Goal: Task Accomplishment & Management: Manage account settings

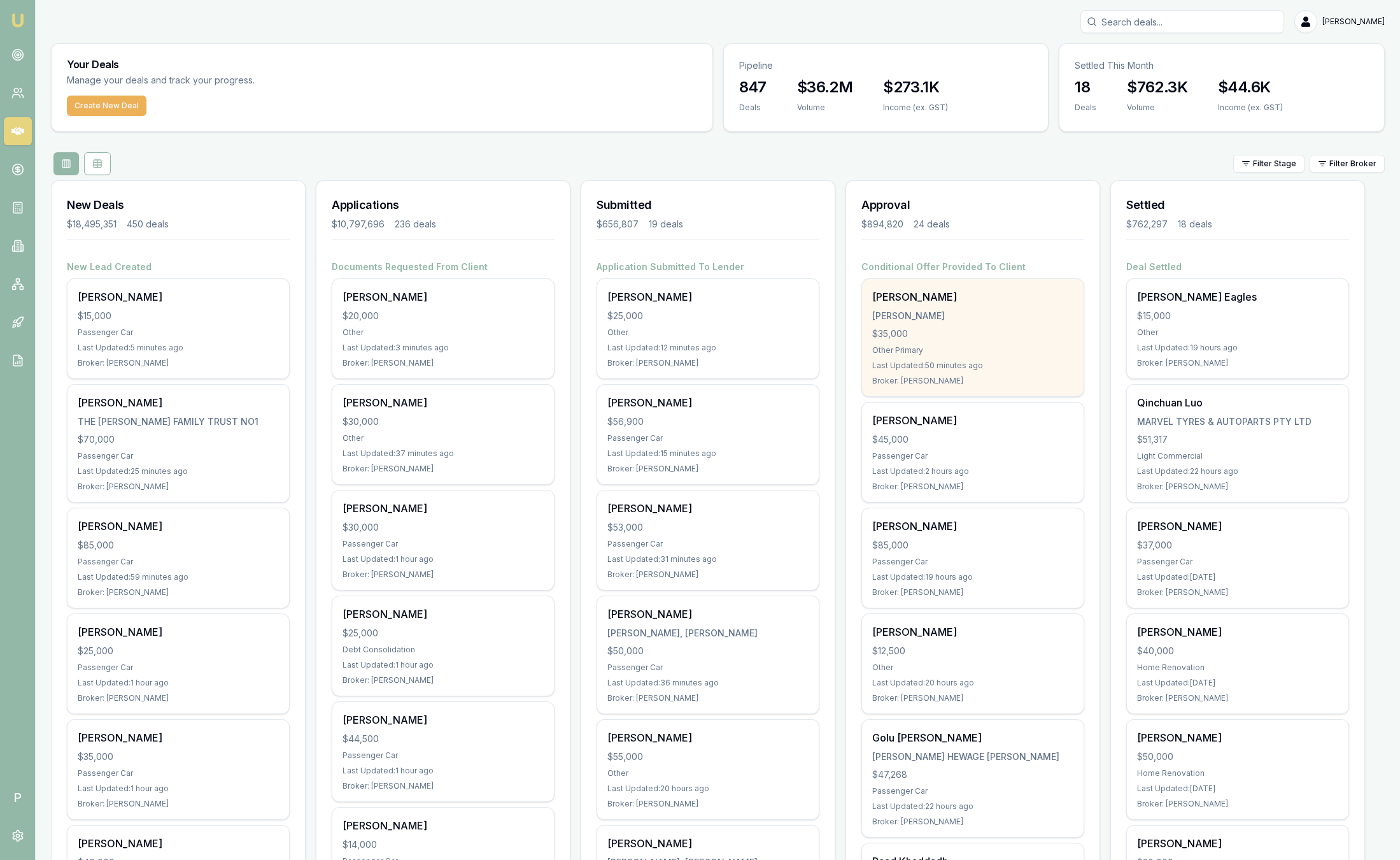
click at [943, 333] on div "$35,000" at bounding box center [973, 333] width 202 height 13
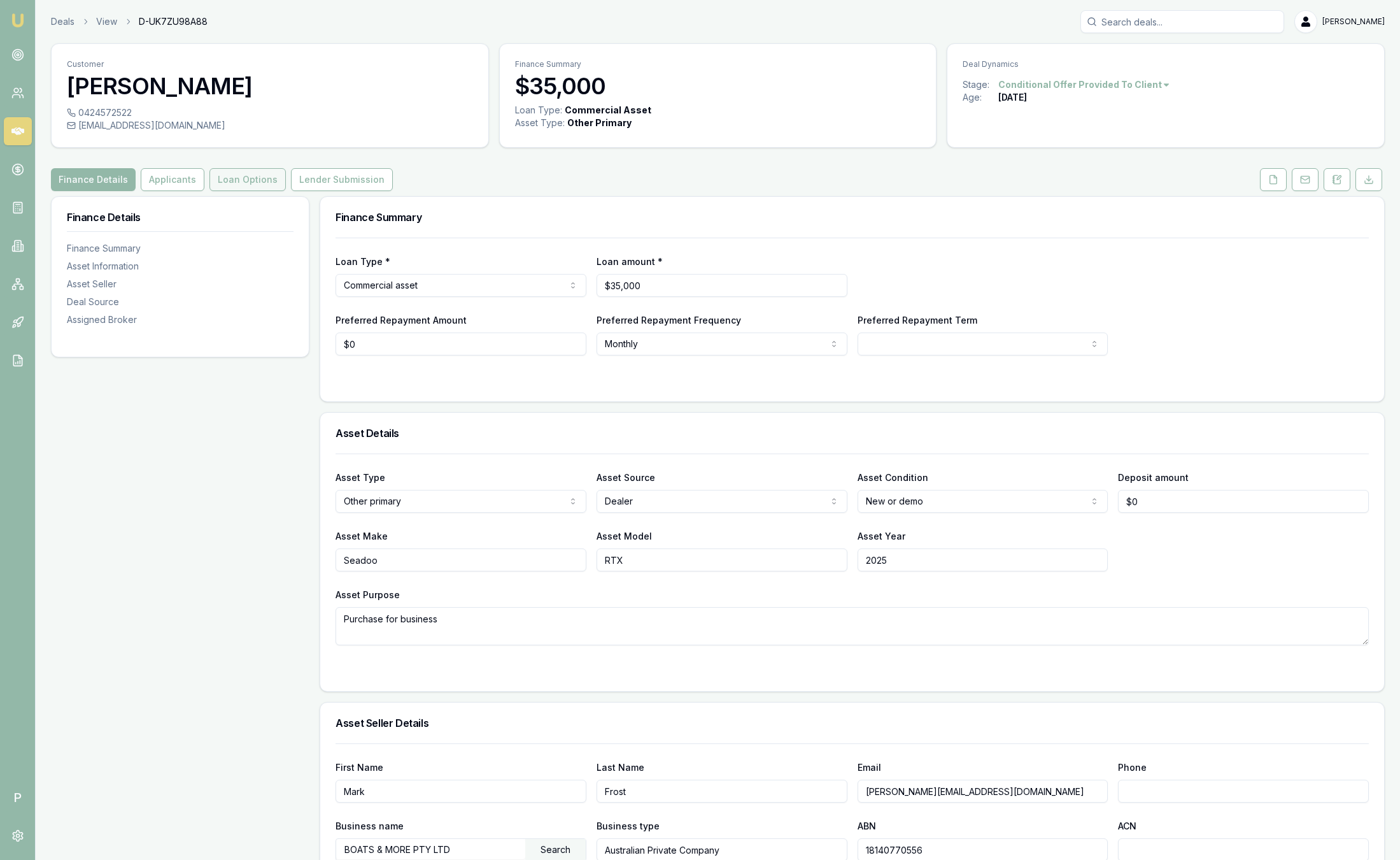
click at [218, 184] on button "Loan Options" at bounding box center [248, 179] width 77 height 23
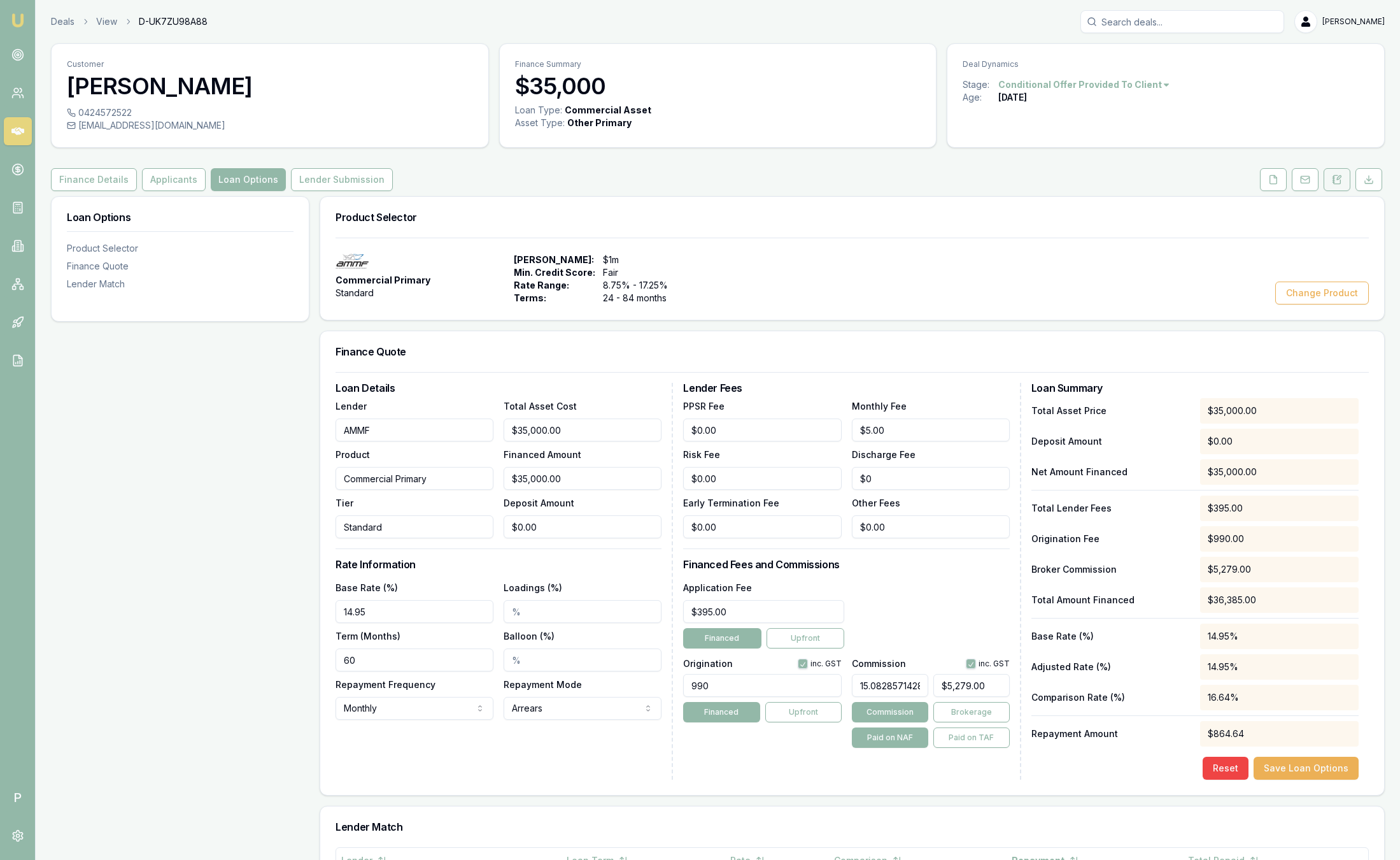
click at [1336, 185] on button at bounding box center [1337, 179] width 26 height 23
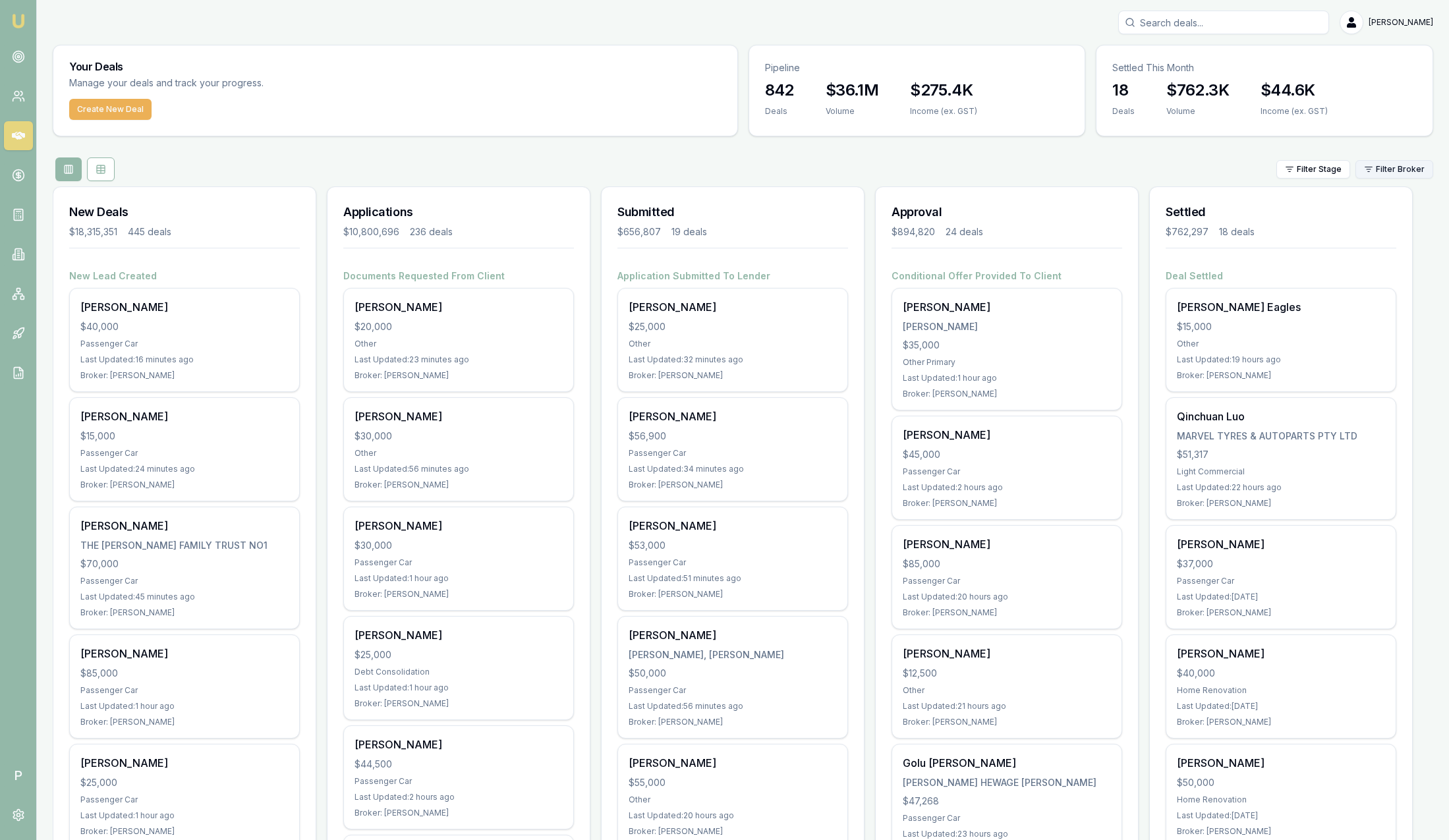
click at [1420, 170] on html "Emu Broker P Sam Crouch Toggle Menu Your Deals Manage your deals and track your…" at bounding box center [724, 420] width 1449 height 840
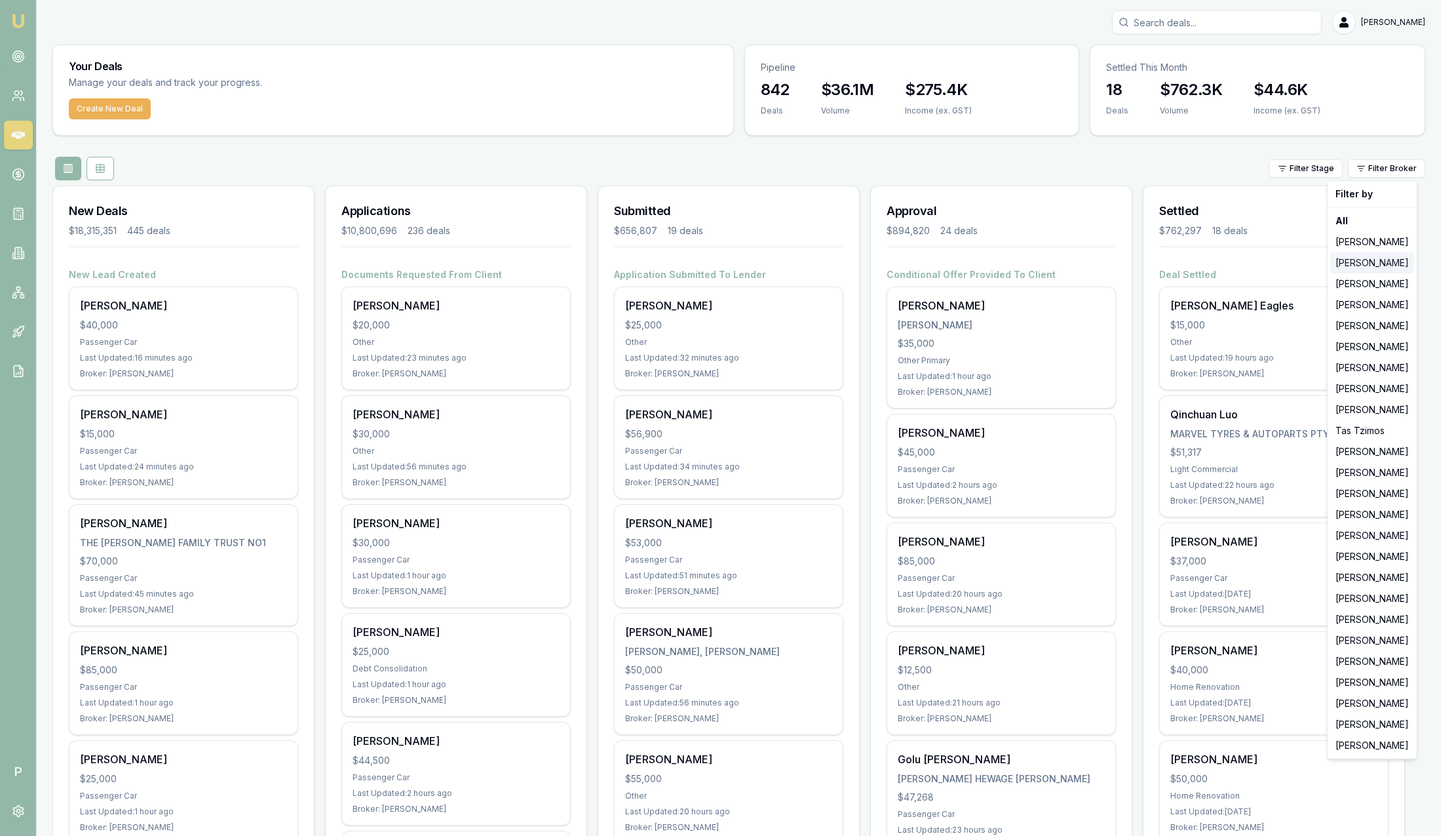
click at [1364, 267] on div "[PERSON_NAME]" at bounding box center [1372, 263] width 84 height 21
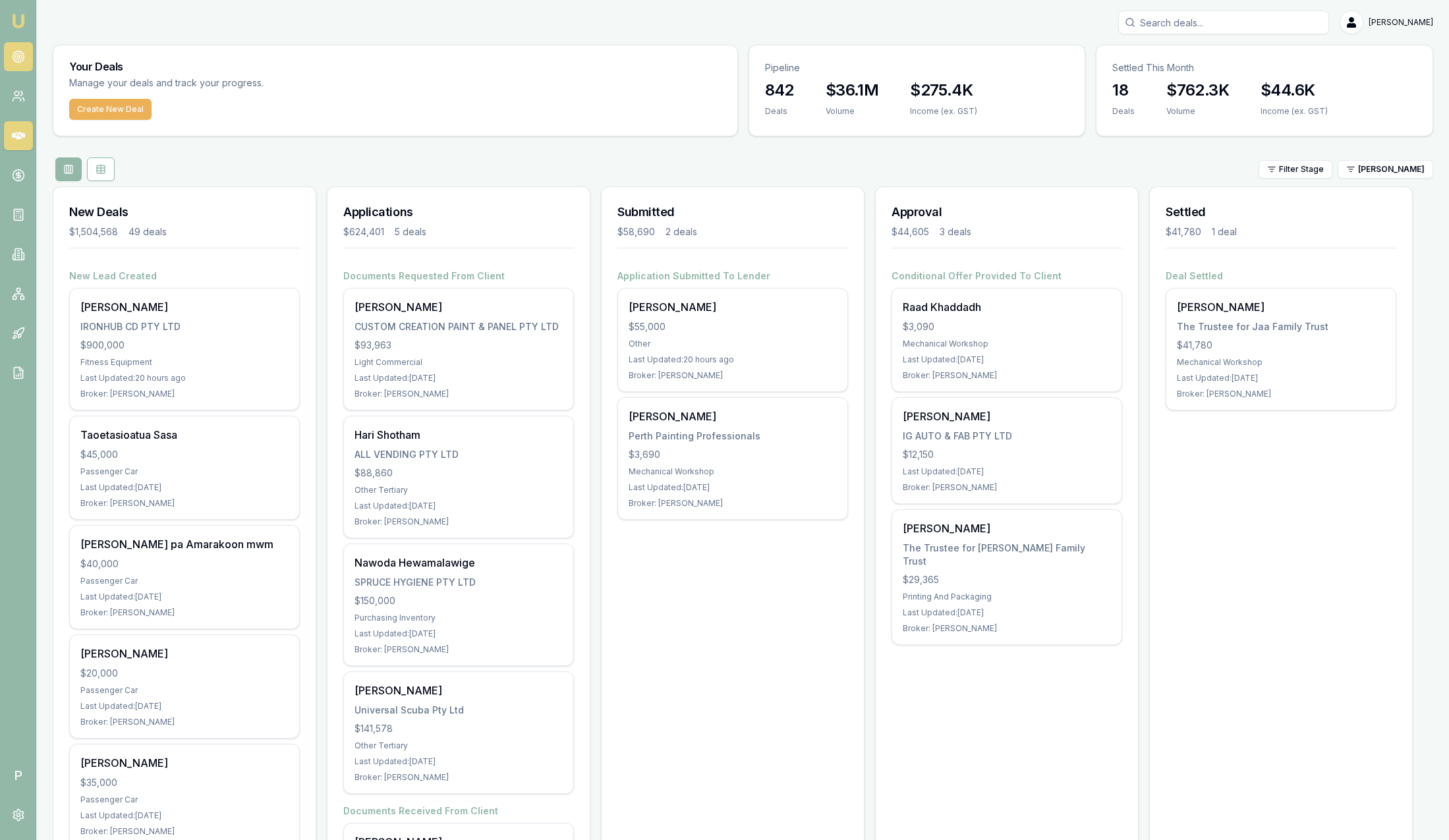
click at [25, 55] on link at bounding box center [18, 57] width 29 height 29
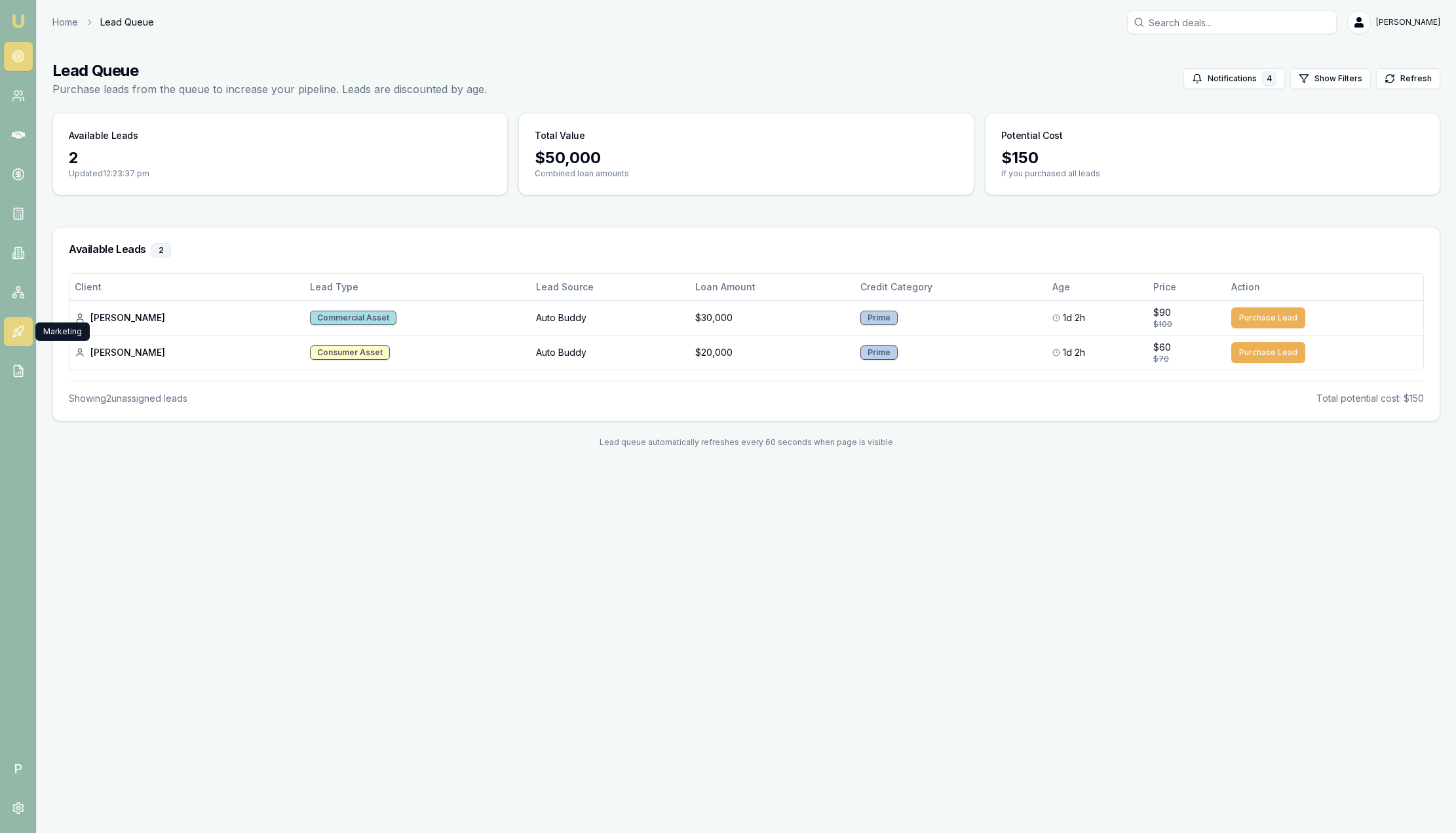
click at [22, 327] on icon at bounding box center [18, 331] width 13 height 13
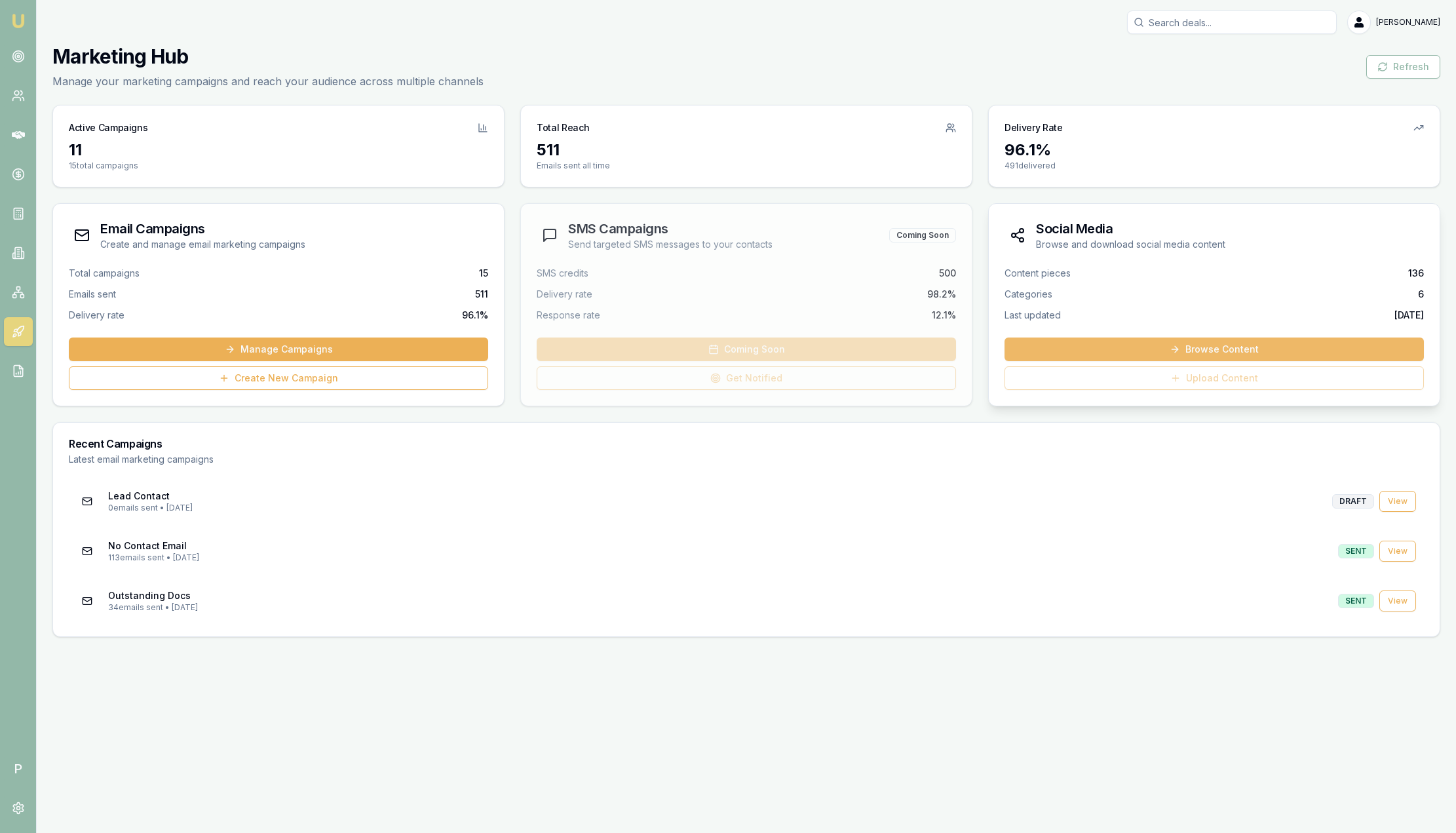
click at [1053, 344] on link "Browse Content" at bounding box center [1214, 349] width 420 height 24
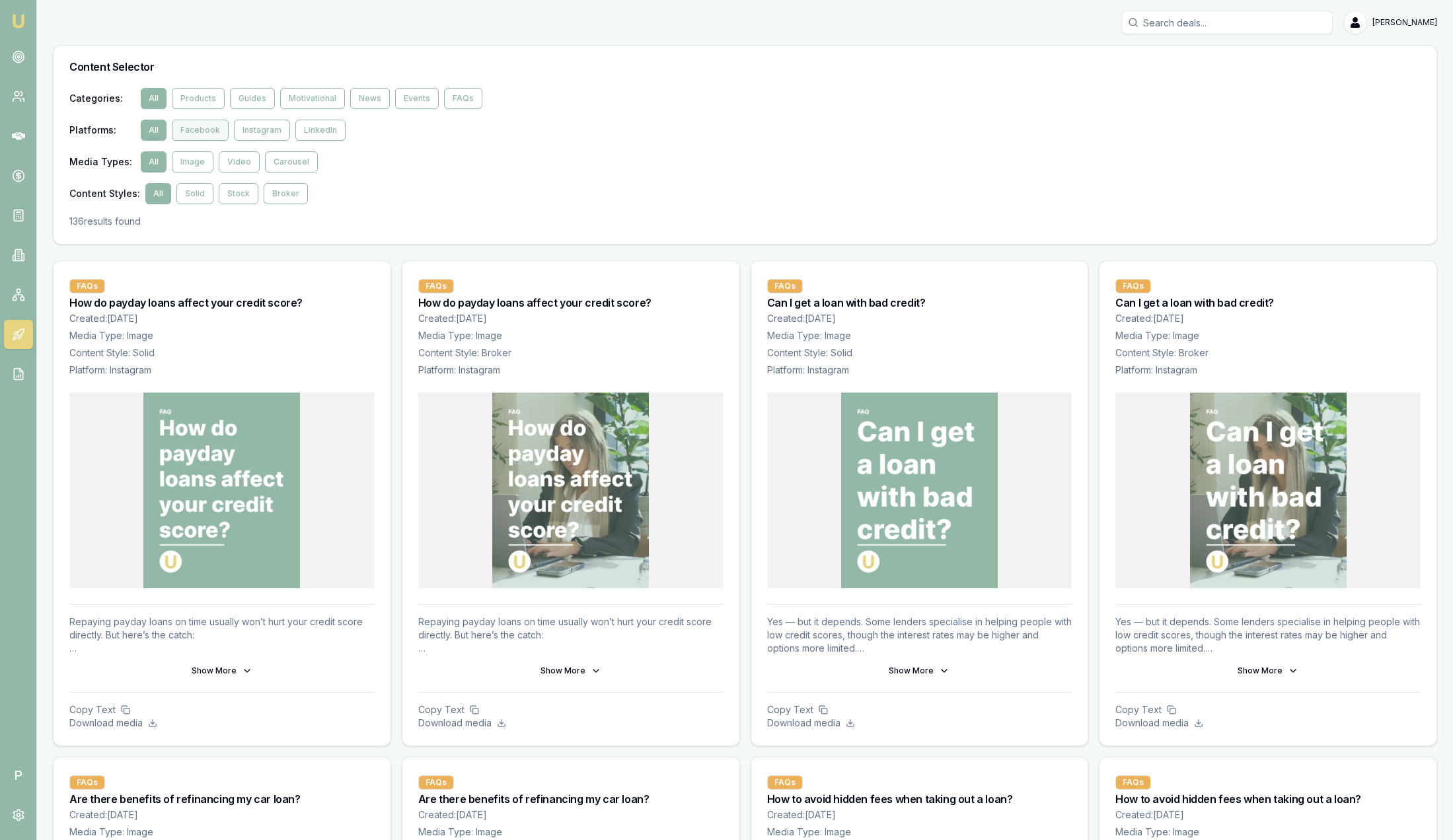
click at [211, 136] on button "Facebook" at bounding box center [200, 130] width 57 height 21
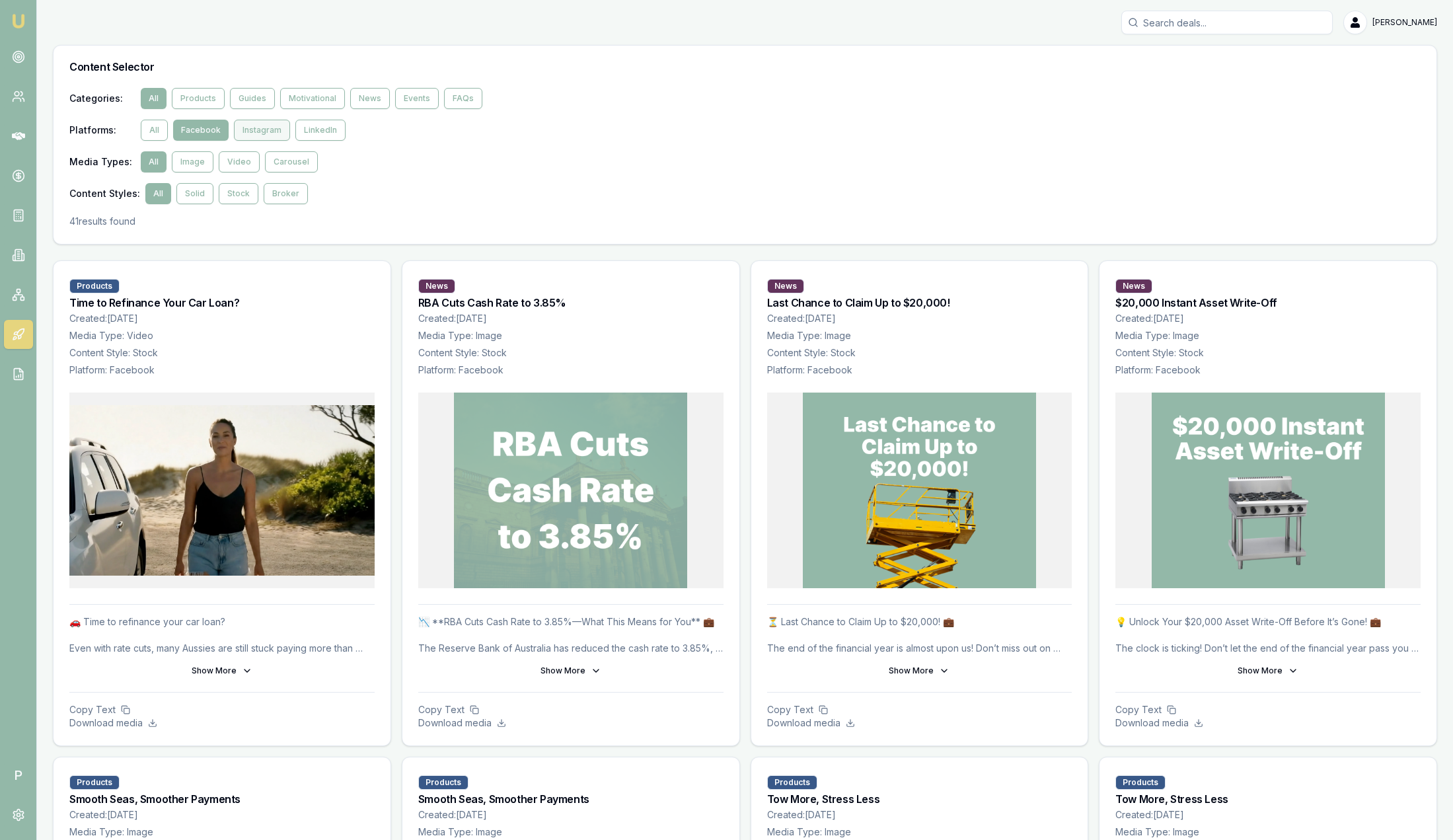
click at [279, 131] on button "Instagram" at bounding box center [262, 130] width 56 height 21
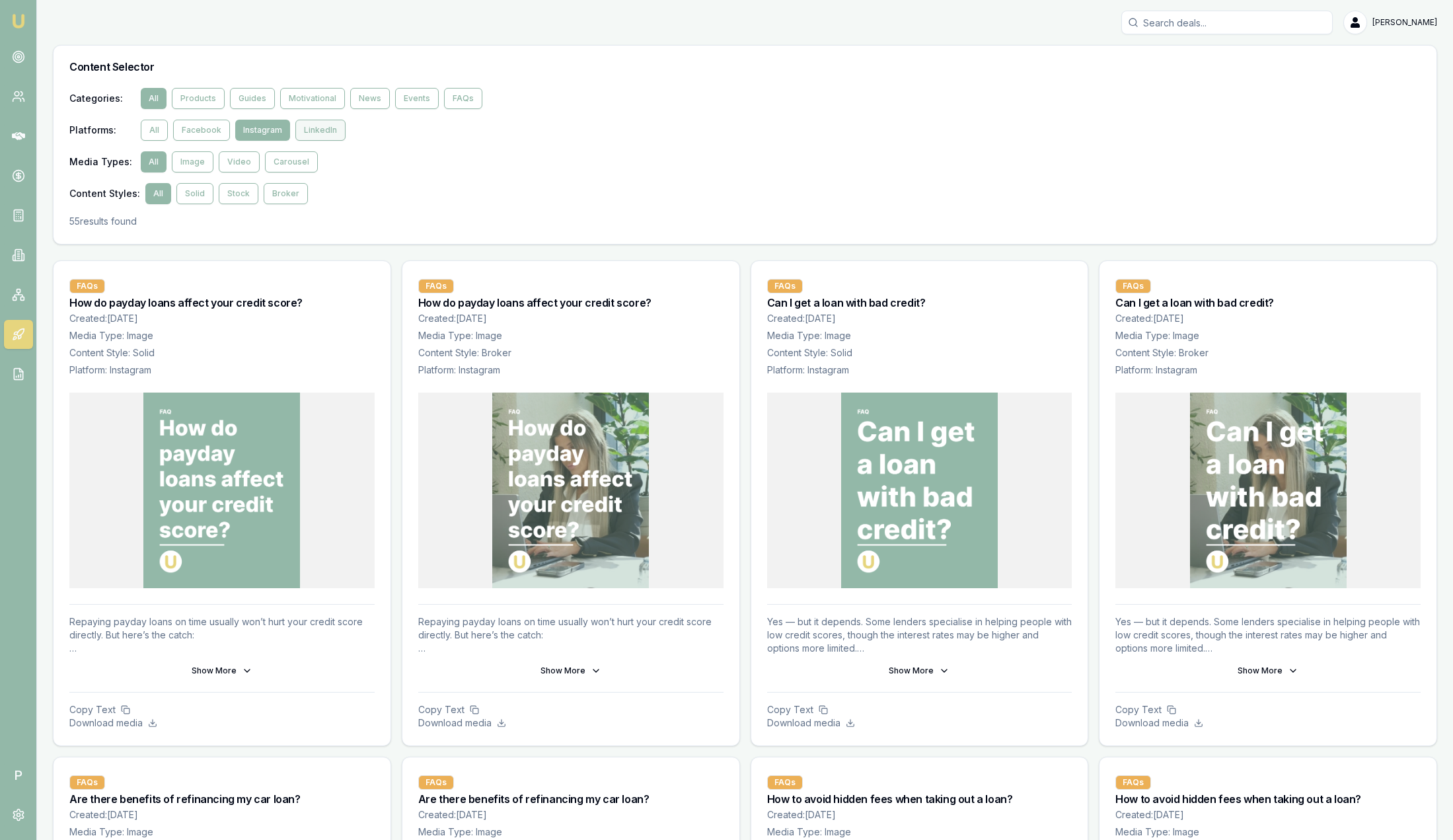
click at [317, 125] on button "LinkedIn" at bounding box center [320, 130] width 50 height 21
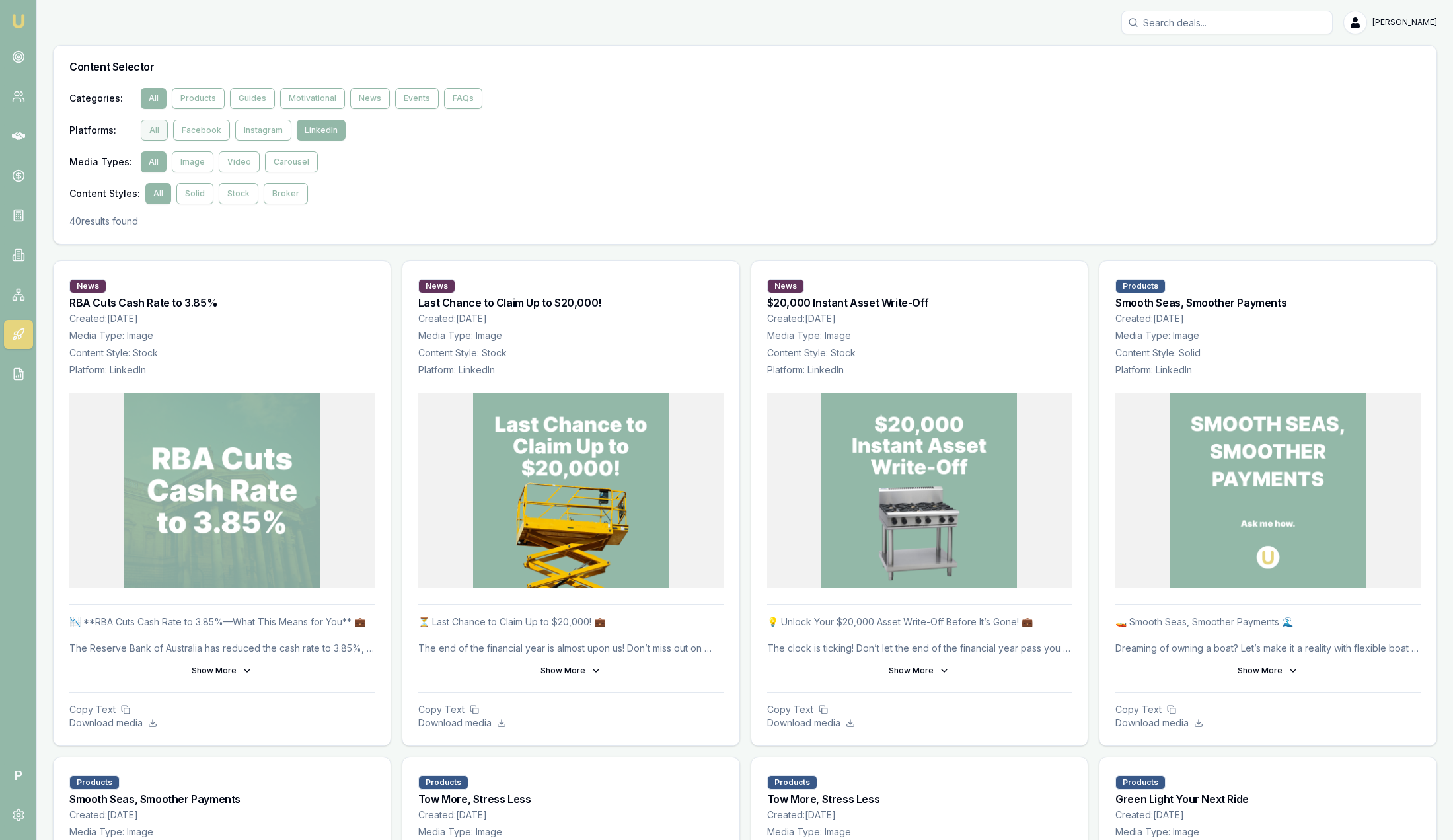
click at [164, 127] on button "All" at bounding box center [154, 130] width 27 height 21
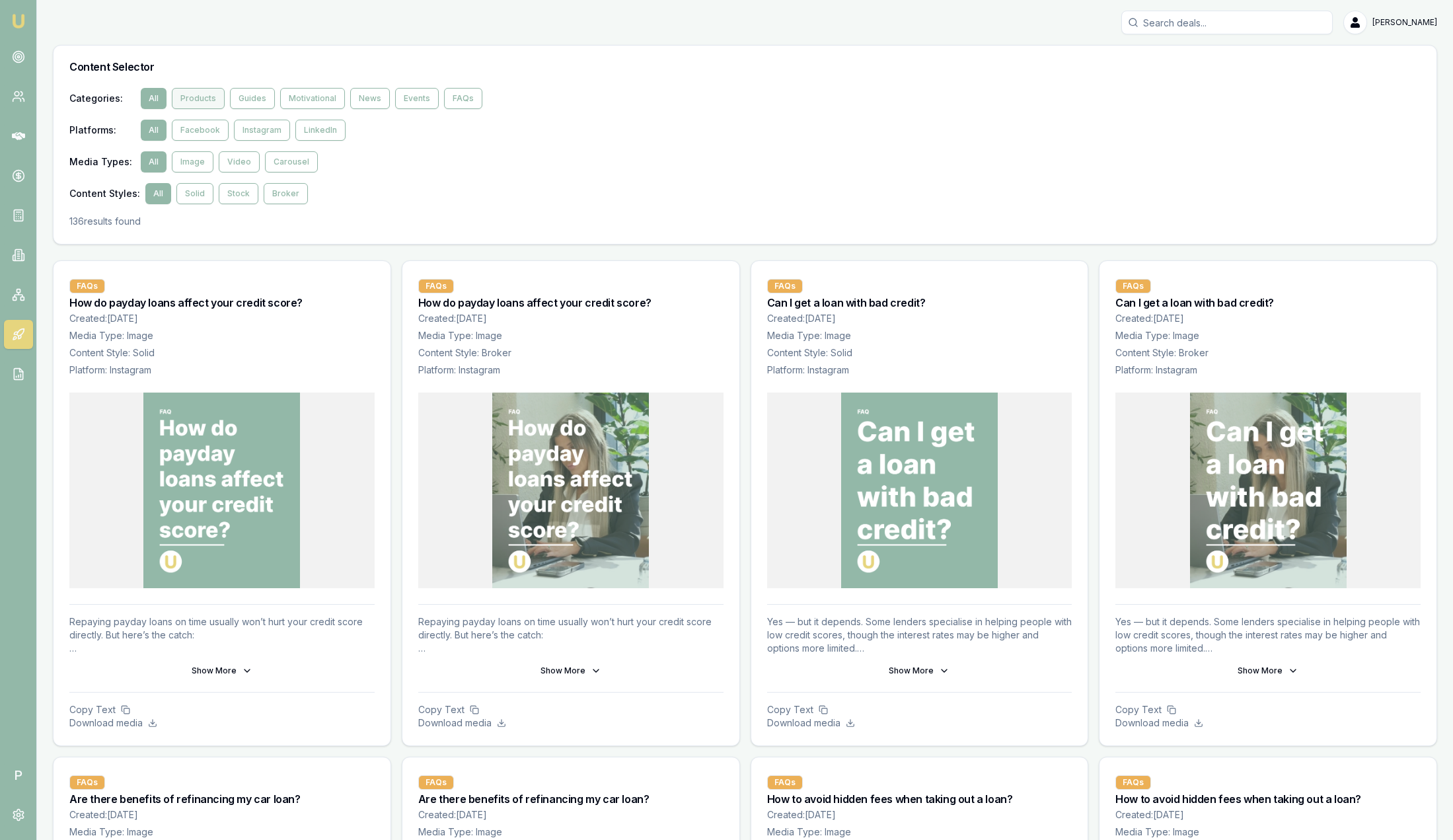
click at [195, 101] on button "Products" at bounding box center [198, 98] width 53 height 21
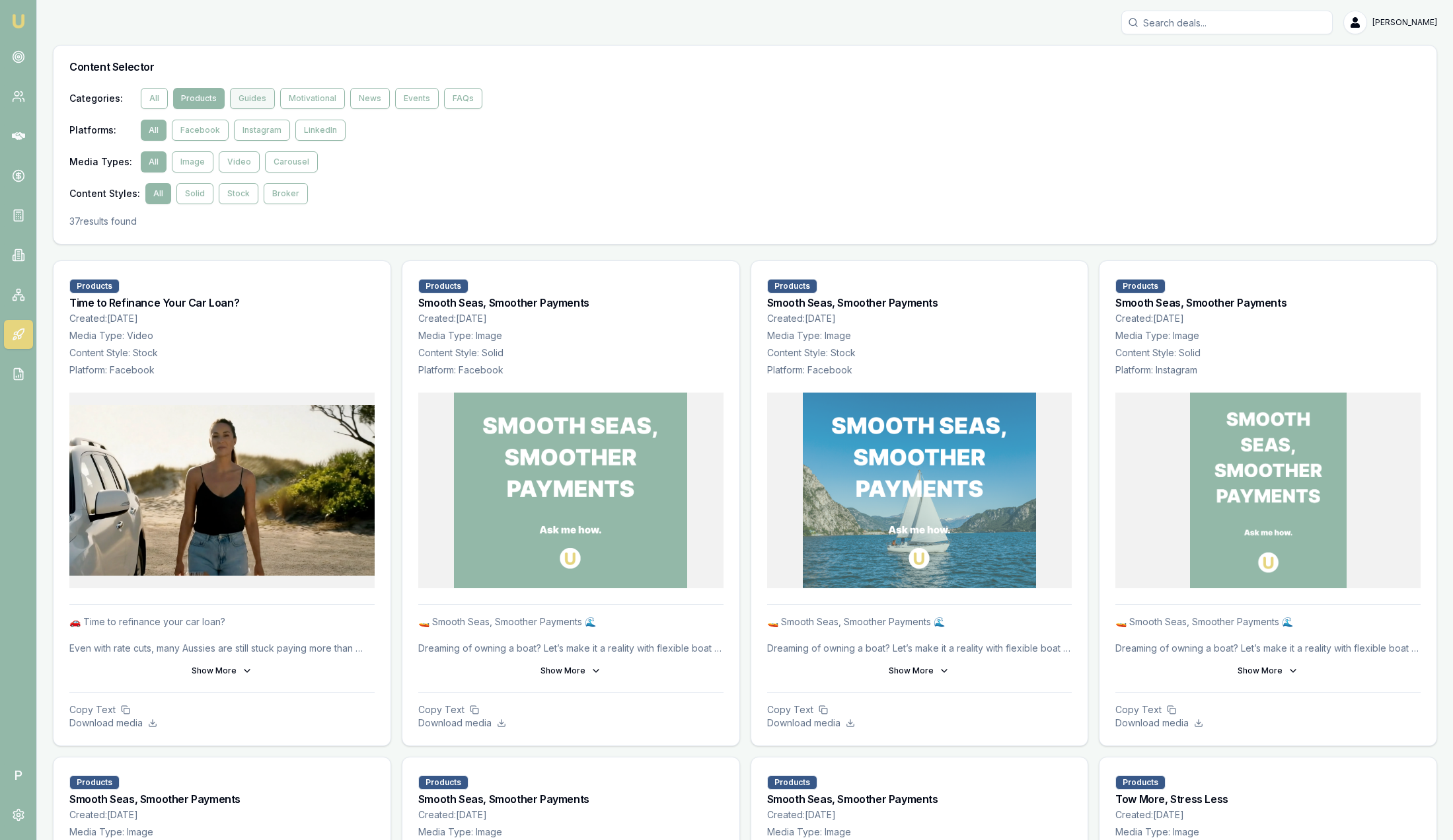
click at [263, 96] on button "Guides" at bounding box center [252, 98] width 45 height 21
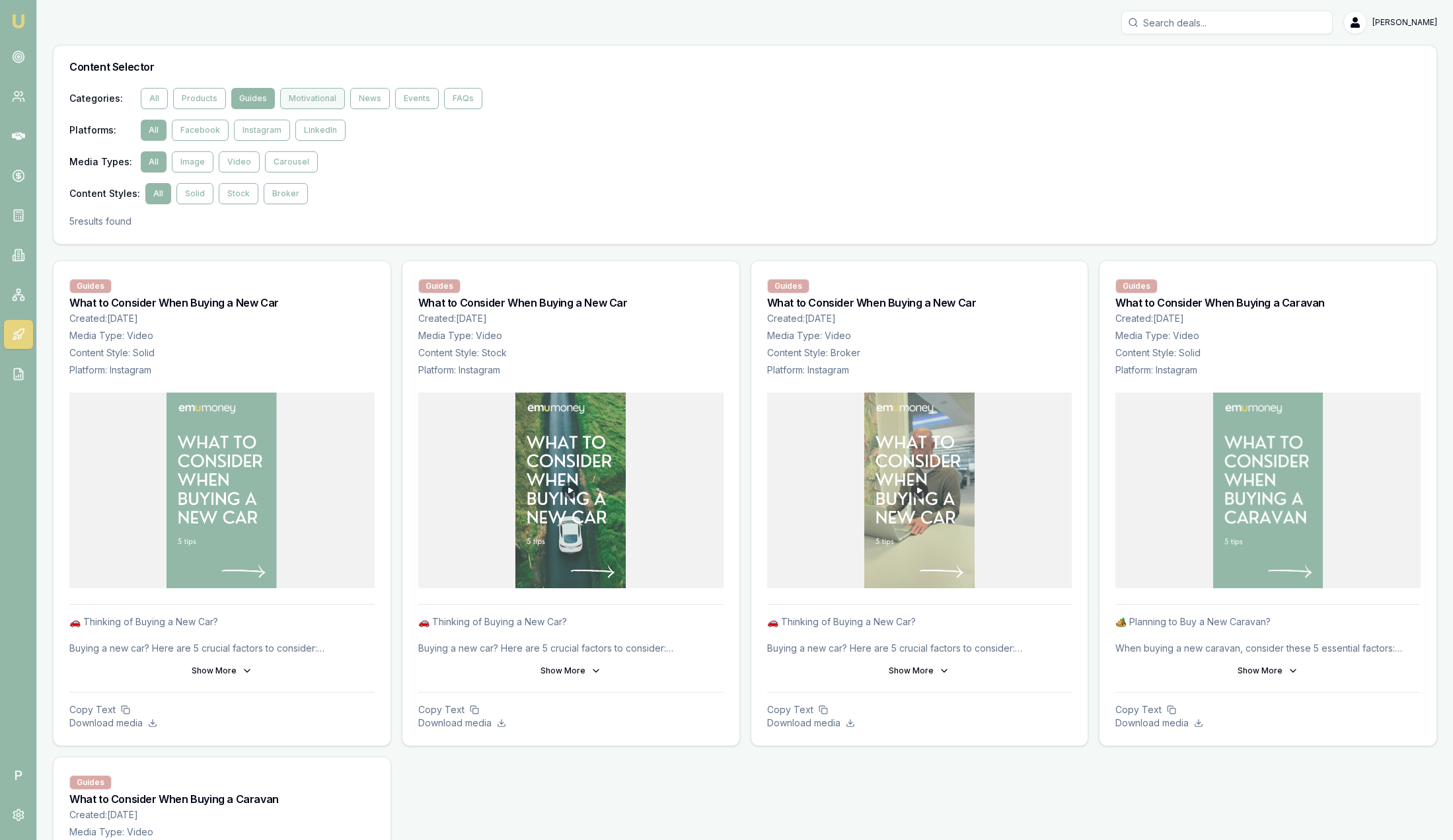
click at [302, 100] on button "Motivational" at bounding box center [313, 98] width 64 height 21
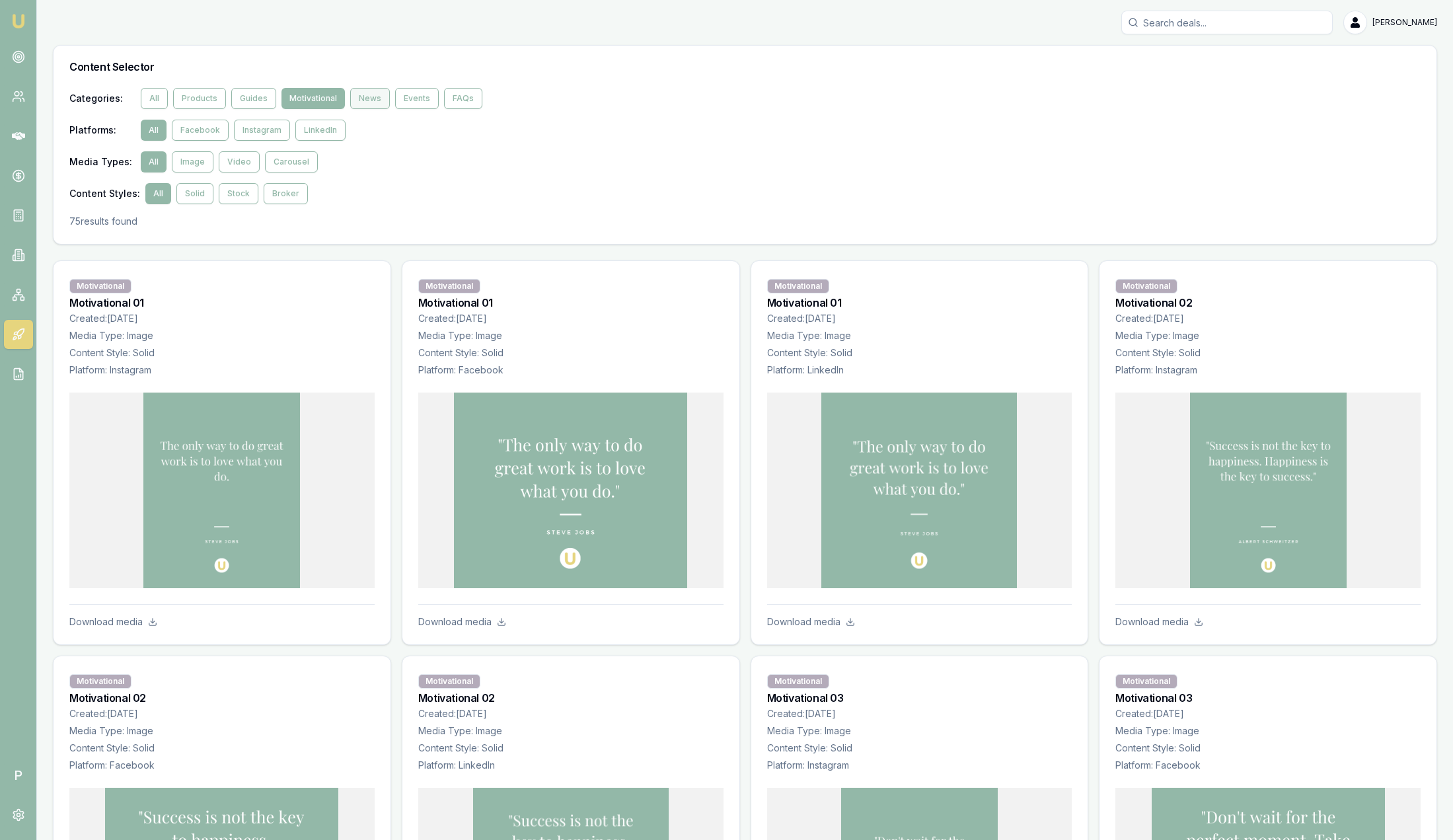
click at [370, 93] on button "News" at bounding box center [370, 98] width 40 height 21
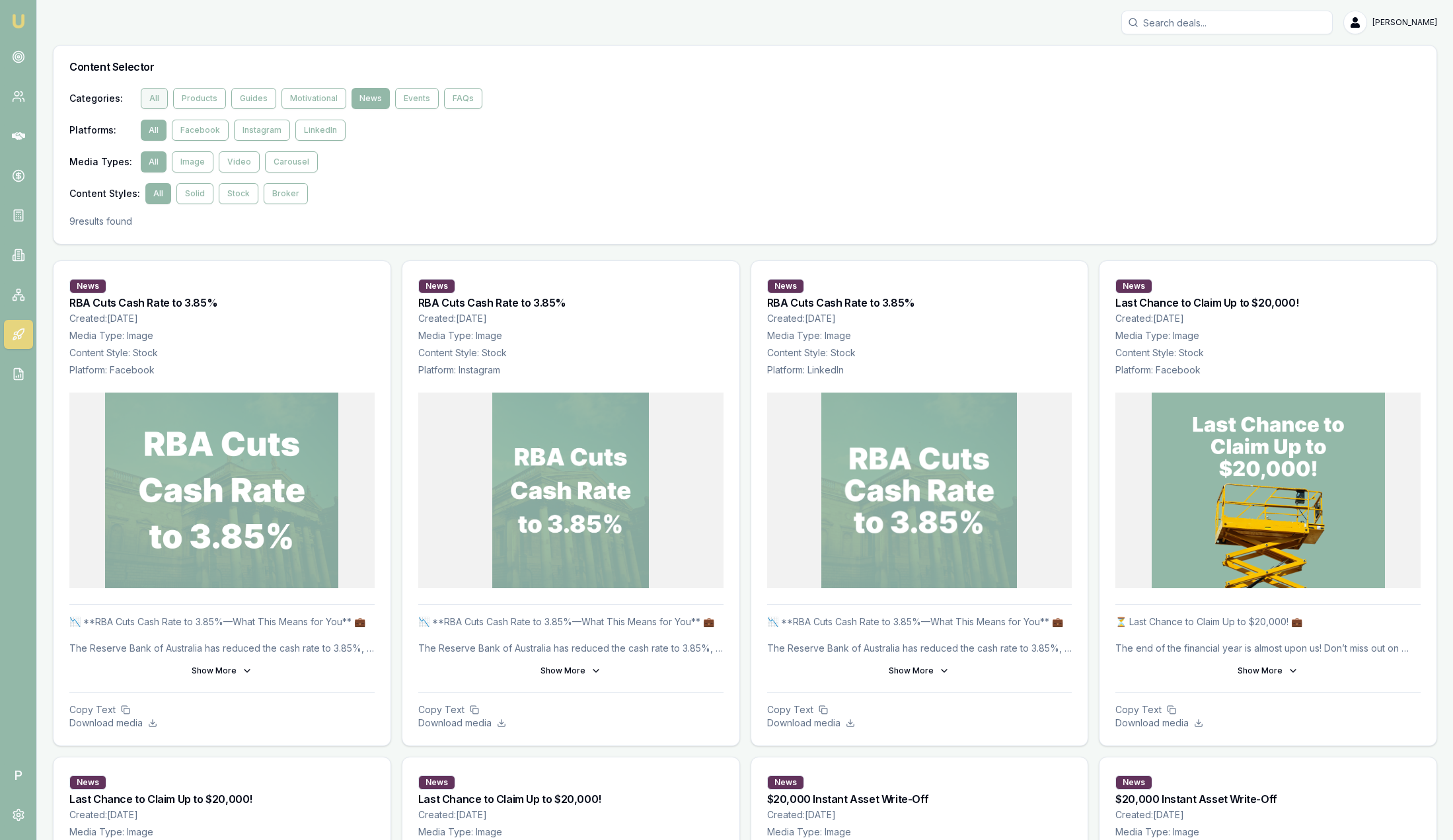
click at [155, 98] on button "All" at bounding box center [154, 98] width 27 height 21
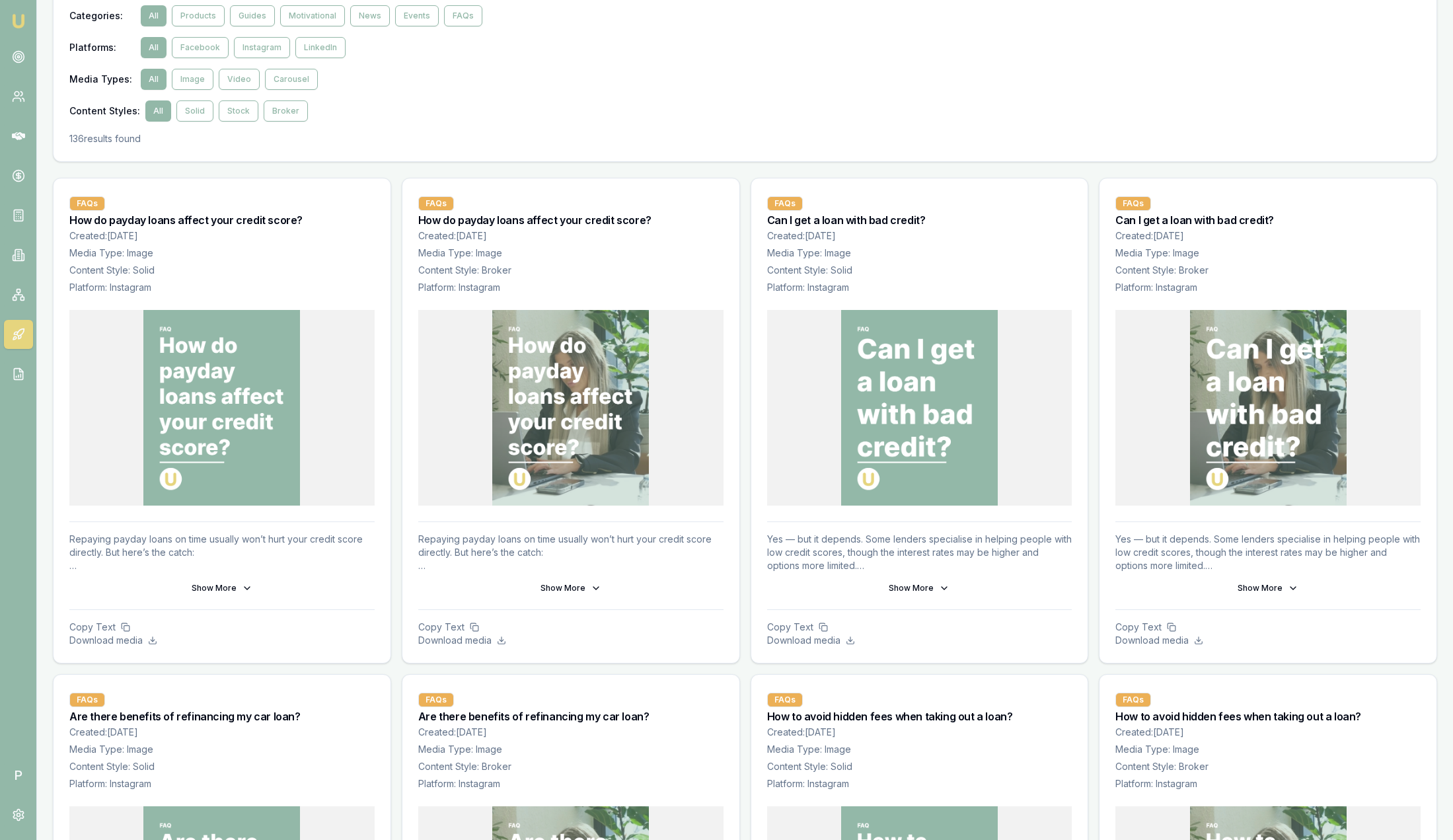
scroll to position [198, 0]
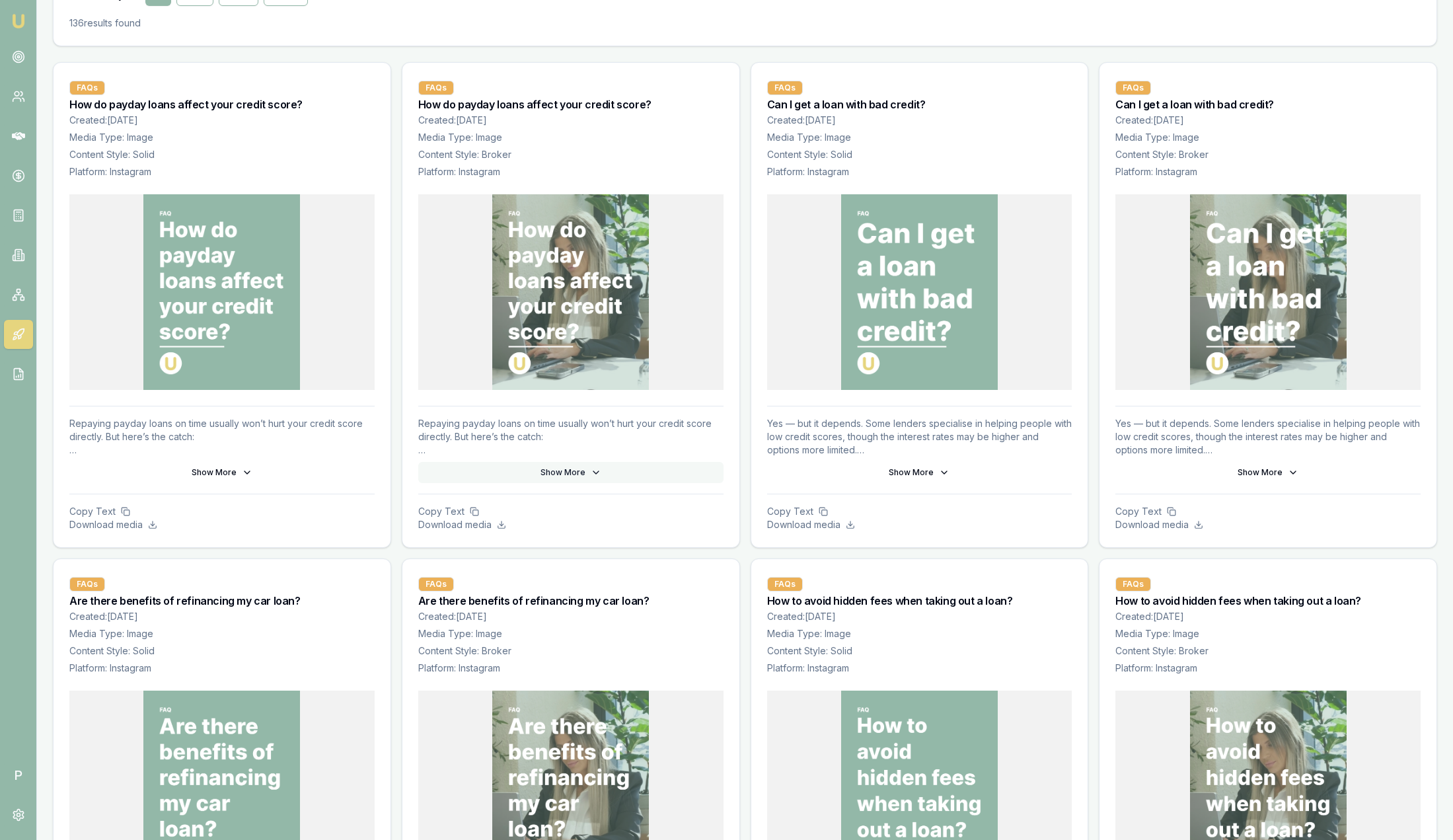
click at [556, 477] on button "Show More" at bounding box center [571, 472] width 305 height 21
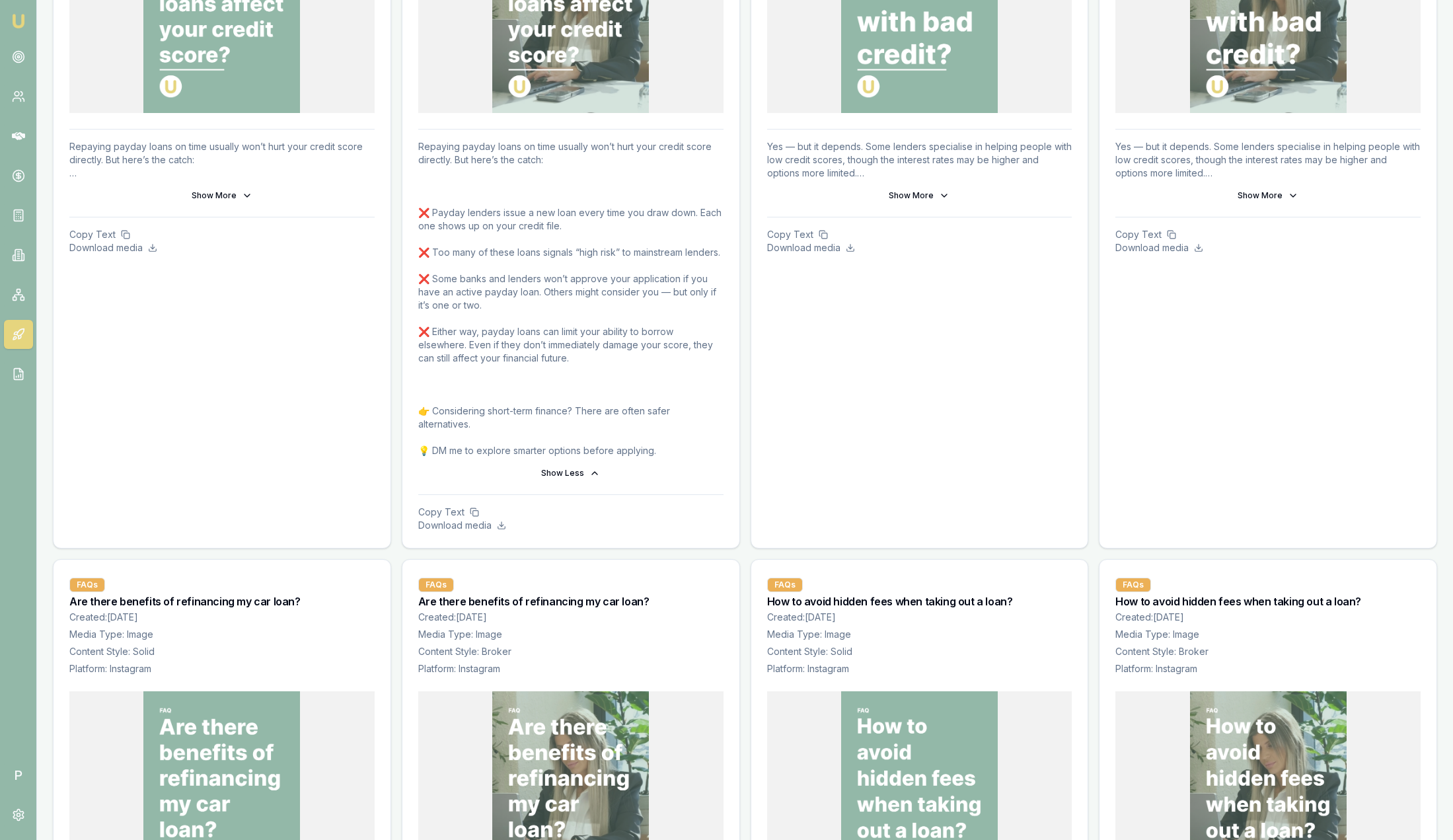
scroll to position [496, 0]
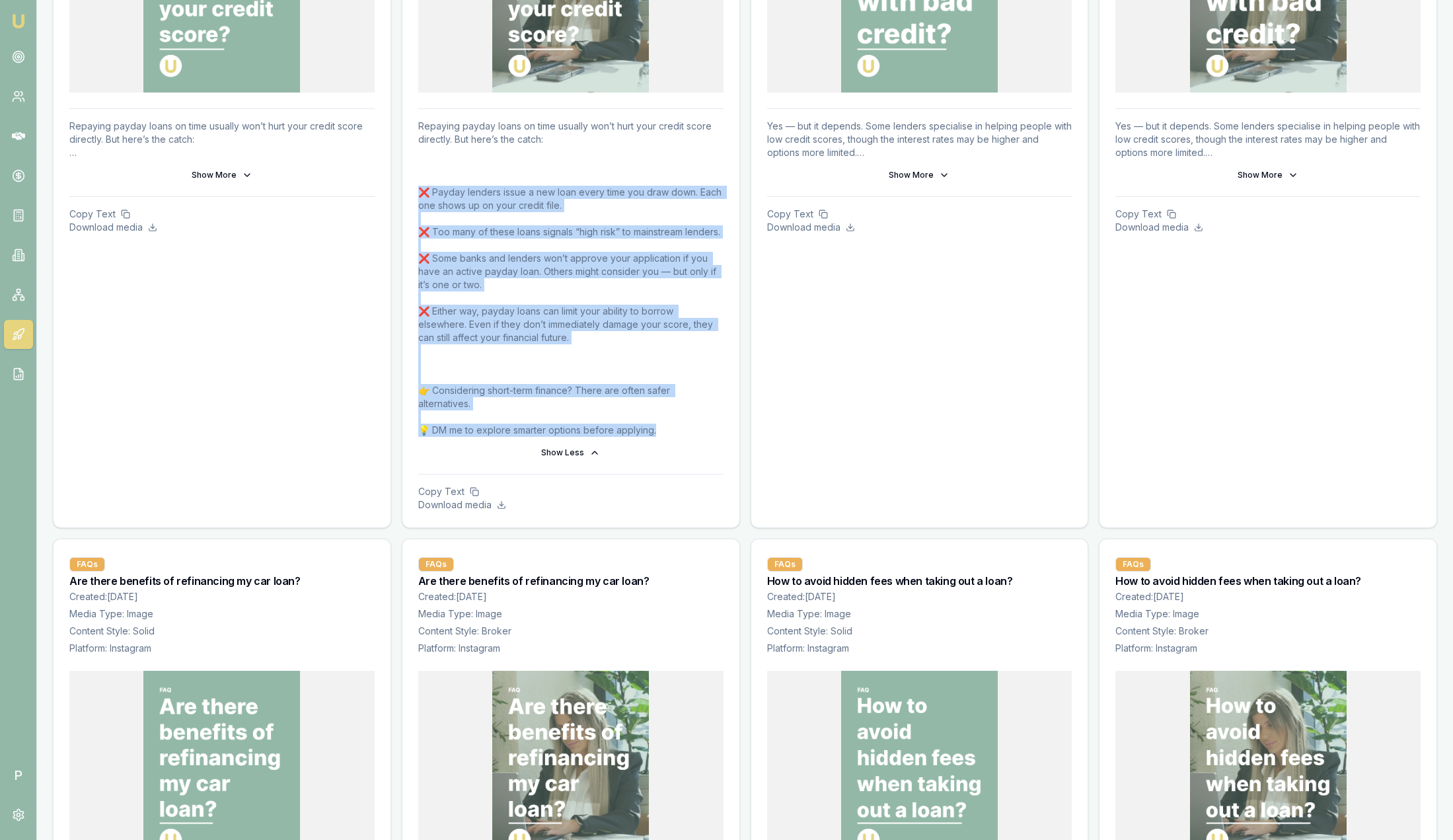
drag, startPoint x: 673, startPoint y: 444, endPoint x: 409, endPoint y: 193, distance: 364.3
click at [409, 193] on div "Repaying payday loans on time usually won’t hurt your credit score directly. Bu…" at bounding box center [571, 317] width 337 height 419
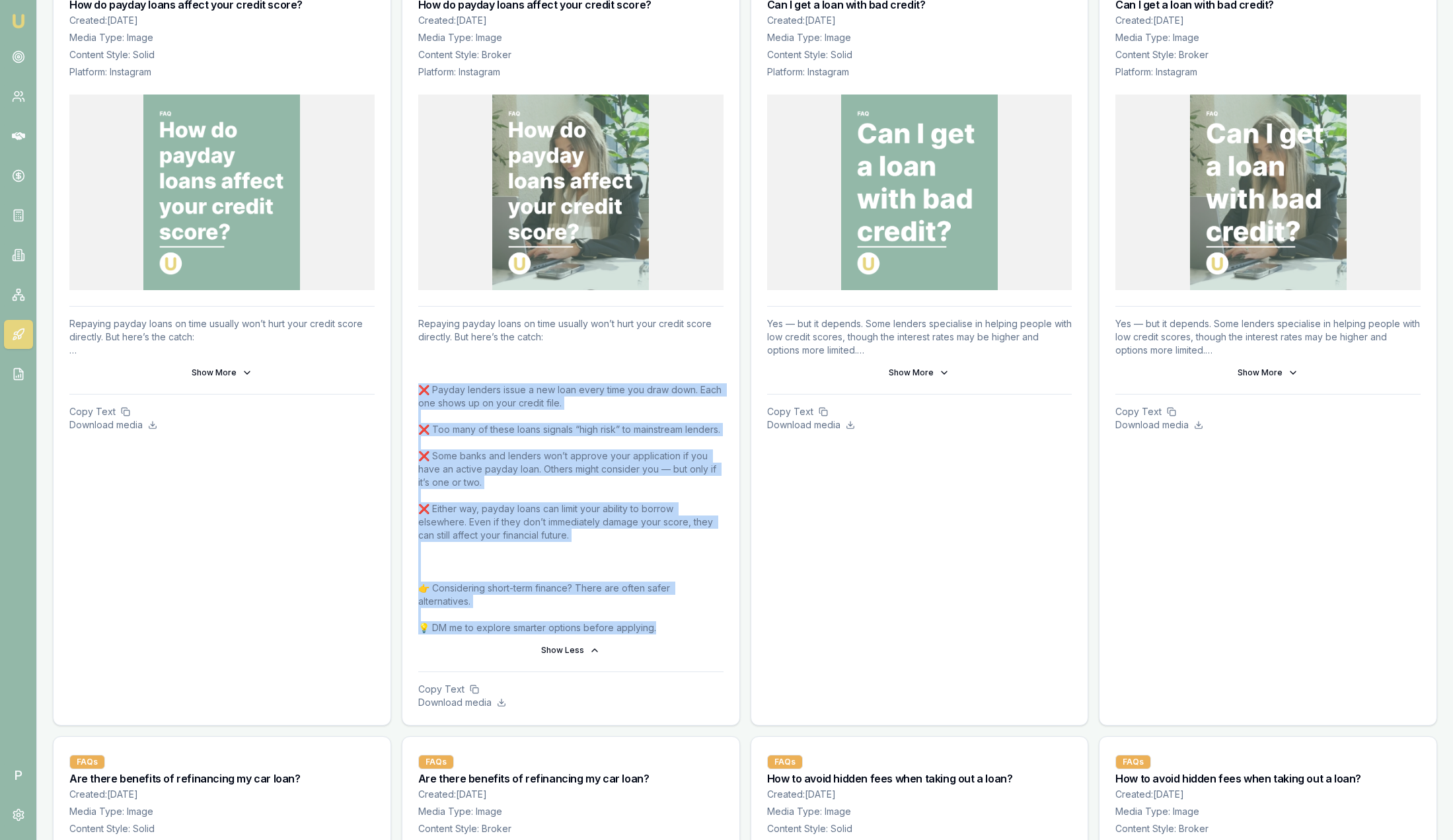
scroll to position [298, 0]
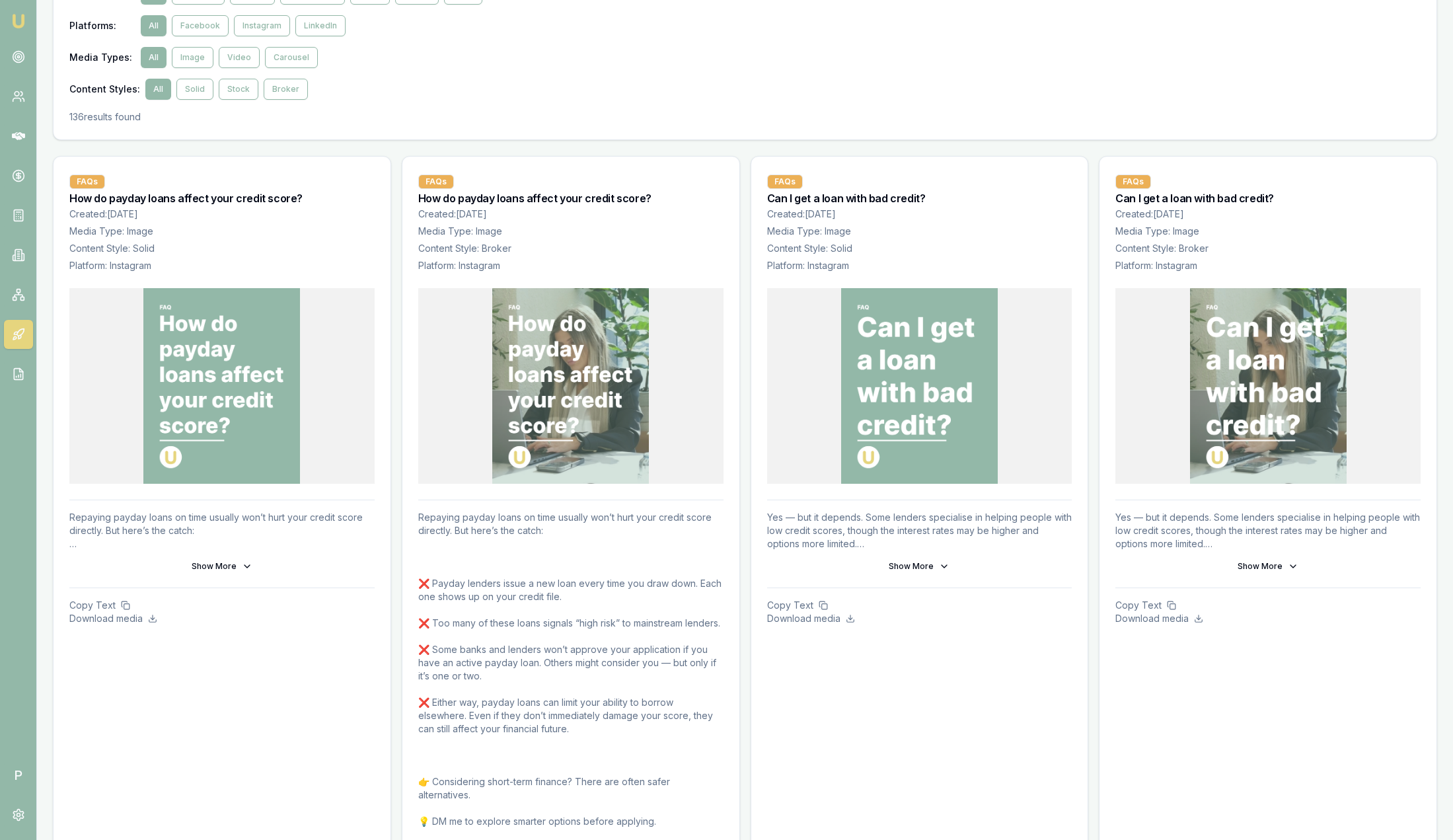
scroll to position [99, 0]
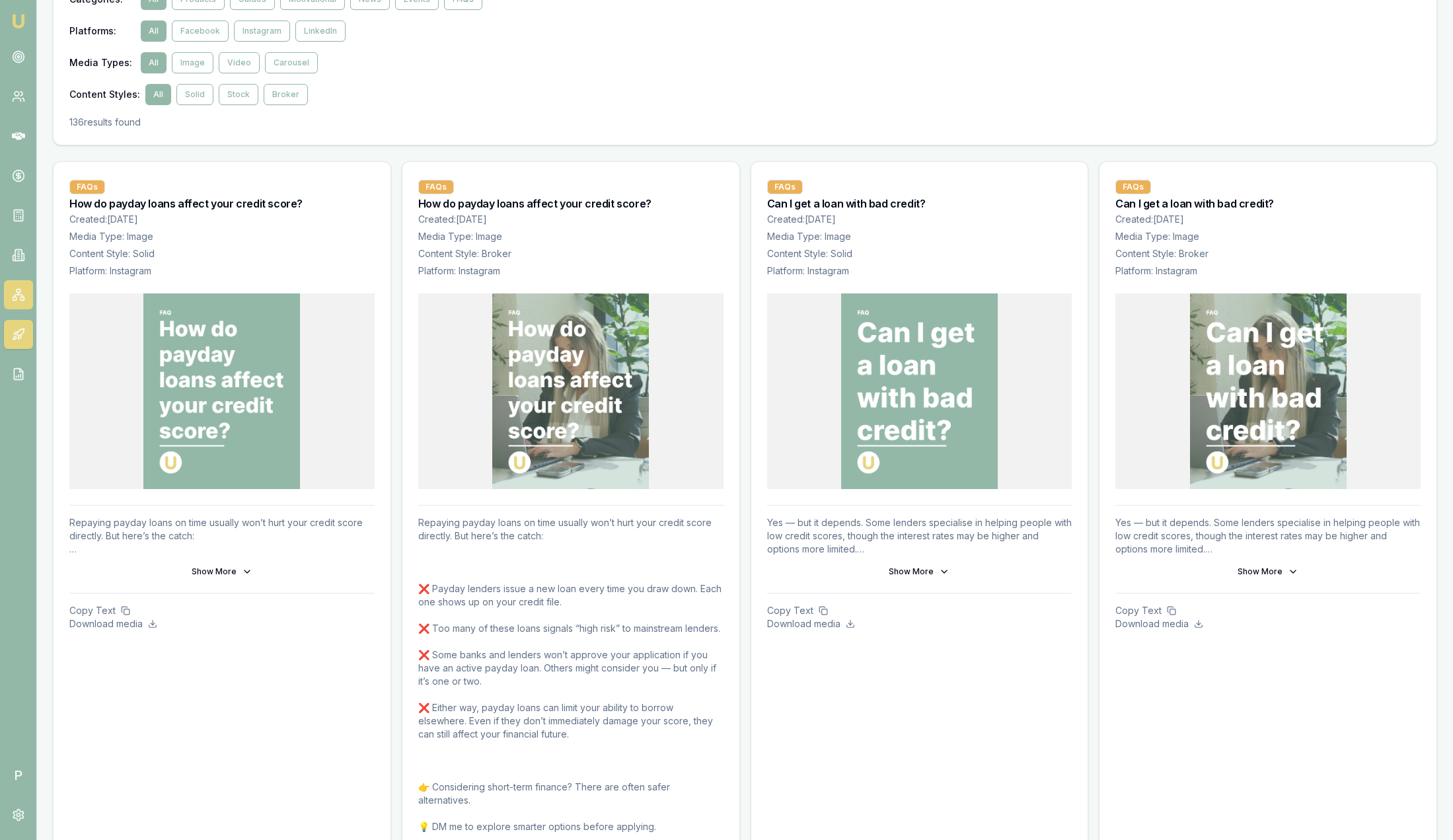
click at [21, 302] on link at bounding box center [19, 295] width 29 height 29
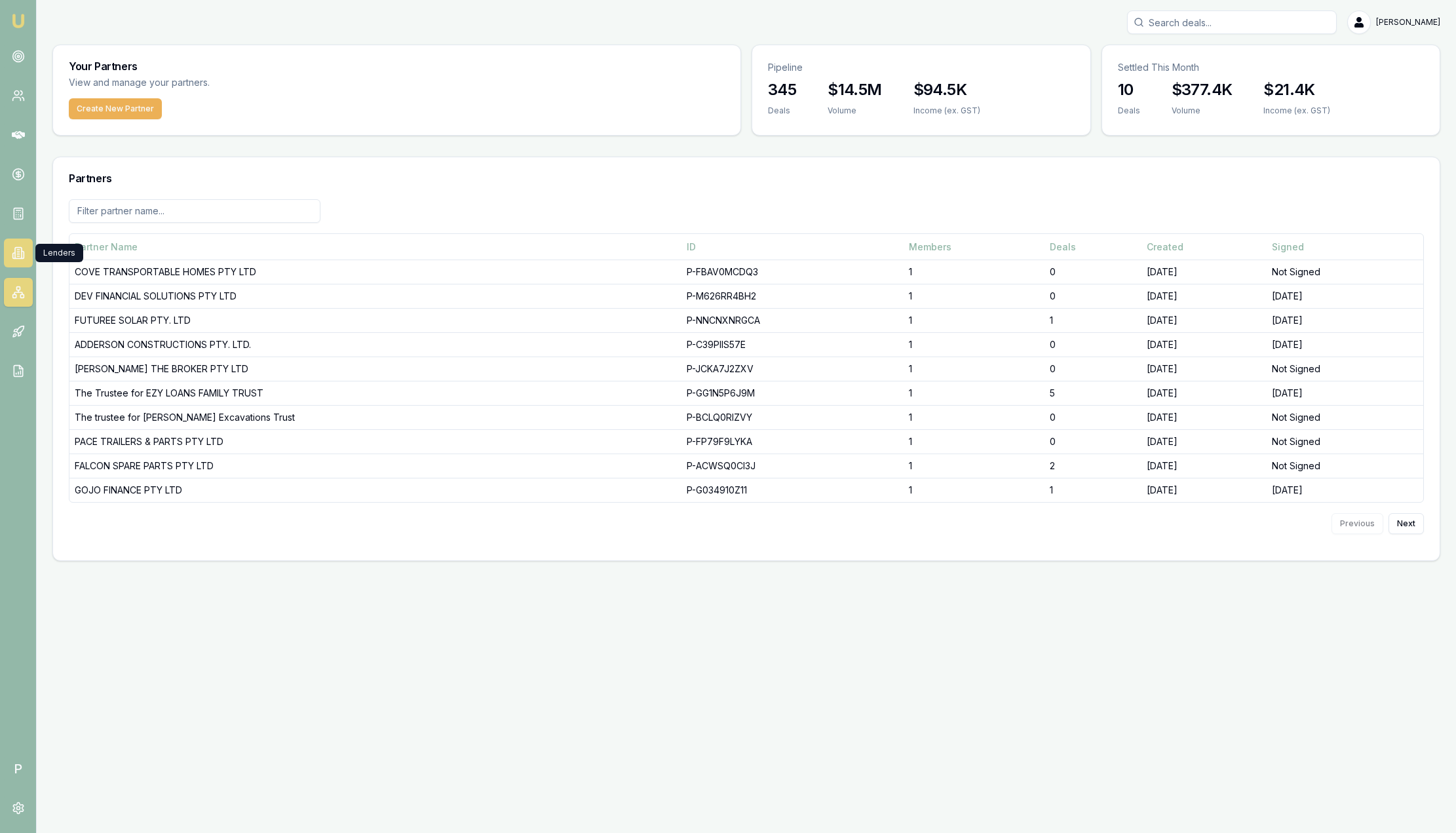
click at [22, 247] on icon at bounding box center [18, 252] width 13 height 13
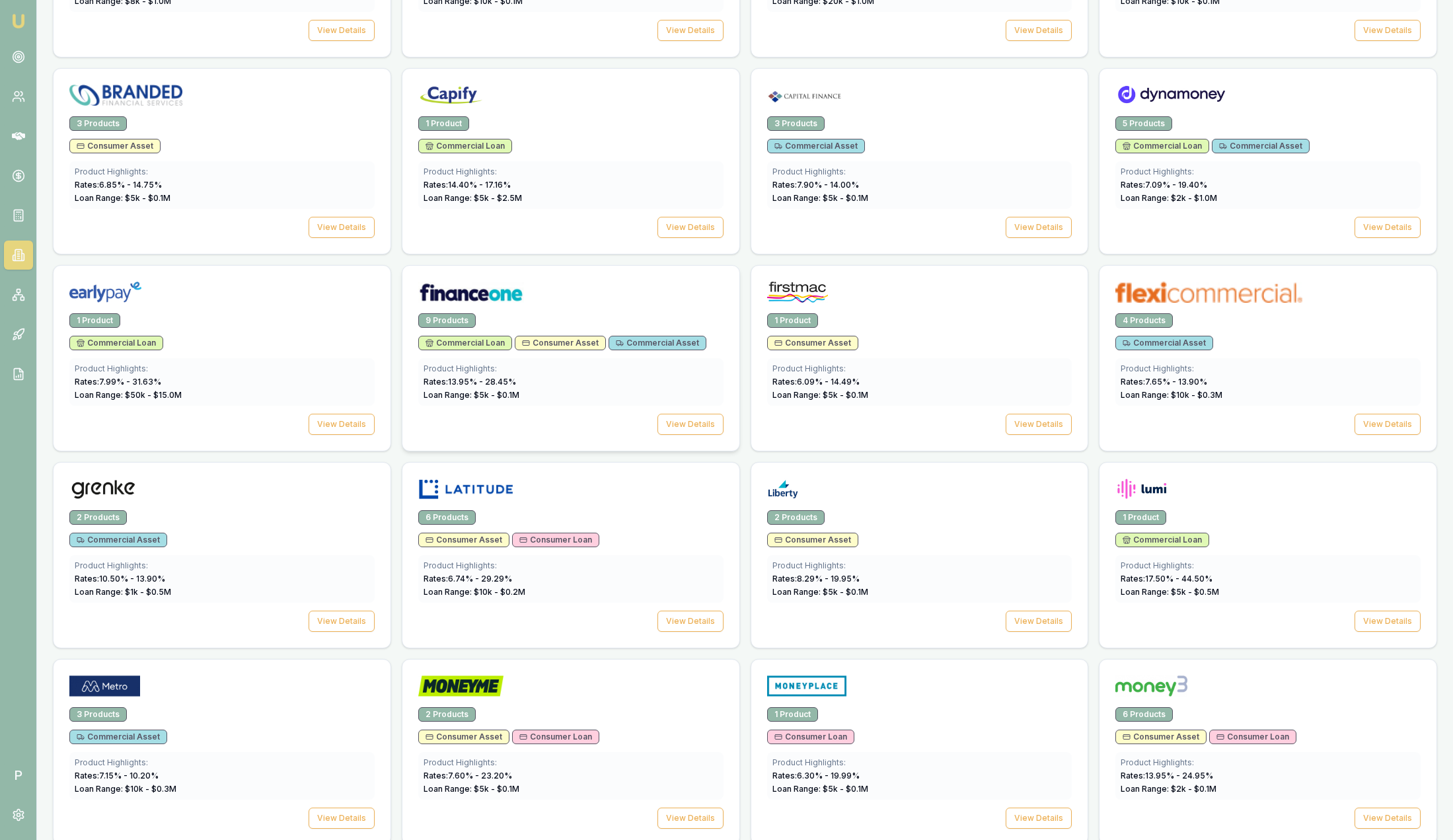
scroll to position [694, 0]
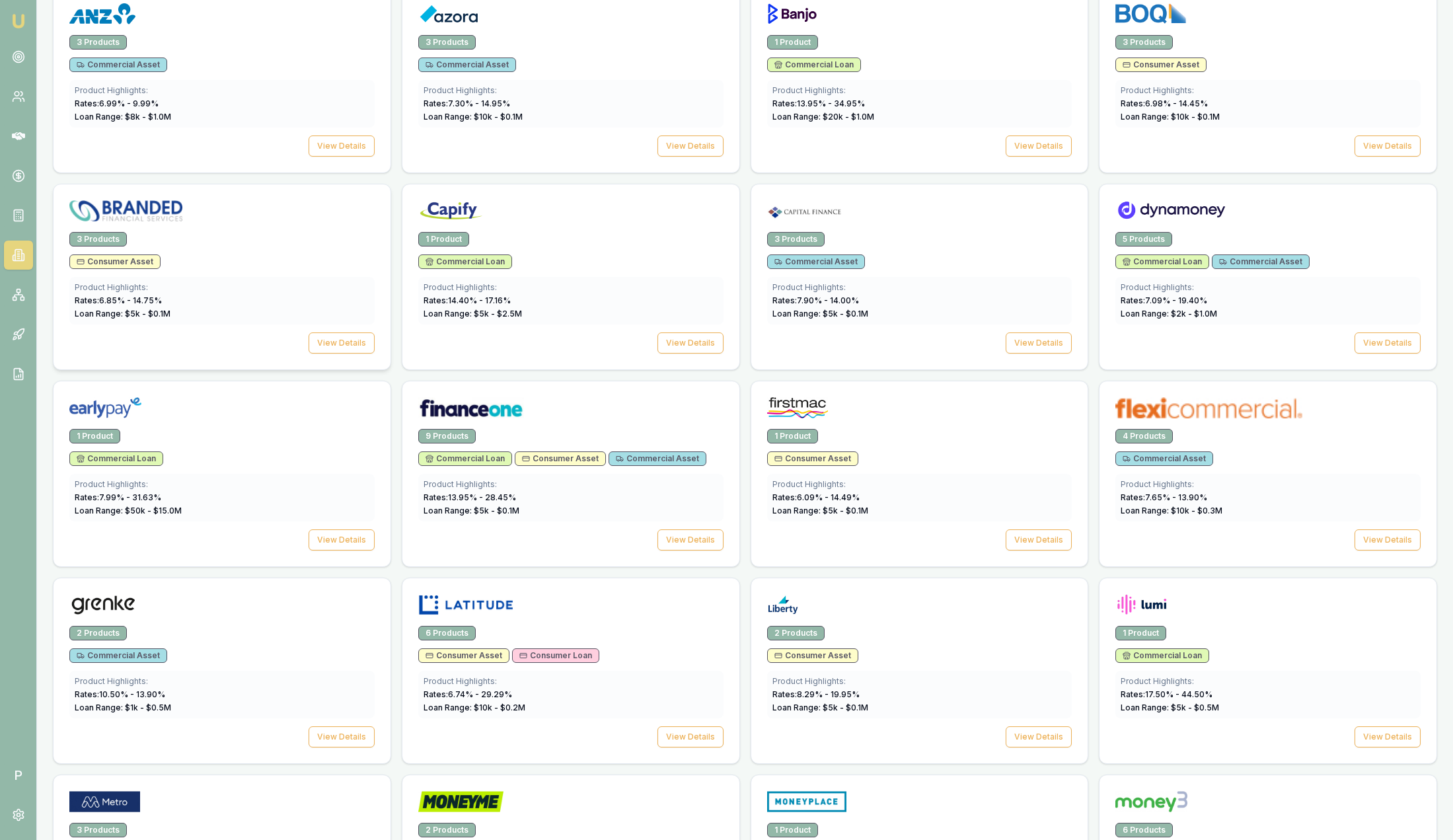
click at [218, 235] on div "3 Products" at bounding box center [221, 239] width 305 height 14
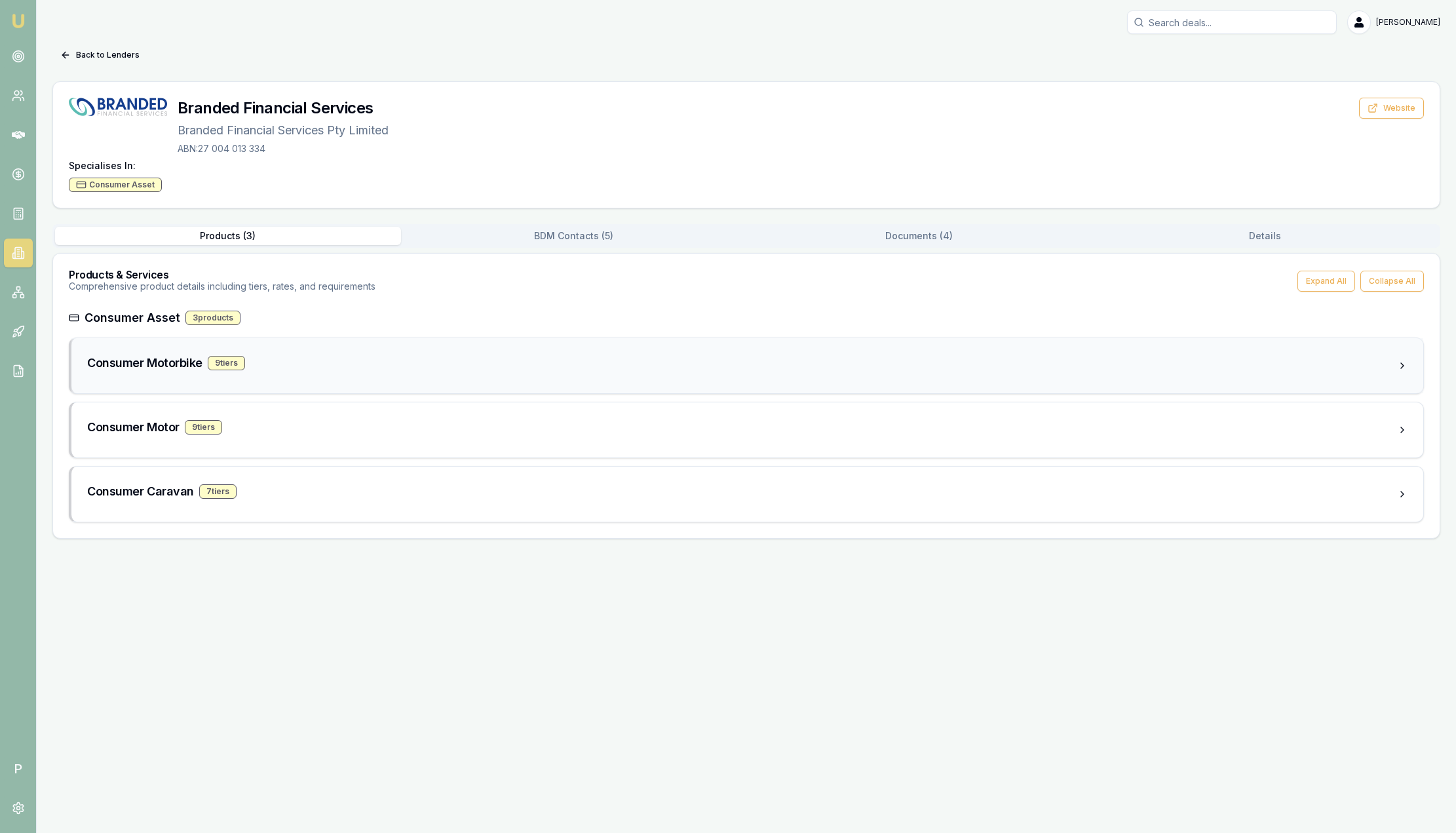
click at [291, 363] on div "Consumer Motorbike 9 tier s" at bounding box center [742, 362] width 1310 height 18
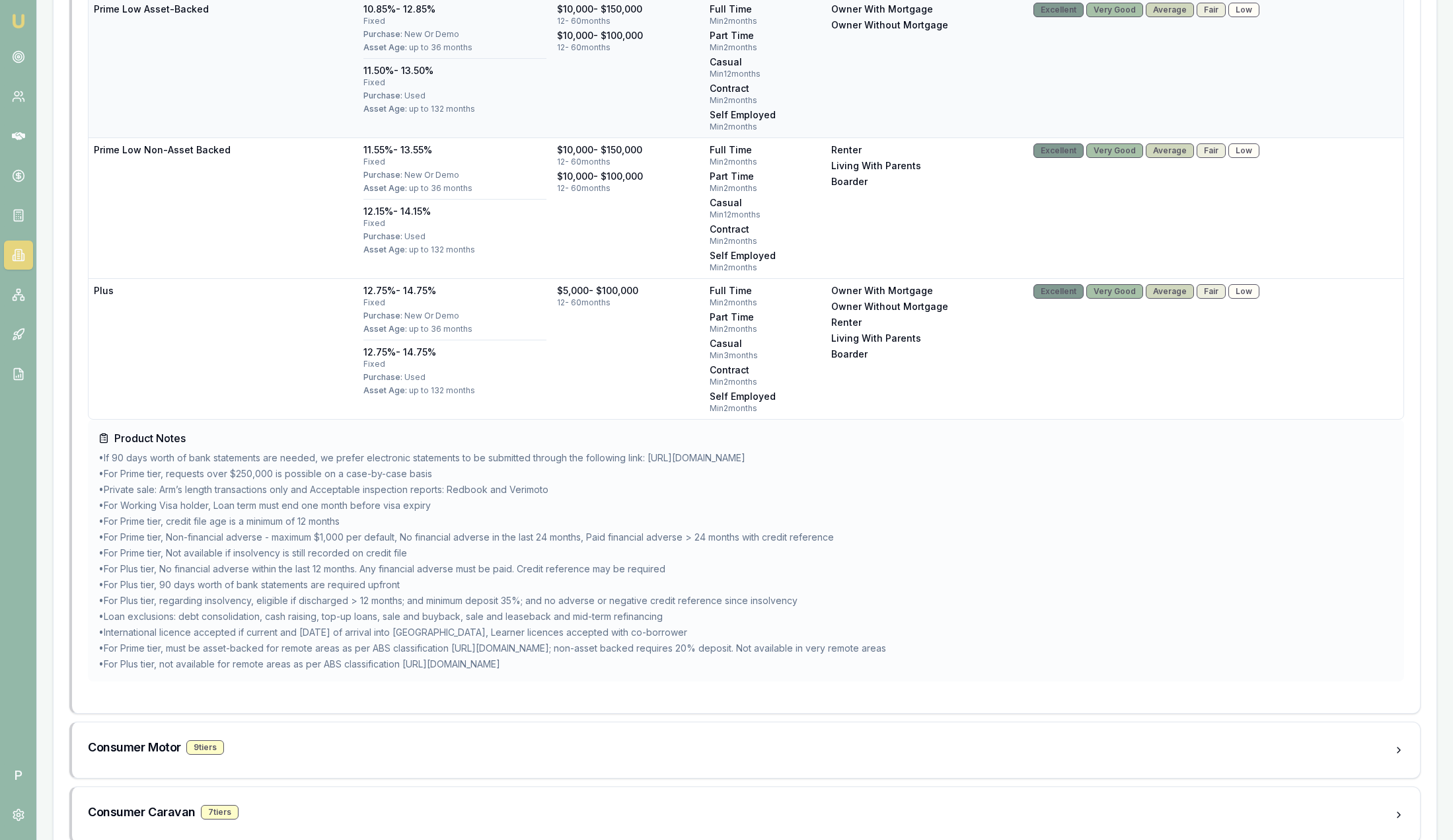
scroll to position [1435, 0]
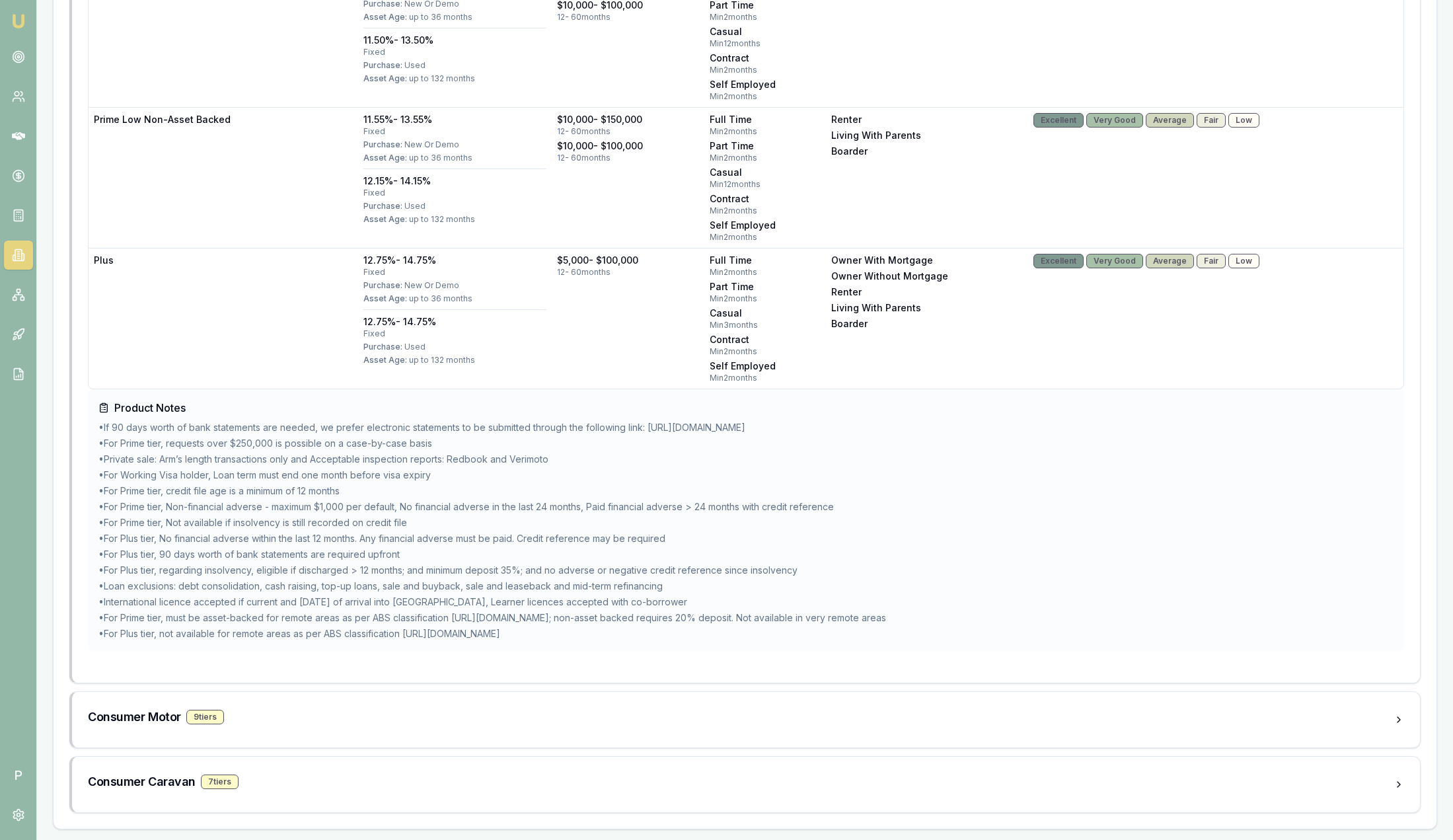
drag, startPoint x: 553, startPoint y: 630, endPoint x: 79, endPoint y: 429, distance: 514.9
click at [989, 433] on ul "• If 90 days worth of bank statements are needed, we prefer electronic statemen…" at bounding box center [746, 531] width 1295 height 219
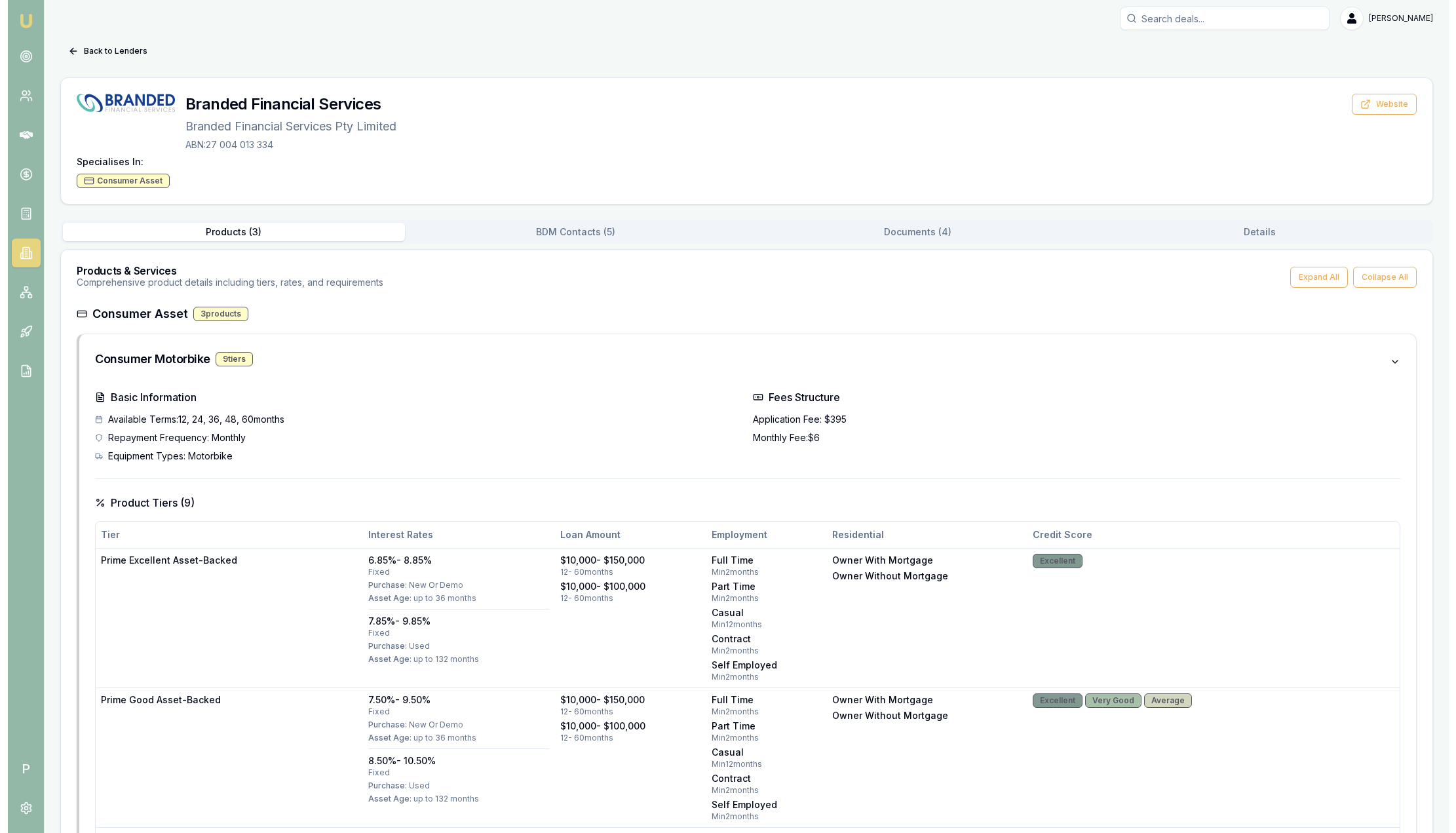
scroll to position [0, 0]
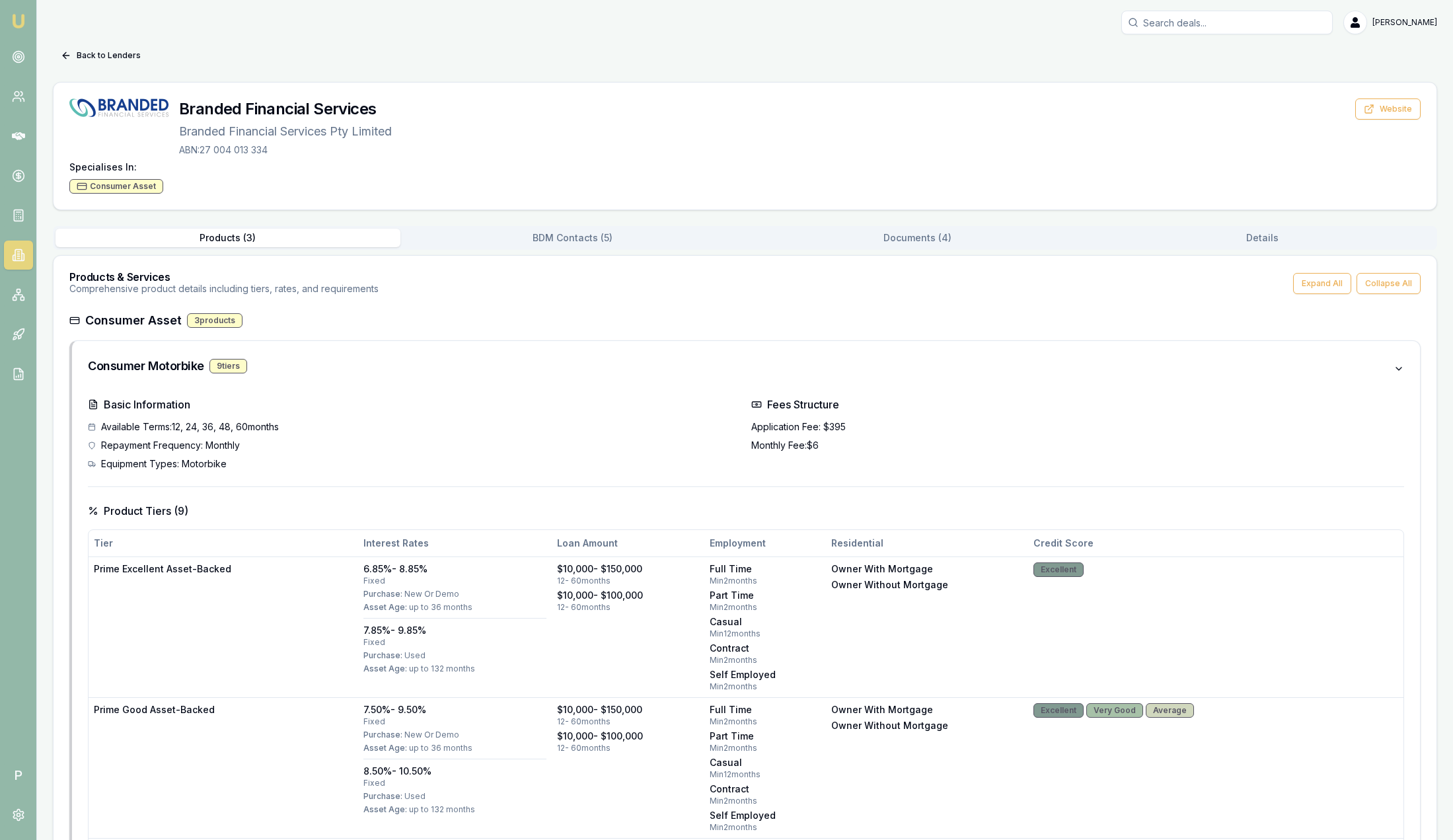
click at [588, 237] on button "BDM Contacts ( 5 )" at bounding box center [573, 237] width 345 height 19
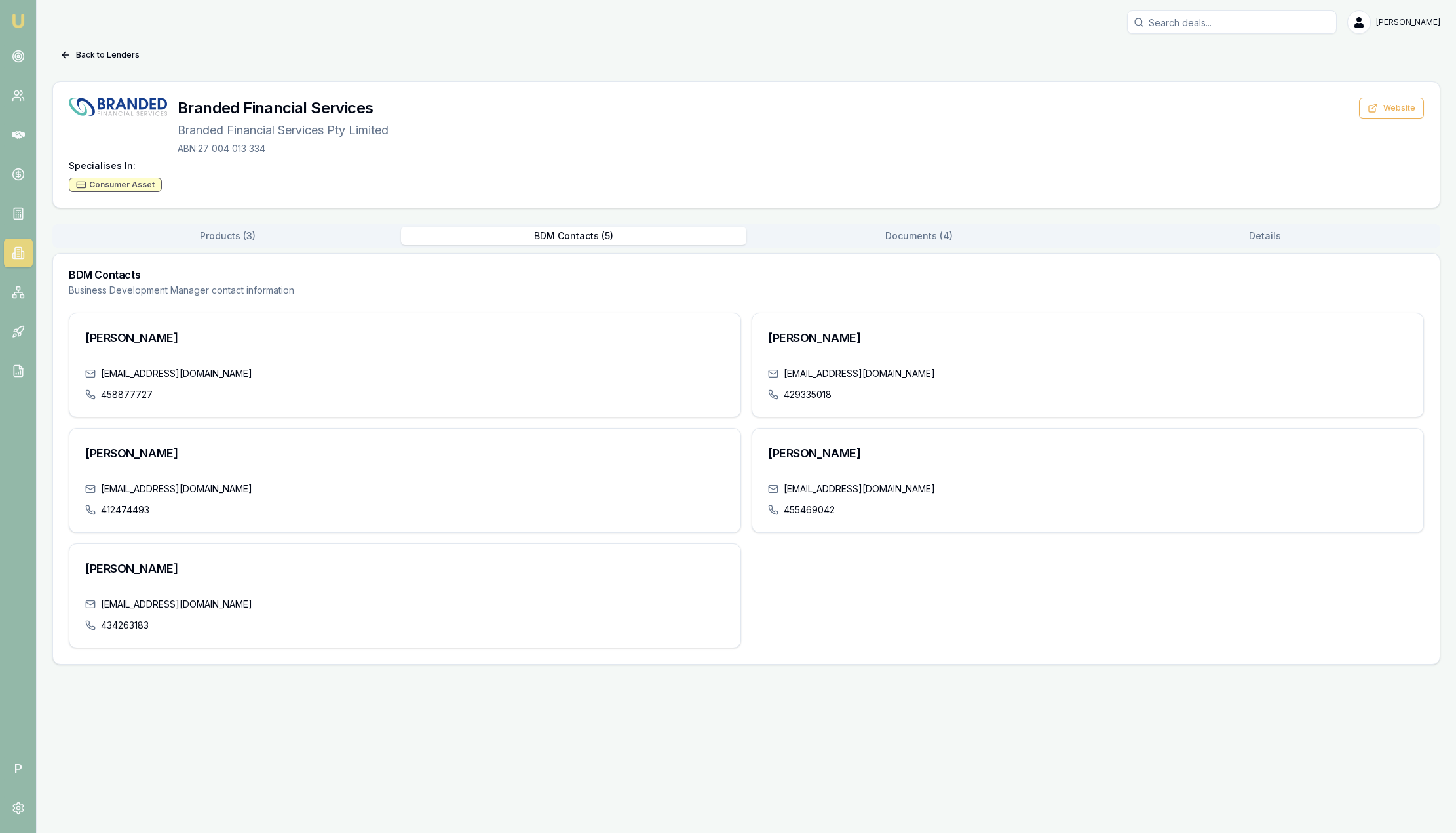
click at [892, 228] on button "Documents ( 4 )" at bounding box center [919, 235] width 346 height 18
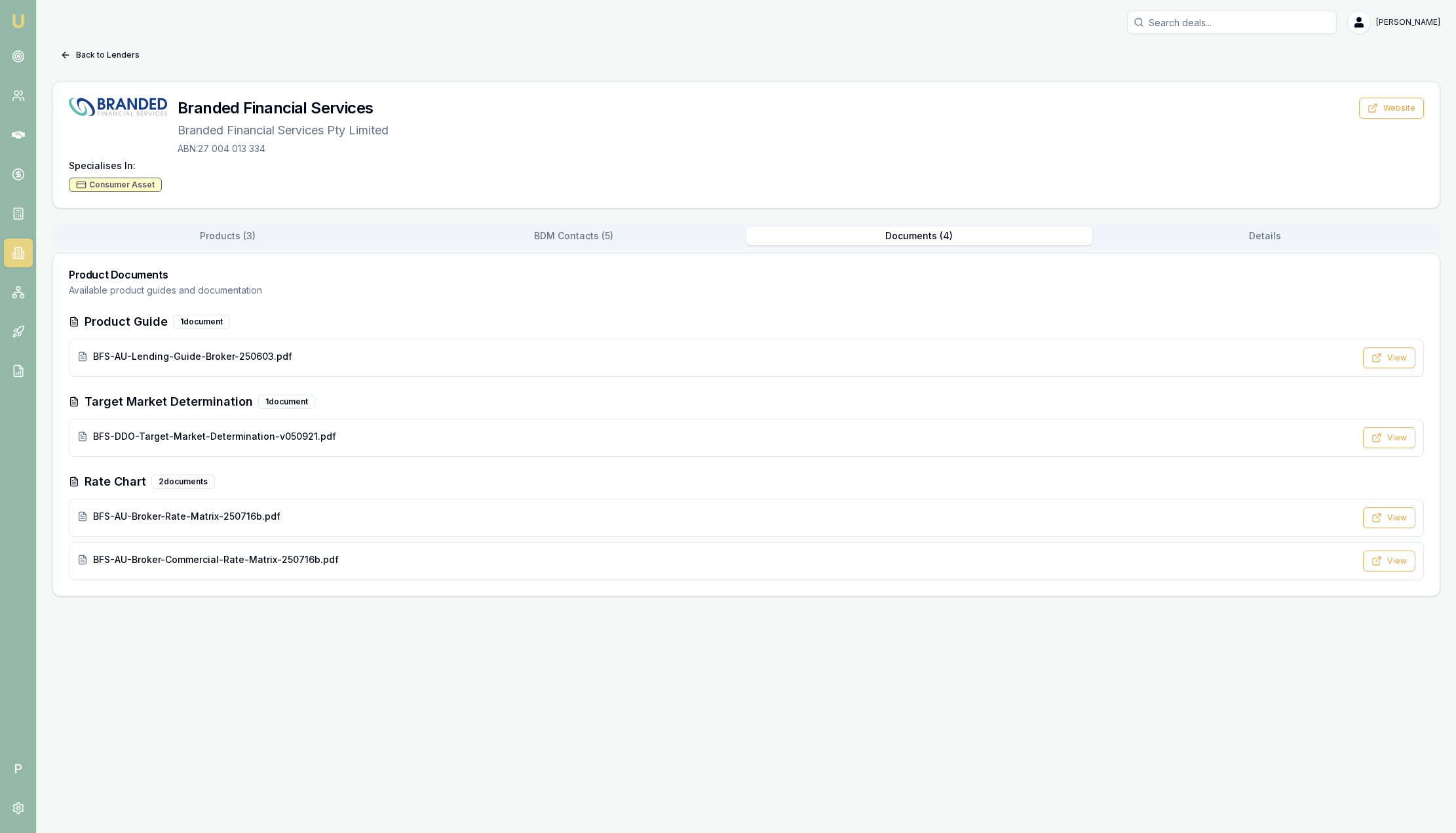
click at [111, 58] on button "Back to Lenders" at bounding box center [100, 55] width 95 height 21
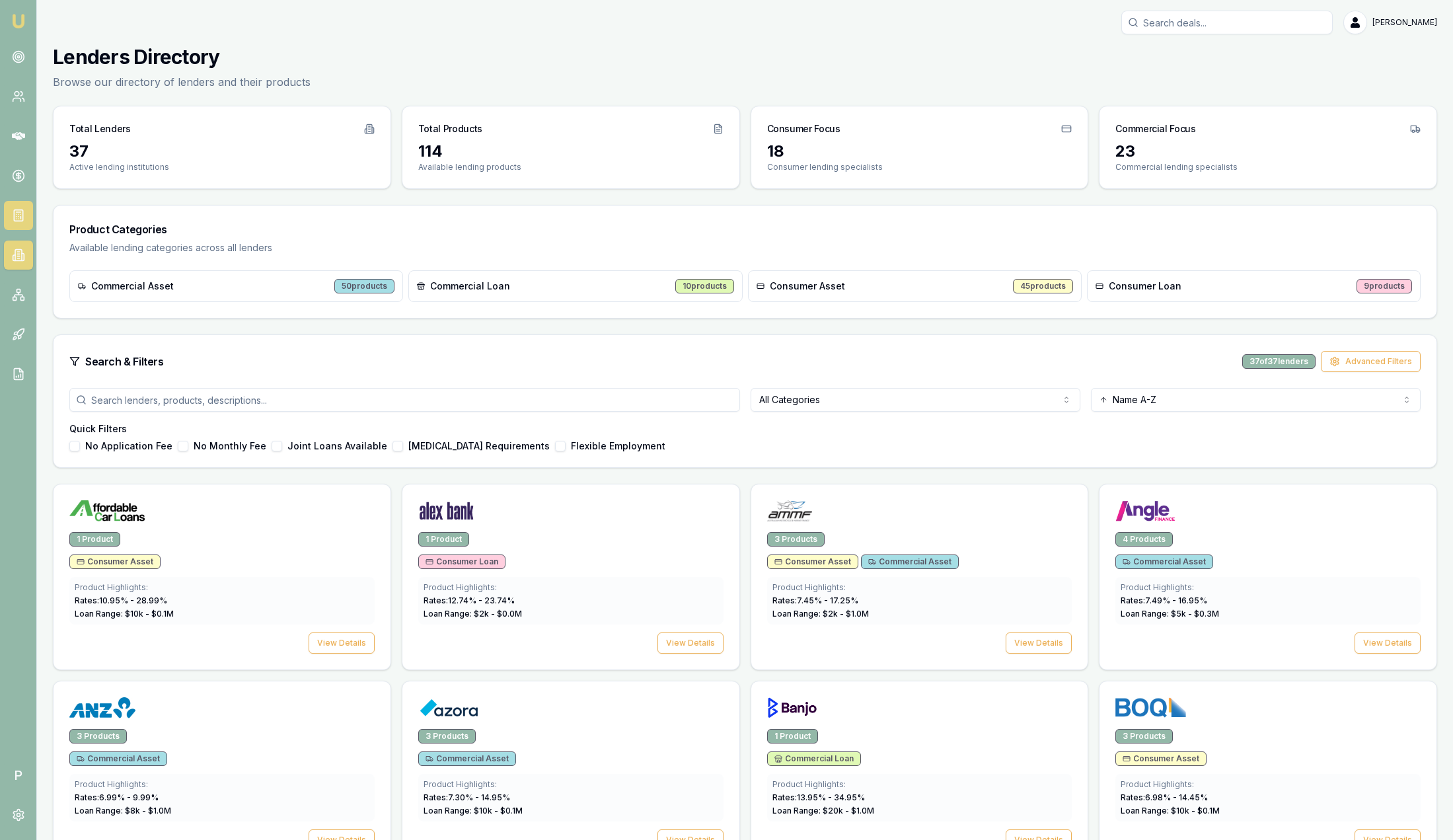
click at [21, 217] on line at bounding box center [21, 217] width 0 height 2
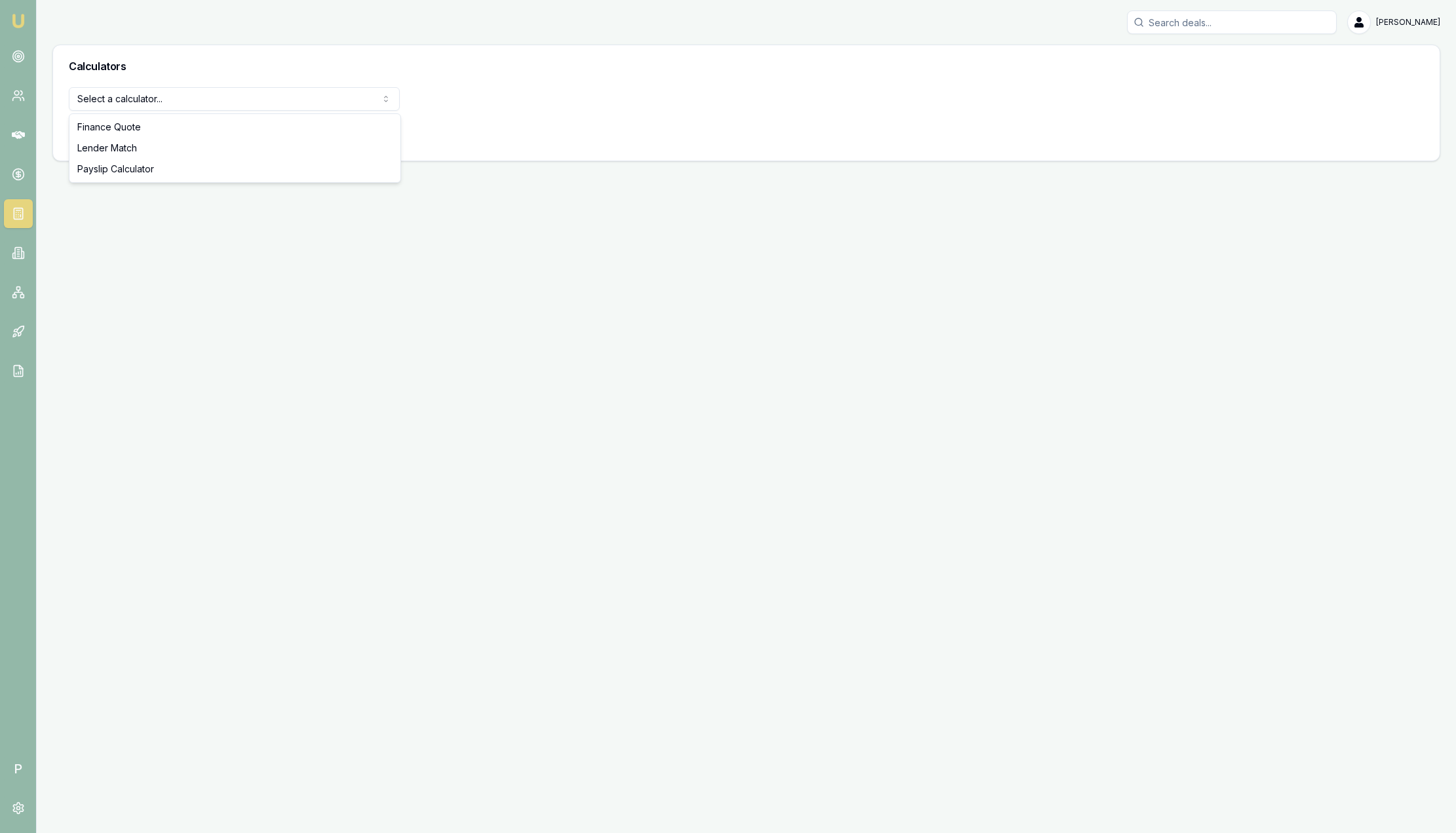
click at [226, 88] on html "Emu Broker P Sam Crouch Toggle Menu Calculators Select a calculator... Finance …" at bounding box center [728, 416] width 1456 height 833
select select "payslip-calculator"
click at [135, 140] on button "View Calculator" at bounding box center [116, 133] width 94 height 24
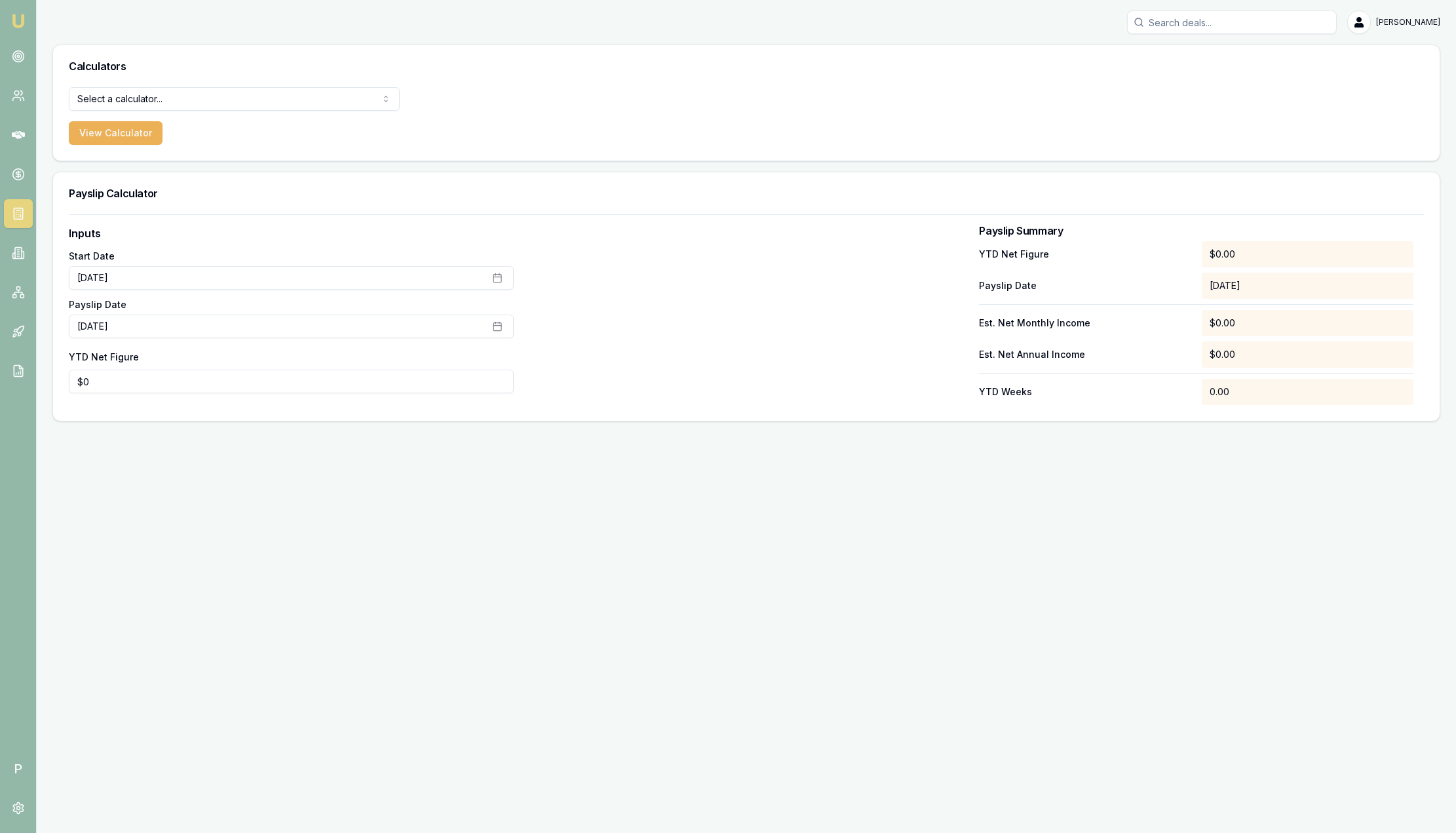
click at [269, 98] on html "Emu Broker P Sam Crouch Toggle Menu Calculators Select a calculator... Finance …" at bounding box center [728, 416] width 1456 height 833
click at [140, 126] on button "View Calculator" at bounding box center [116, 133] width 94 height 24
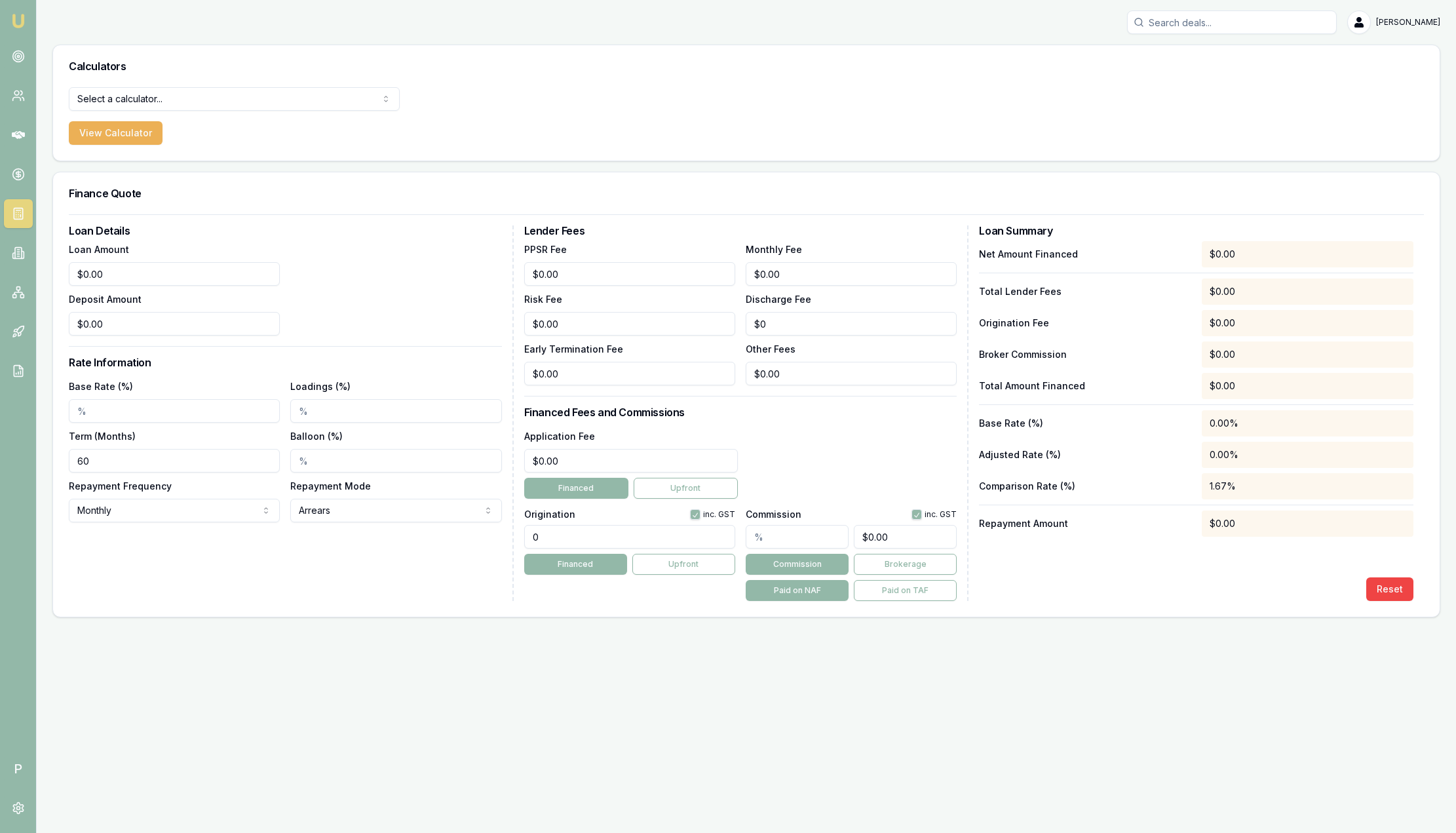
type input "0"
click at [139, 261] on div "Loan Amount 0" at bounding box center [174, 264] width 211 height 45
type input "$50,000.00"
type input "$0.00"
click at [185, 410] on input "Base Rate (%)" at bounding box center [174, 411] width 211 height 24
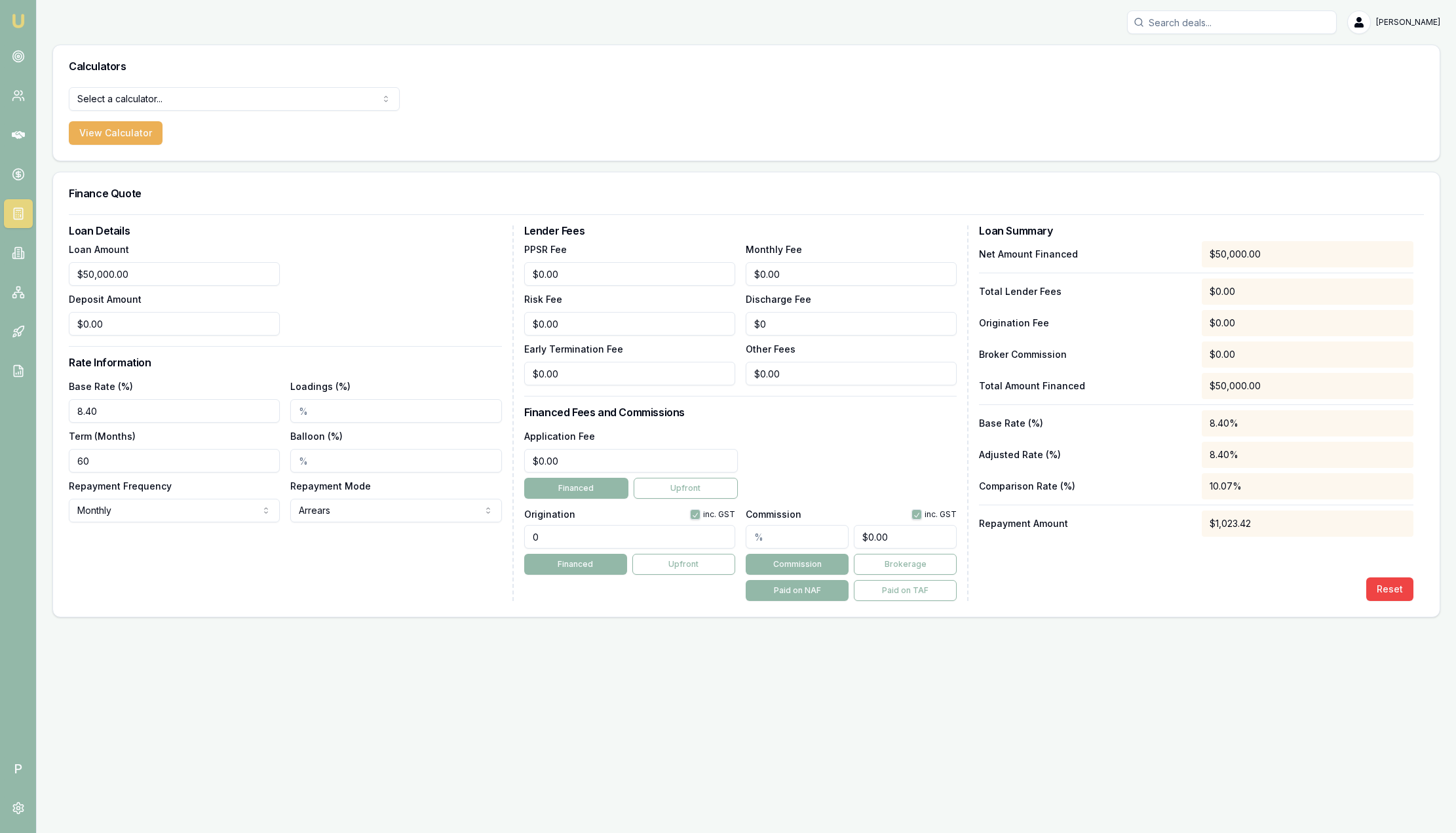
type input "8.40%"
type input "2.00%"
drag, startPoint x: 652, startPoint y: 530, endPoint x: 637, endPoint y: 522, distance: 17.0
click at [646, 528] on input "0" at bounding box center [630, 537] width 211 height 24
type input "990.00"
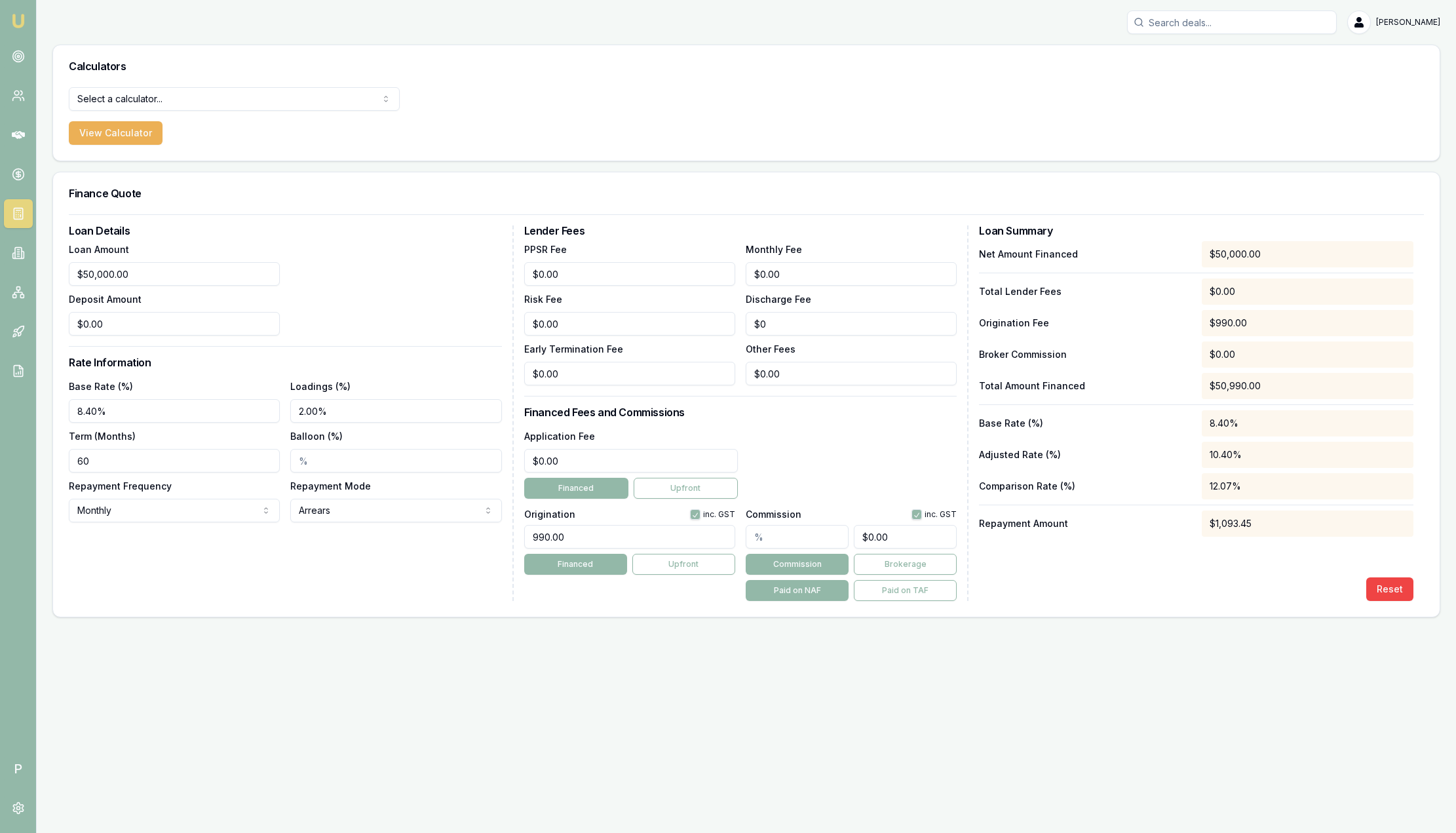
click at [798, 534] on input "text" at bounding box center [797, 537] width 103 height 24
type input "4"
type input "$2,000.00"
type input "4.00%"
type input "$2,000.00"
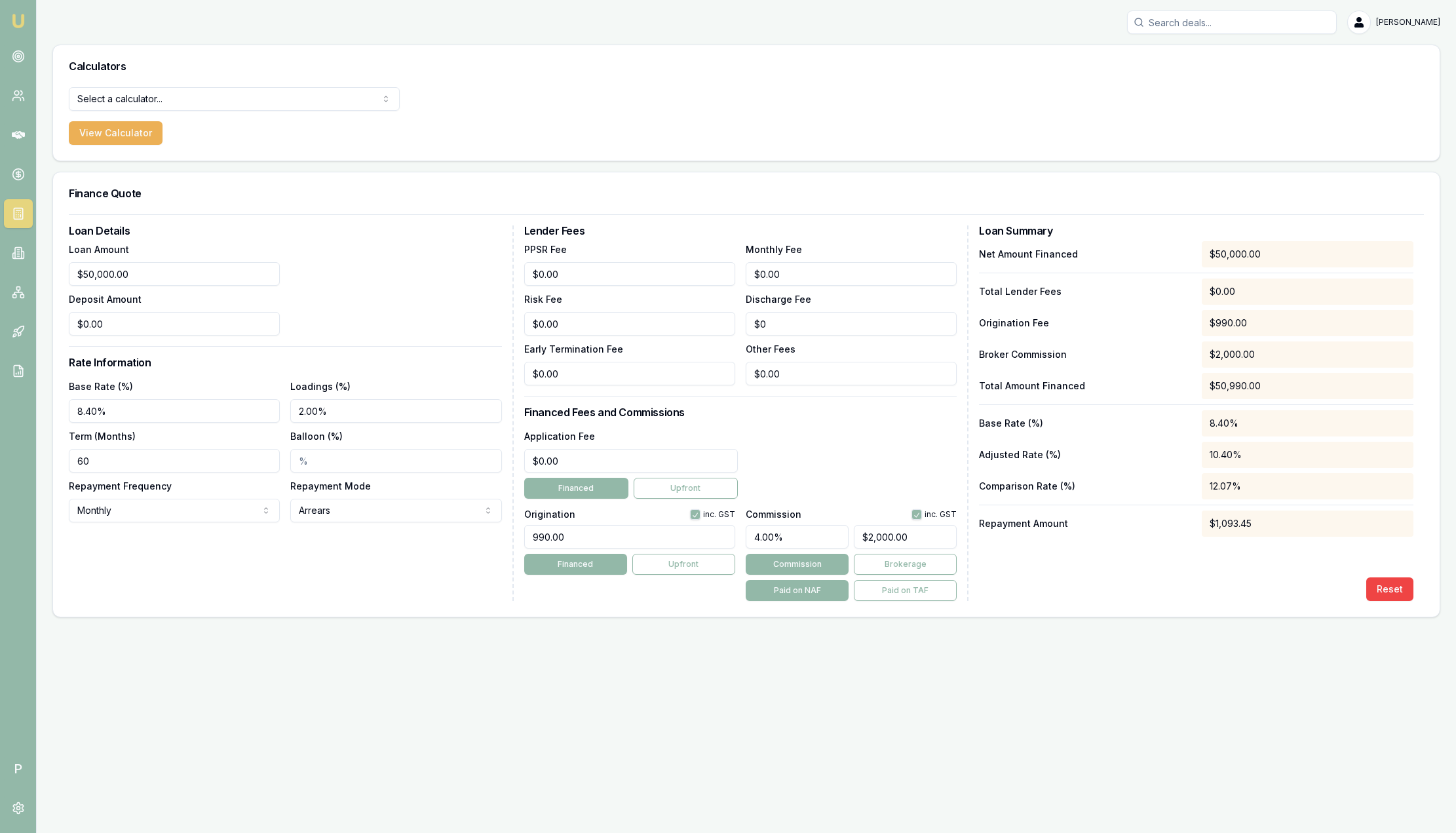
click at [1330, 518] on div "$1,093.45" at bounding box center [1308, 524] width 211 height 27
drag, startPoint x: 1329, startPoint y: 526, endPoint x: 1183, endPoint y: 522, distance: 146.1
click at [1183, 522] on div "Repayment Amount $1,093.45" at bounding box center [1196, 524] width 435 height 27
drag, startPoint x: 1183, startPoint y: 522, endPoint x: 1096, endPoint y: 600, distance: 116.8
click at [1096, 600] on div "Reset" at bounding box center [1196, 589] width 435 height 24
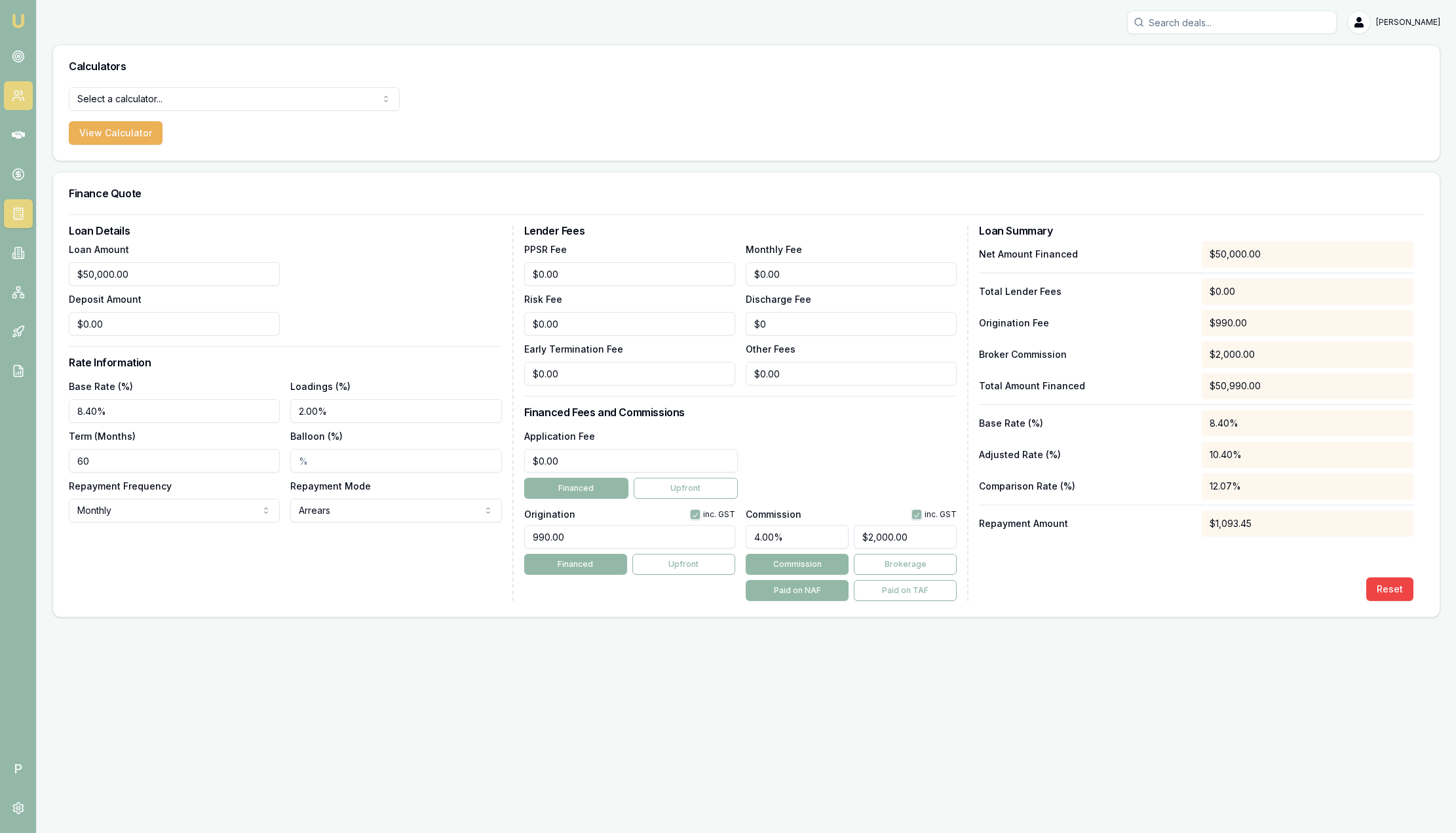
click at [27, 100] on link at bounding box center [18, 96] width 29 height 29
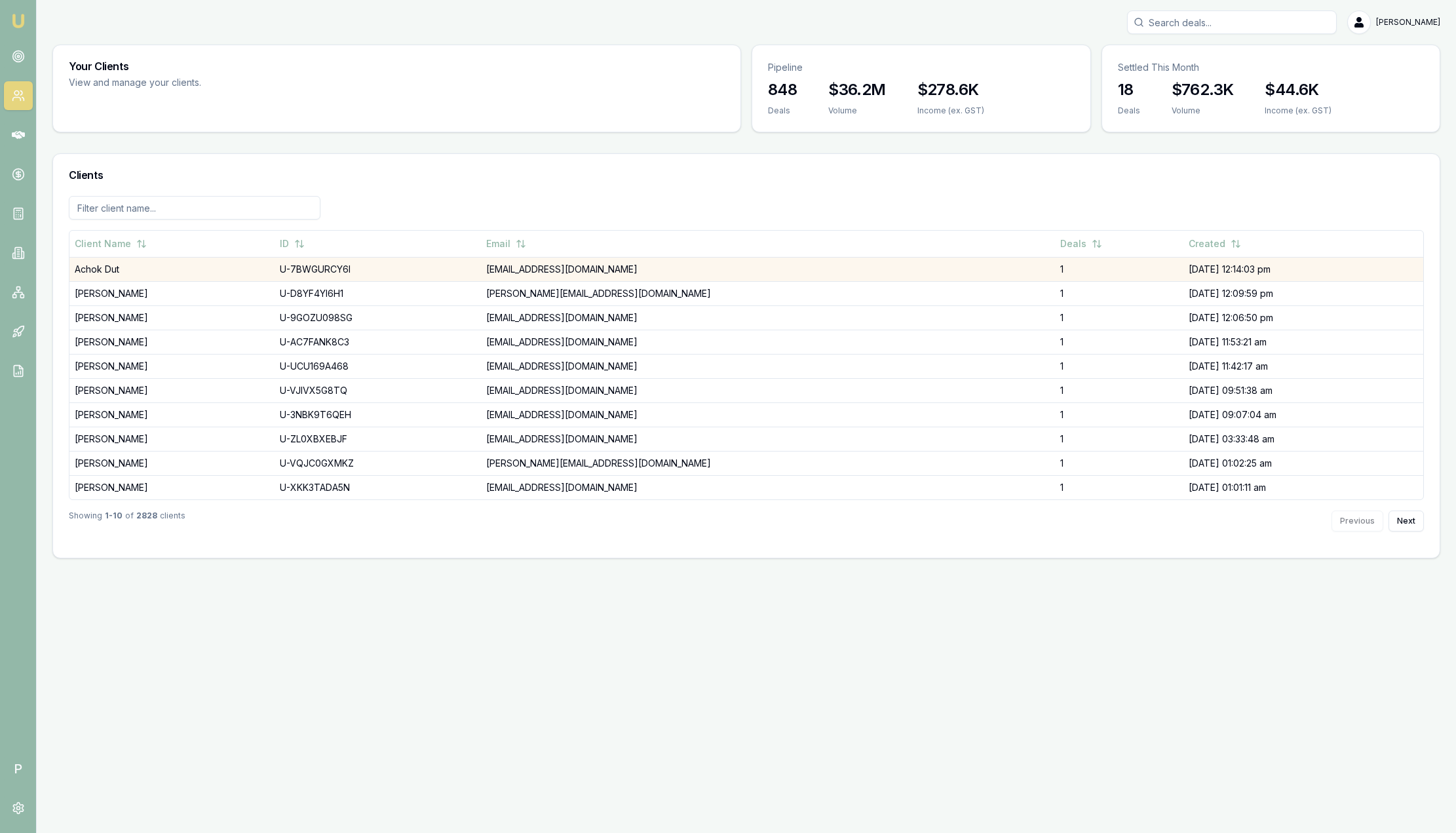
click at [250, 263] on td "Achok Dut" at bounding box center [172, 269] width 205 height 24
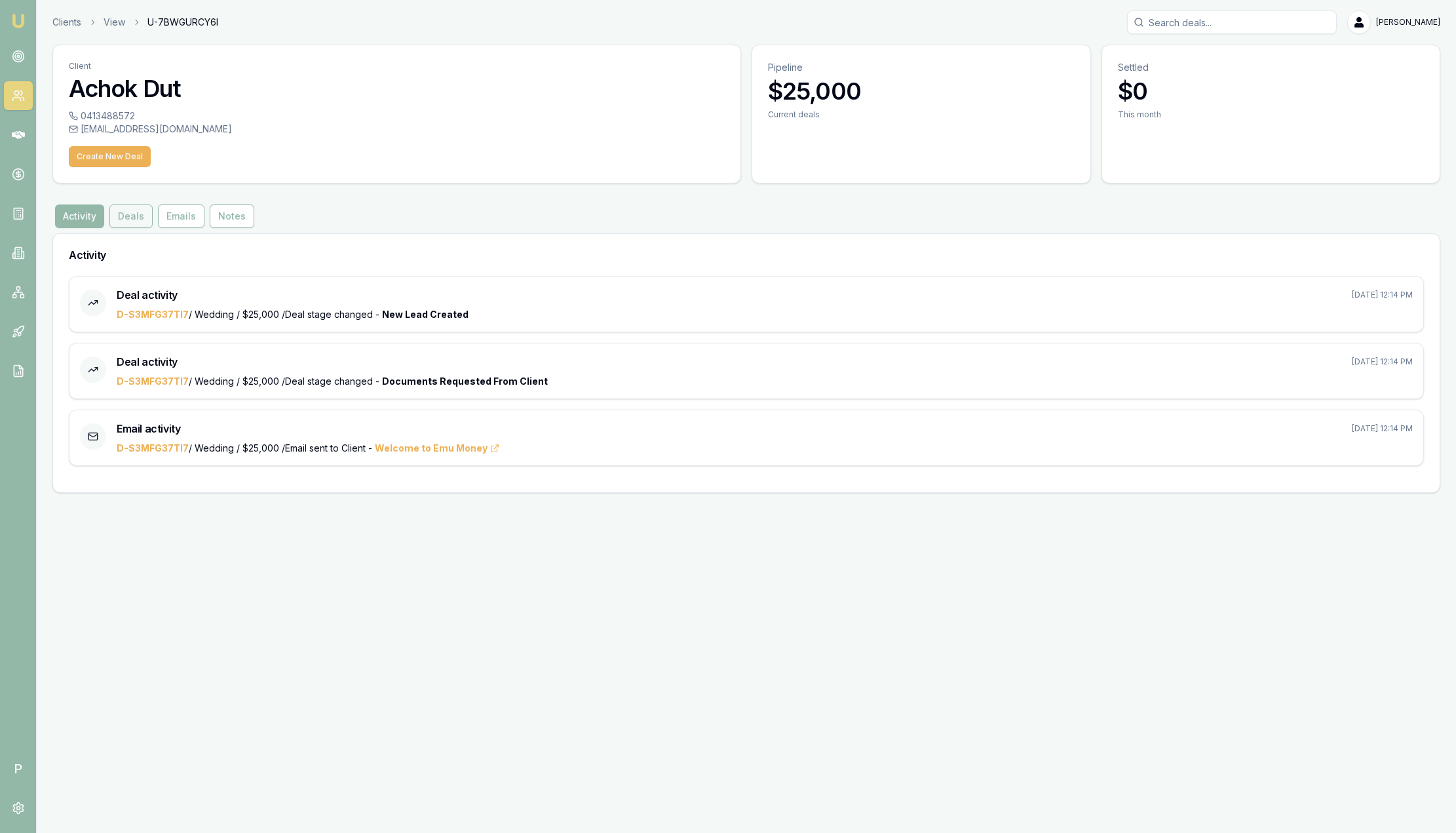
click at [141, 215] on button "Deals" at bounding box center [131, 216] width 44 height 24
click at [135, 218] on div "Emu Broker P Clients View U-7BWGURCY6I Sam Crouch Toggle Menu Client Achok Dut …" at bounding box center [728, 416] width 1456 height 833
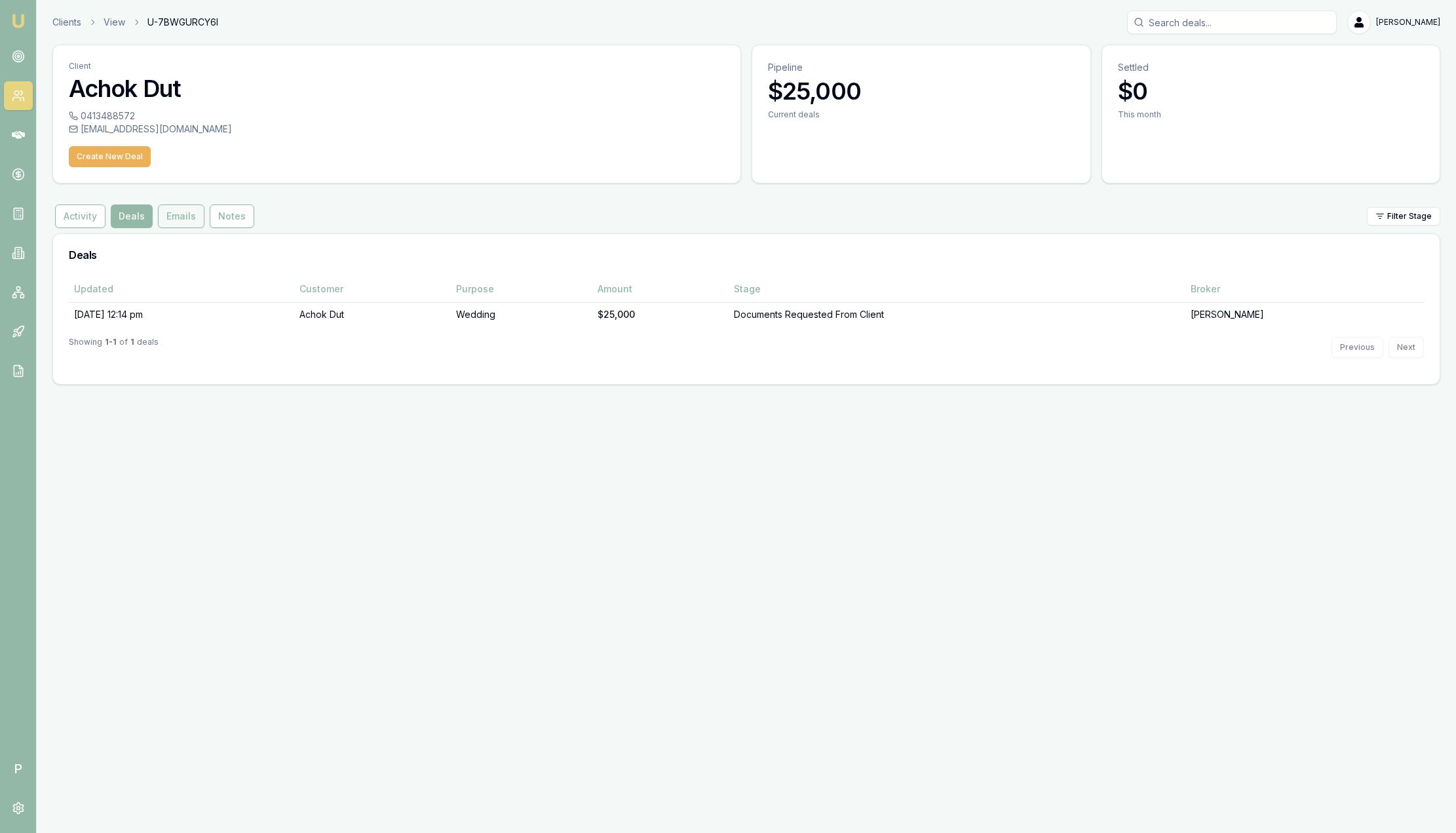
click at [170, 221] on button "Emails" at bounding box center [181, 216] width 46 height 24
click at [231, 222] on button "Notes" at bounding box center [232, 216] width 45 height 24
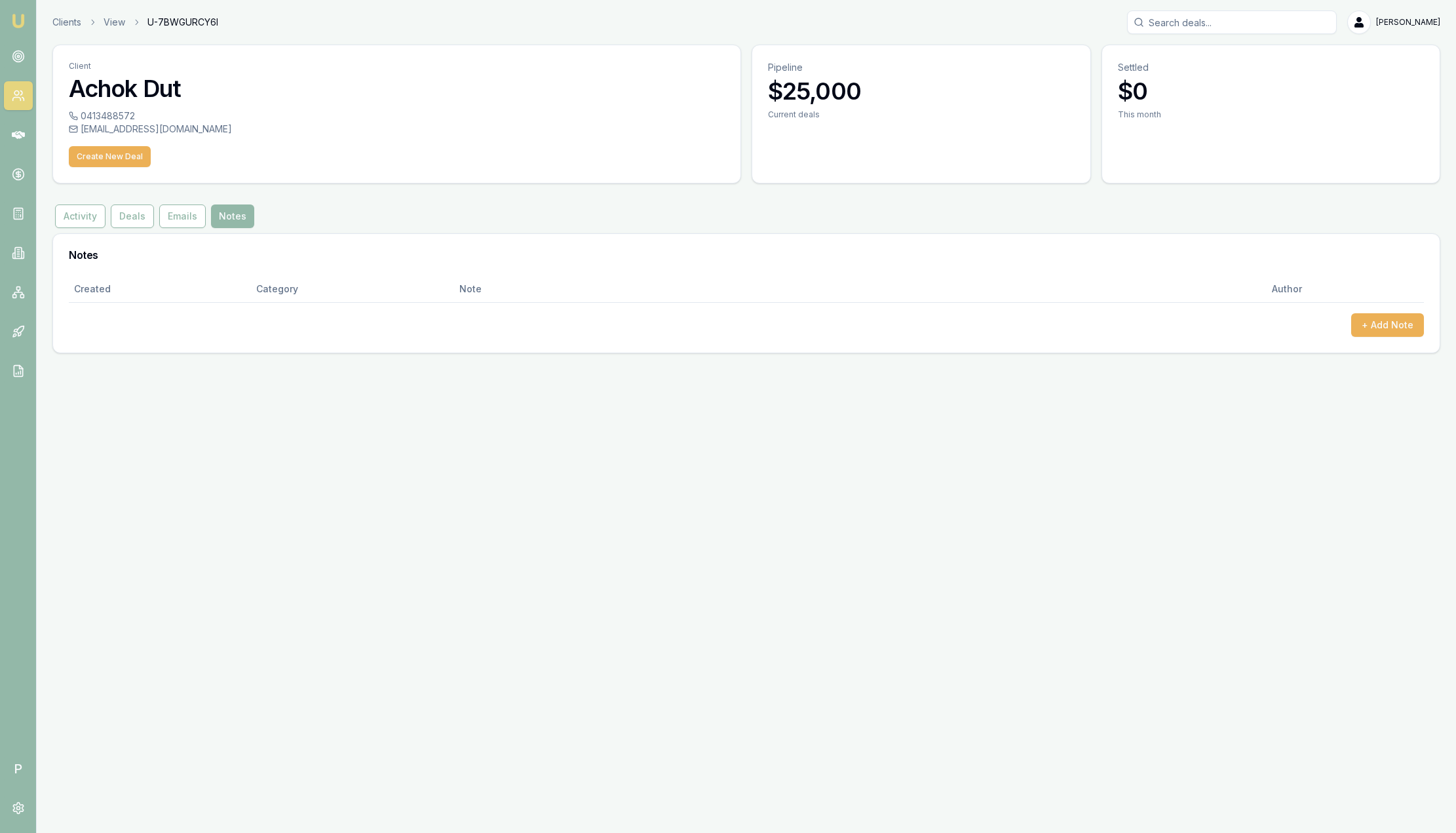
click at [25, 18] on img at bounding box center [18, 20] width 16 height 16
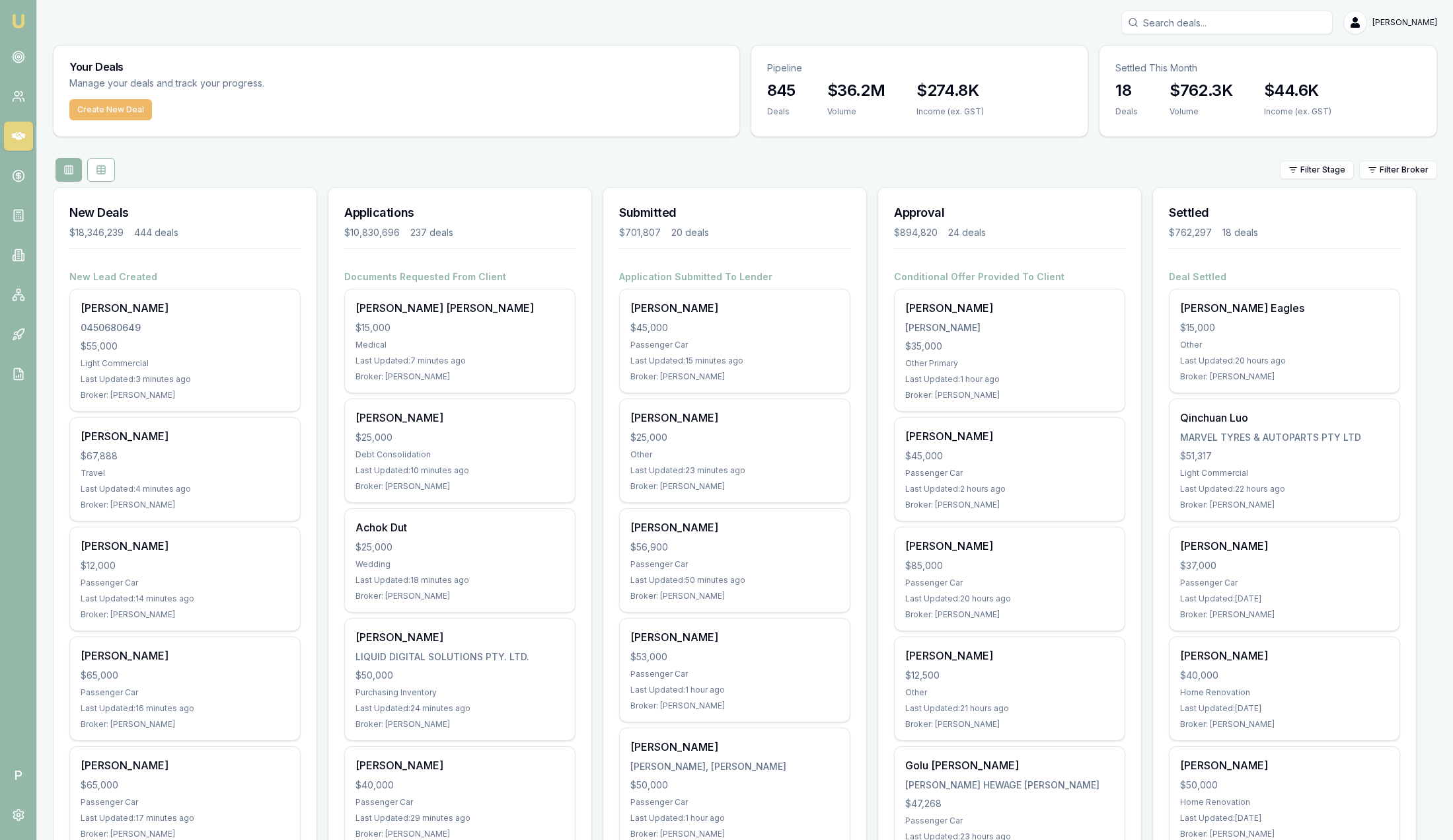
click at [140, 109] on button "Create New Deal" at bounding box center [110, 110] width 82 height 21
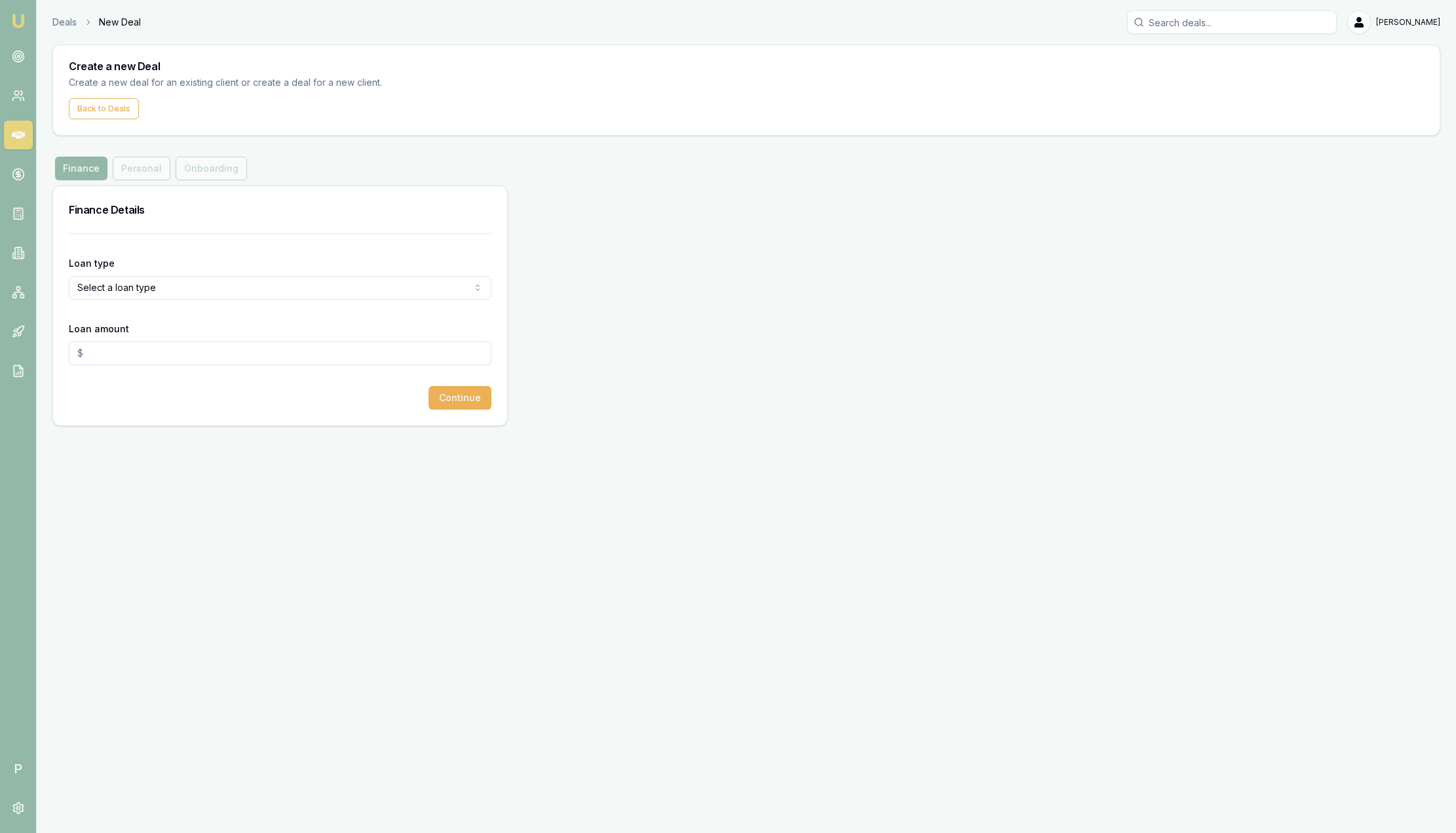
click at [190, 289] on html "Emu Broker P Deals New Deal Sam Crouch Toggle Menu Create a new Deal Create a n…" at bounding box center [728, 416] width 1456 height 833
select select "CONSUMER_ASSET"
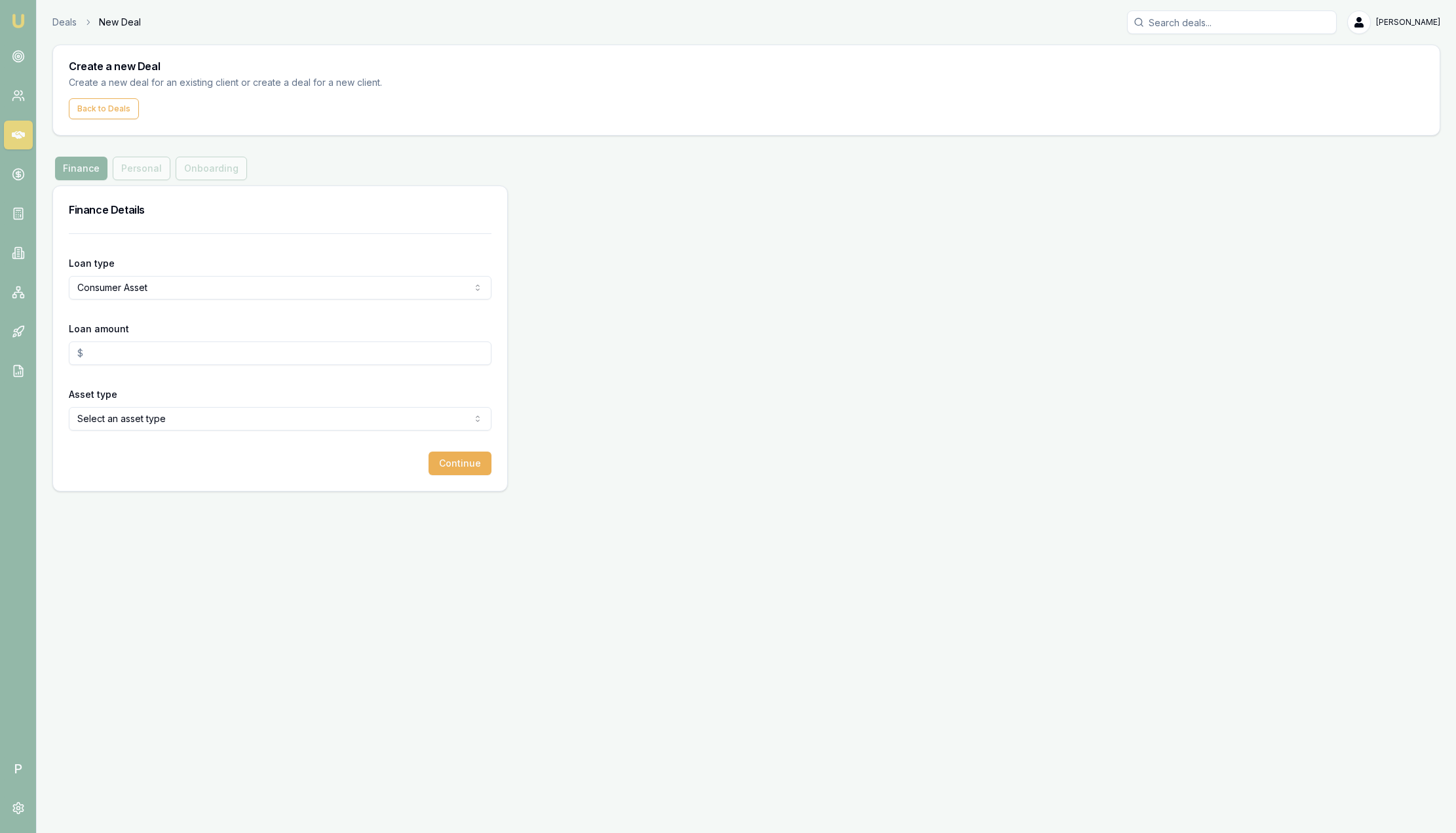
click at [162, 359] on input "Loan amount" at bounding box center [280, 353] width 423 height 24
type input "$50,000.00"
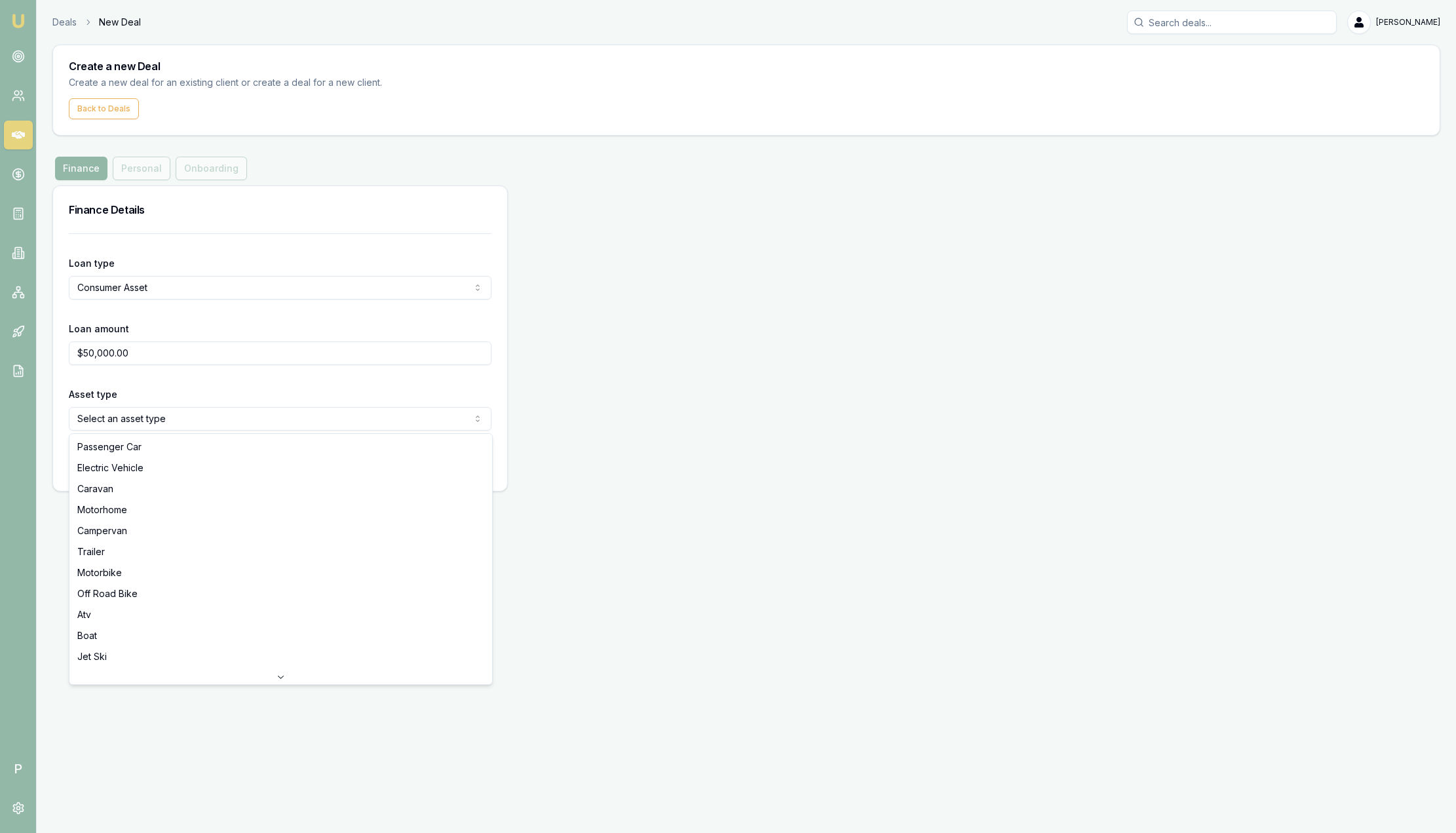
click at [173, 414] on html "Emu Broker P Deals New Deal Sam Crouch Toggle Menu Create a new Deal Create a n…" at bounding box center [728, 416] width 1456 height 833
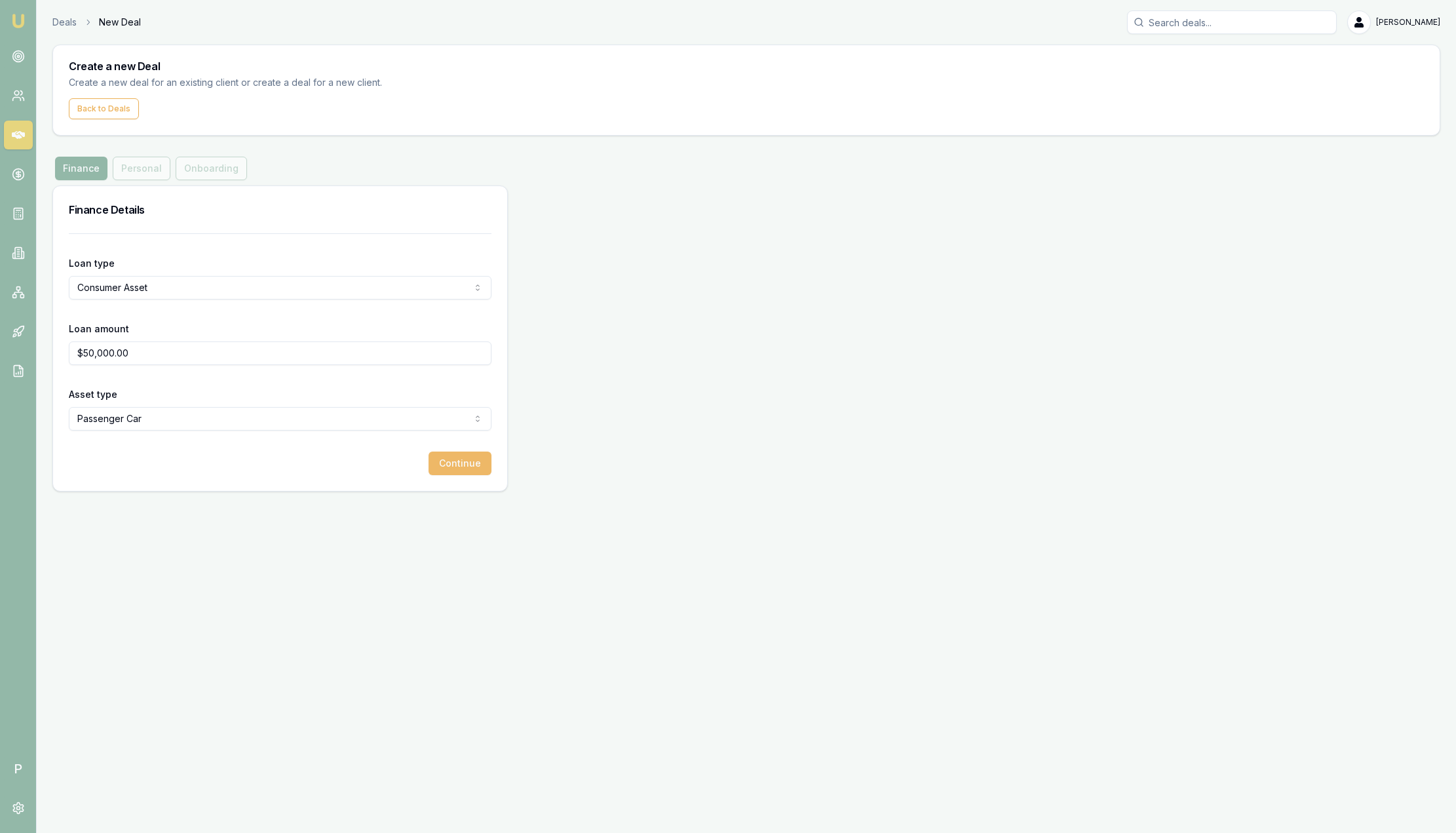
click at [458, 464] on button "Continue" at bounding box center [460, 463] width 63 height 24
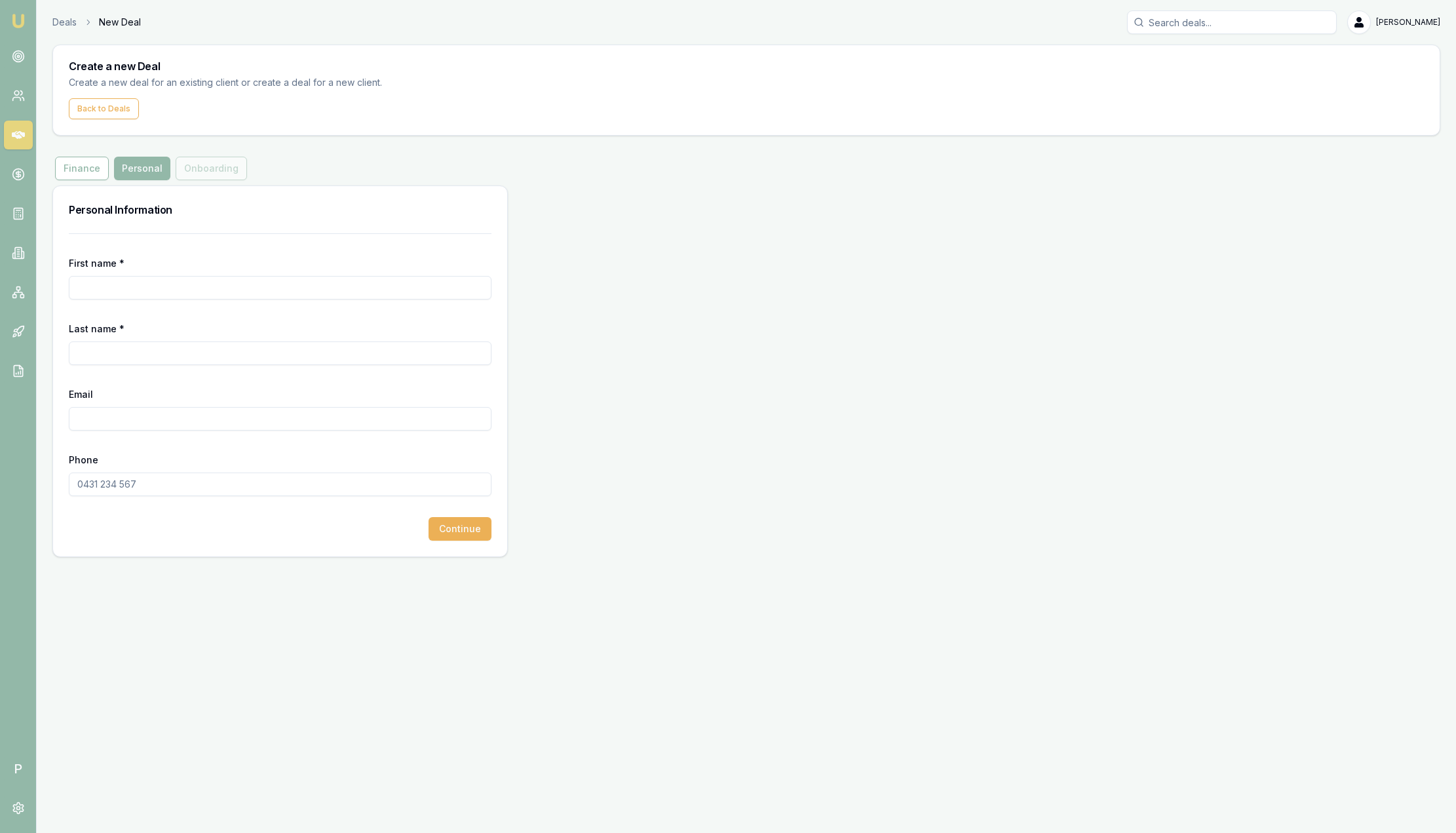
click at [167, 284] on input "First name *" at bounding box center [280, 288] width 423 height 24
click at [662, 271] on div "Personal Information First name * Last name * Email Phone Continue" at bounding box center [746, 371] width 1388 height 371
click at [255, 282] on input "First name *" at bounding box center [280, 288] width 423 height 24
type input "Jared"
type input "Test"
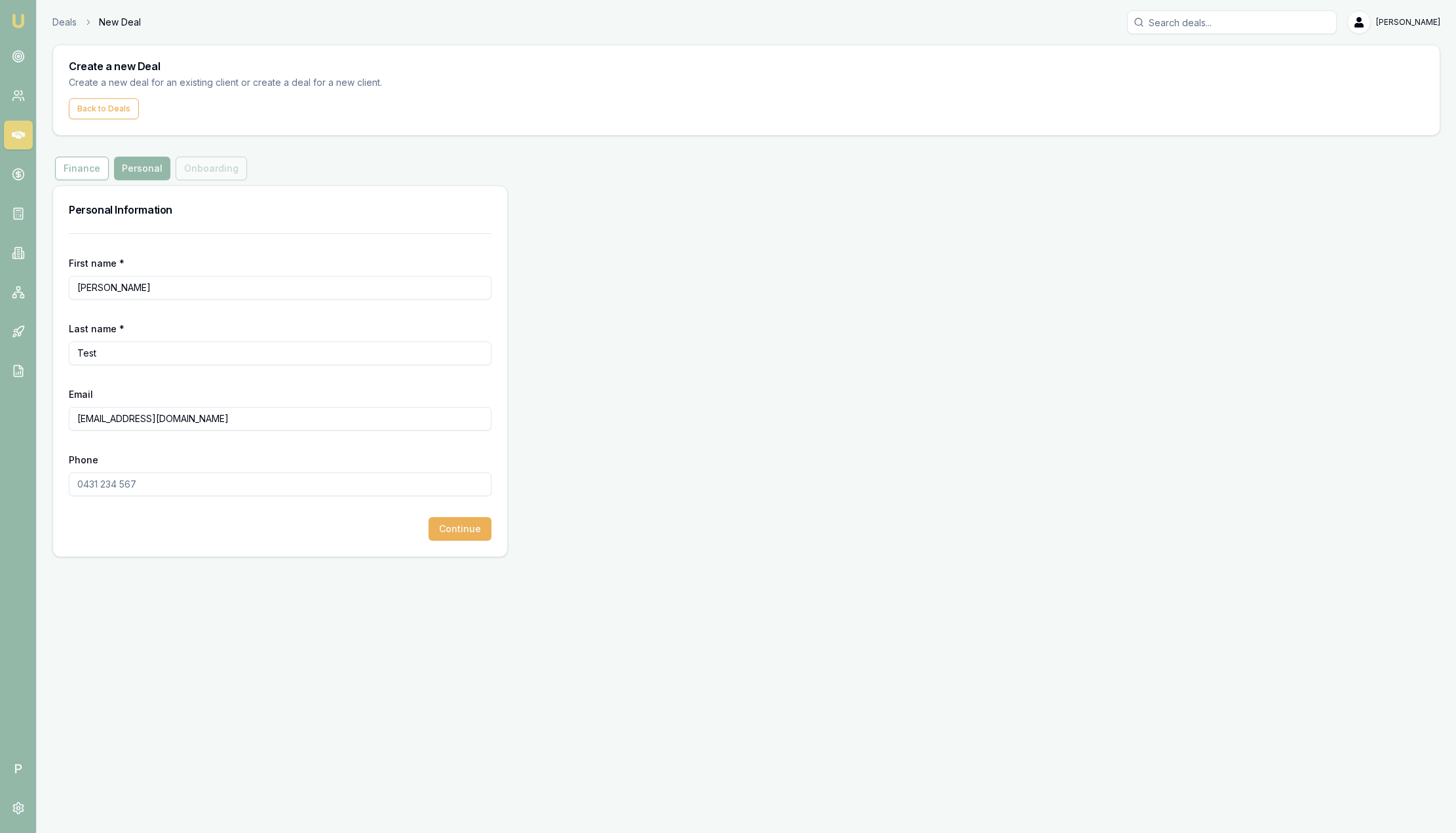
type input "jaredbancroft@outlook.com.au"
click at [161, 488] on input "Phone" at bounding box center [280, 484] width 423 height 24
type input "0477 414 433"
click at [486, 530] on button "Continue" at bounding box center [460, 528] width 63 height 24
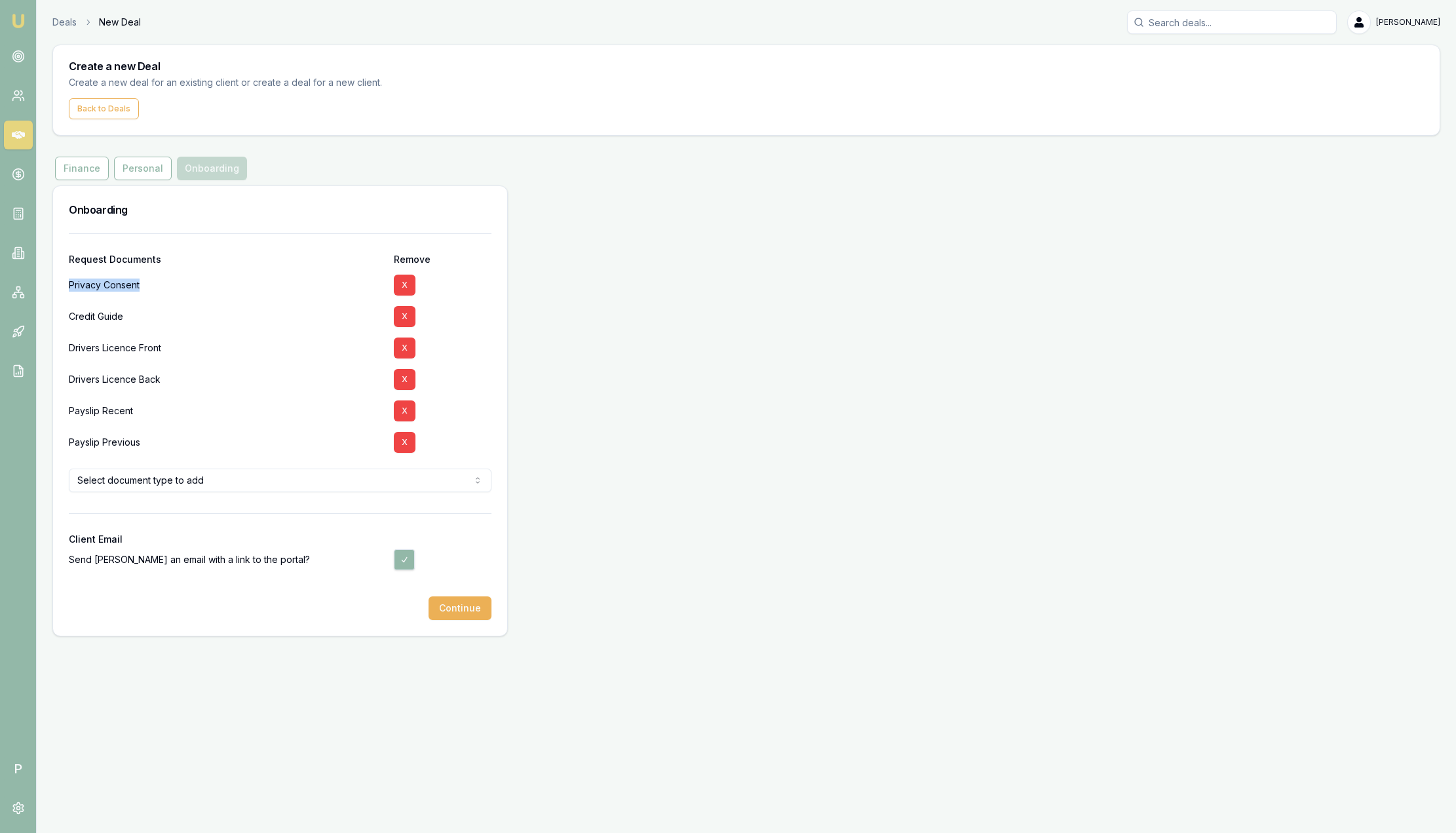
drag, startPoint x: 70, startPoint y: 282, endPoint x: 167, endPoint y: 279, distance: 97.0
click at [167, 279] on div "Privacy Consent" at bounding box center [226, 285] width 315 height 31
drag, startPoint x: 167, startPoint y: 279, endPoint x: 73, endPoint y: 316, distance: 101.0
click at [73, 316] on div "Credit Guide" at bounding box center [226, 316] width 315 height 31
drag, startPoint x: 70, startPoint y: 316, endPoint x: 151, endPoint y: 311, distance: 81.2
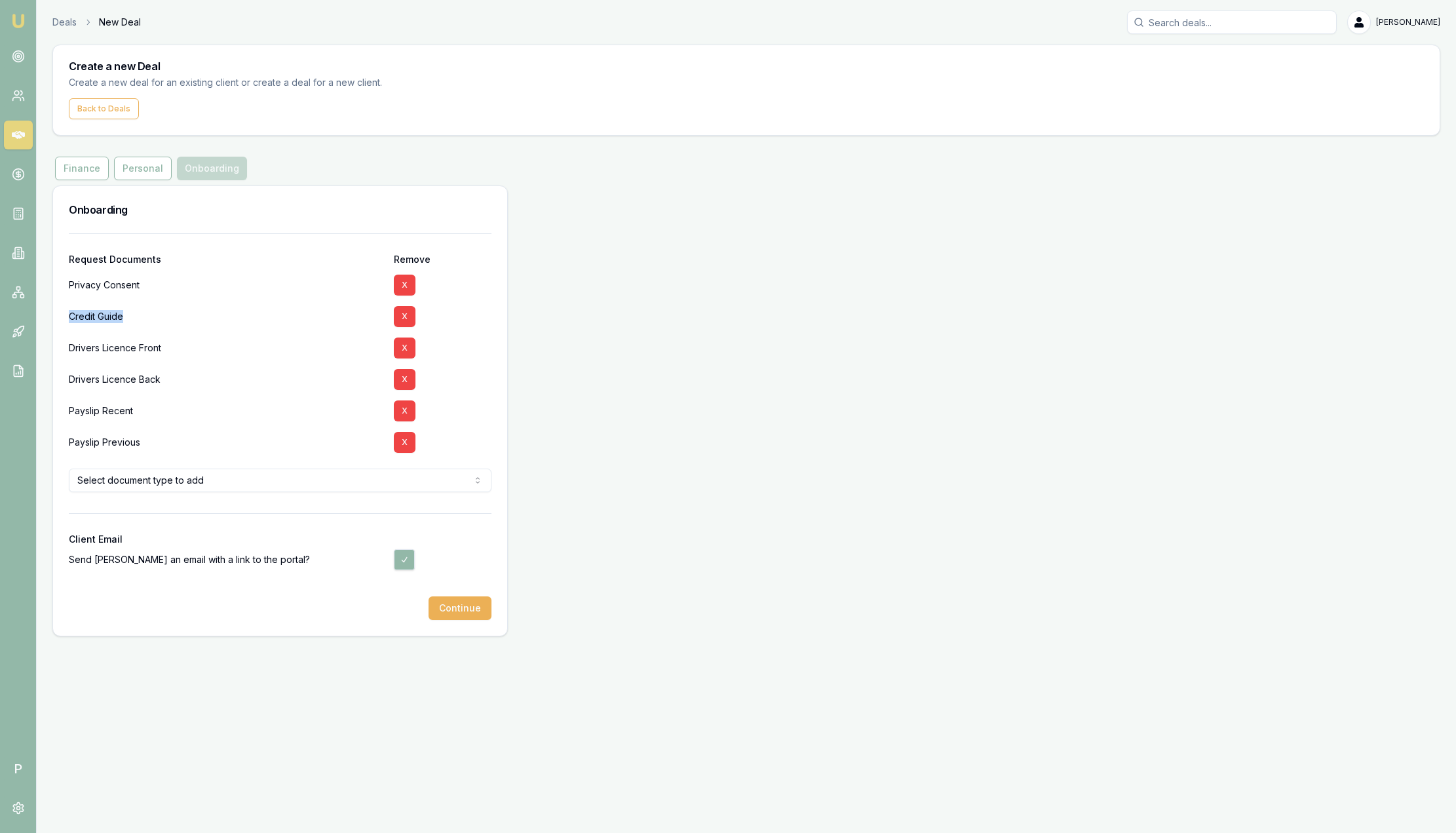
click at [151, 311] on div "Credit Guide" at bounding box center [226, 316] width 315 height 31
drag, startPoint x: 151, startPoint y: 311, endPoint x: 324, endPoint y: 224, distance: 193.6
click at [324, 224] on div "Onboarding" at bounding box center [280, 209] width 454 height 47
click at [403, 373] on button "X" at bounding box center [405, 379] width 22 height 21
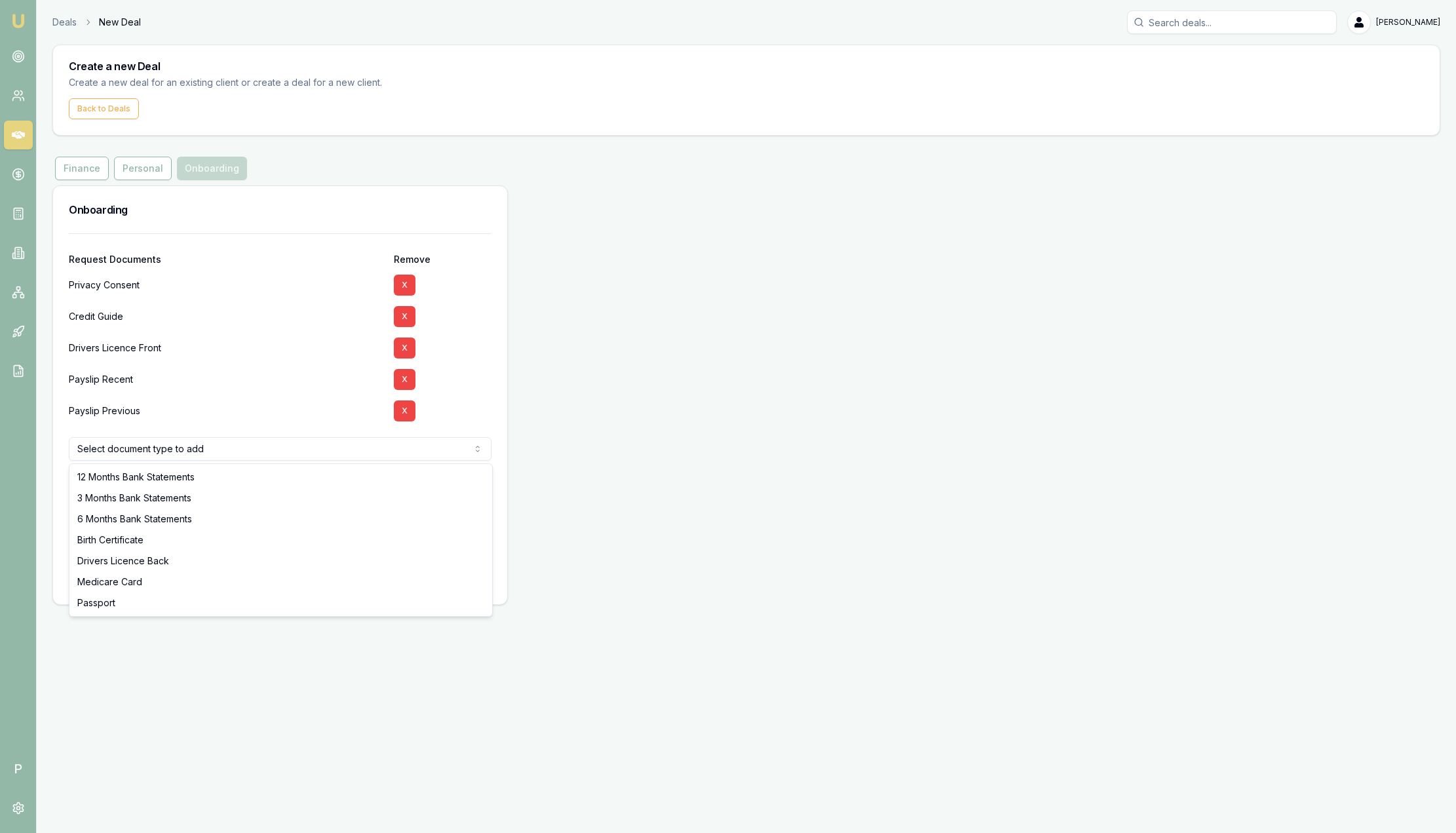
click at [329, 455] on html "Emu Broker P Deals New Deal Sam Crouch Toggle Menu Create a new Deal Create a n…" at bounding box center [728, 416] width 1456 height 833
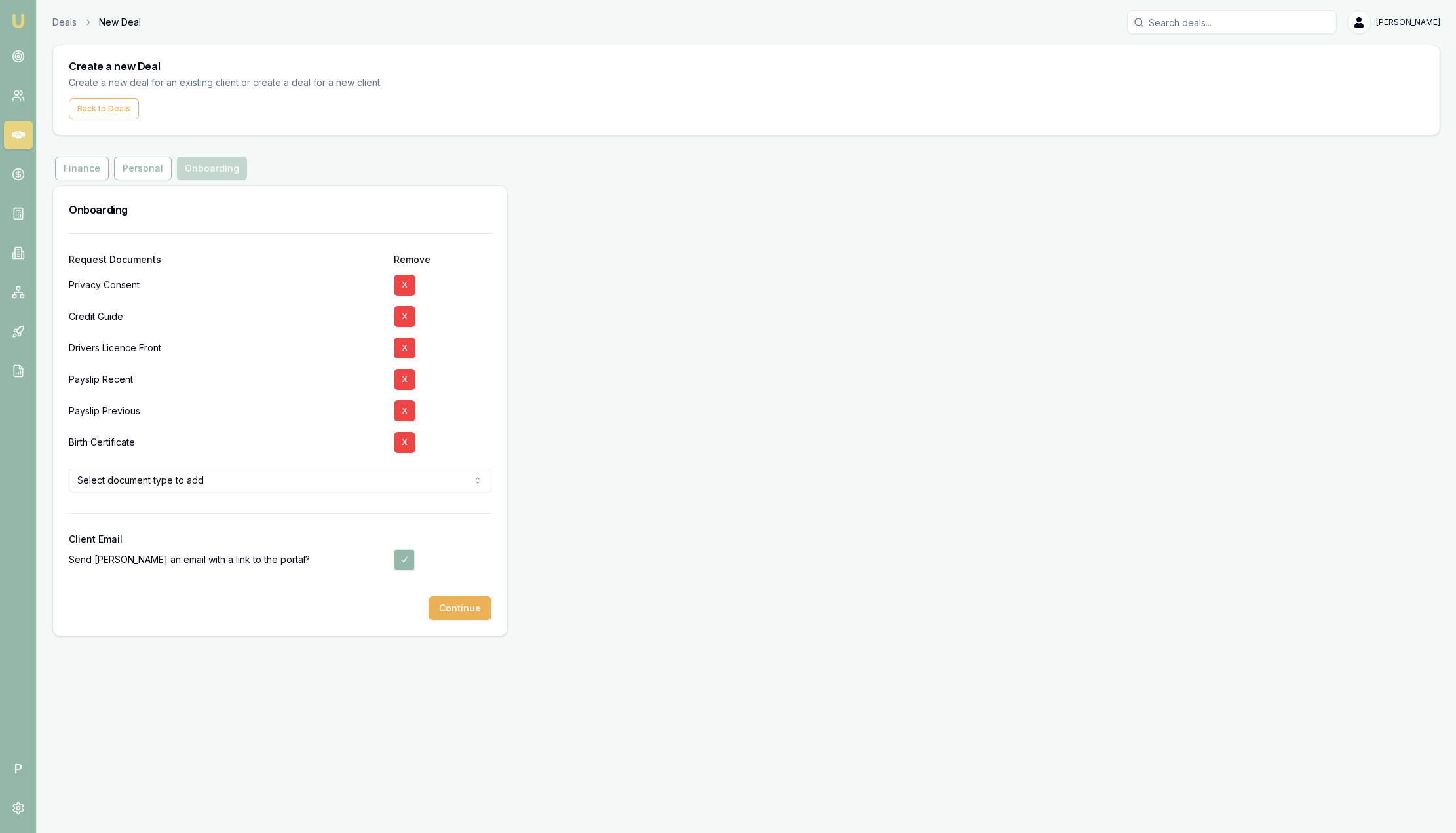
click at [407, 558] on button "button" at bounding box center [404, 560] width 21 height 21
click at [407, 561] on button "button" at bounding box center [404, 560] width 21 height 21
checkbox input "true"
click at [470, 605] on button "Continue" at bounding box center [460, 608] width 63 height 24
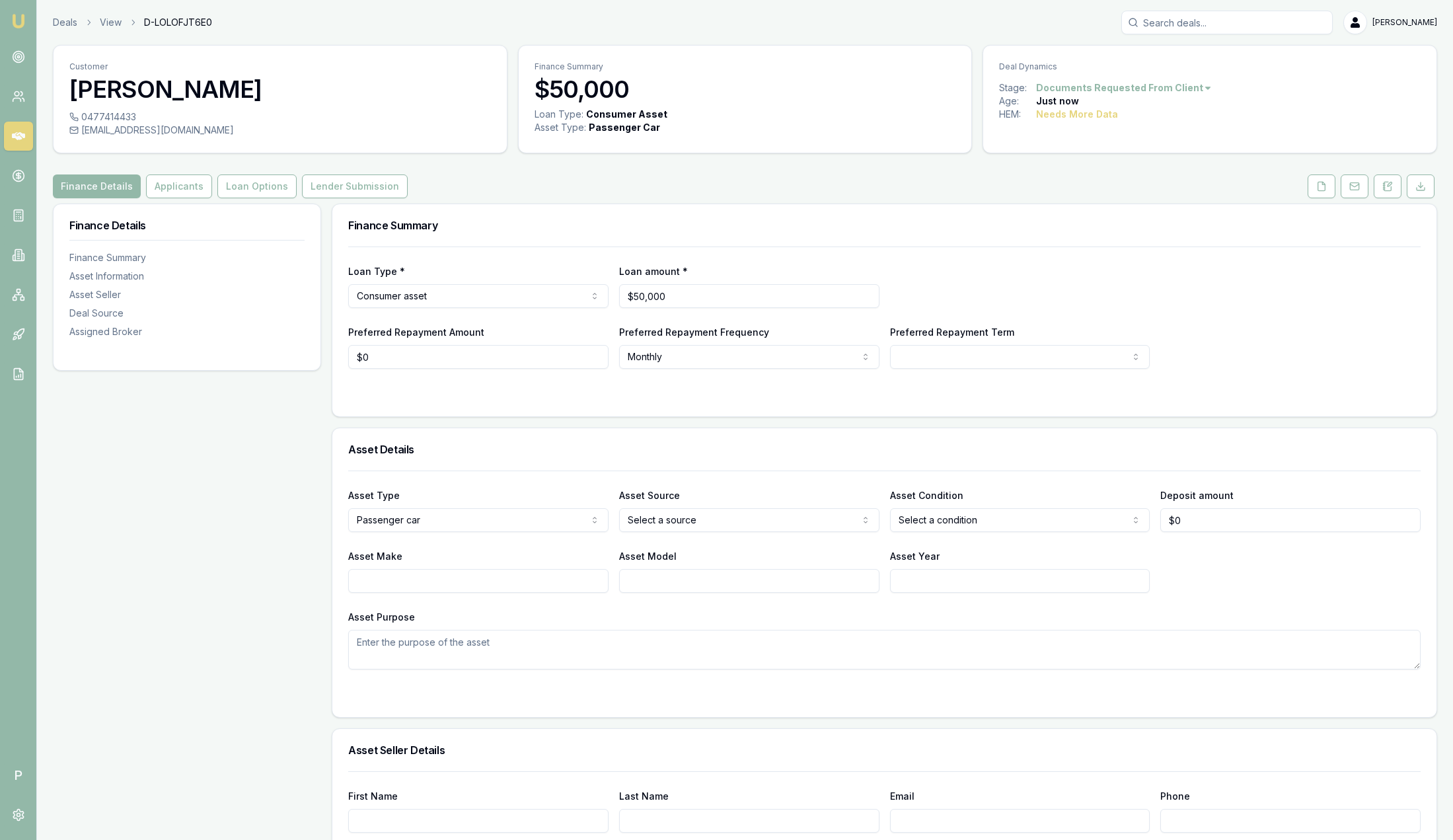
click at [27, 21] on link "Emu Broker" at bounding box center [19, 21] width 21 height 21
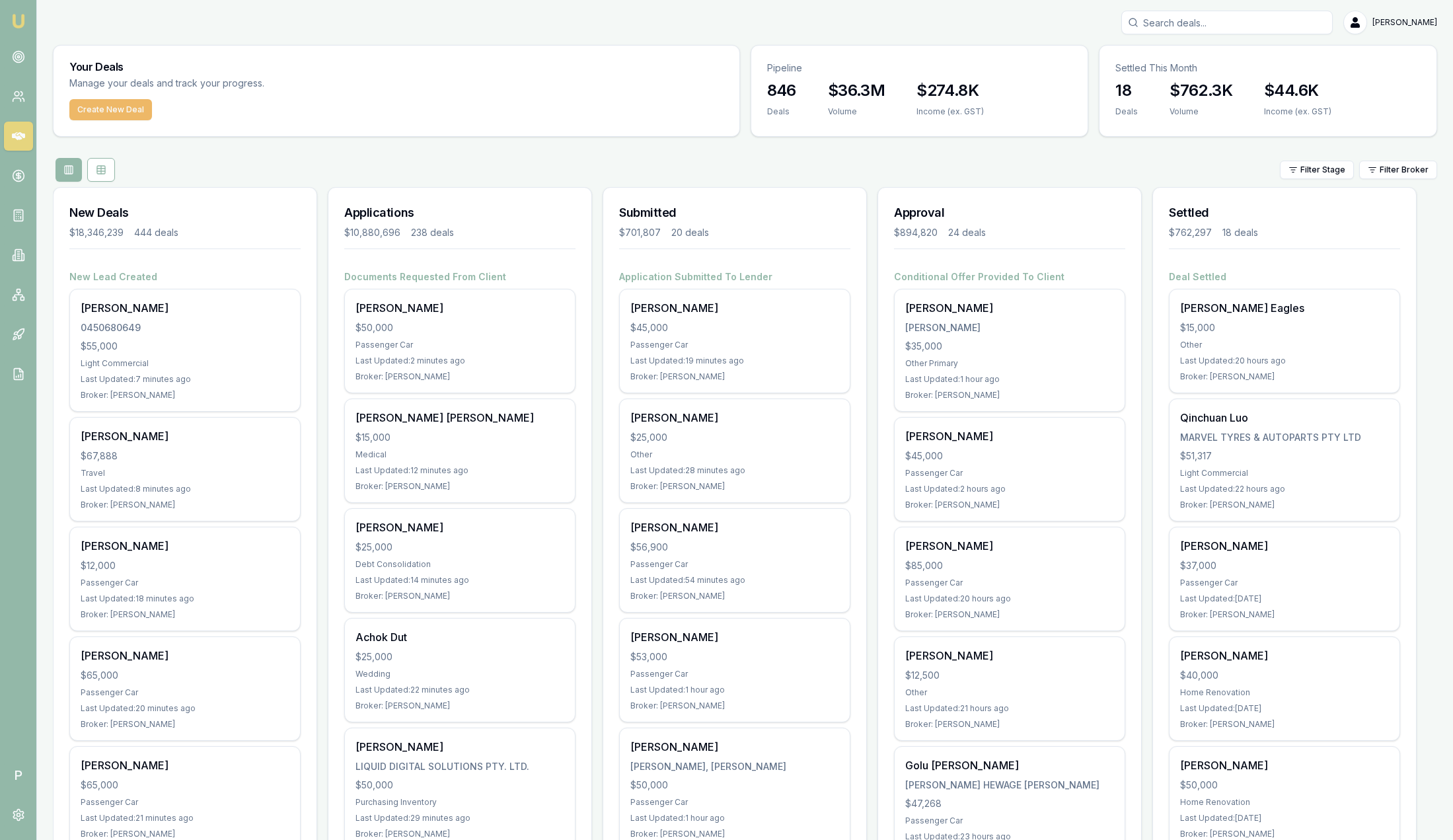
click at [114, 106] on button "Create New Deal" at bounding box center [110, 110] width 82 height 21
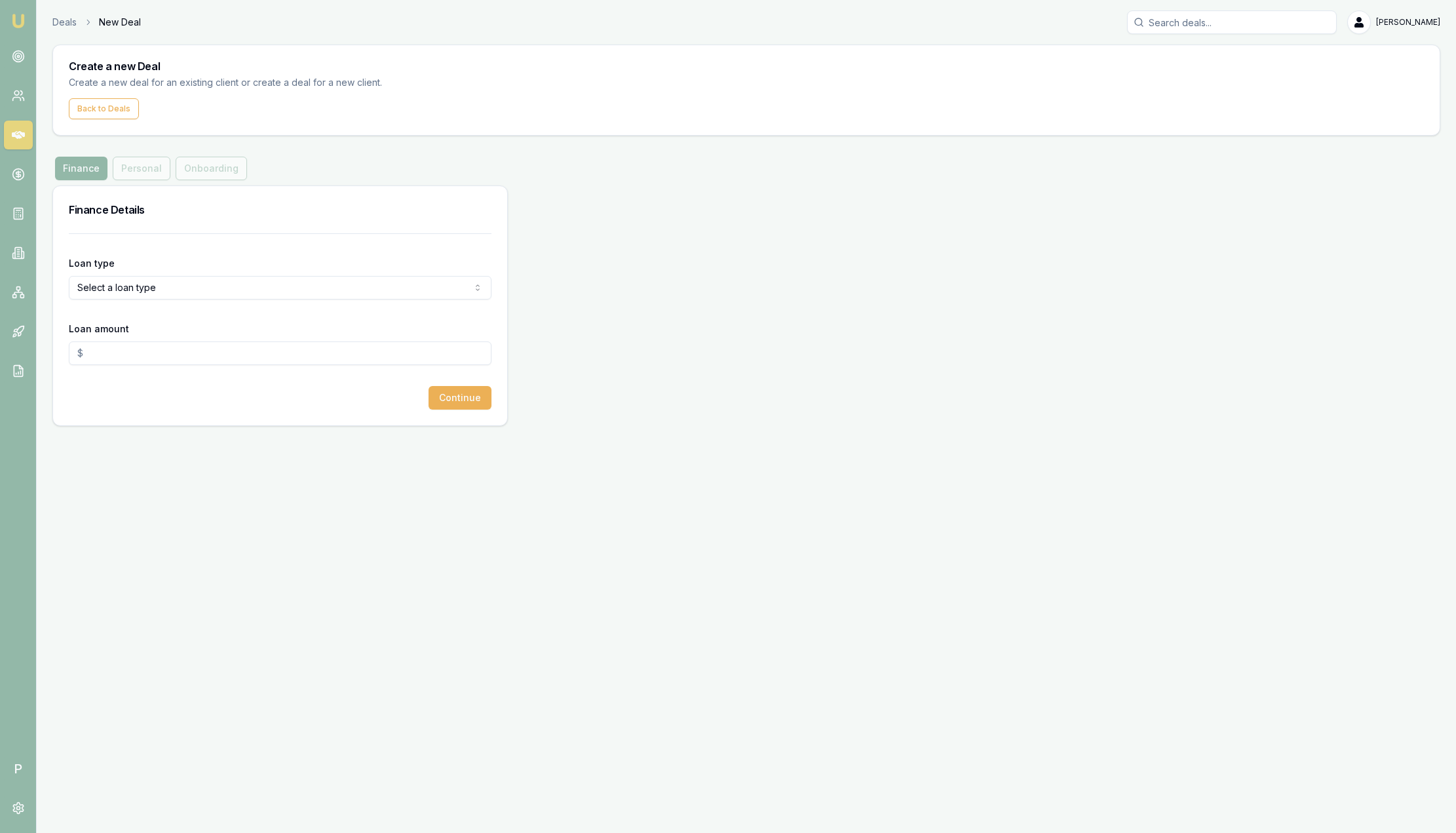
click at [137, 288] on html "Emu Broker P Deals New Deal Sam Crouch Toggle Menu Create a new Deal Create a n…" at bounding box center [728, 416] width 1456 height 833
select select "CONSUMER_ASSET"
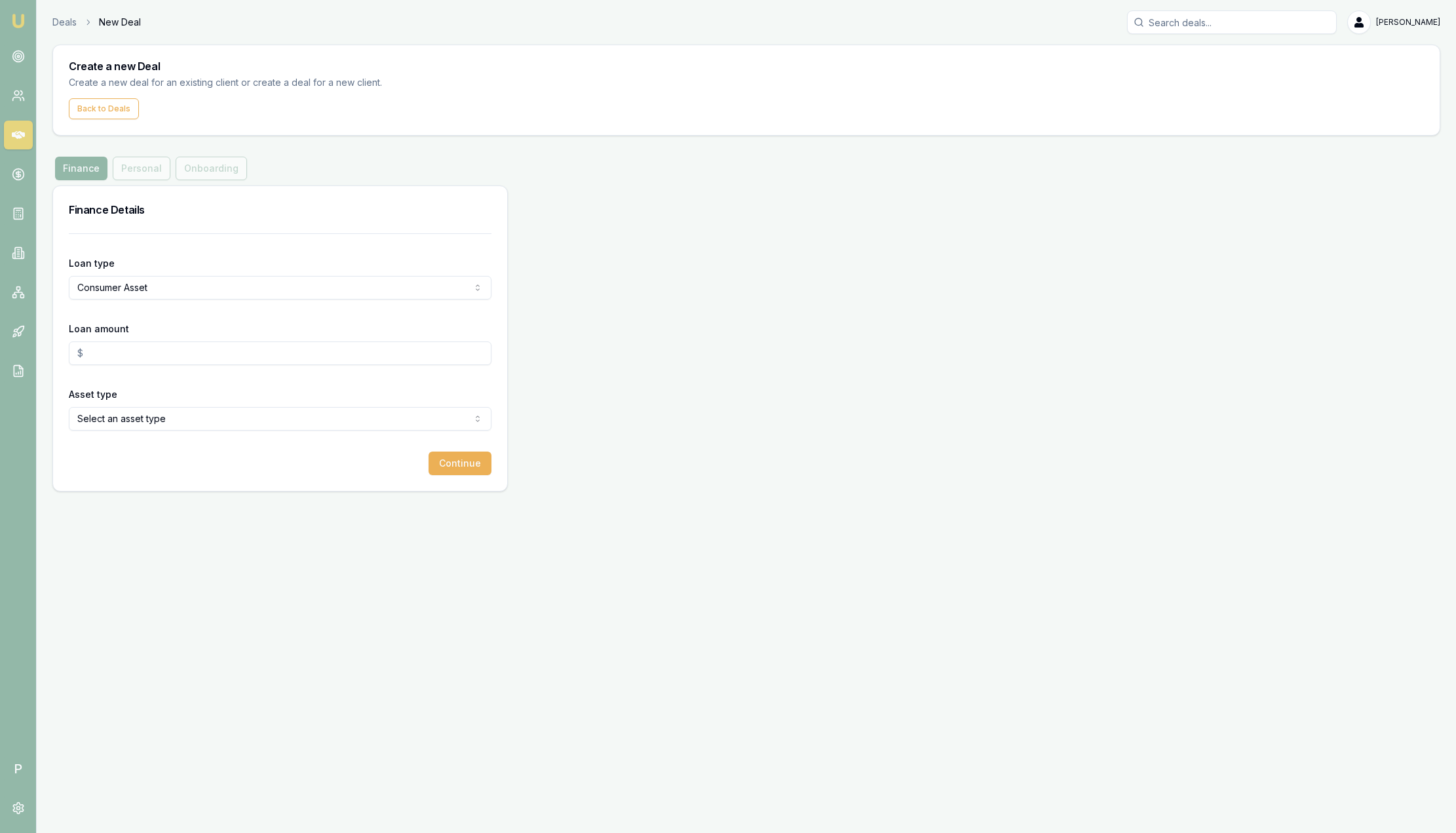
click at [120, 357] on input "Loan amount" at bounding box center [280, 353] width 423 height 24
type input "$50,000.00"
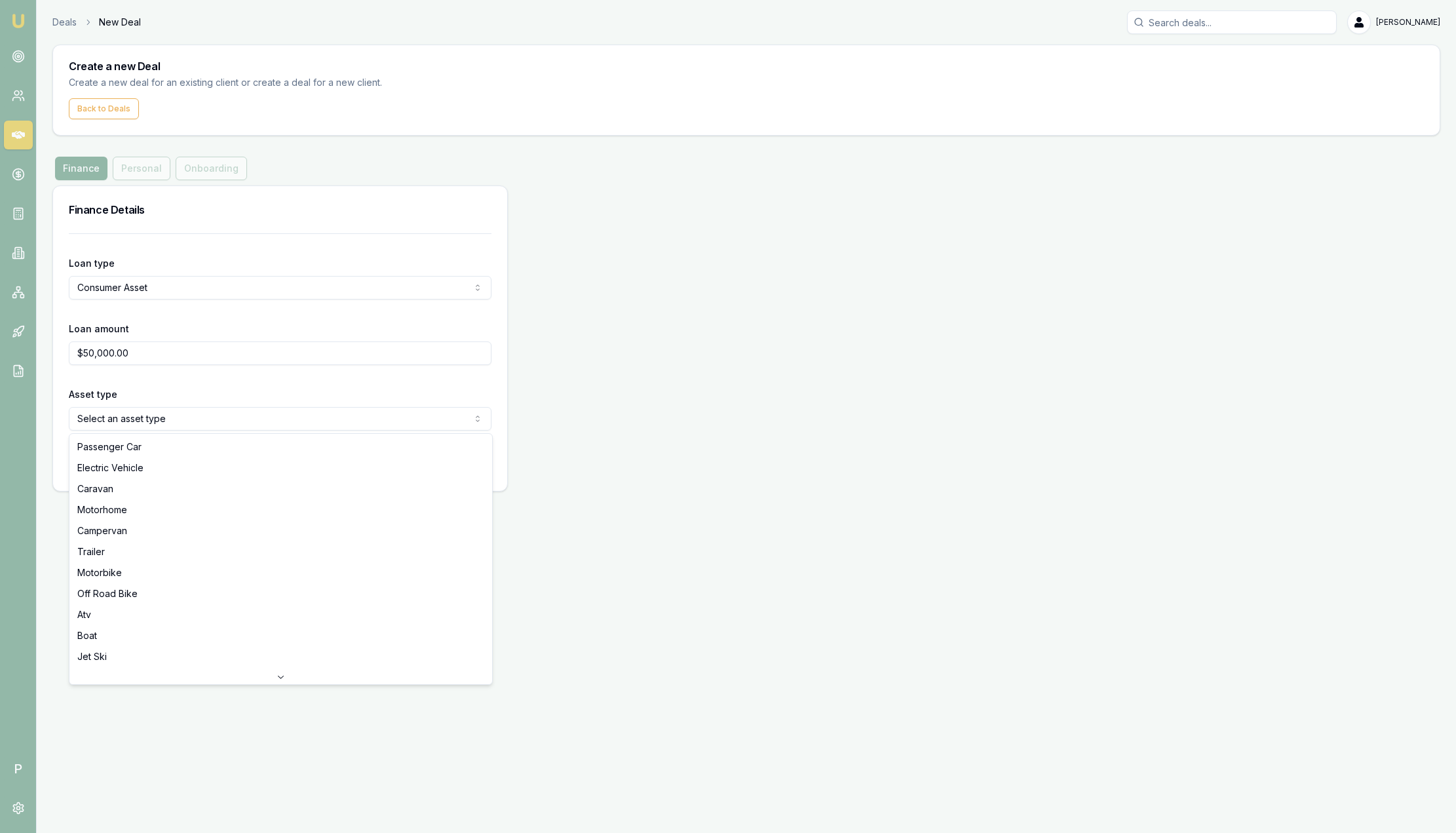
click at [142, 421] on html "Emu Broker P Deals New Deal Sam Crouch Toggle Menu Create a new Deal Create a n…" at bounding box center [728, 416] width 1456 height 833
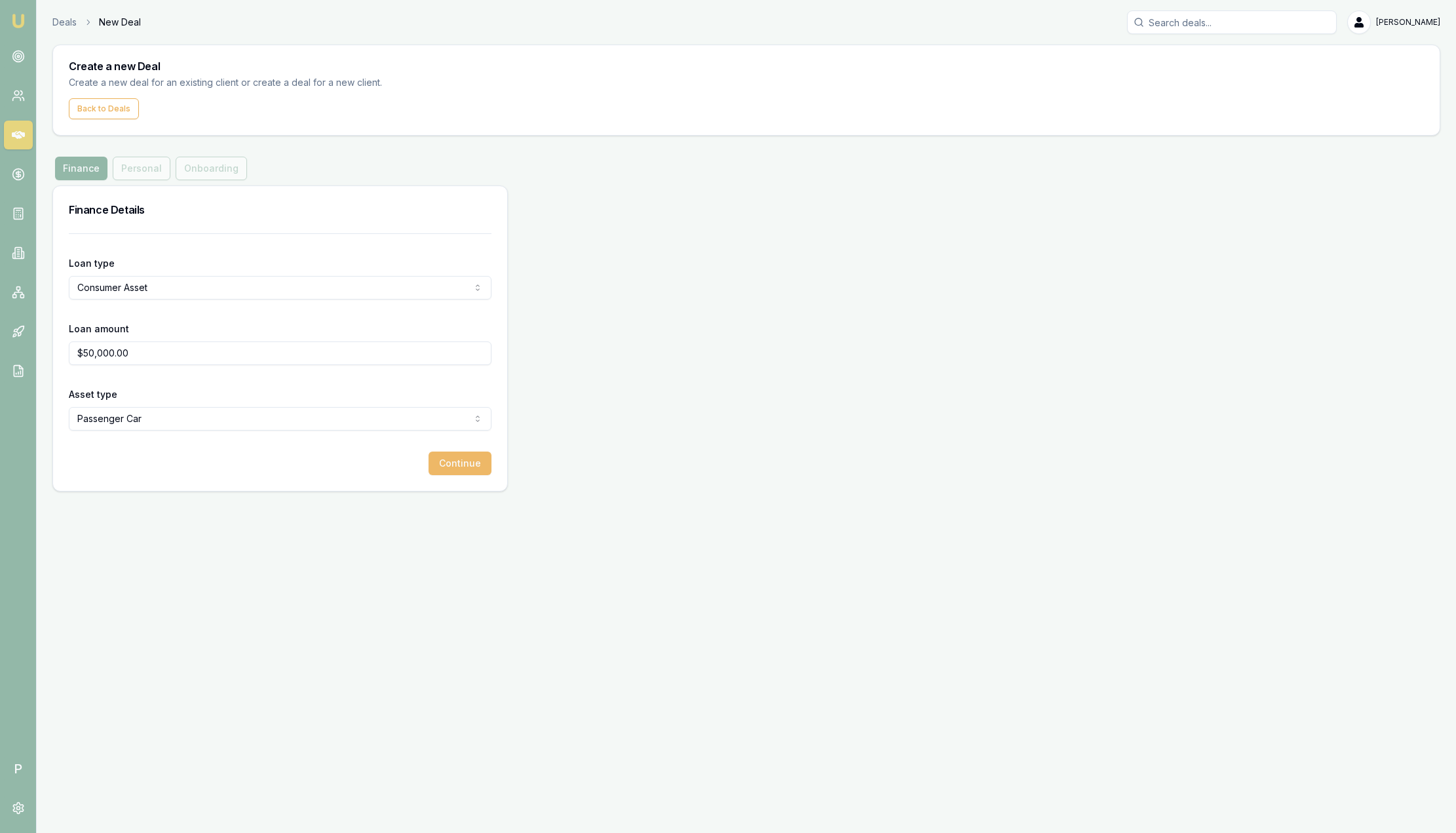
click at [461, 464] on button "Continue" at bounding box center [460, 463] width 63 height 24
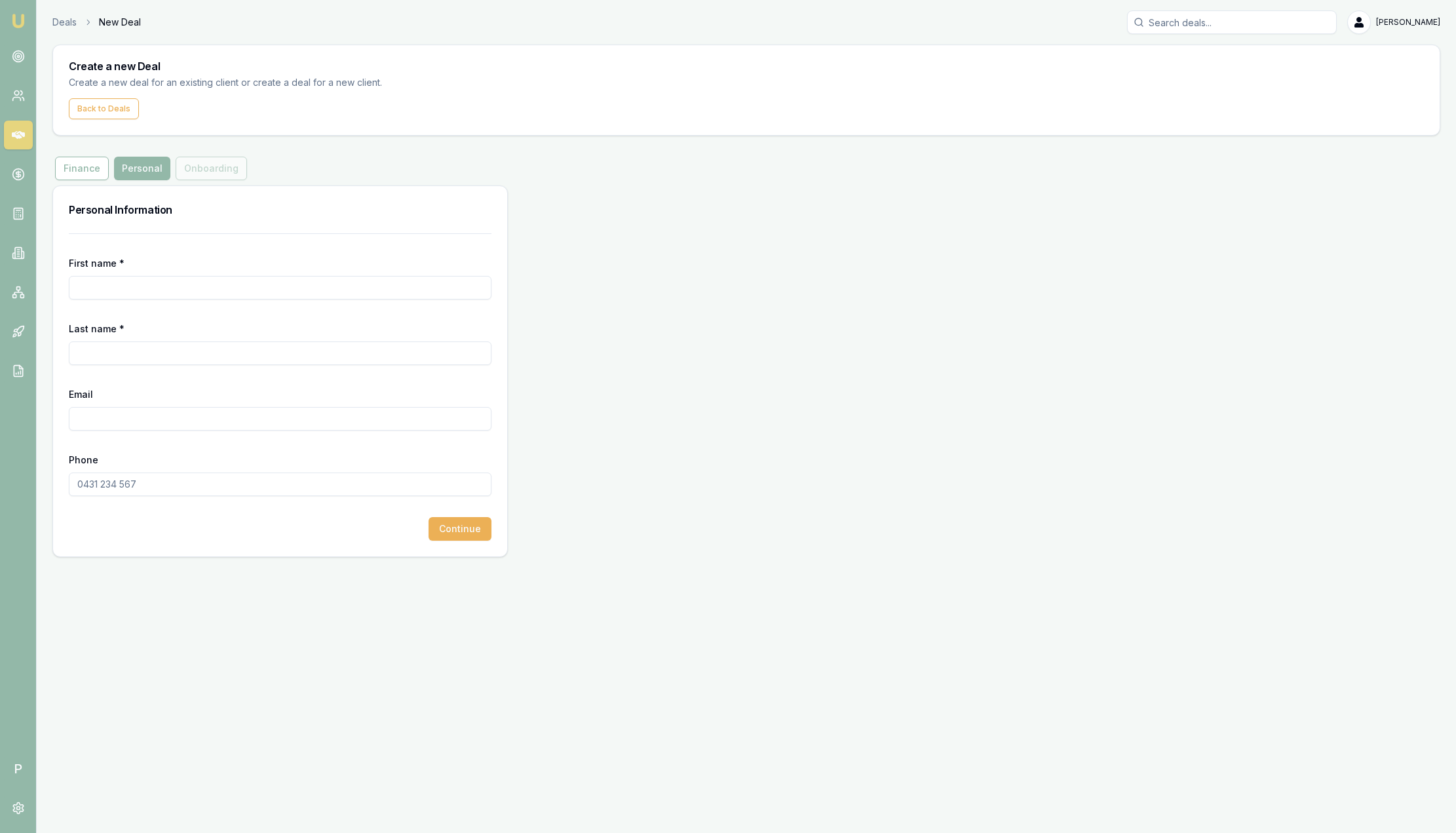
click at [265, 285] on input "First name *" at bounding box center [280, 288] width 423 height 24
type input "Sam"
type input "Test"
paste input "sam.crouch+2112491830@emumoney.com.au"
type input "sam.crouch+2112491830@emumoney.com.au"
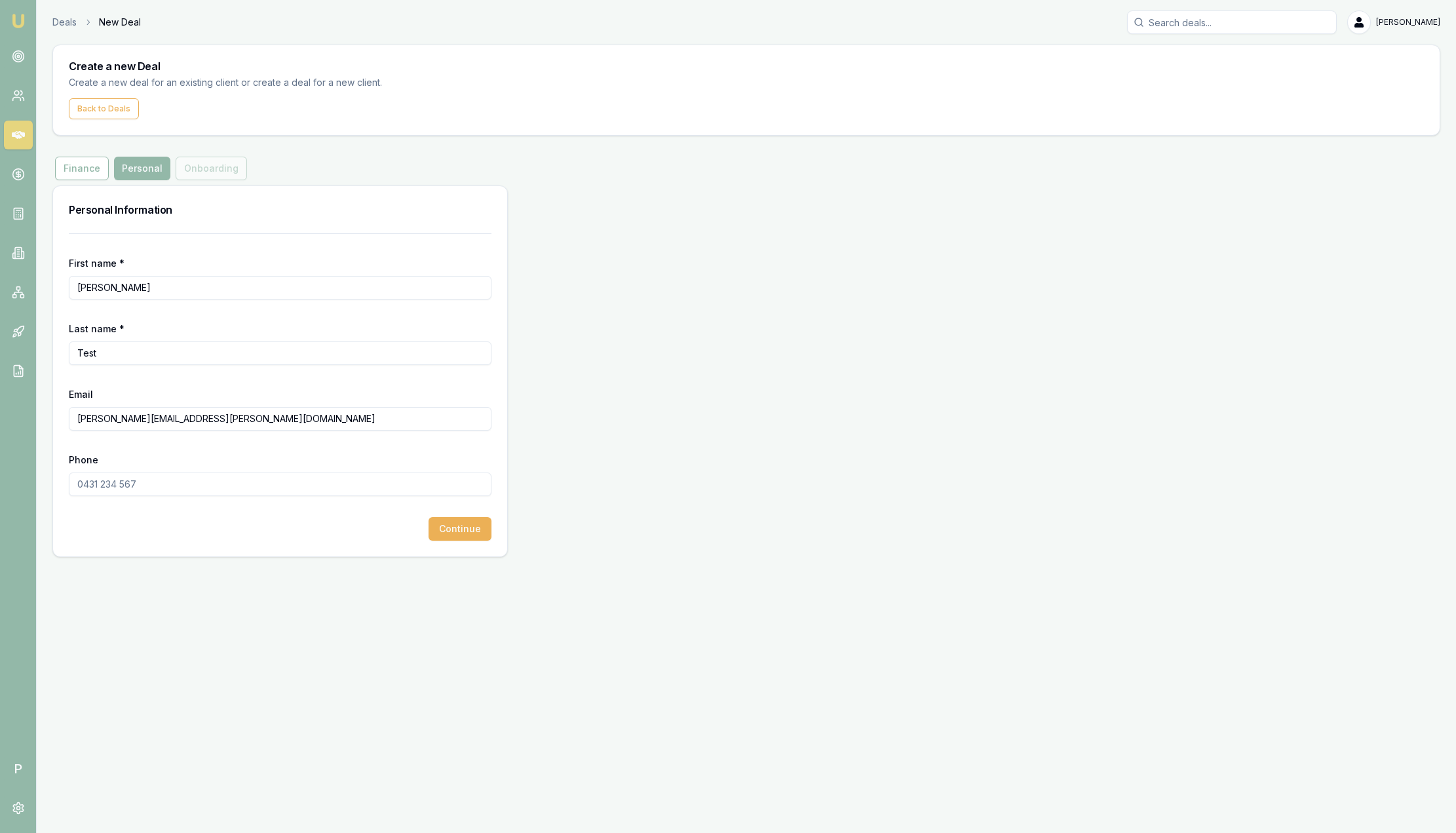
click at [85, 534] on div "Continue" at bounding box center [280, 528] width 423 height 24
click at [90, 479] on input "Phone" at bounding box center [280, 484] width 423 height 24
type input "0478 484 981"
click at [462, 529] on button "Continue" at bounding box center [460, 528] width 63 height 24
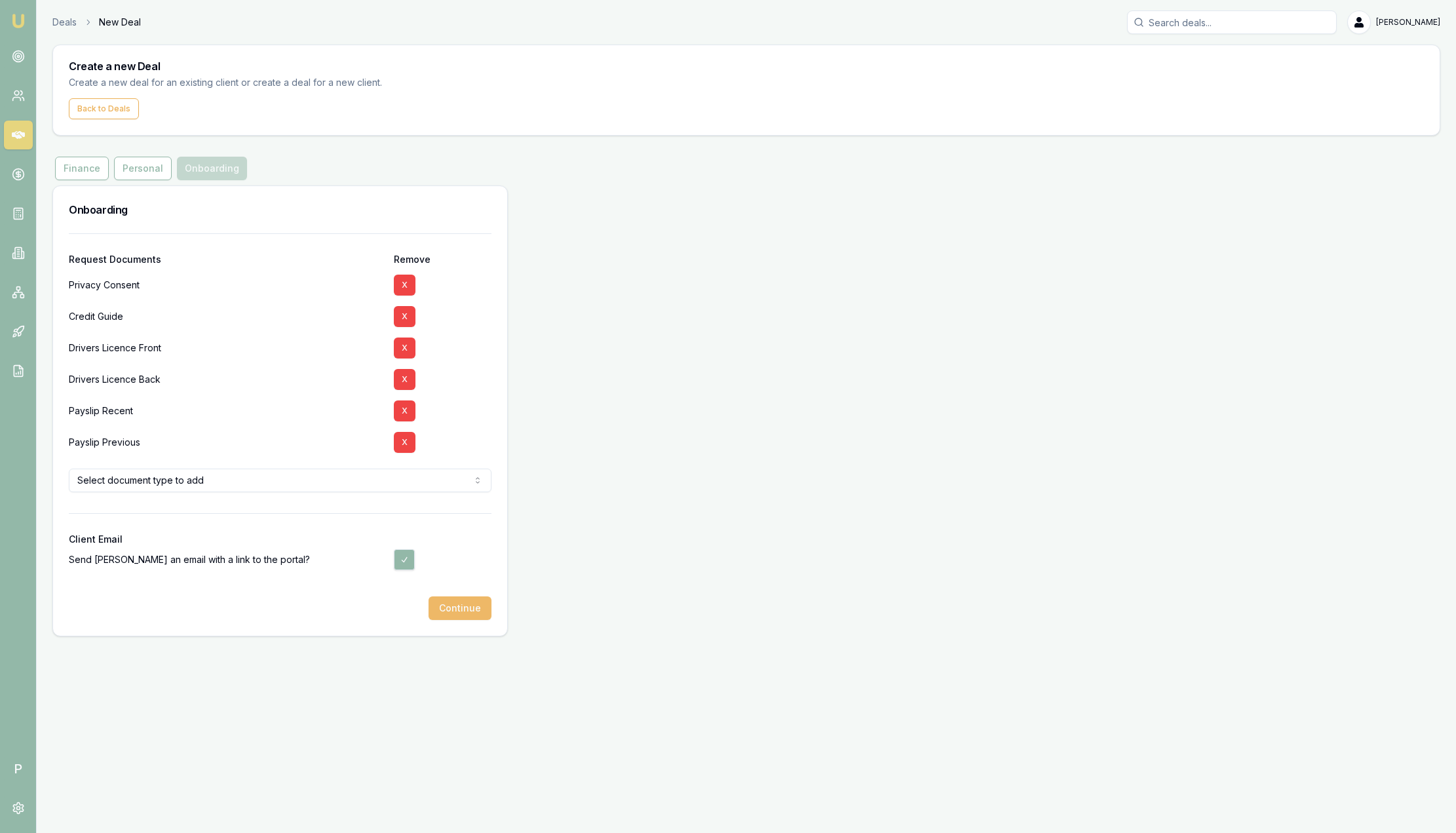
click at [462, 614] on button "Continue" at bounding box center [460, 608] width 63 height 24
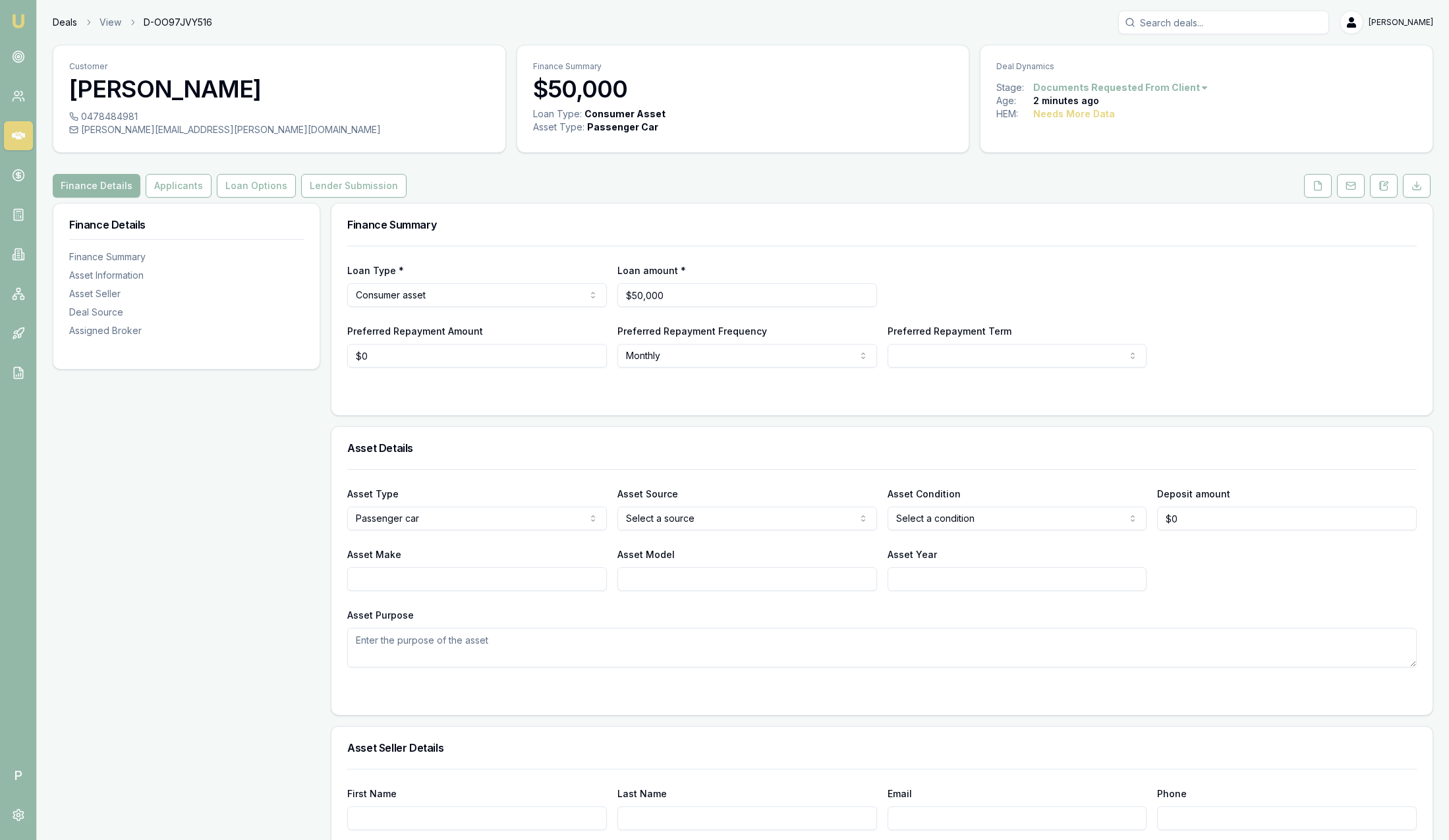
click at [59, 22] on link "Deals" at bounding box center [65, 22] width 25 height 13
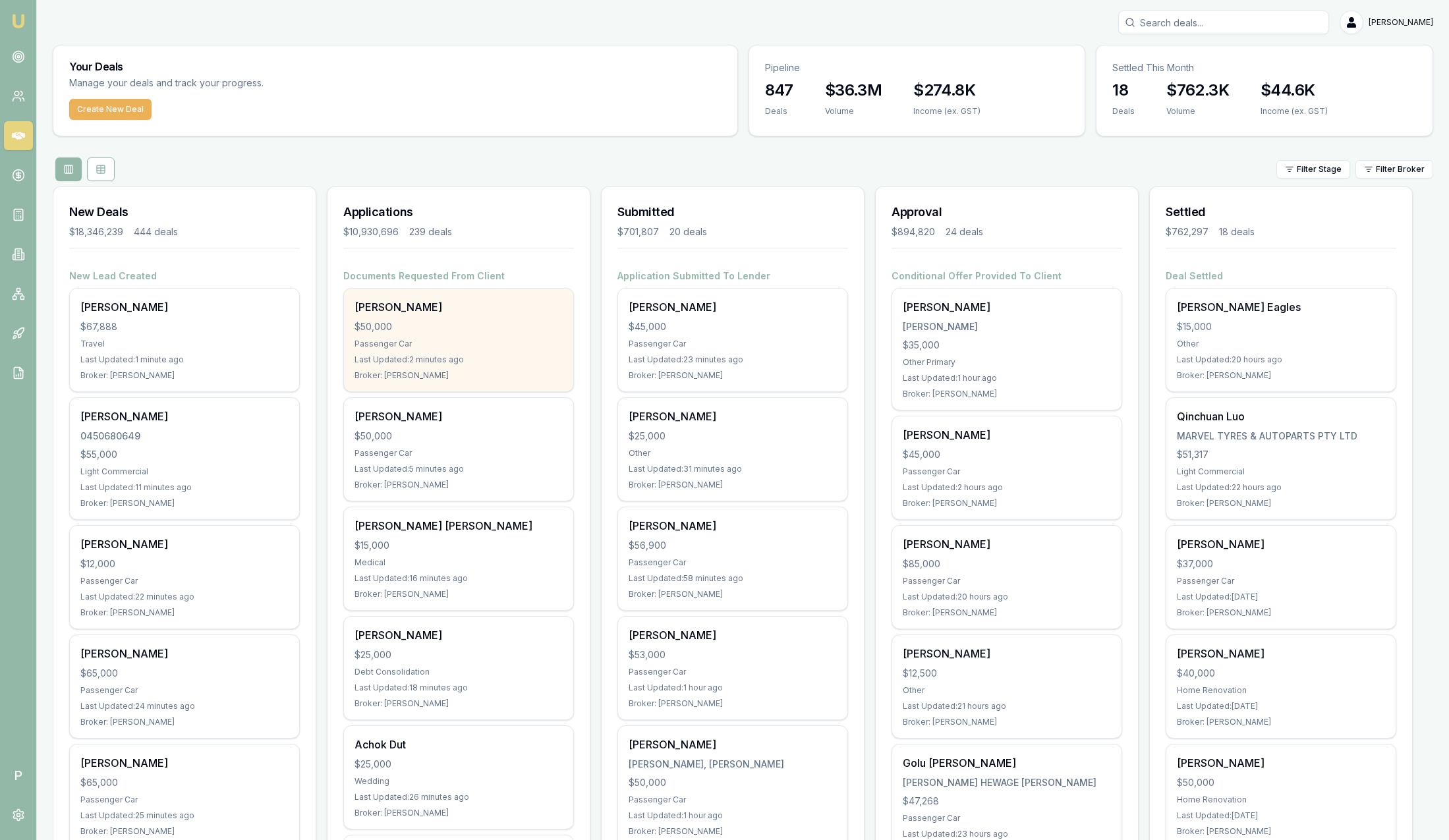
click at [450, 311] on div "[PERSON_NAME]" at bounding box center [459, 307] width 209 height 16
click at [455, 316] on div "Sam Test $50,000 Passenger Car Last Updated: 4 minutes ago Broker: Sam Crouch" at bounding box center [458, 340] width 229 height 103
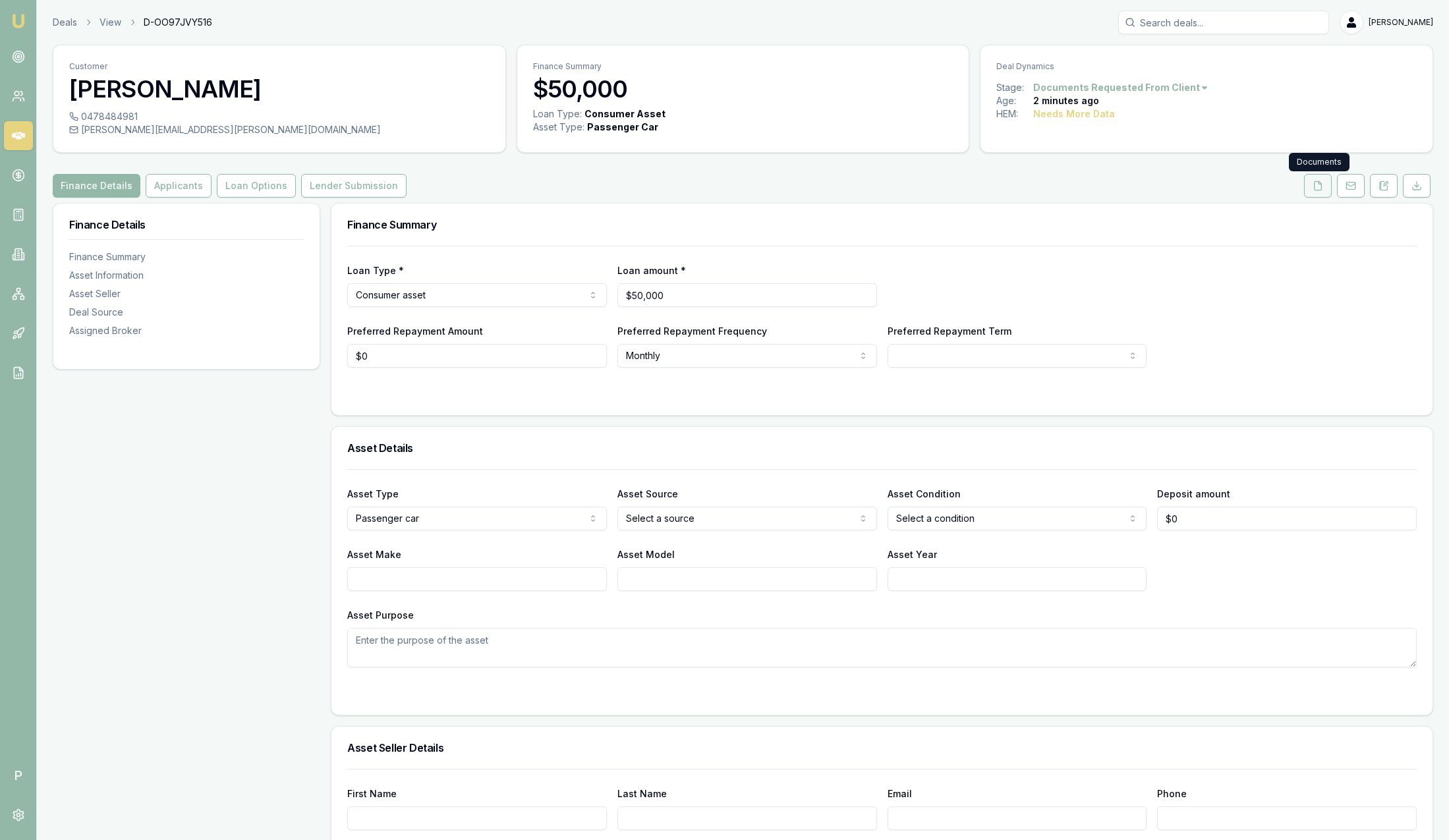
click at [1316, 186] on icon at bounding box center [1318, 185] width 10 height 10
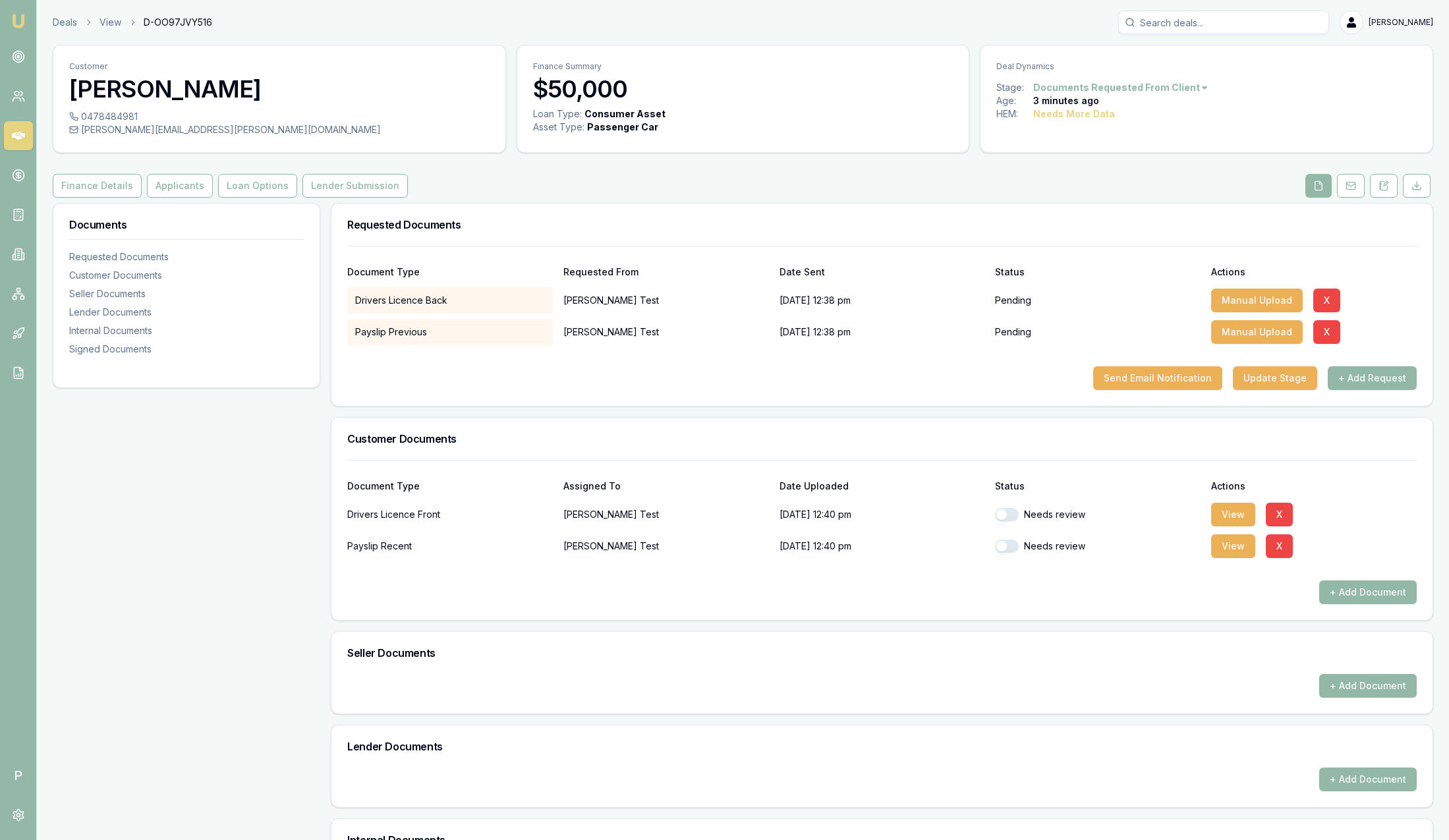
click at [1011, 514] on button "button" at bounding box center [1007, 514] width 24 height 13
checkbox input "true"
click at [1004, 547] on button "button" at bounding box center [1007, 545] width 24 height 13
checkbox input "true"
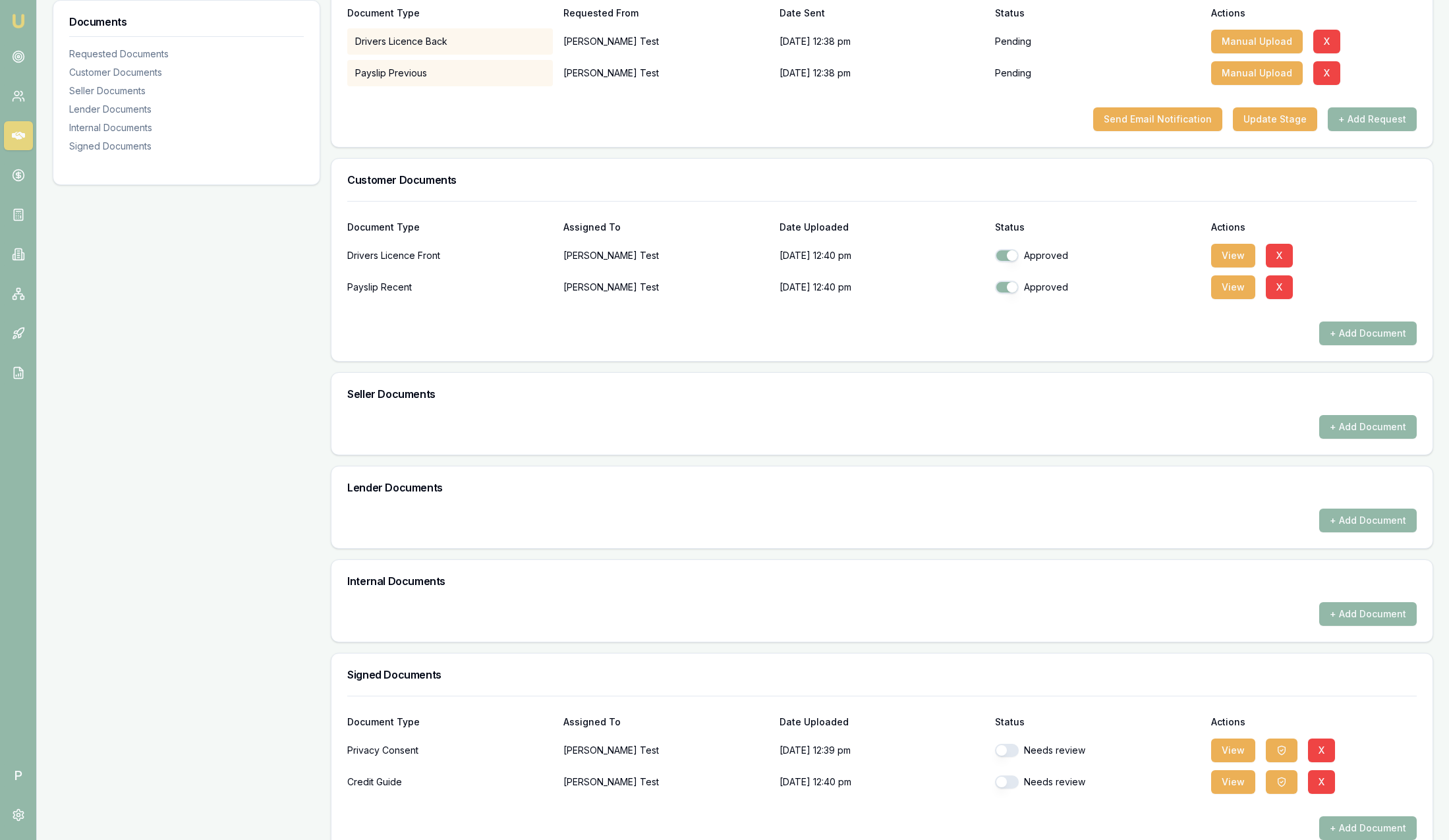
scroll to position [286, 0]
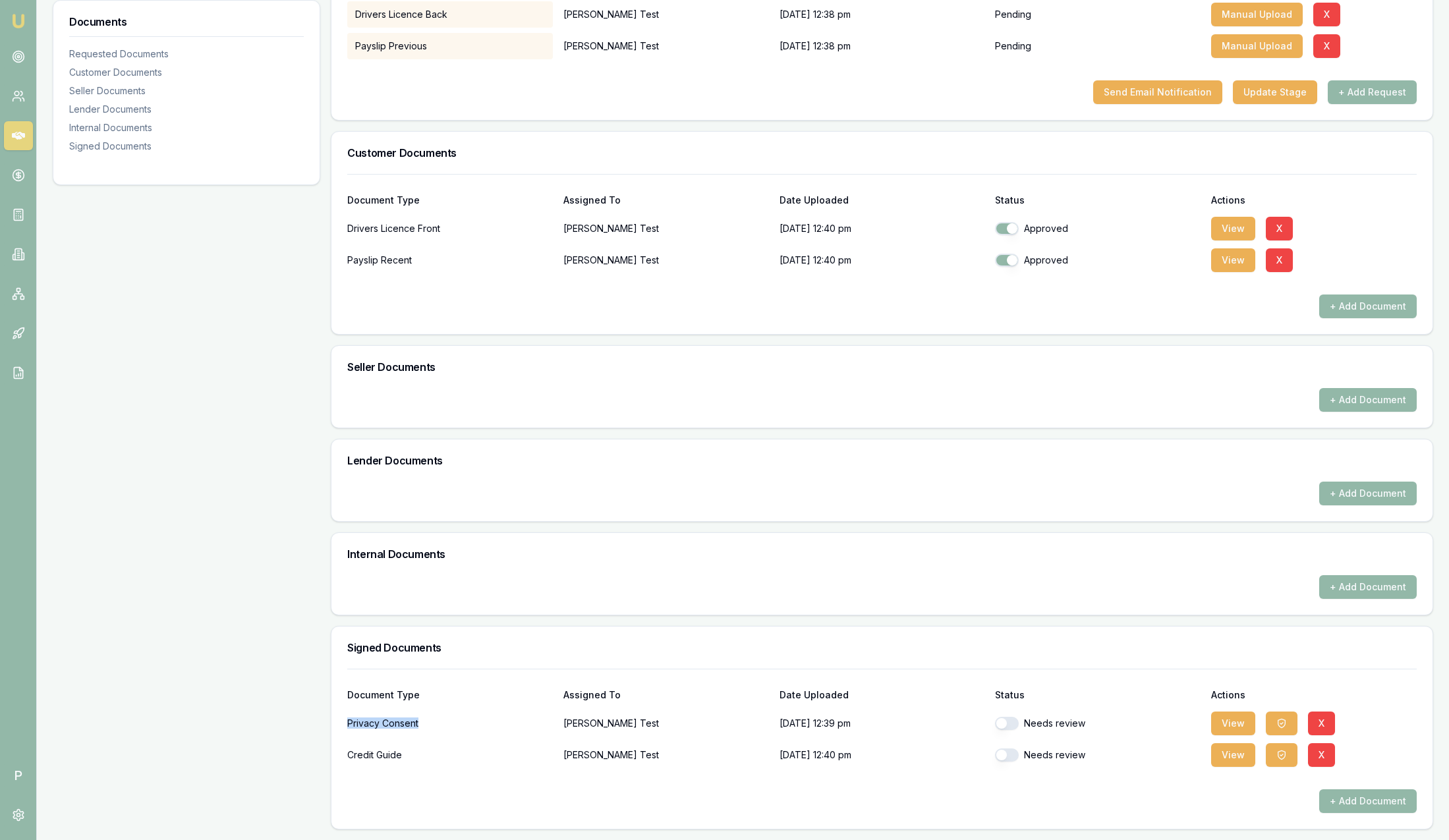
drag, startPoint x: 349, startPoint y: 724, endPoint x: 436, endPoint y: 722, distance: 87.0
click at [436, 722] on div "Privacy Consent" at bounding box center [450, 723] width 206 height 27
drag, startPoint x: 436, startPoint y: 722, endPoint x: 418, endPoint y: 759, distance: 41.1
click at [418, 759] on div "Credit Guide" at bounding box center [450, 755] width 206 height 27
drag, startPoint x: 418, startPoint y: 759, endPoint x: 449, endPoint y: 776, distance: 35.4
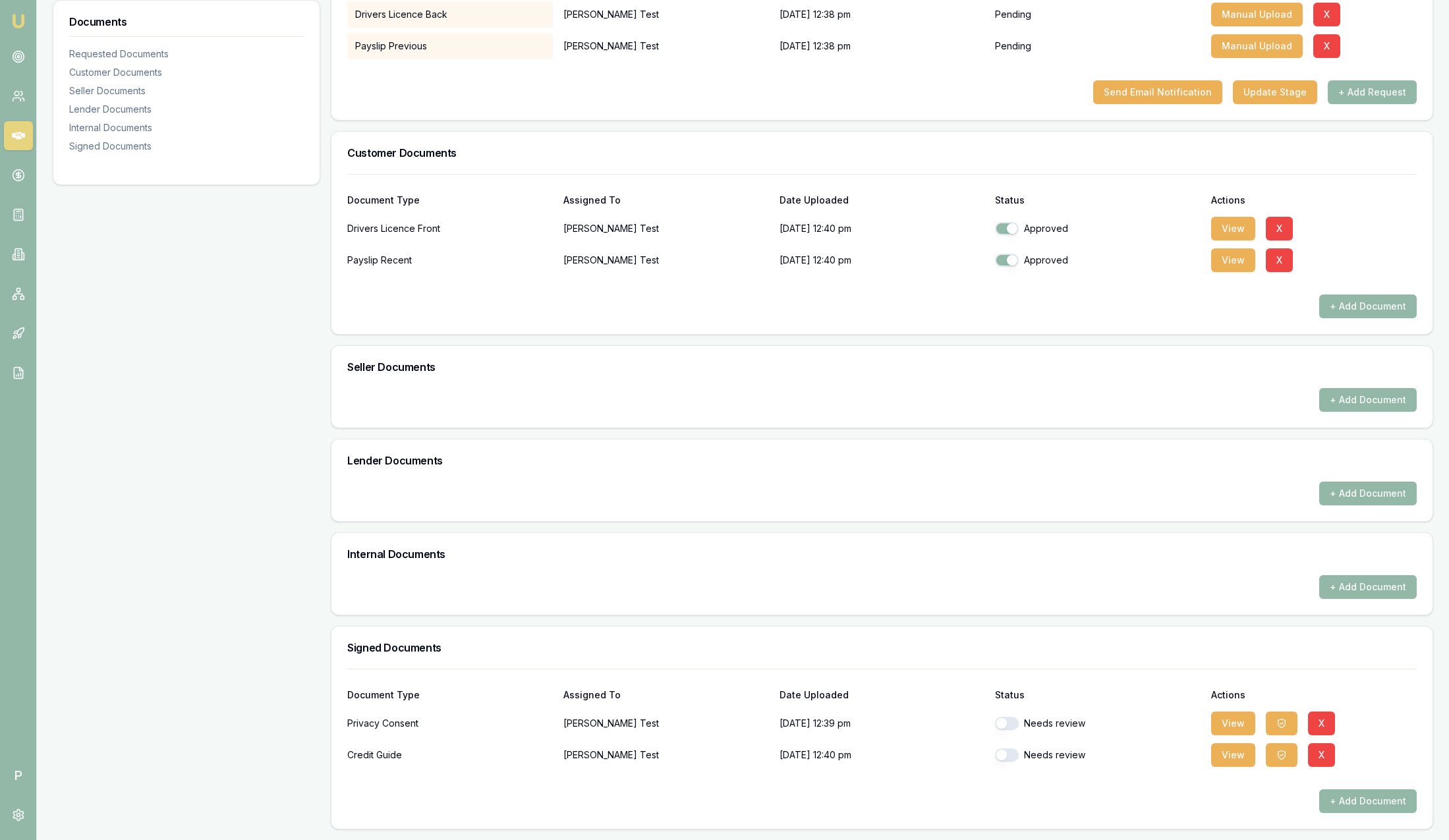
click at [442, 777] on div at bounding box center [882, 778] width 1069 height 21
click at [1007, 727] on button "button" at bounding box center [1007, 723] width 24 height 13
checkbox input "true"
click at [1009, 757] on button "button" at bounding box center [1007, 755] width 24 height 13
checkbox input "true"
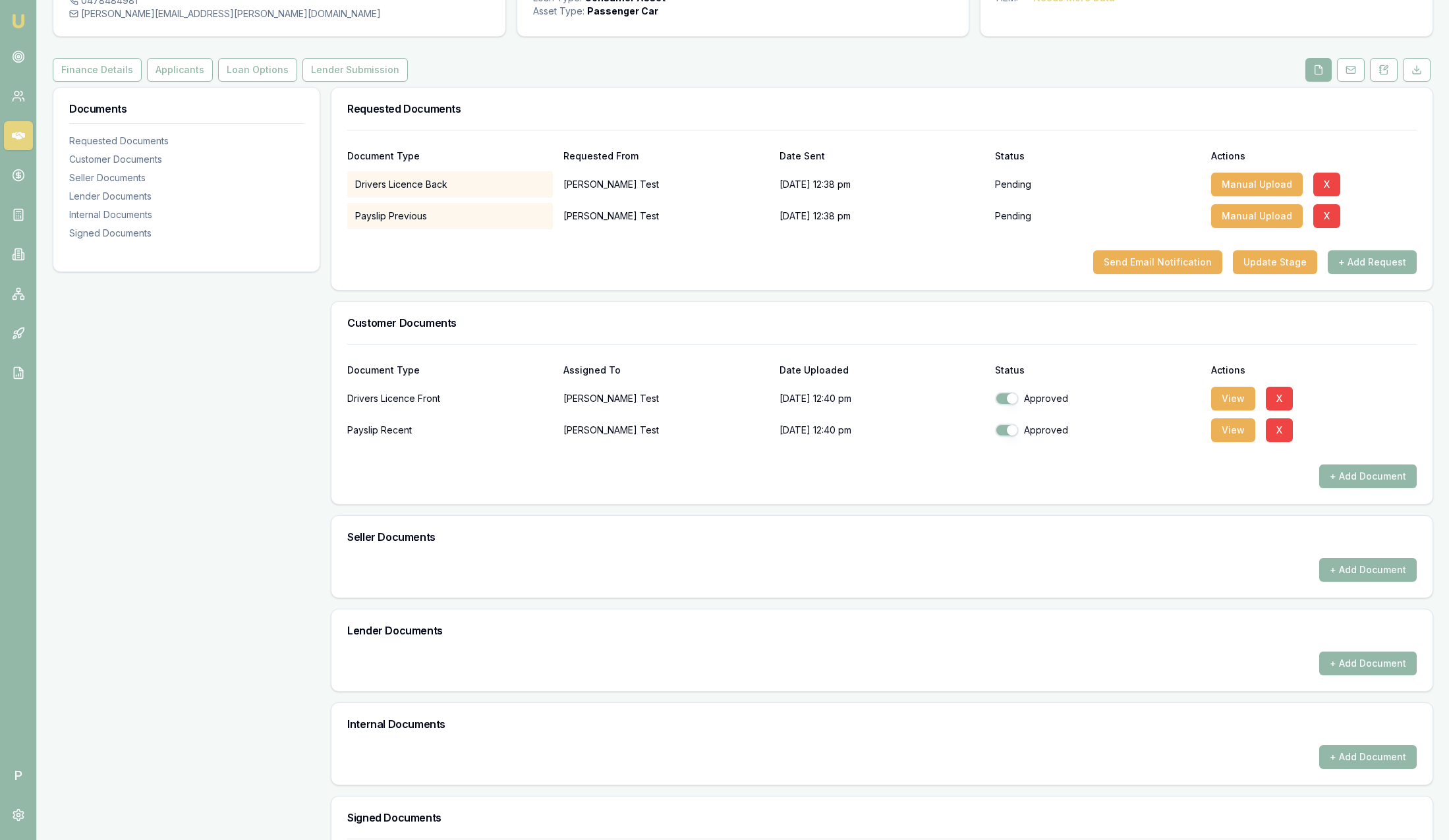
scroll to position [88, 0]
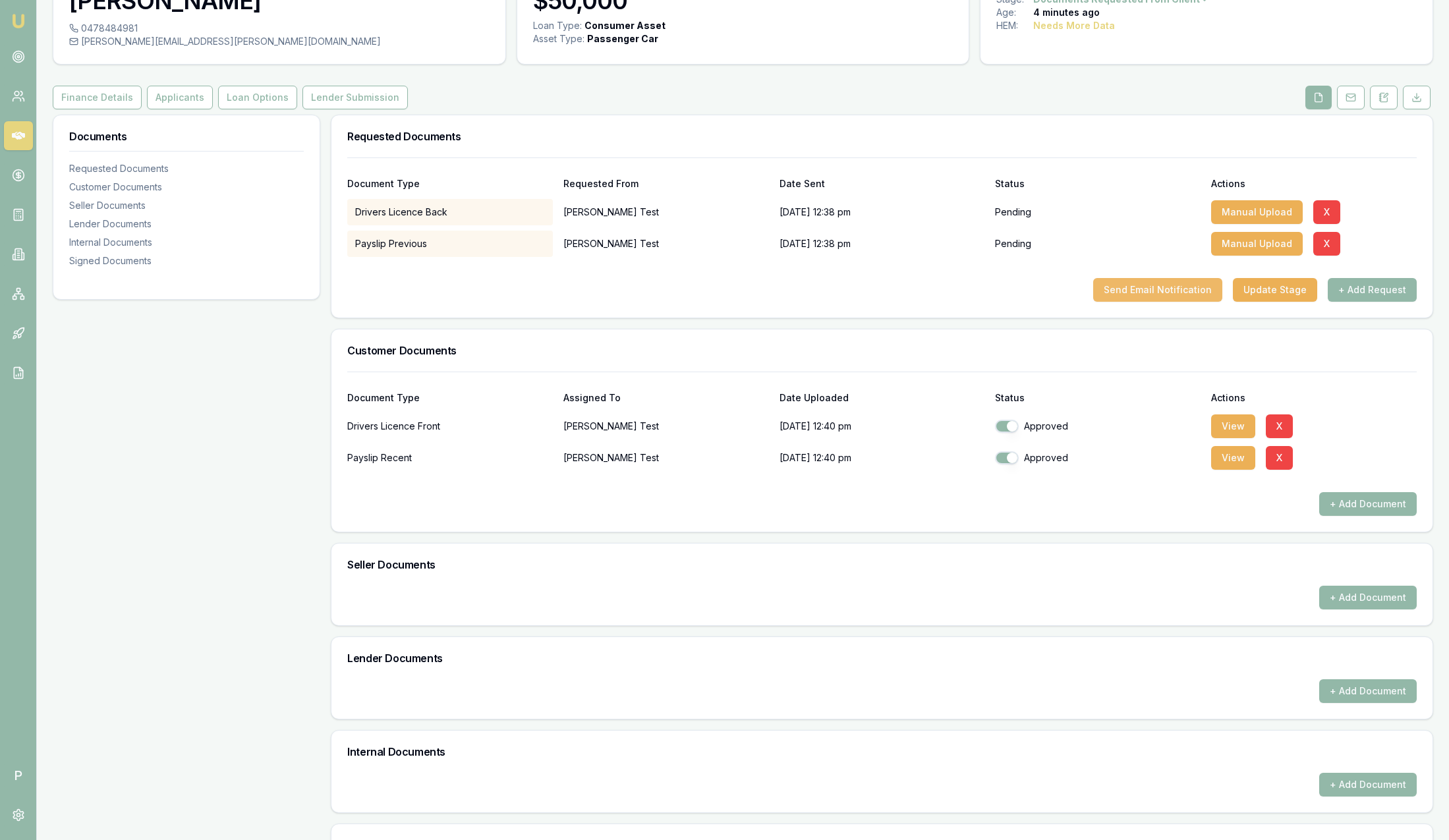
click at [1152, 295] on button "Send Email Notification" at bounding box center [1158, 290] width 129 height 24
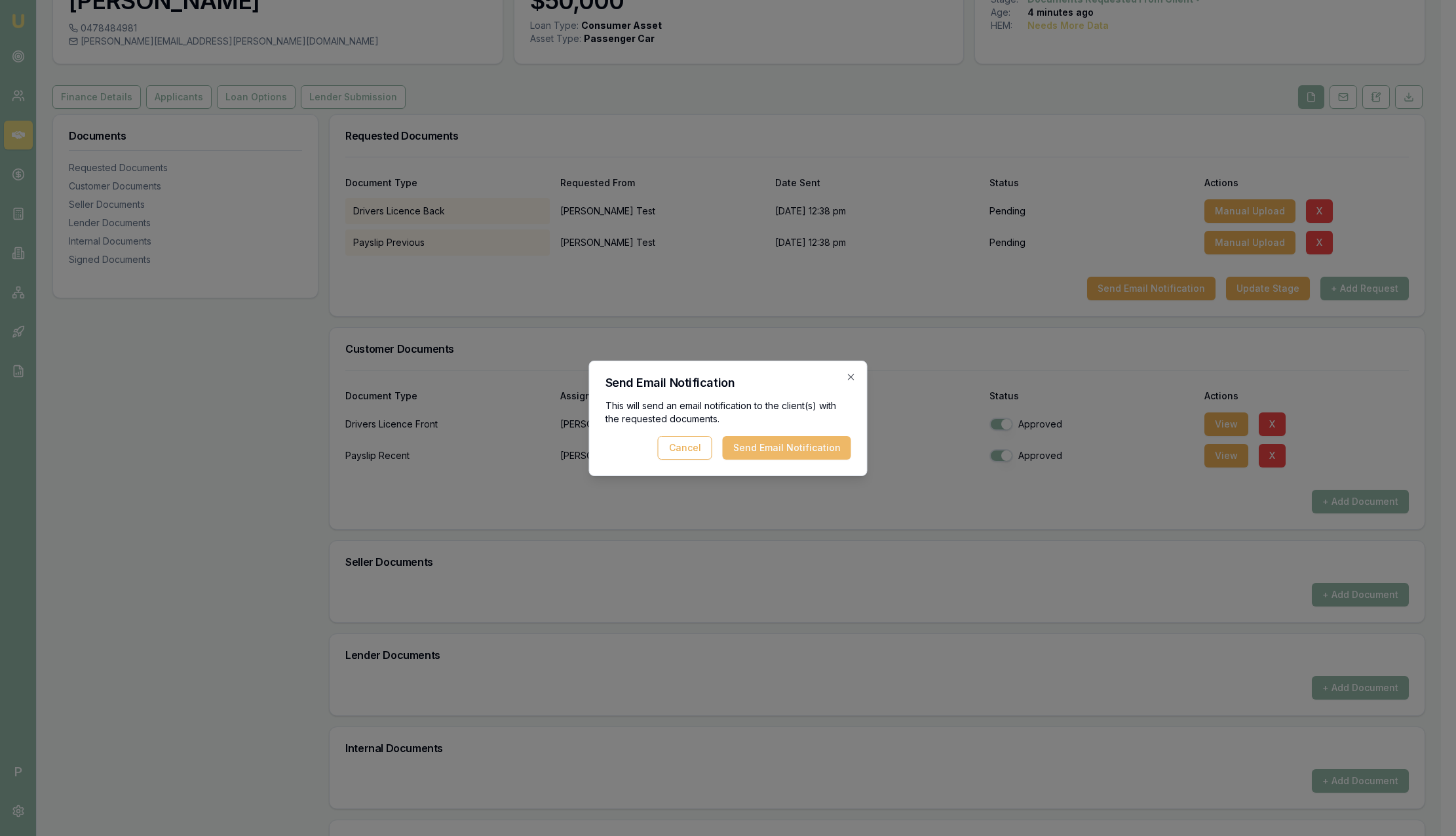
click at [825, 450] on button "Send Email Notification" at bounding box center [787, 448] width 129 height 24
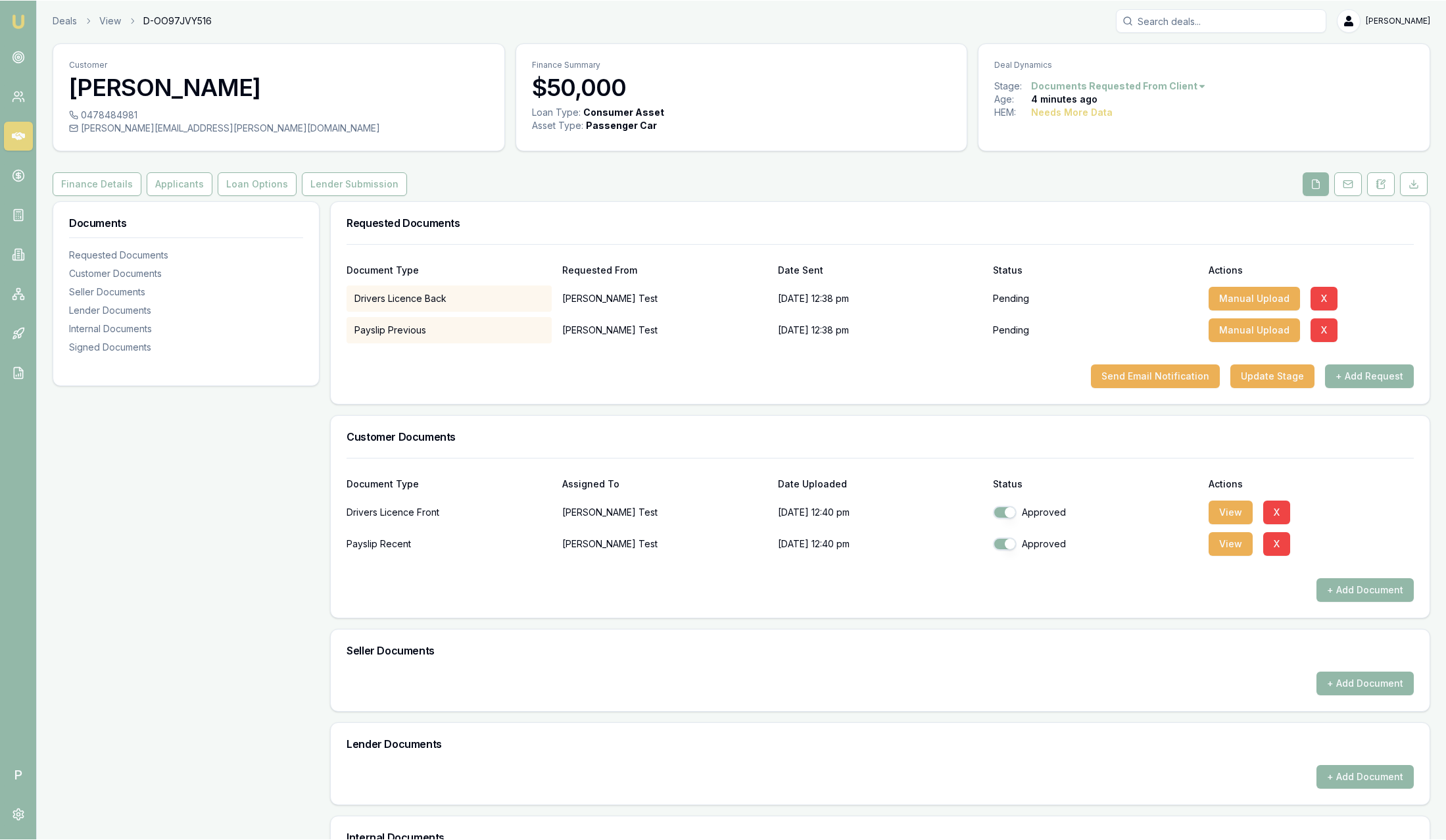
scroll to position [0, 0]
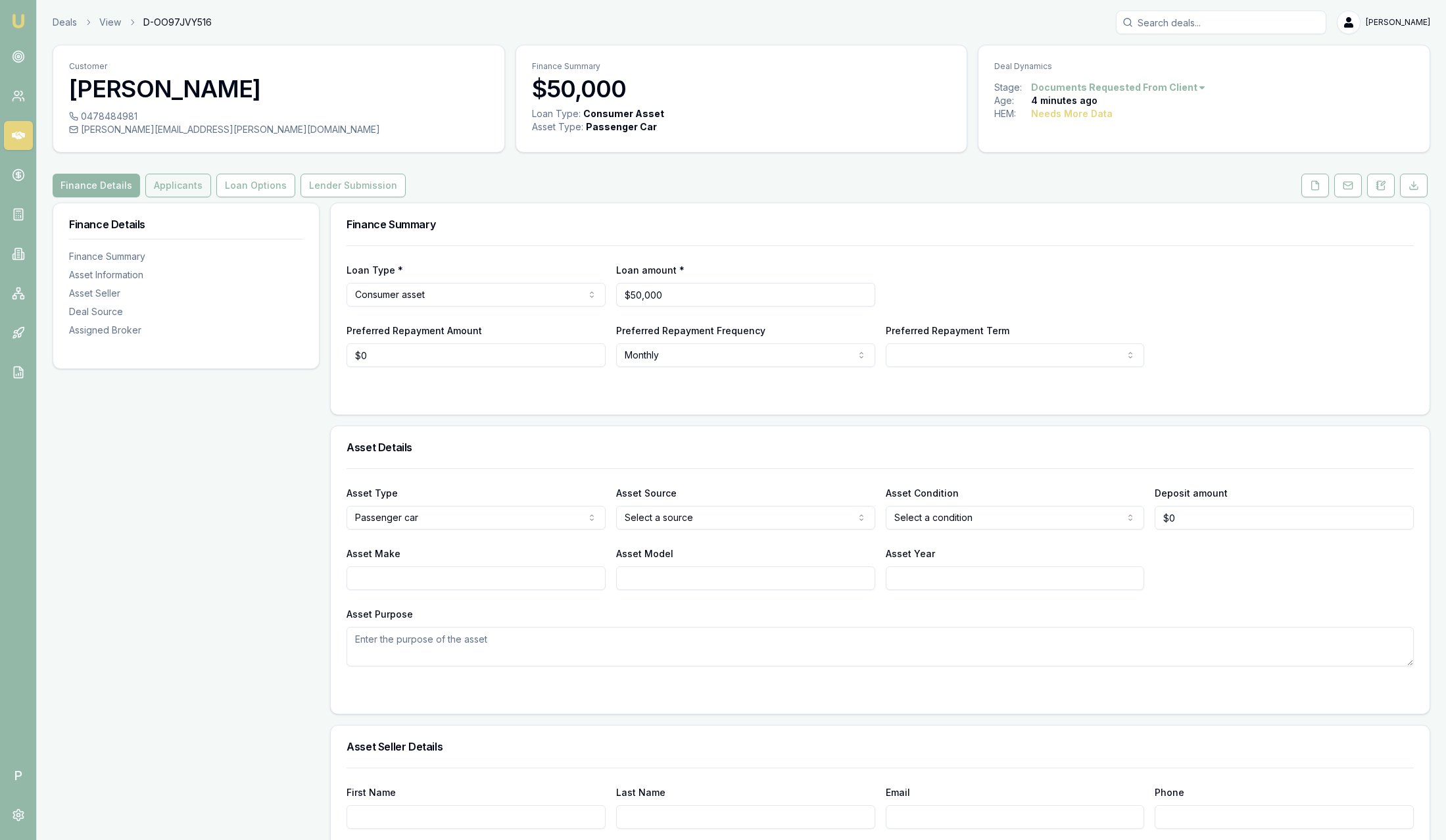
click at [170, 181] on button "Applicants" at bounding box center [178, 185] width 66 height 24
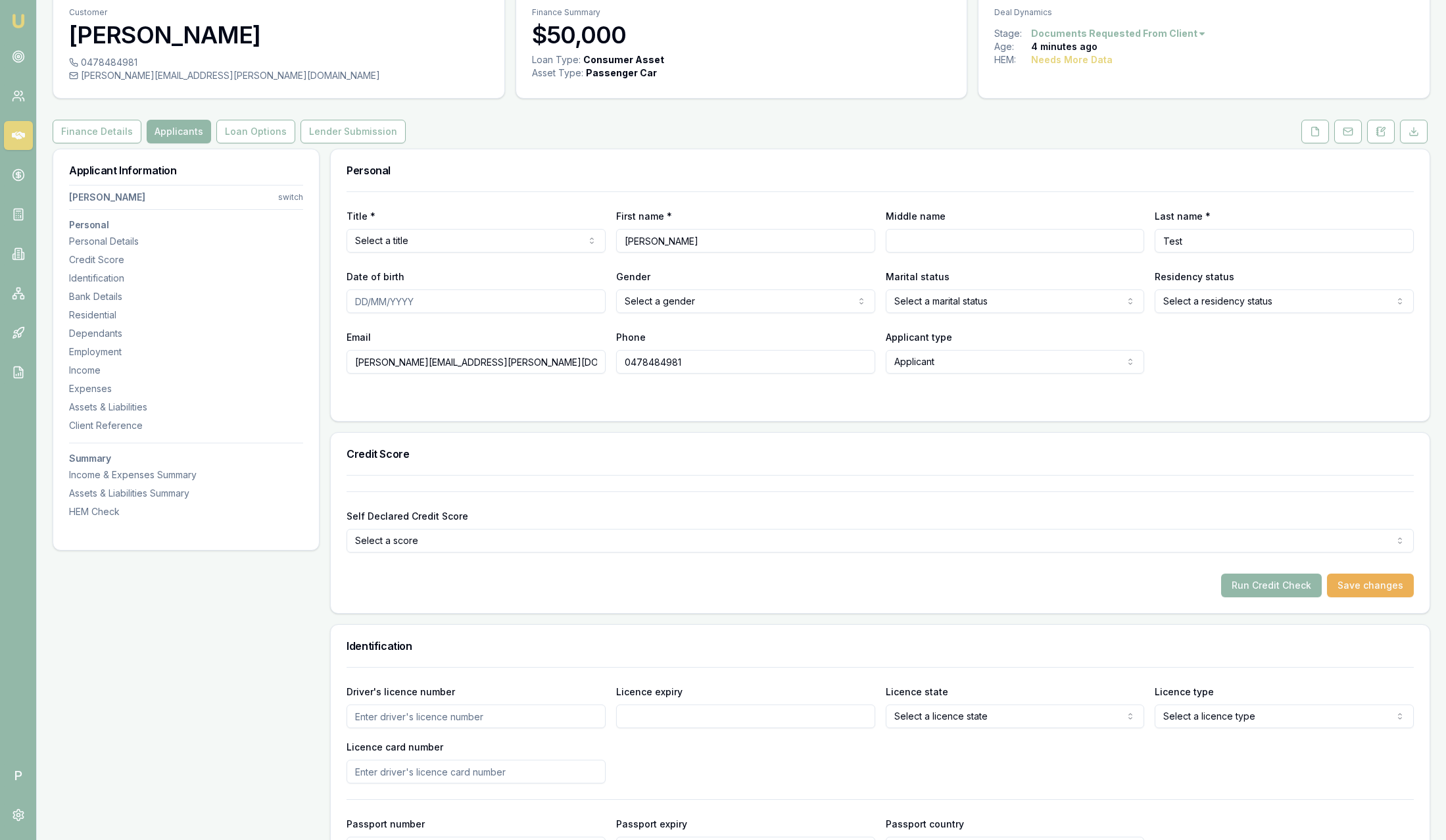
scroll to position [99, 0]
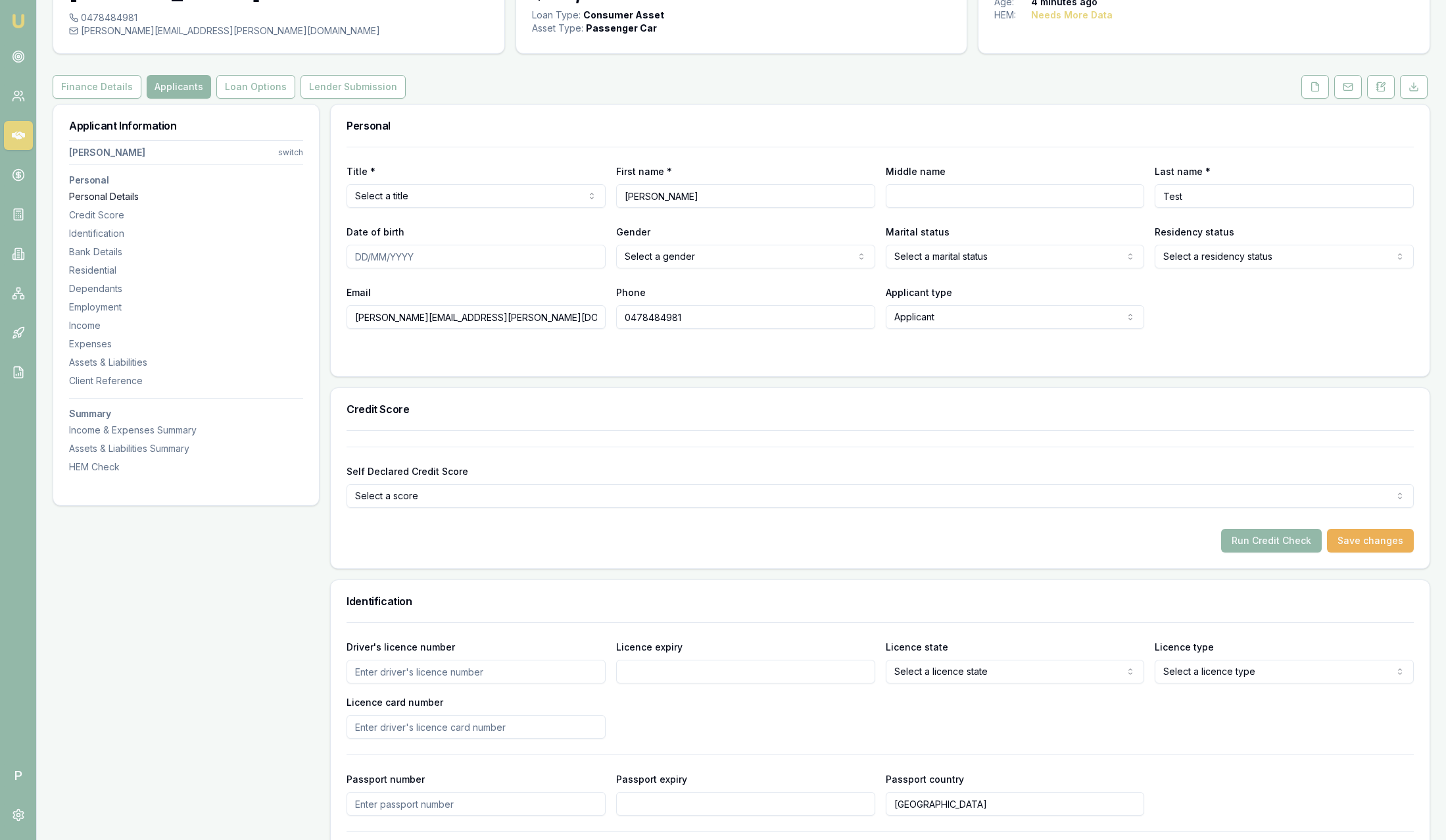
click at [140, 194] on div "Personal Details" at bounding box center [186, 197] width 234 height 13
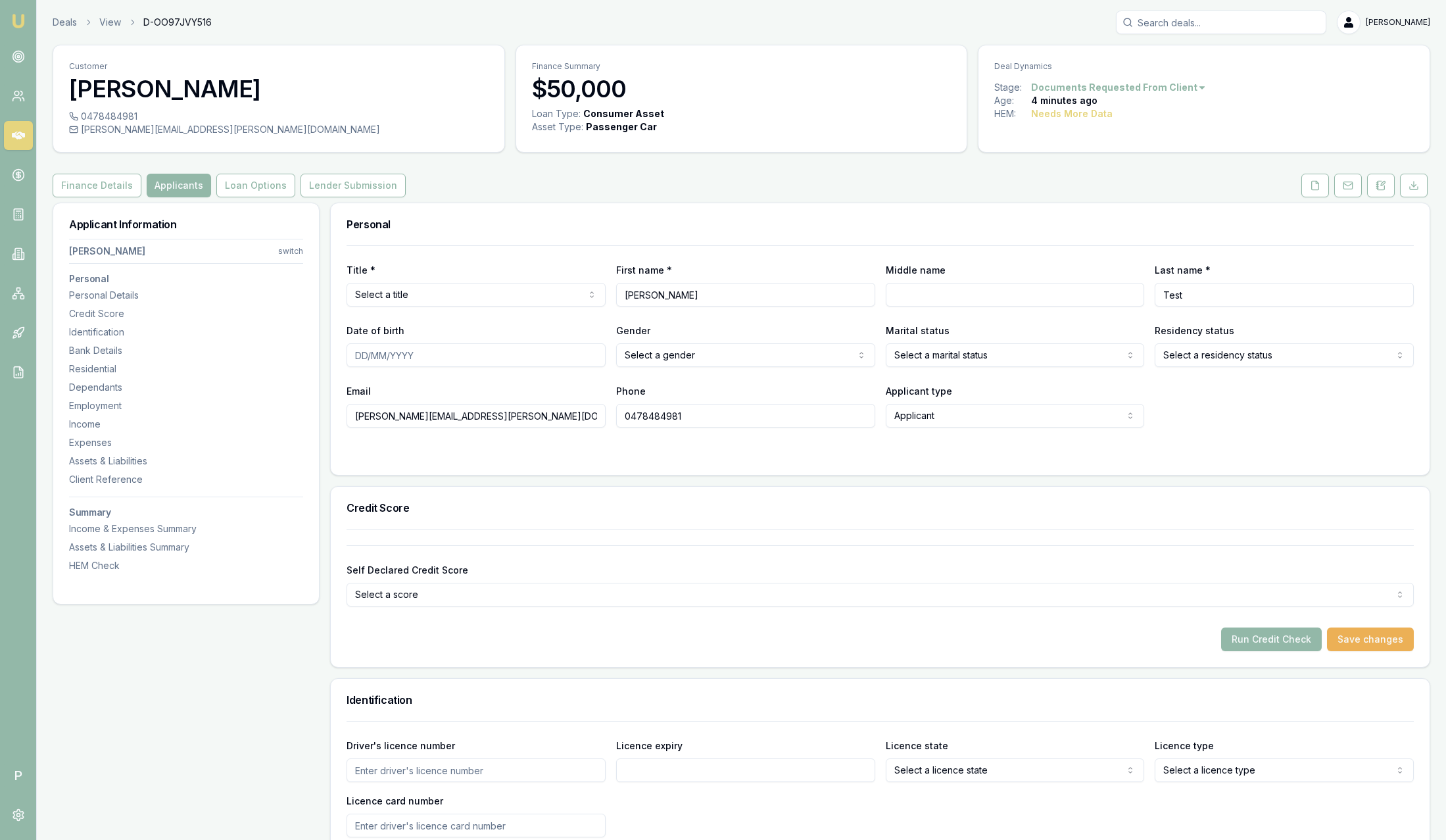
click at [68, 29] on div "Deals View D-OO97JVY516 Sam Crouch" at bounding box center [741, 22] width 1378 height 24
click at [67, 22] on link "Deals" at bounding box center [65, 22] width 25 height 13
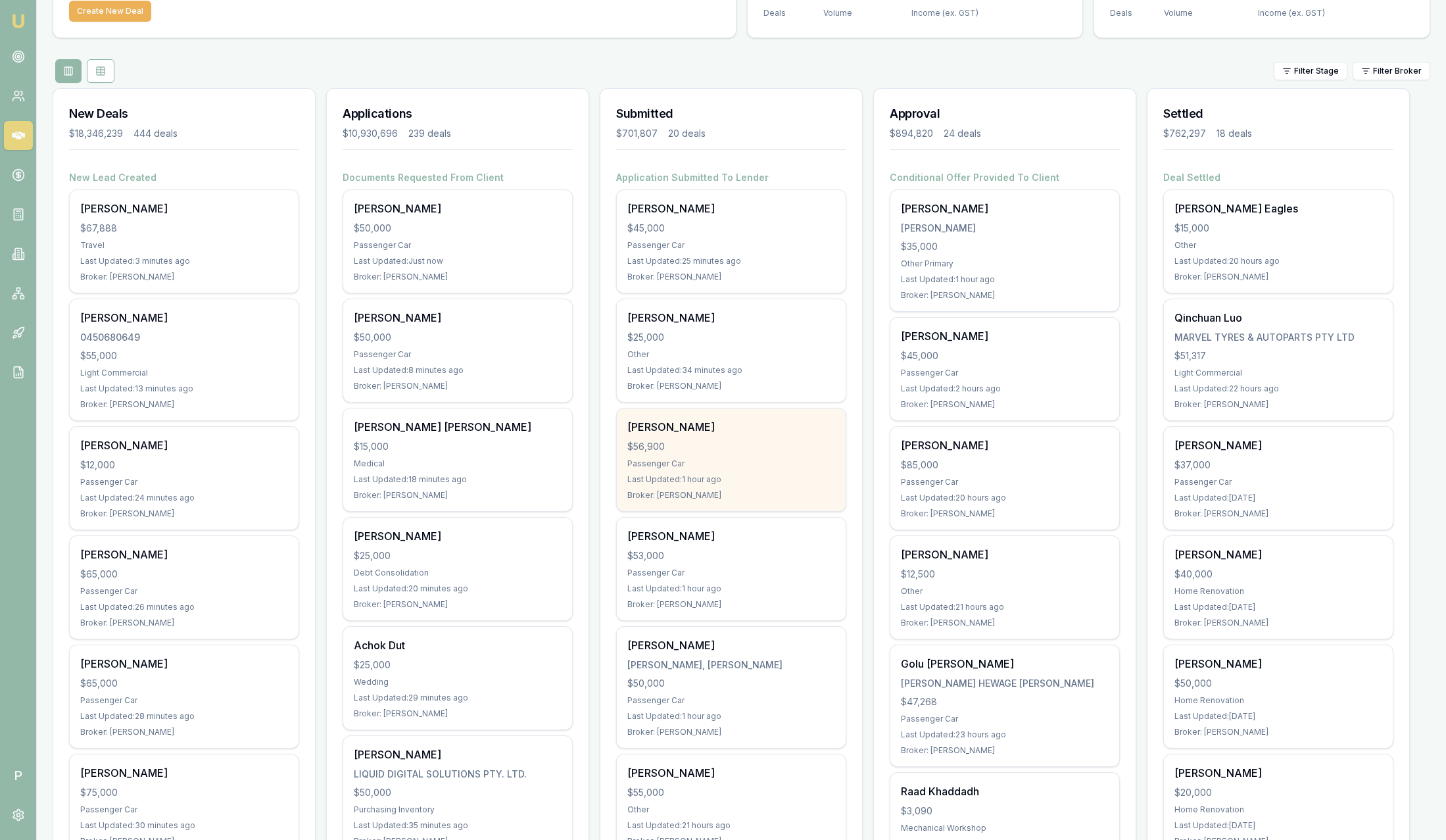
scroll to position [99, 0]
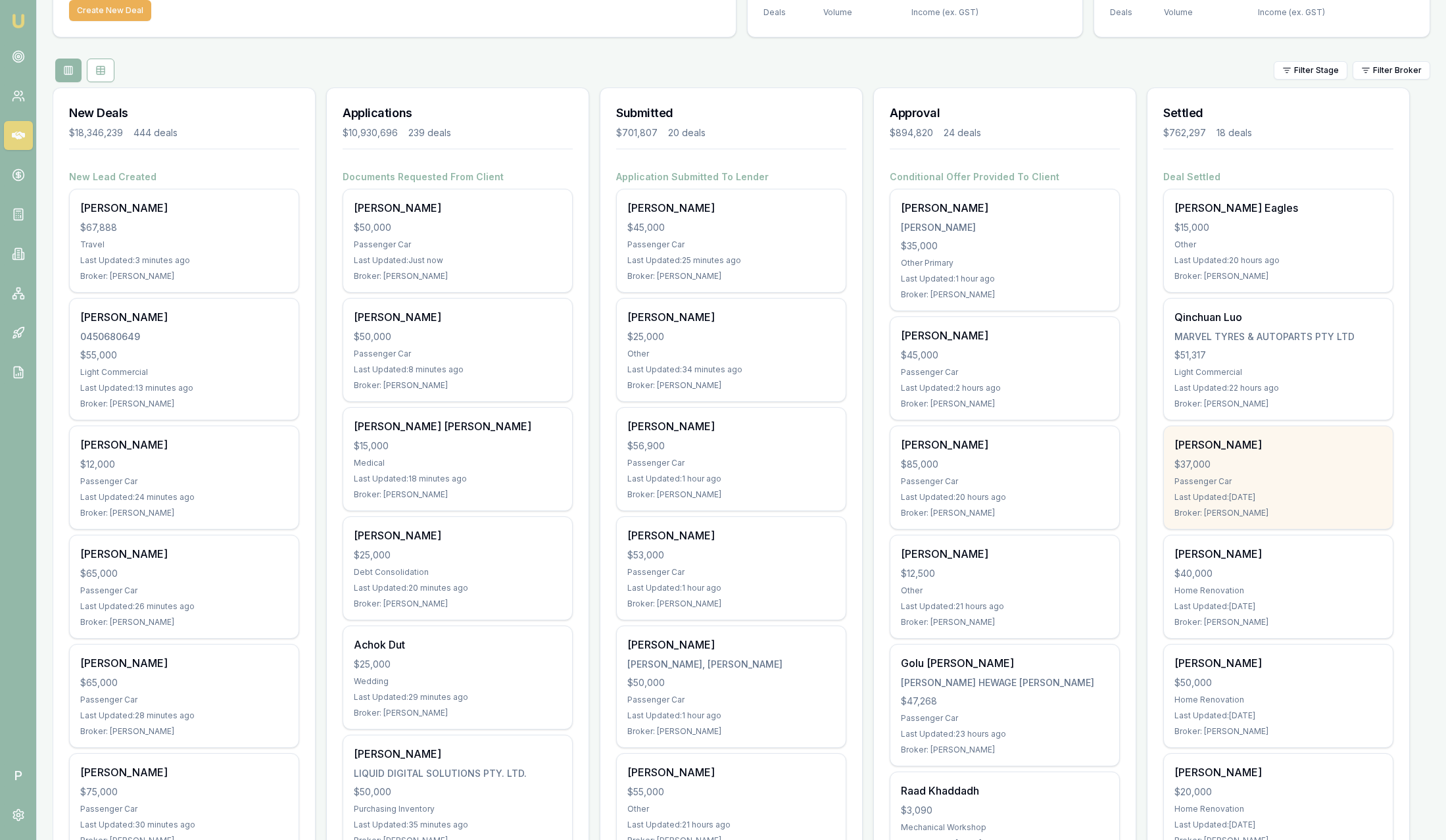
click at [1267, 449] on div "[PERSON_NAME]" at bounding box center [1278, 444] width 208 height 16
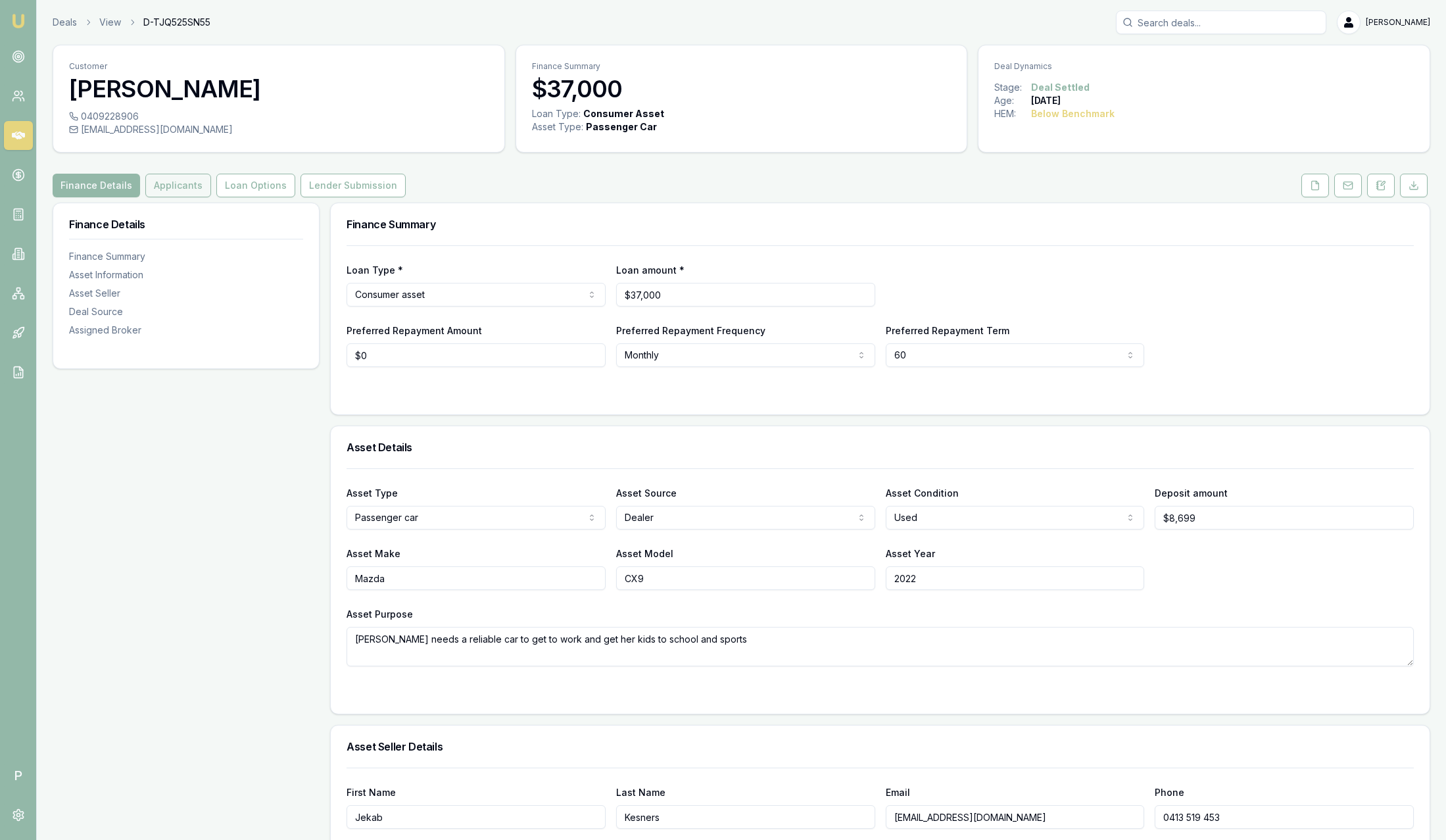
click at [178, 182] on button "Applicants" at bounding box center [178, 185] width 66 height 24
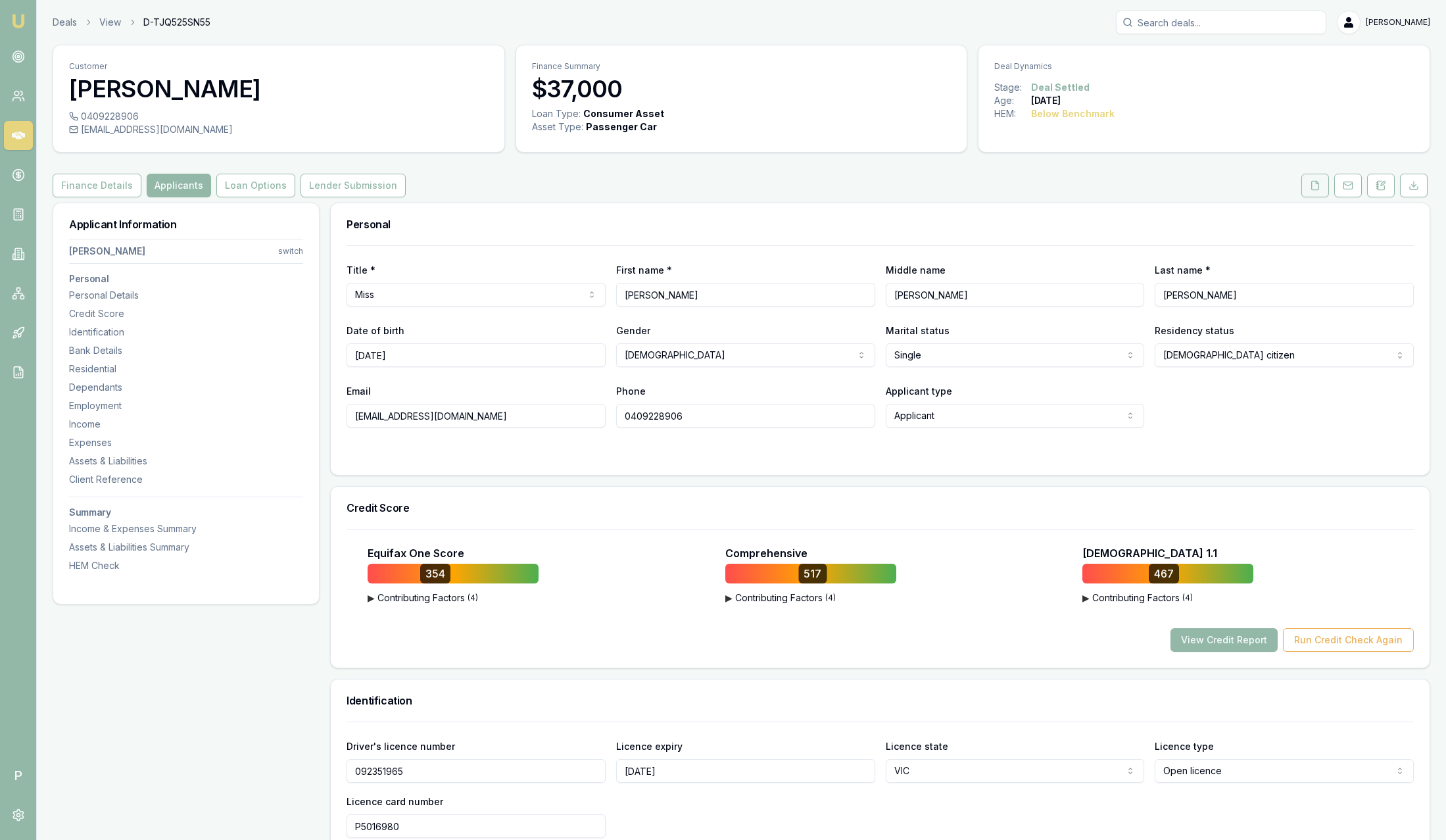
click at [1318, 186] on icon at bounding box center [1316, 185] width 8 height 9
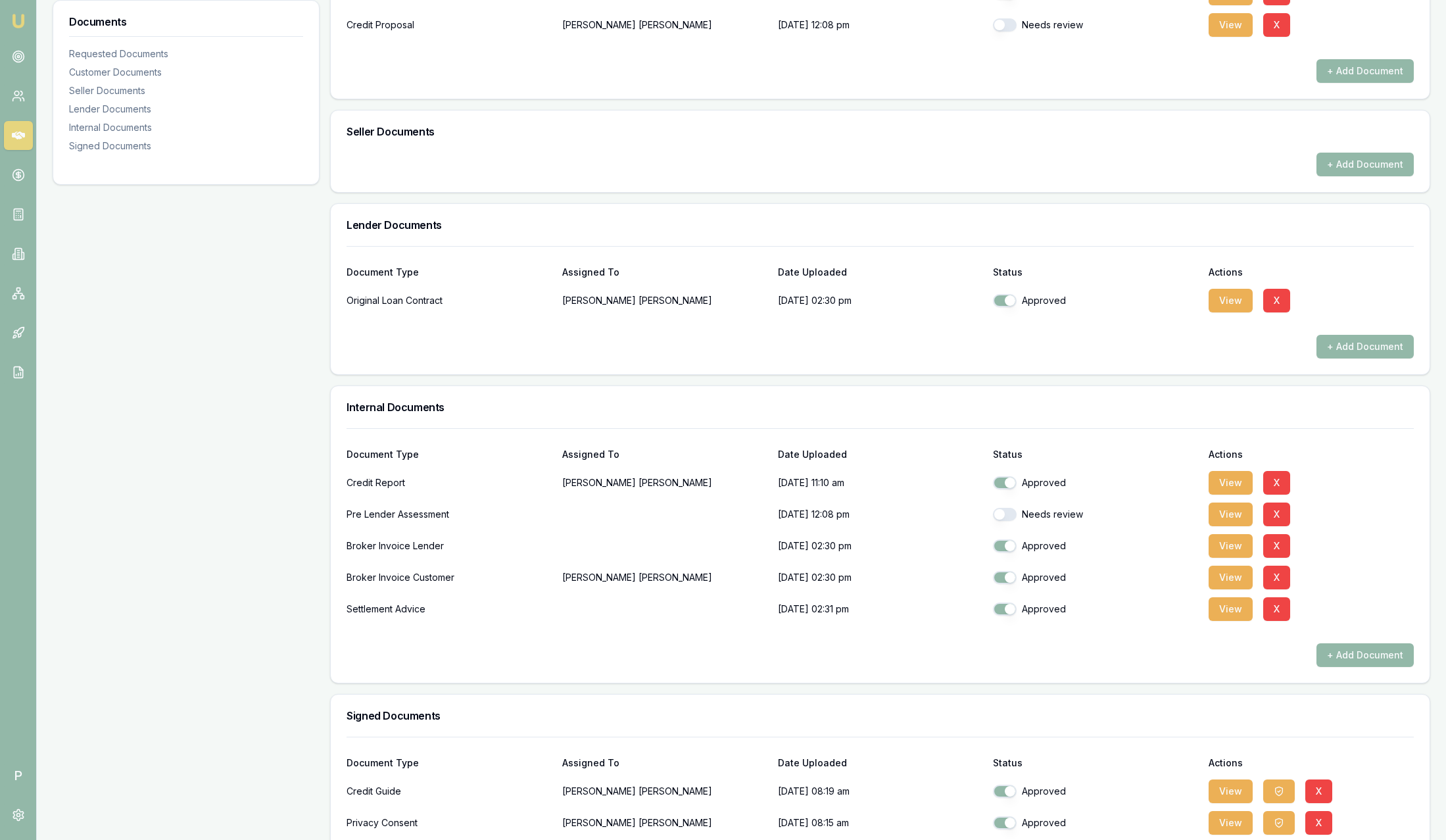
scroll to position [592, 0]
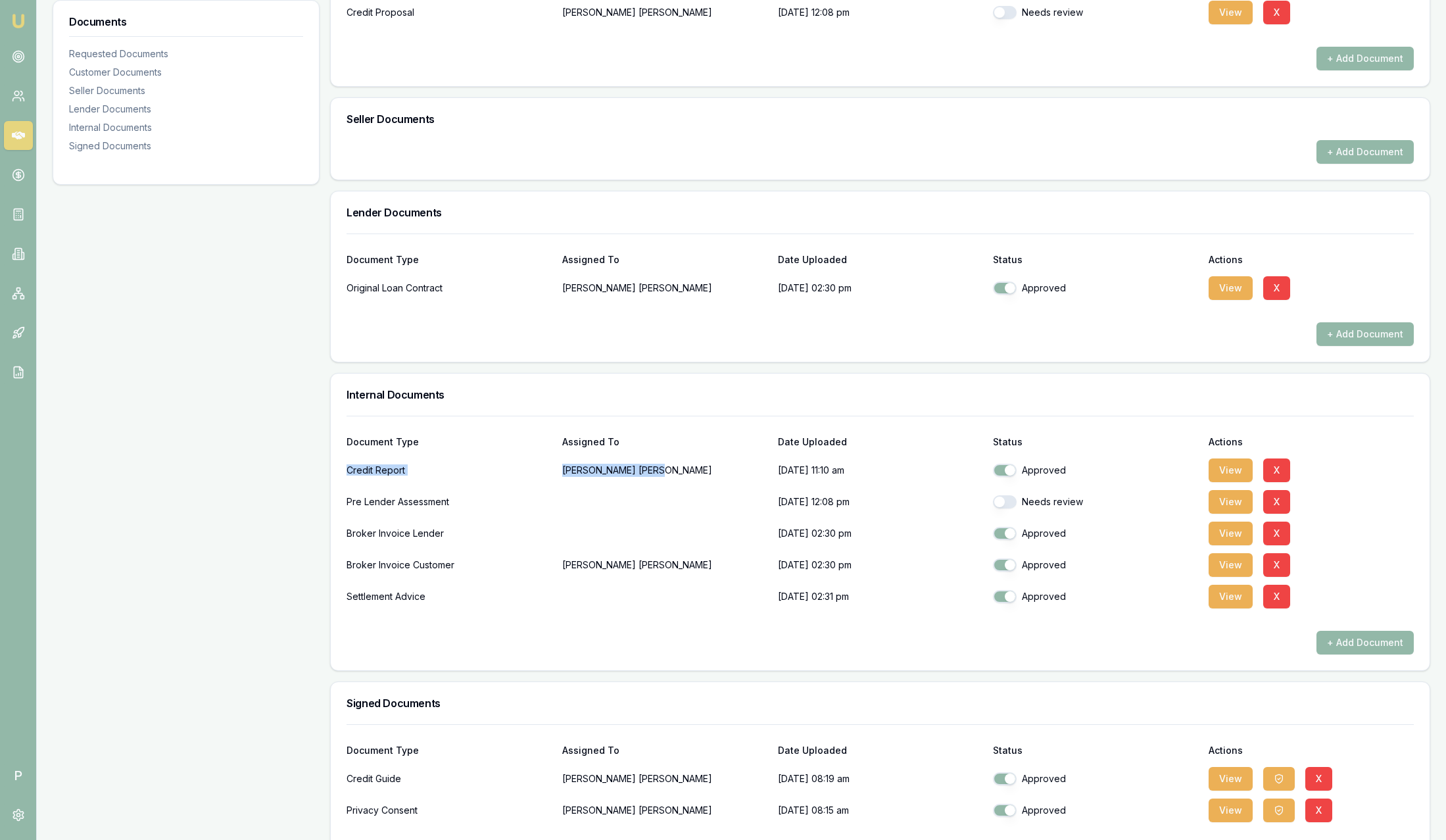
drag, startPoint x: 462, startPoint y: 470, endPoint x: 703, endPoint y: 474, distance: 241.0
click at [703, 474] on div "Credit Report Jennifer Scott 10/09/2025, 11:10 am Approved View X" at bounding box center [880, 470] width 1067 height 27
drag, startPoint x: 703, startPoint y: 474, endPoint x: 647, endPoint y: 399, distance: 93.6
click at [647, 399] on h3 "Internal Documents" at bounding box center [880, 394] width 1067 height 10
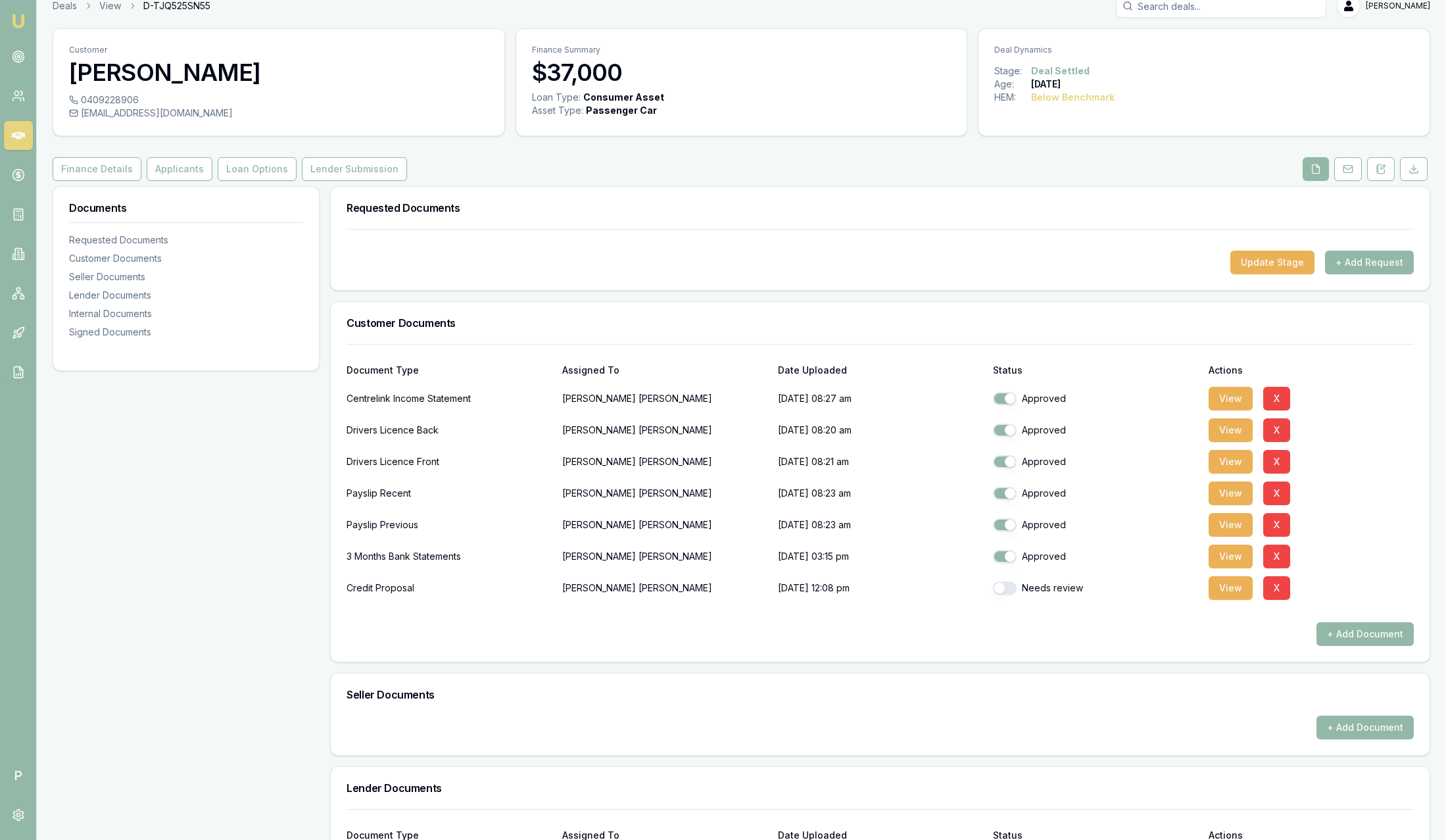
scroll to position [0, 0]
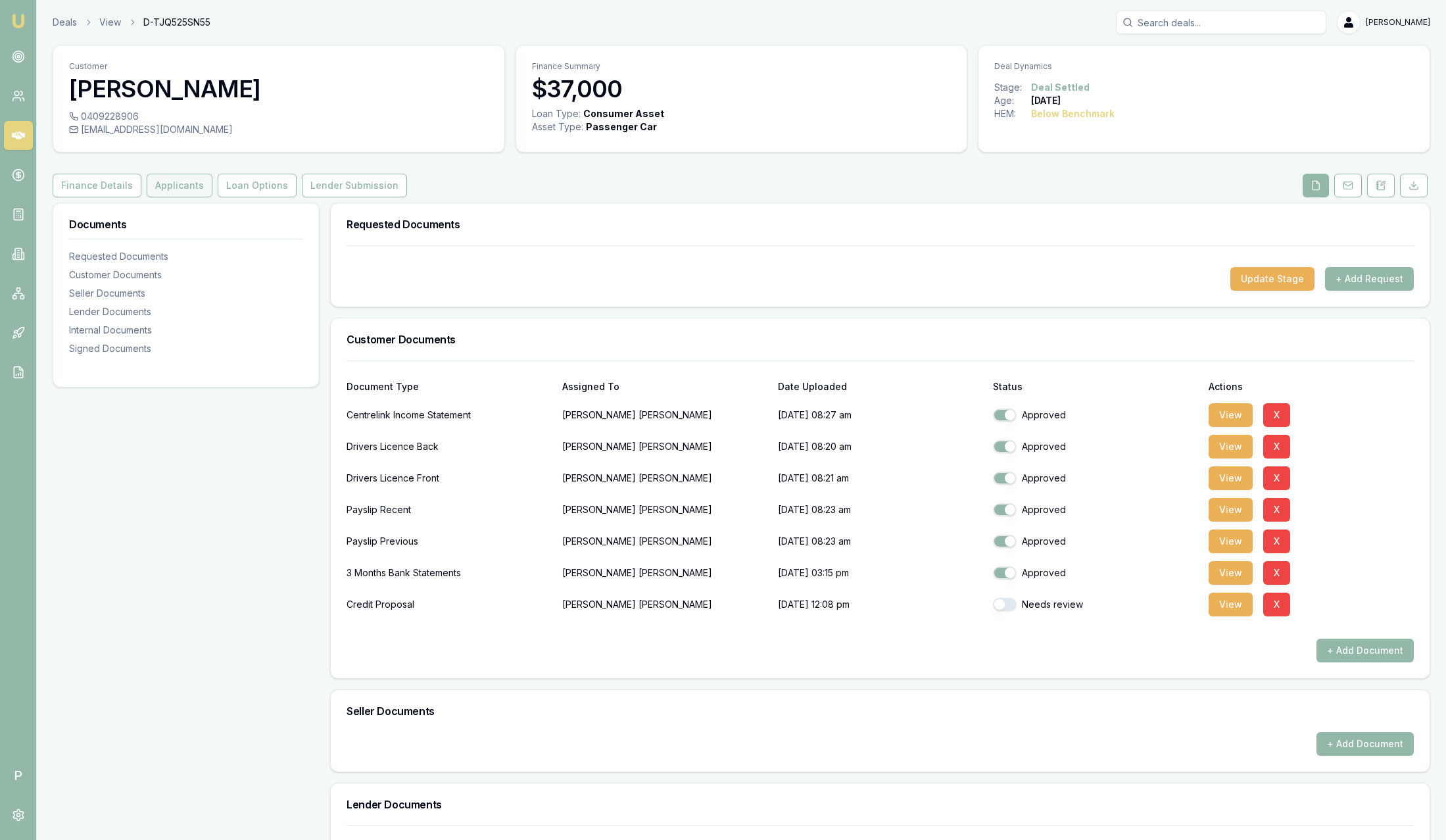
click at [165, 180] on button "Applicants" at bounding box center [179, 185] width 66 height 24
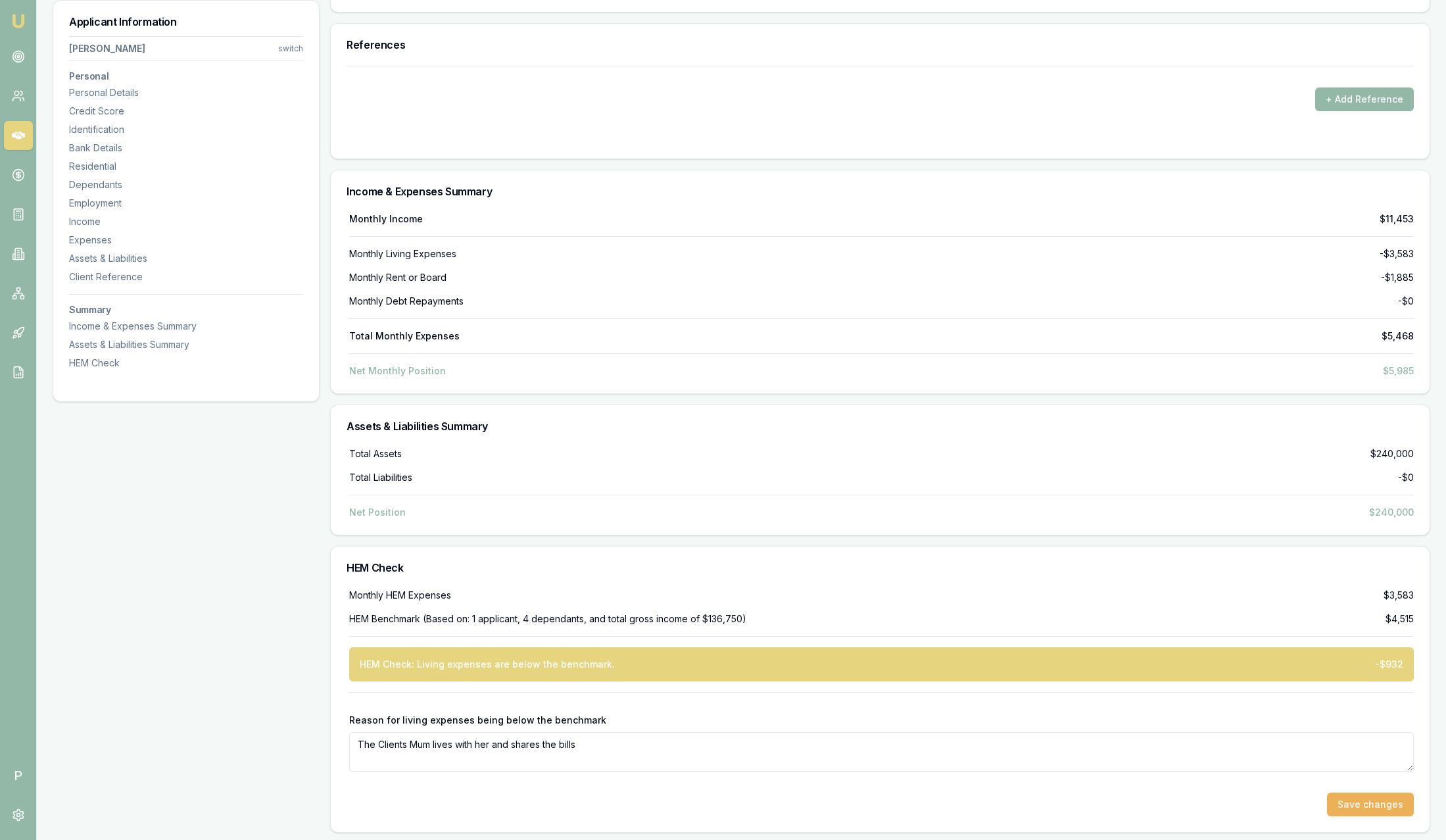
scroll to position [3978, 0]
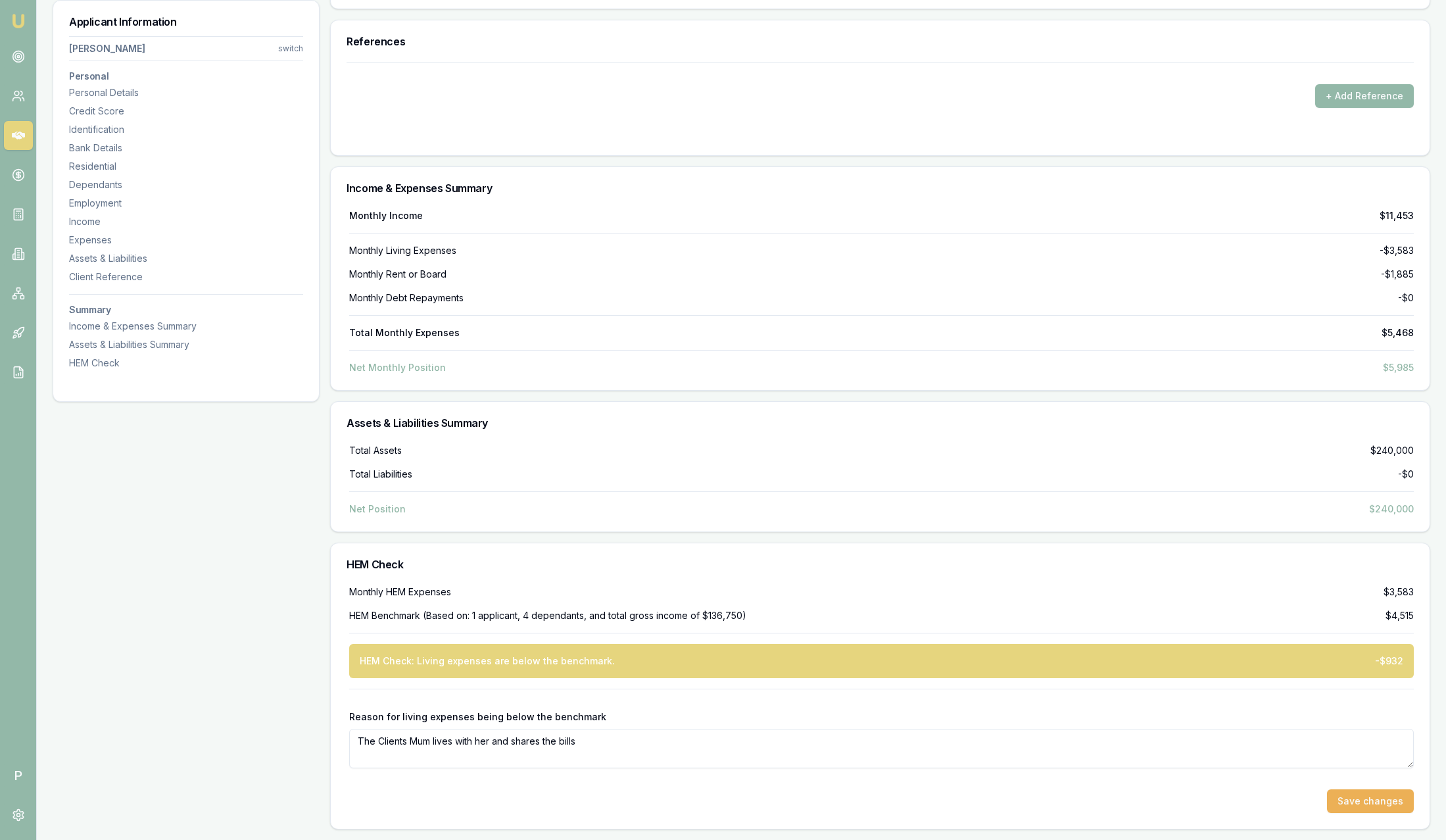
drag, startPoint x: 712, startPoint y: 757, endPoint x: 341, endPoint y: 736, distance: 371.6
click at [341, 736] on div "Monthly HEM Expenses $3,583 HEM Benchmark (Based on: 1 applicant, 4 dependants,…" at bounding box center [880, 707] width 1099 height 244
click at [908, 572] on div "HEM Check" at bounding box center [880, 564] width 1099 height 42
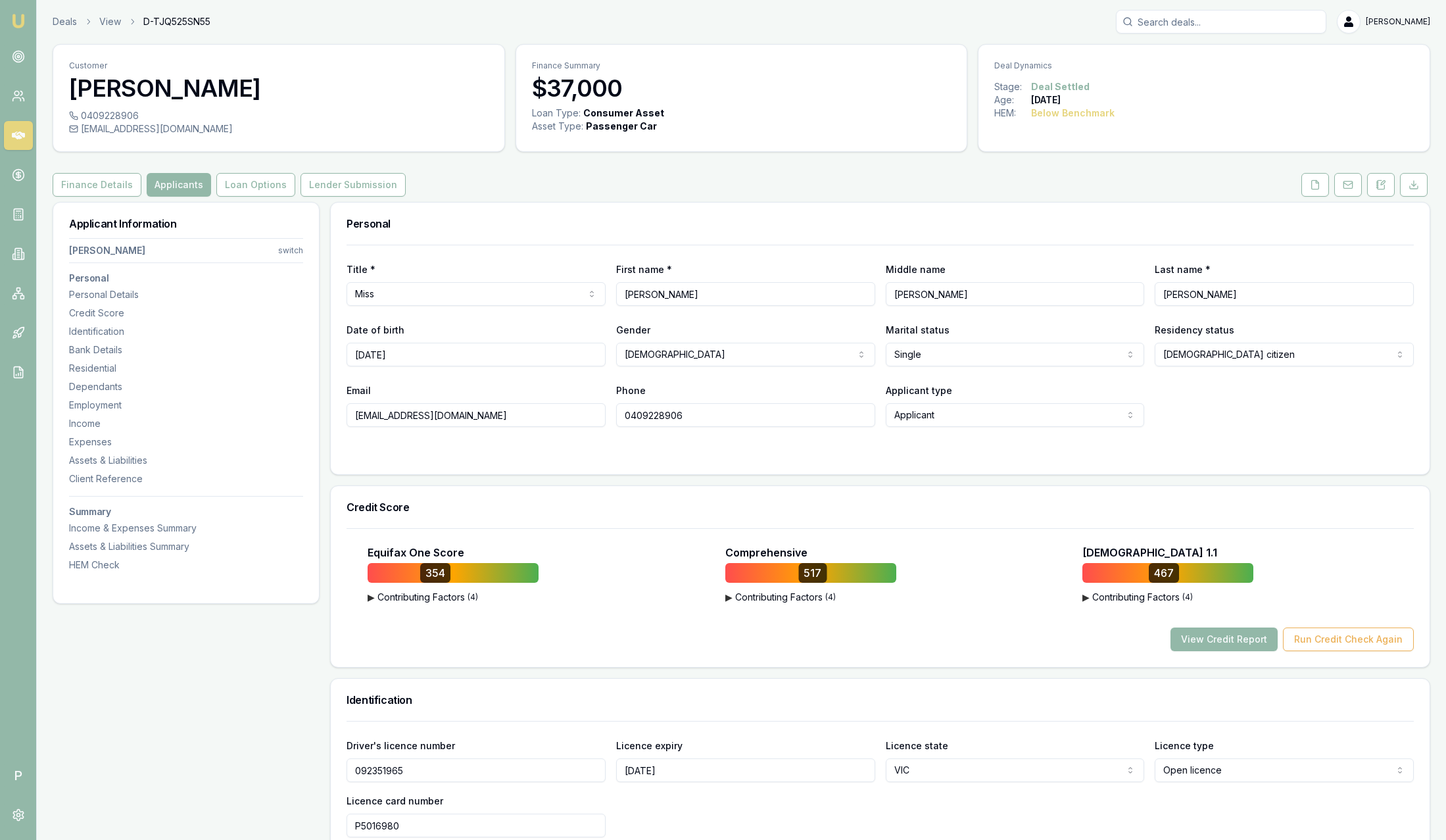
scroll to position [0, 0]
click at [248, 187] on button "Loan Options" at bounding box center [256, 185] width 79 height 24
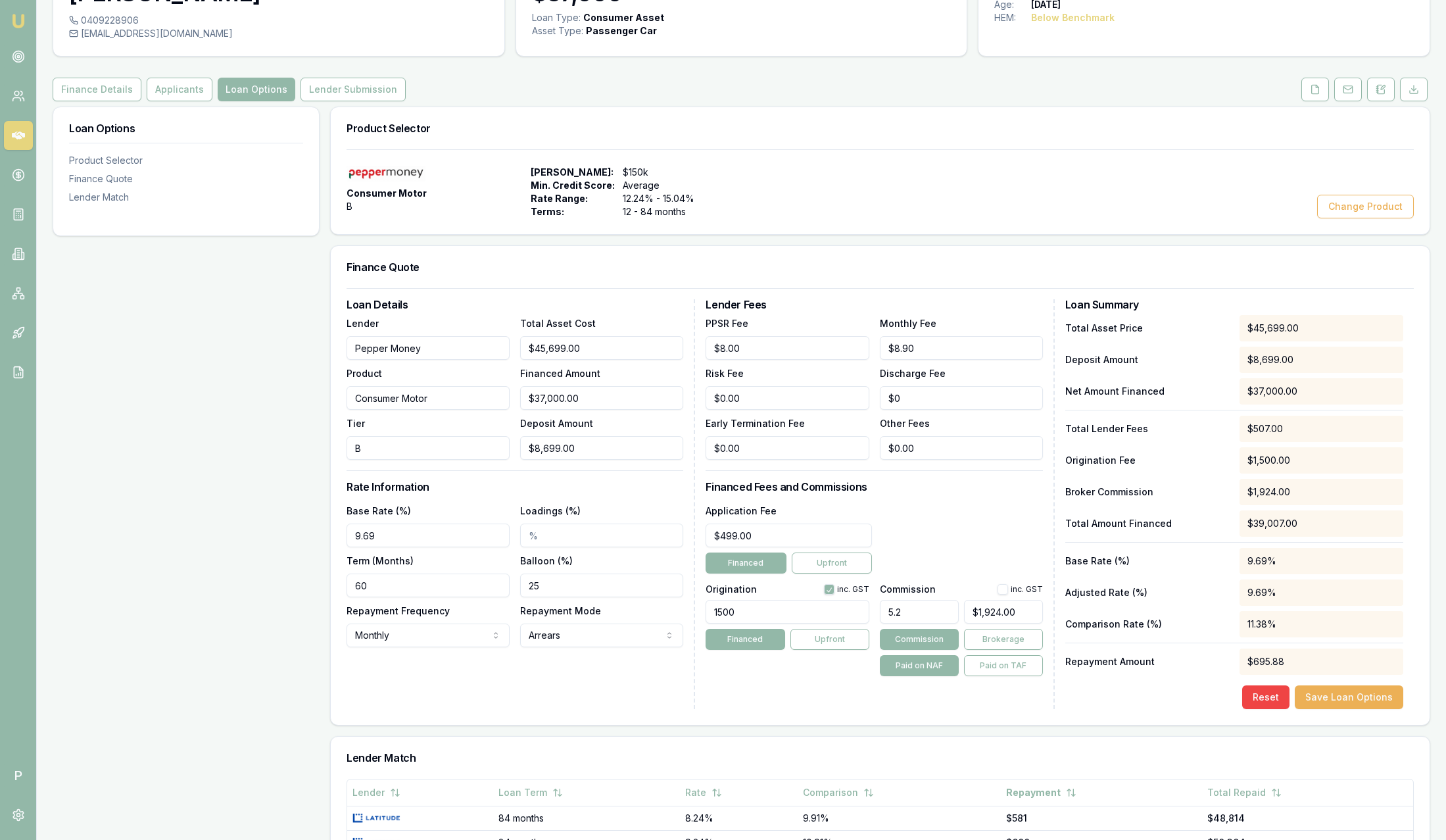
scroll to position [99, 0]
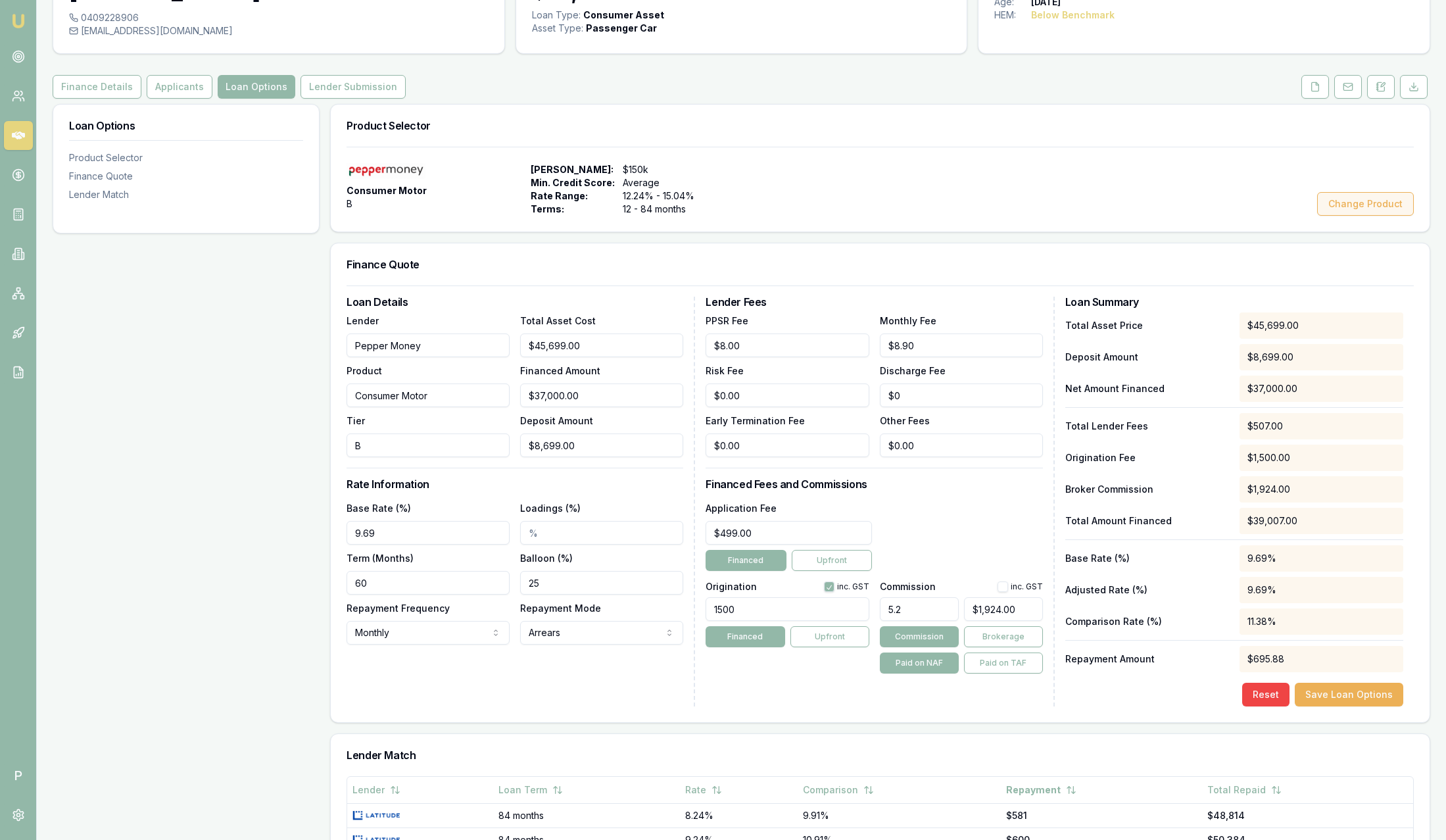
click at [1368, 203] on button "Change Product" at bounding box center [1365, 203] width 97 height 24
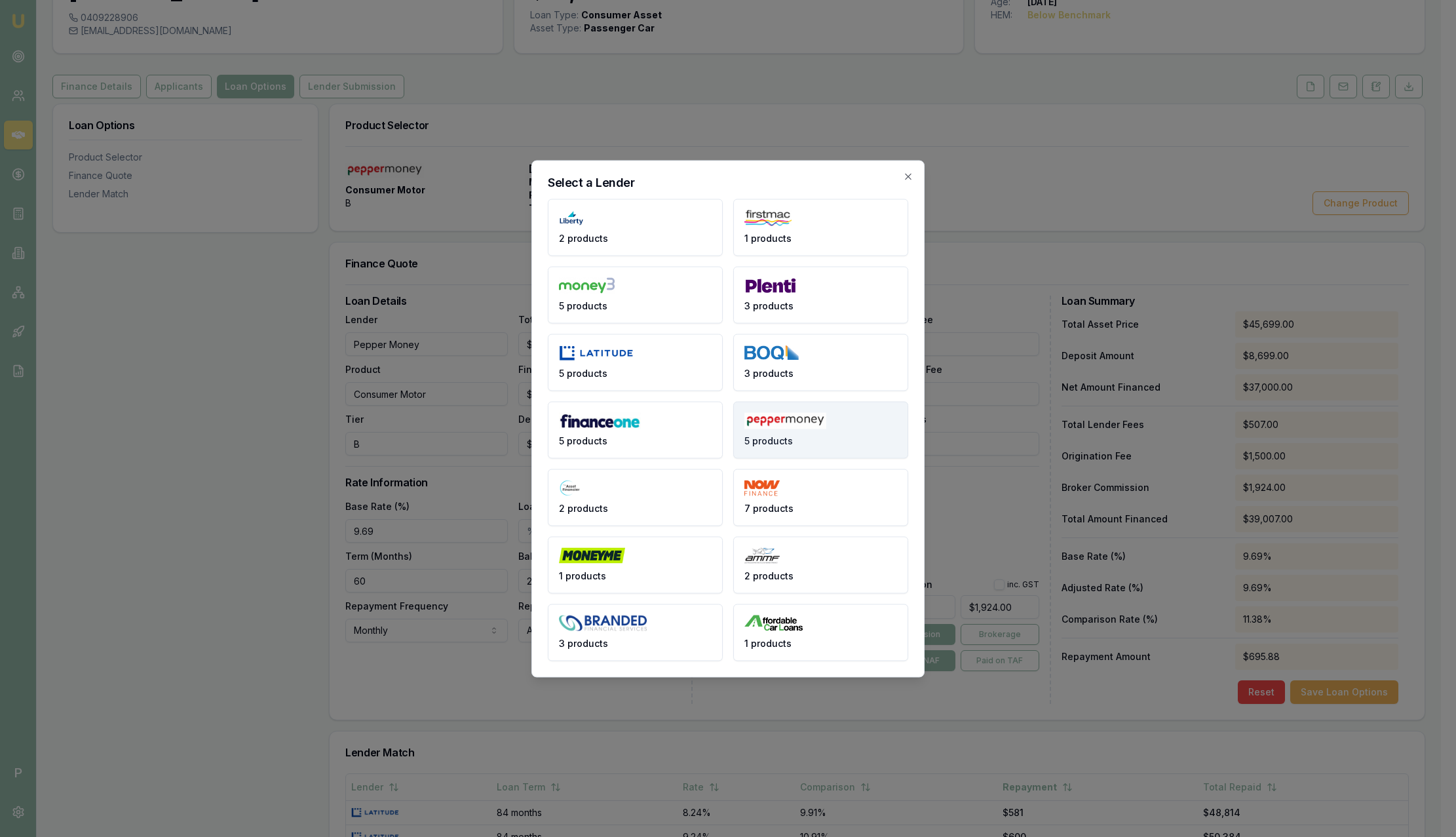
click at [855, 448] on button "5 products" at bounding box center [820, 430] width 175 height 57
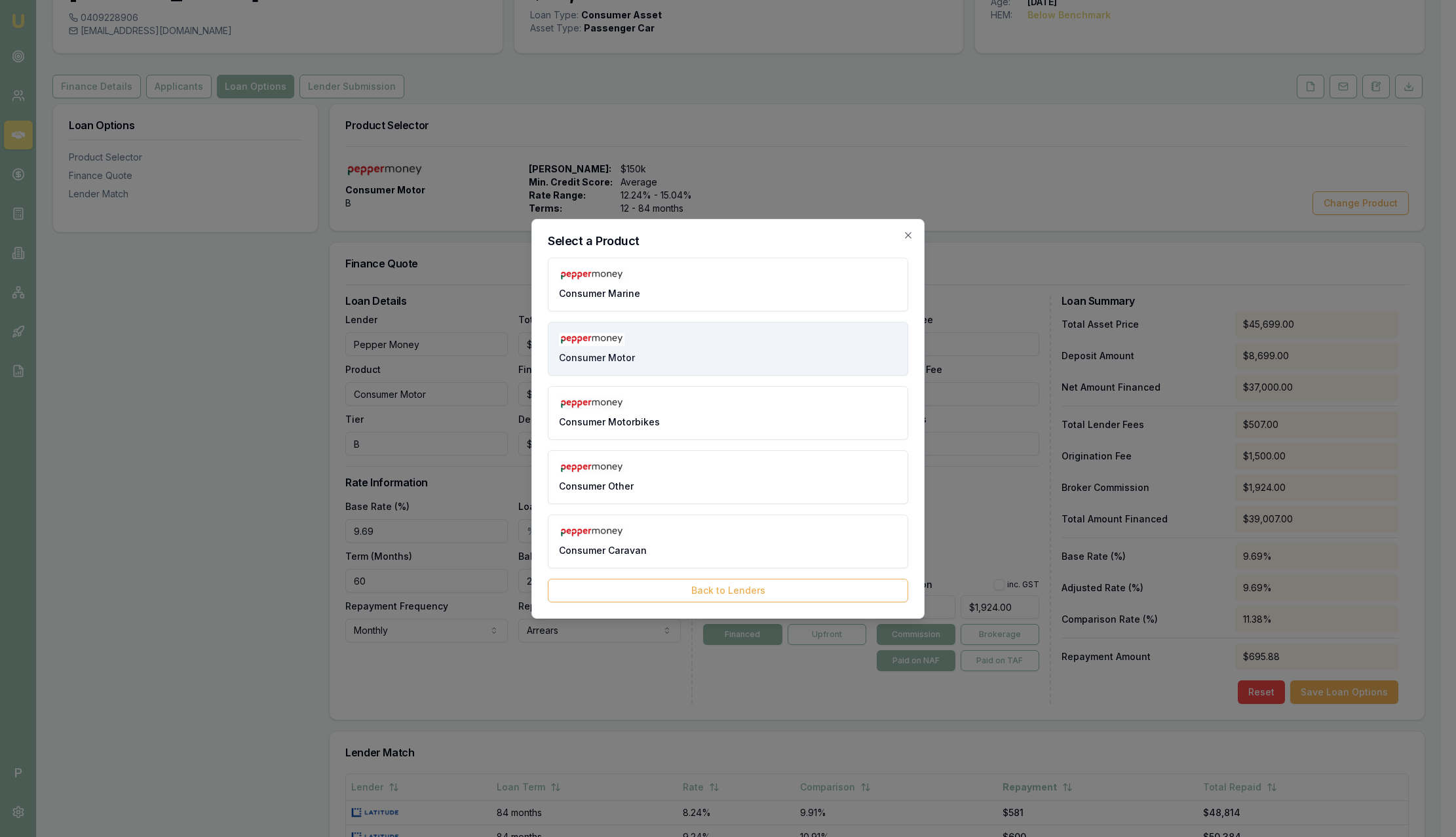
click at [695, 353] on button "Consumer Motor" at bounding box center [728, 348] width 360 height 54
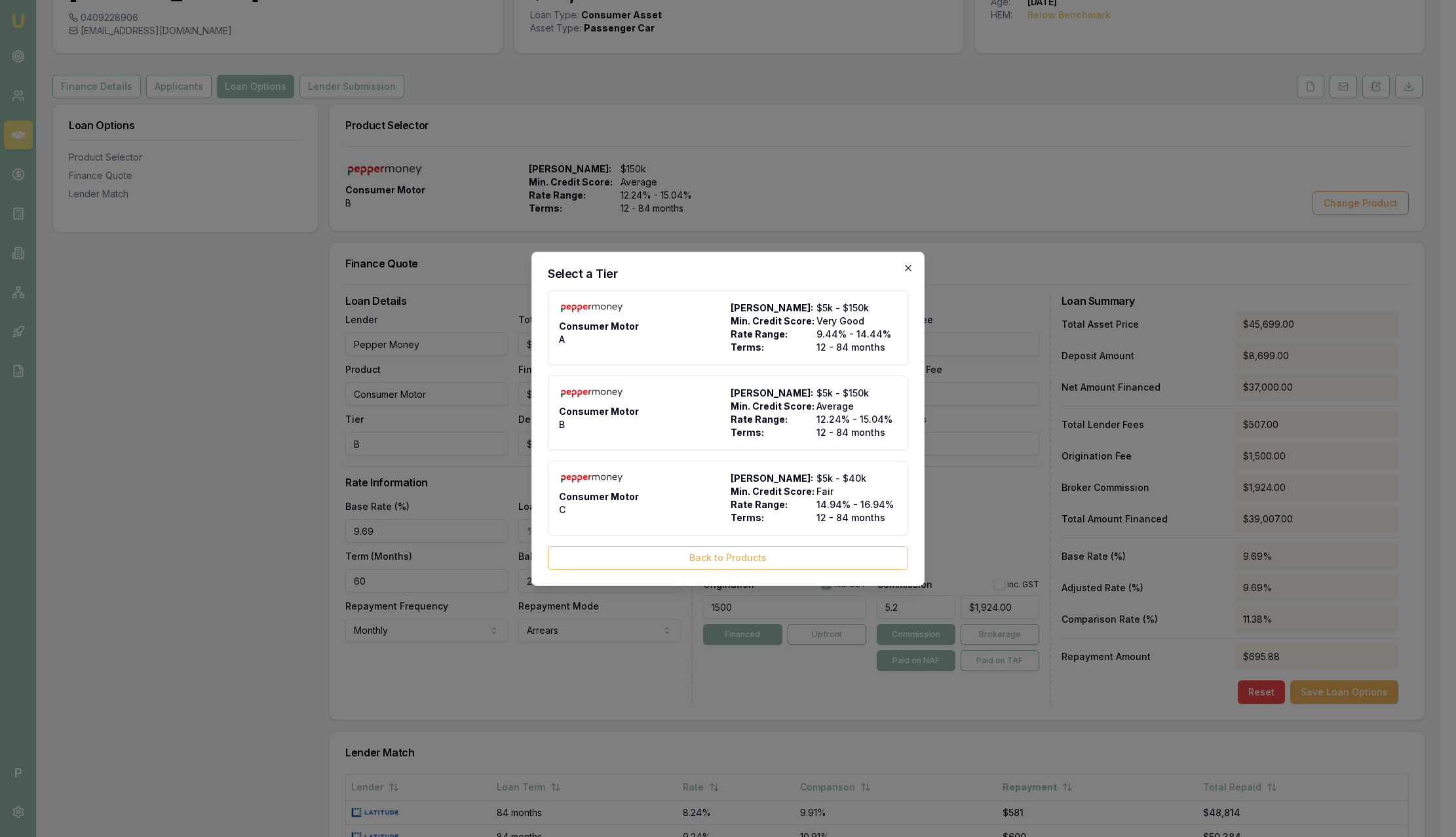
click at [908, 269] on icon "button" at bounding box center [908, 267] width 10 height 10
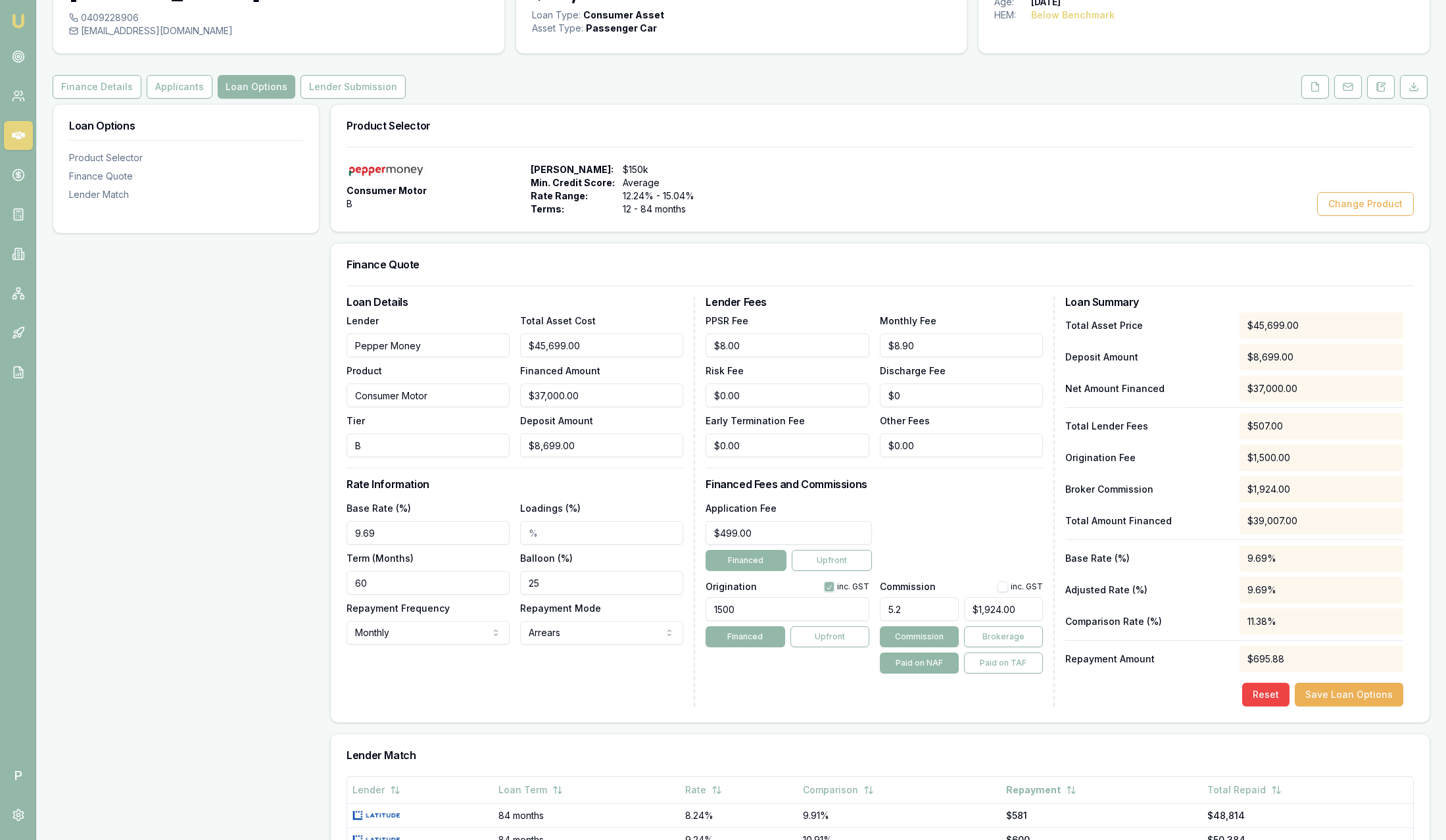
click at [702, 301] on div "Loan Details Lender Pepper Money Product Consumer Motor Tier B Total Asset Cost…" at bounding box center [880, 502] width 1067 height 409
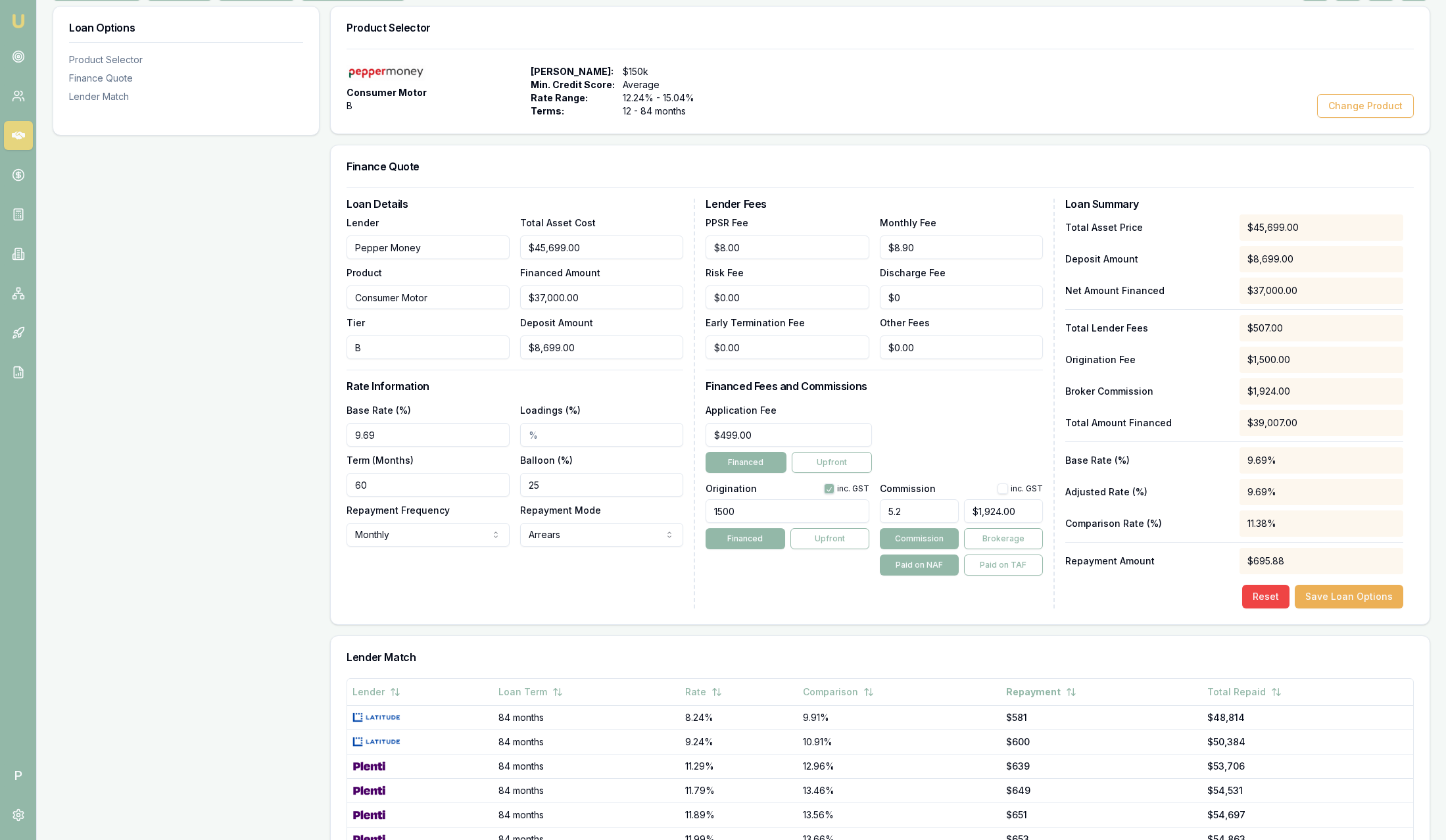
scroll to position [197, 0]
drag, startPoint x: 795, startPoint y: 515, endPoint x: 697, endPoint y: 511, distance: 98.1
click at [697, 511] on div "Loan Details Lender Pepper Money Product Consumer Motor Tier B Total Asset Cost…" at bounding box center [880, 403] width 1067 height 409
click at [751, 502] on input "1500" at bounding box center [787, 510] width 163 height 24
type input "1500.00"
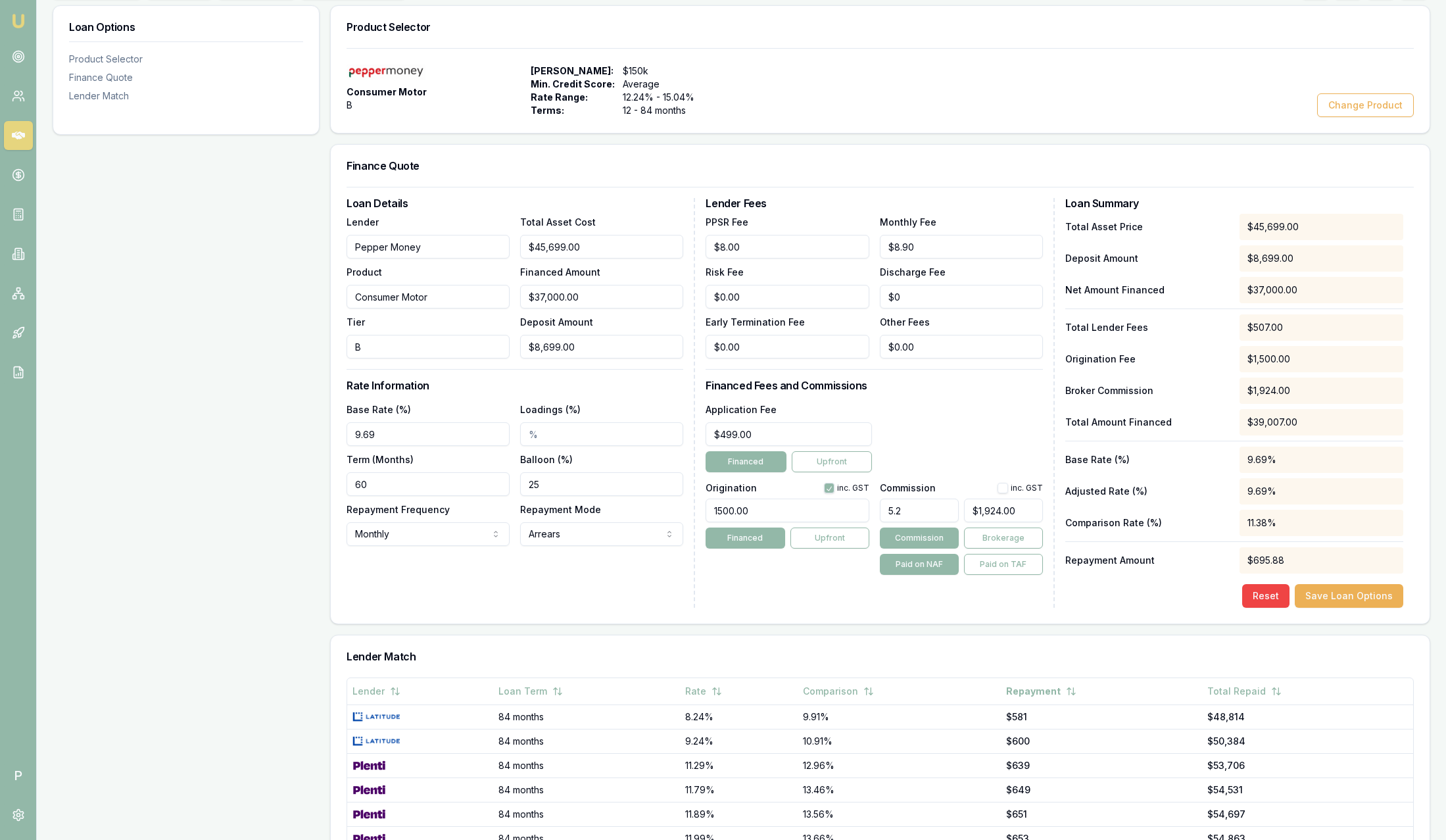
drag, startPoint x: 945, startPoint y: 518, endPoint x: 872, endPoint y: 517, distance: 73.0
click at [872, 517] on div "Origination inc. GST 1500.00 Financed Upfront Commission inc. GST 5.2 $1,924.00…" at bounding box center [873, 526] width 336 height 98
type input "5.20%"
click at [967, 422] on div "Application Fee $499.00 Financed Upfront" at bounding box center [873, 437] width 336 height 71
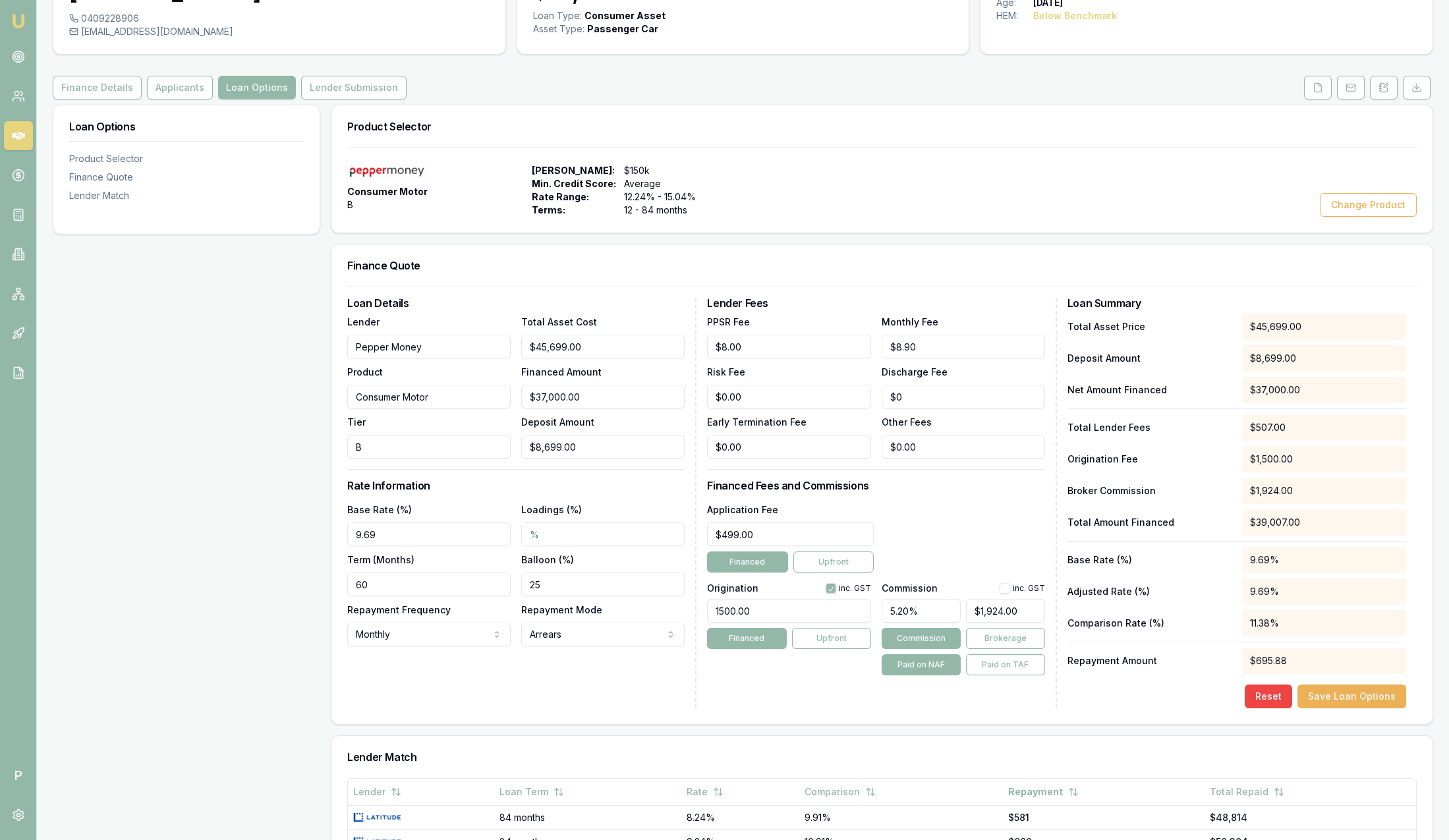
scroll to position [99, 0]
click at [1373, 208] on button "Change Product" at bounding box center [1368, 204] width 97 height 24
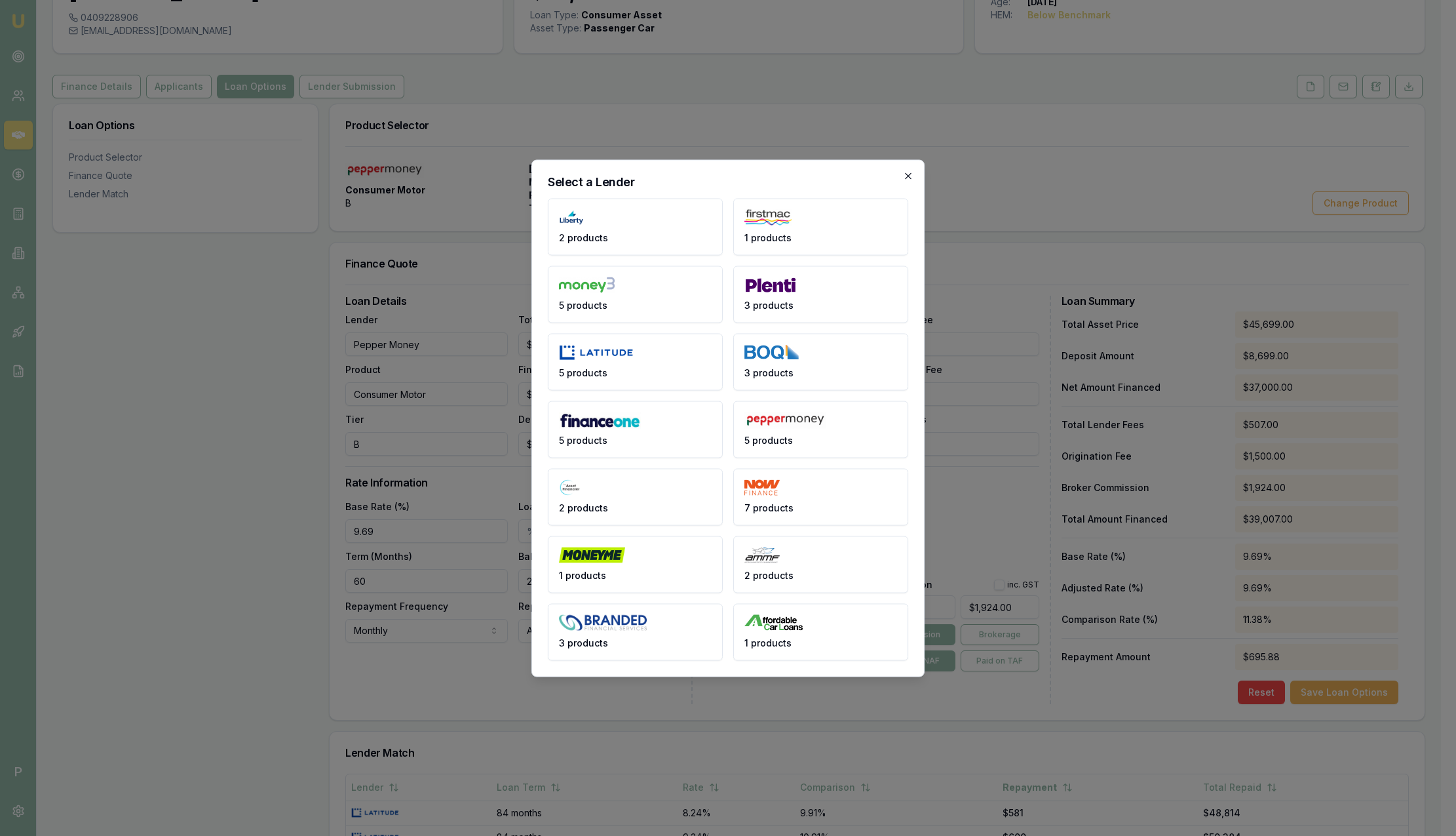
click at [908, 174] on icon "button" at bounding box center [908, 175] width 10 height 10
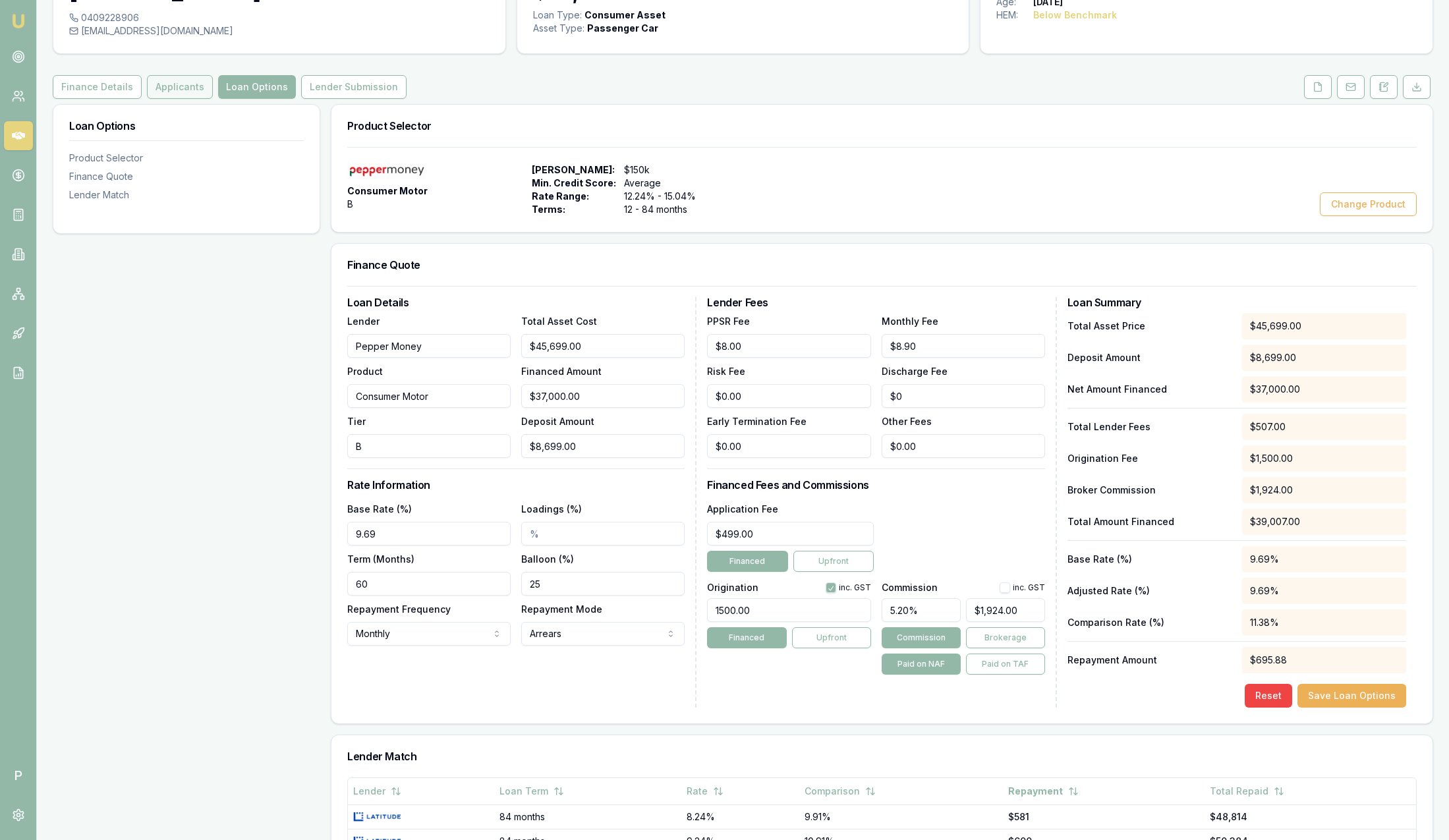
click at [181, 87] on button "Applicants" at bounding box center [180, 87] width 66 height 24
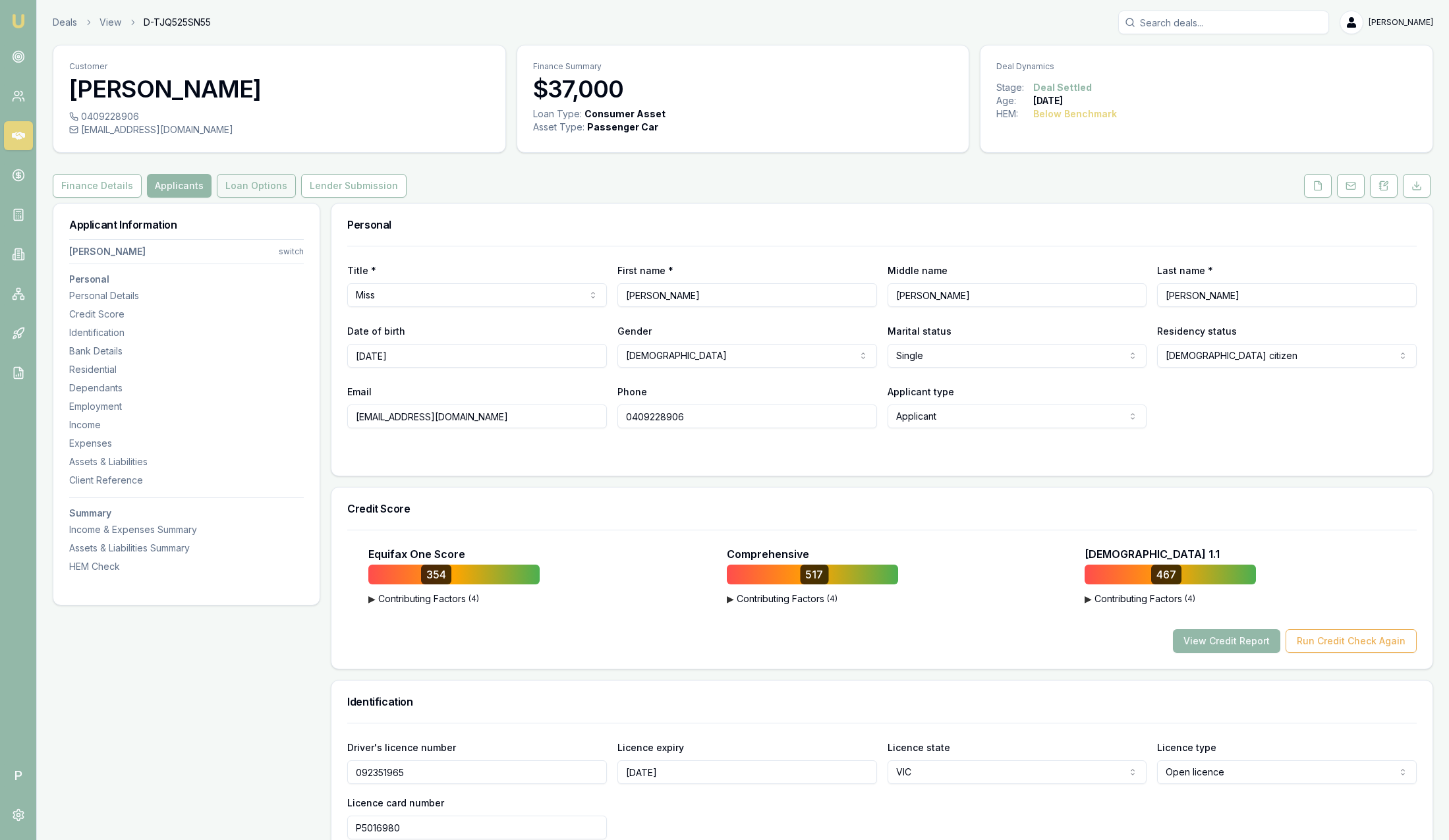
click at [271, 191] on button "Loan Options" at bounding box center [256, 185] width 79 height 24
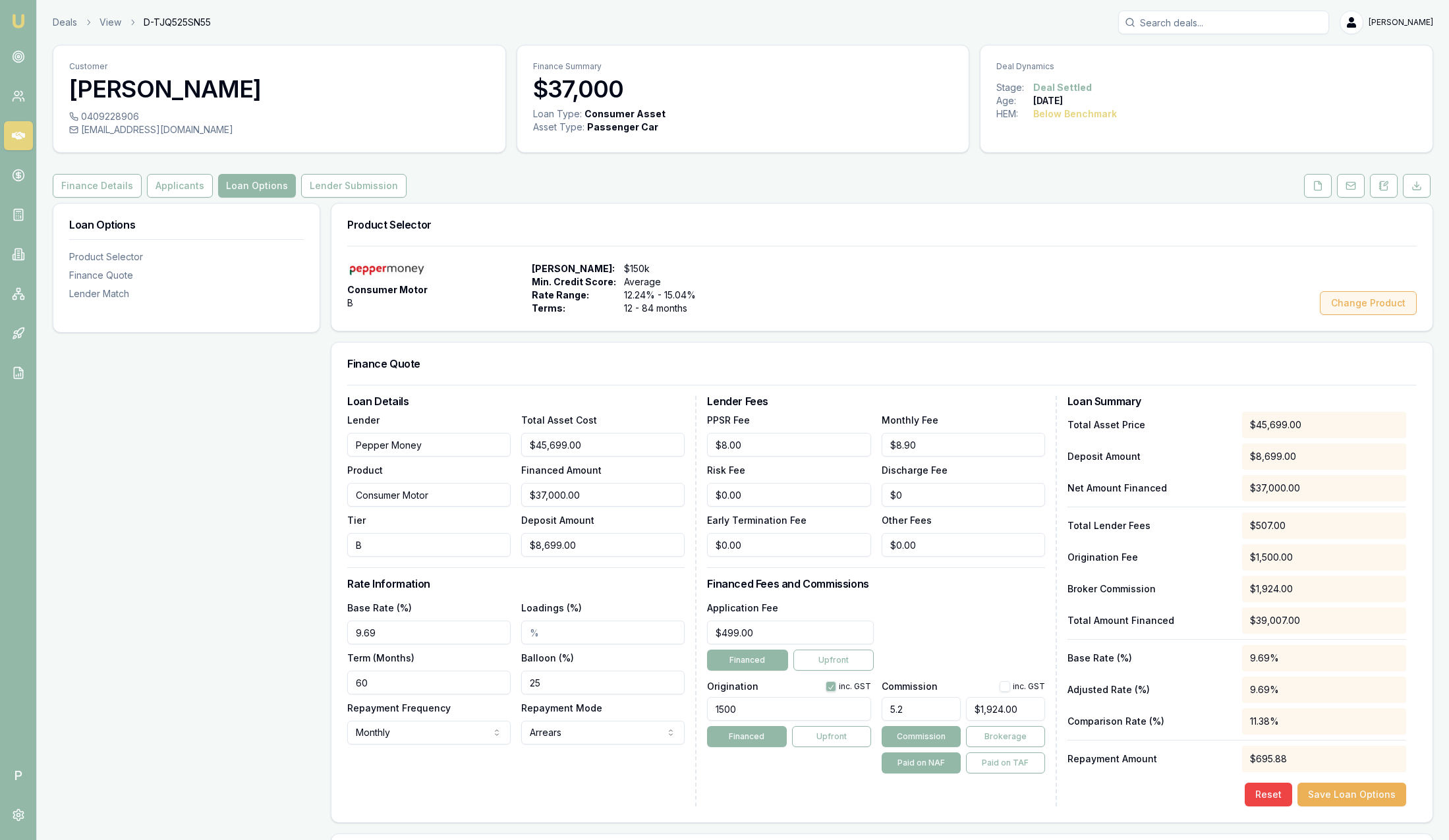
click at [1349, 304] on button "Change Product" at bounding box center [1368, 303] width 97 height 24
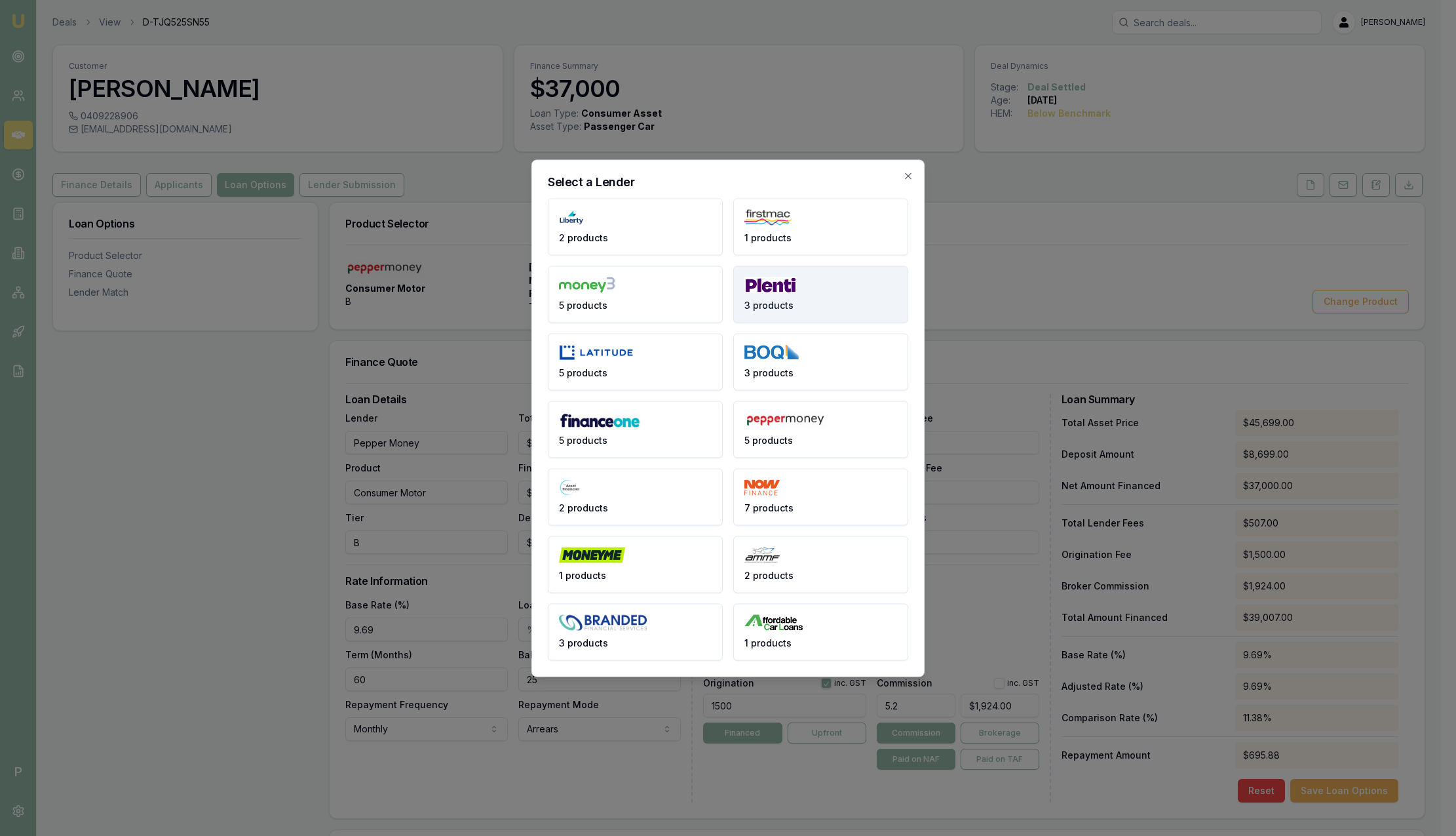
click at [787, 299] on span "3 products" at bounding box center [769, 305] width 49 height 13
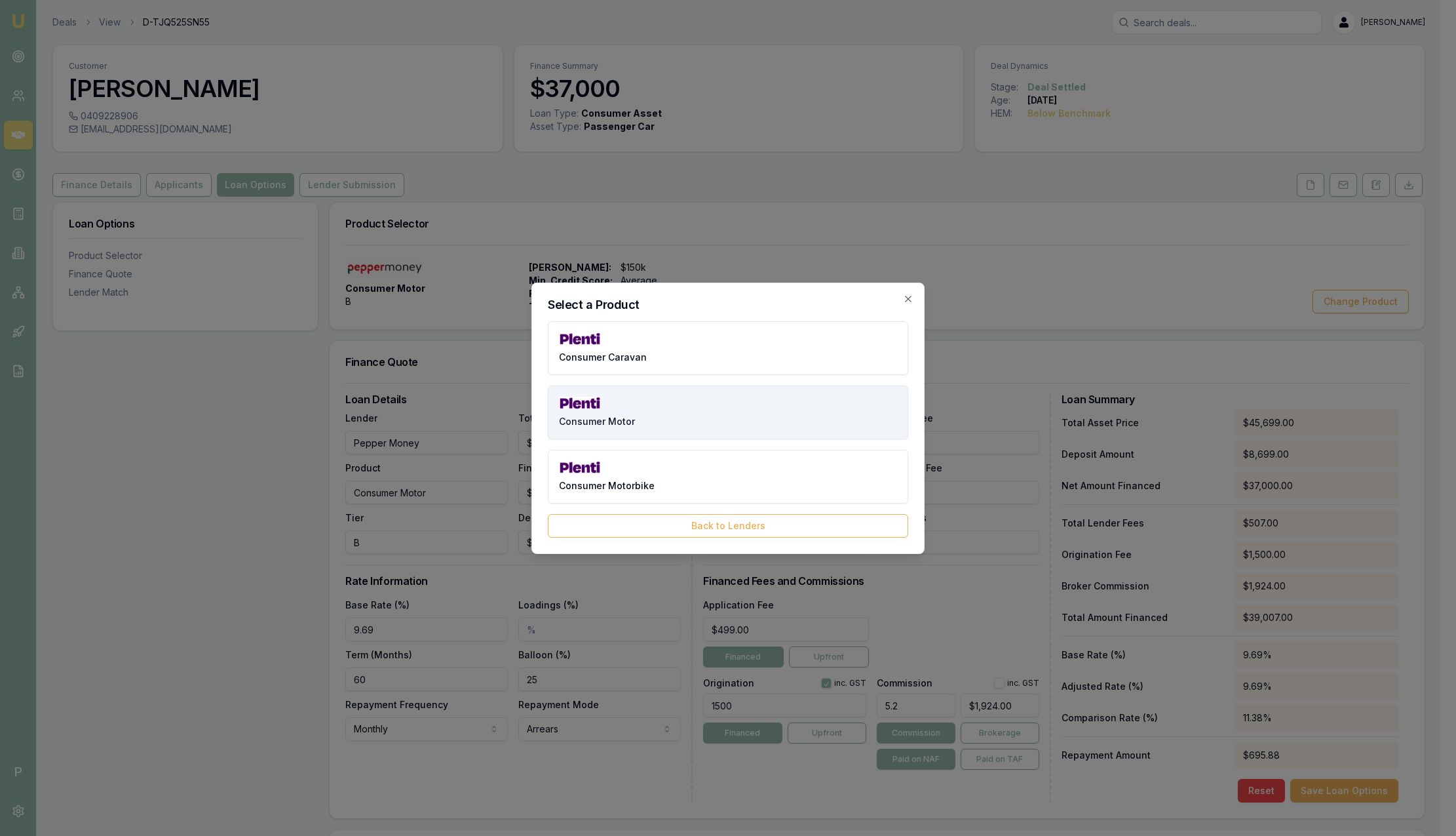
click at [692, 407] on button "Consumer Motor" at bounding box center [728, 412] width 360 height 54
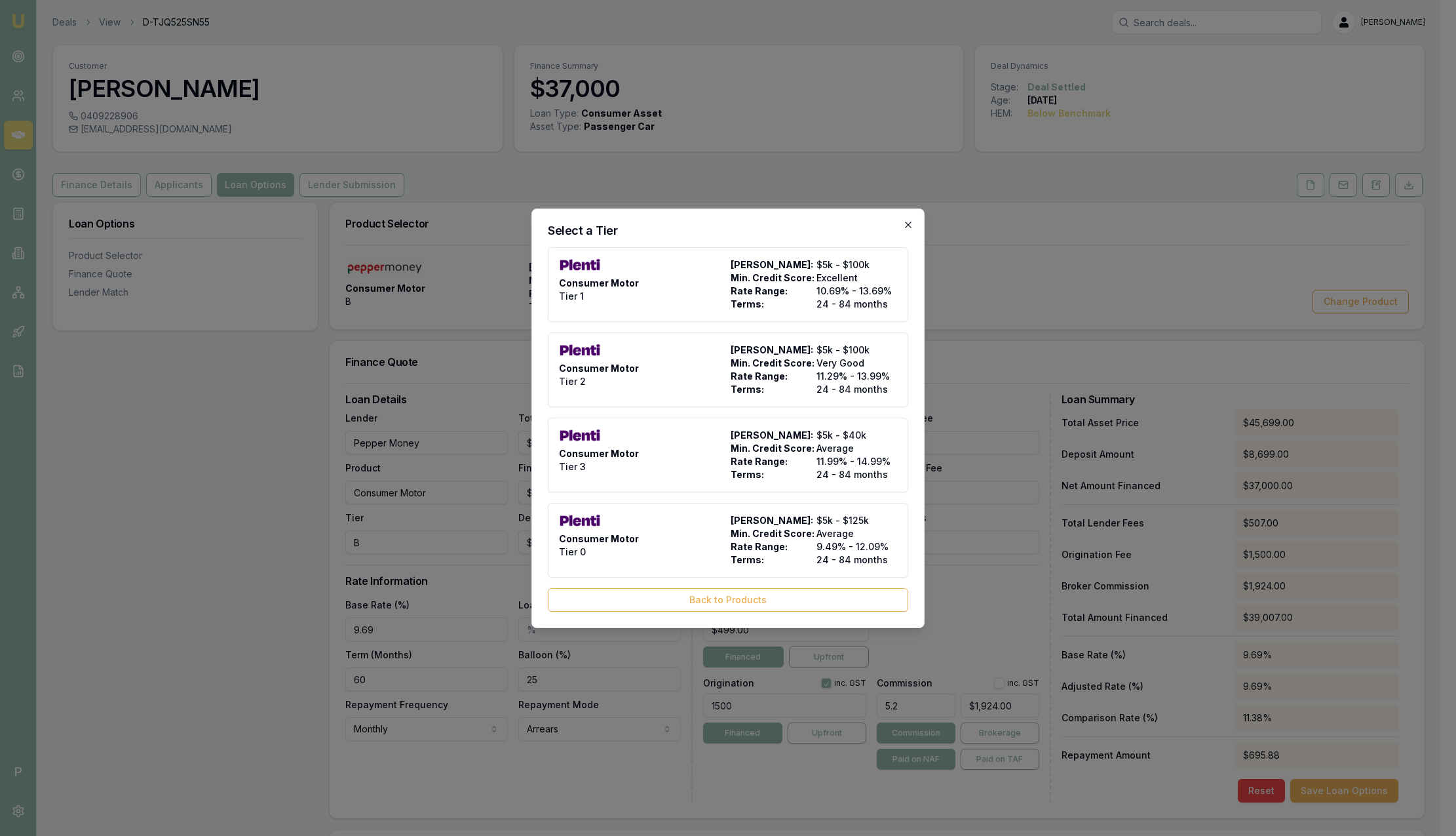
click at [903, 227] on icon "button" at bounding box center [908, 224] width 10 height 10
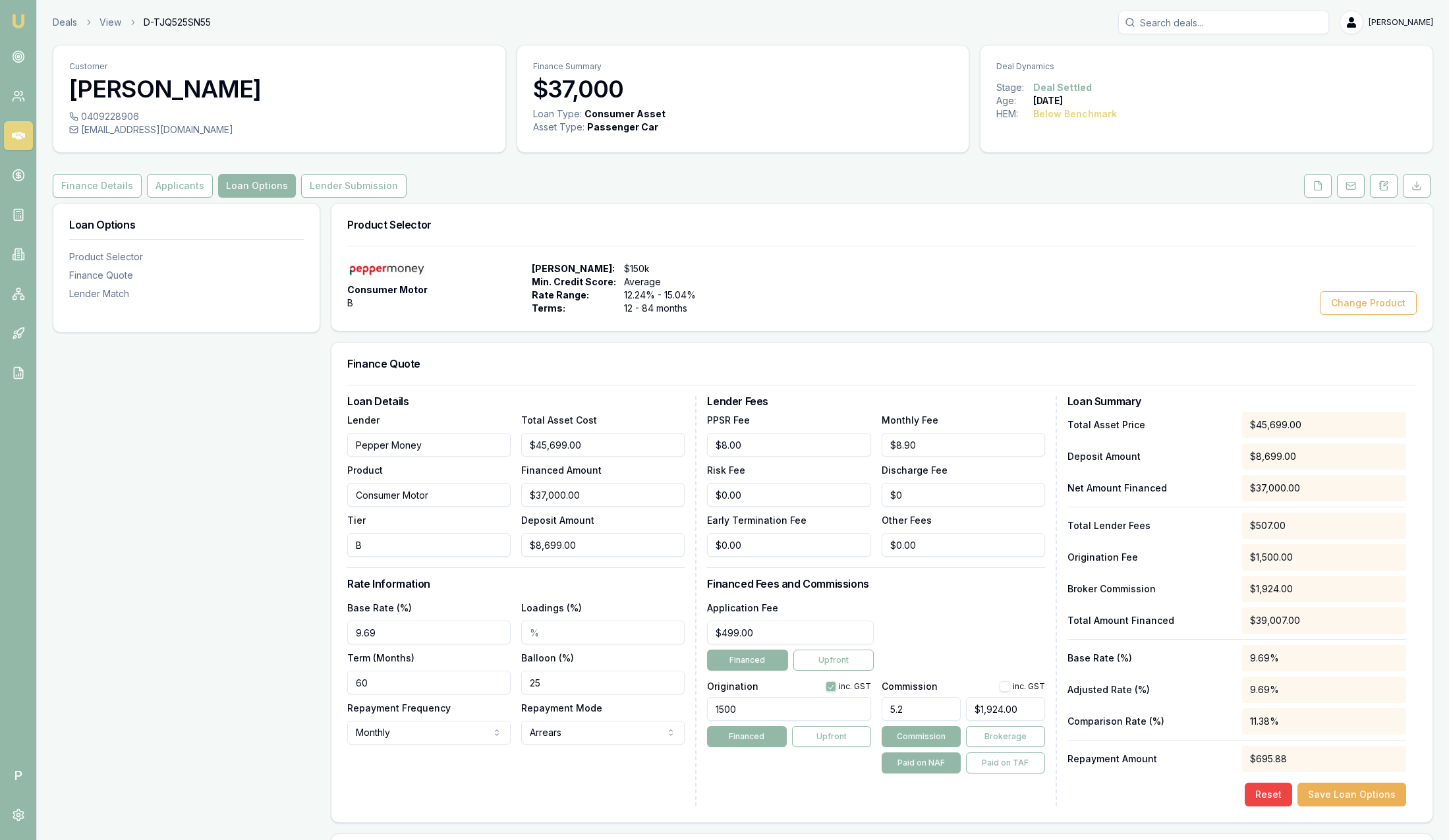
scroll to position [99, 0]
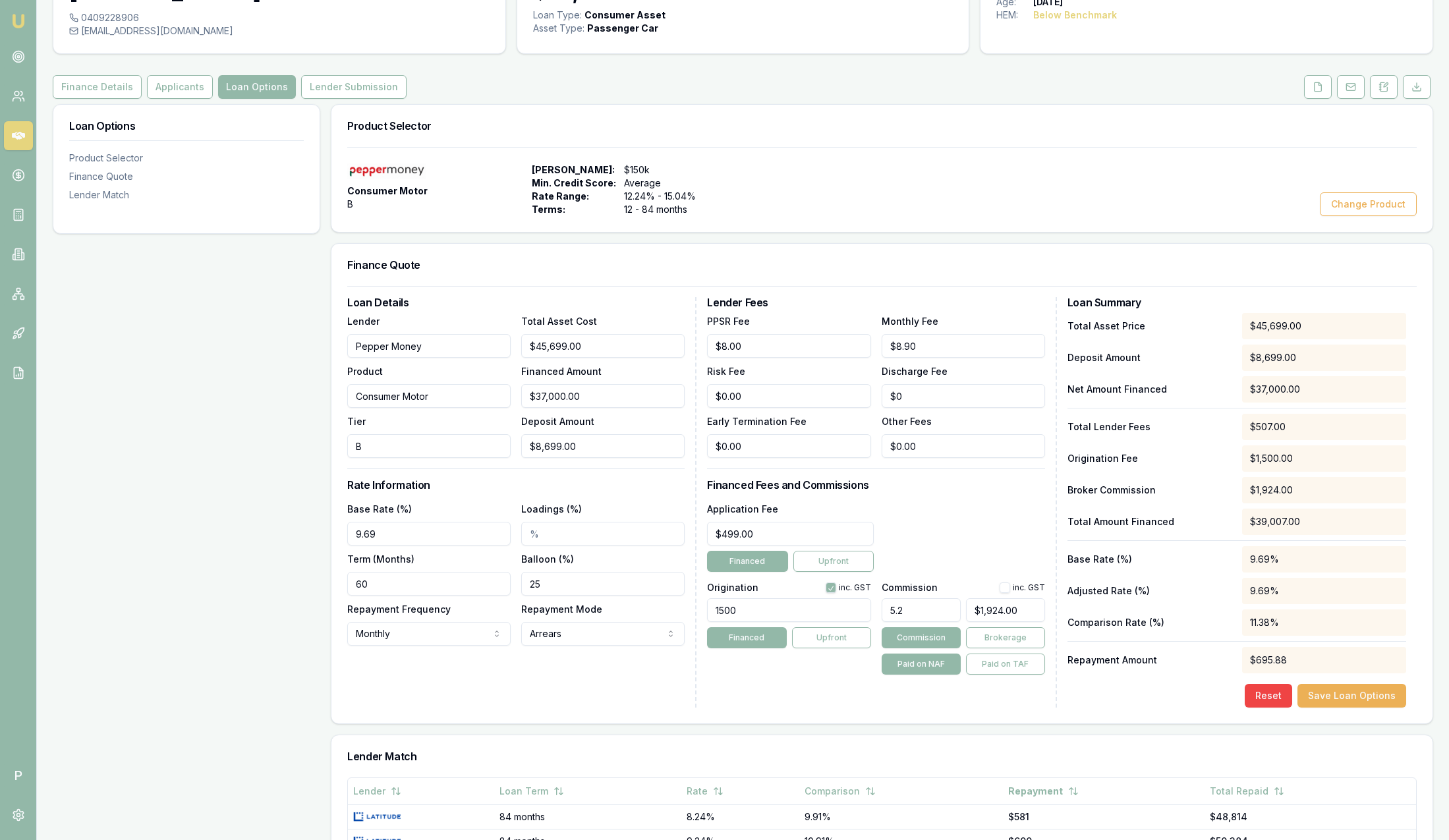
drag, startPoint x: 749, startPoint y: 604, endPoint x: 686, endPoint y: 602, distance: 63.0
click at [686, 602] on div "Loan Details Lender Pepper Money Product Consumer Motor Tier B Total Asset Cost…" at bounding box center [882, 502] width 1069 height 410
type input "1500.00"
drag, startPoint x: 937, startPoint y: 610, endPoint x: 848, endPoint y: 612, distance: 89.0
click at [848, 612] on div "Origination inc. GST 1500.00 Financed Upfront Commission inc. GST 5.2 $1,924.00…" at bounding box center [875, 625] width 337 height 98
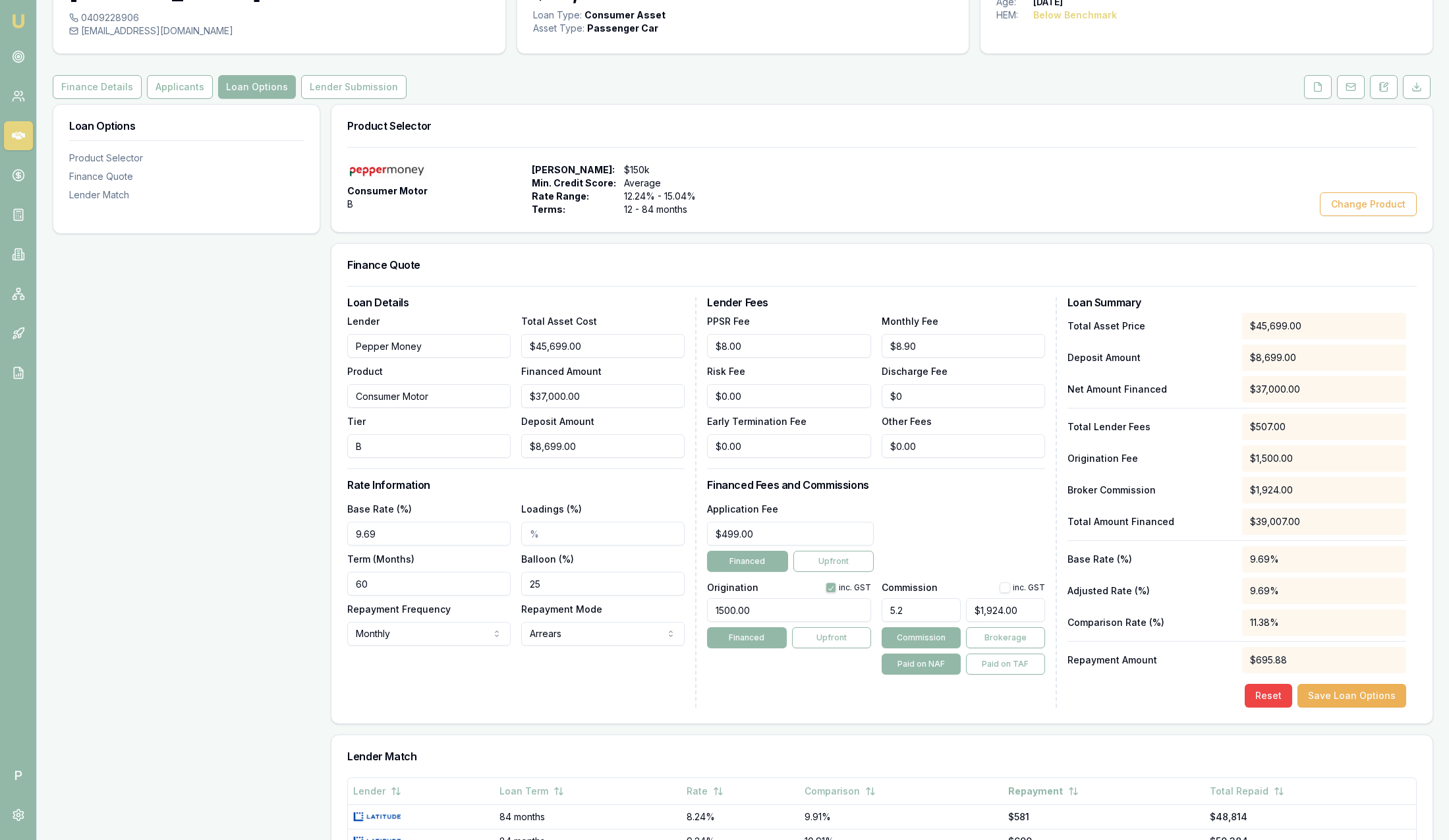
type input "5.20%"
click at [964, 536] on div "Application Fee $499.00 Financed Upfront" at bounding box center [875, 536] width 337 height 71
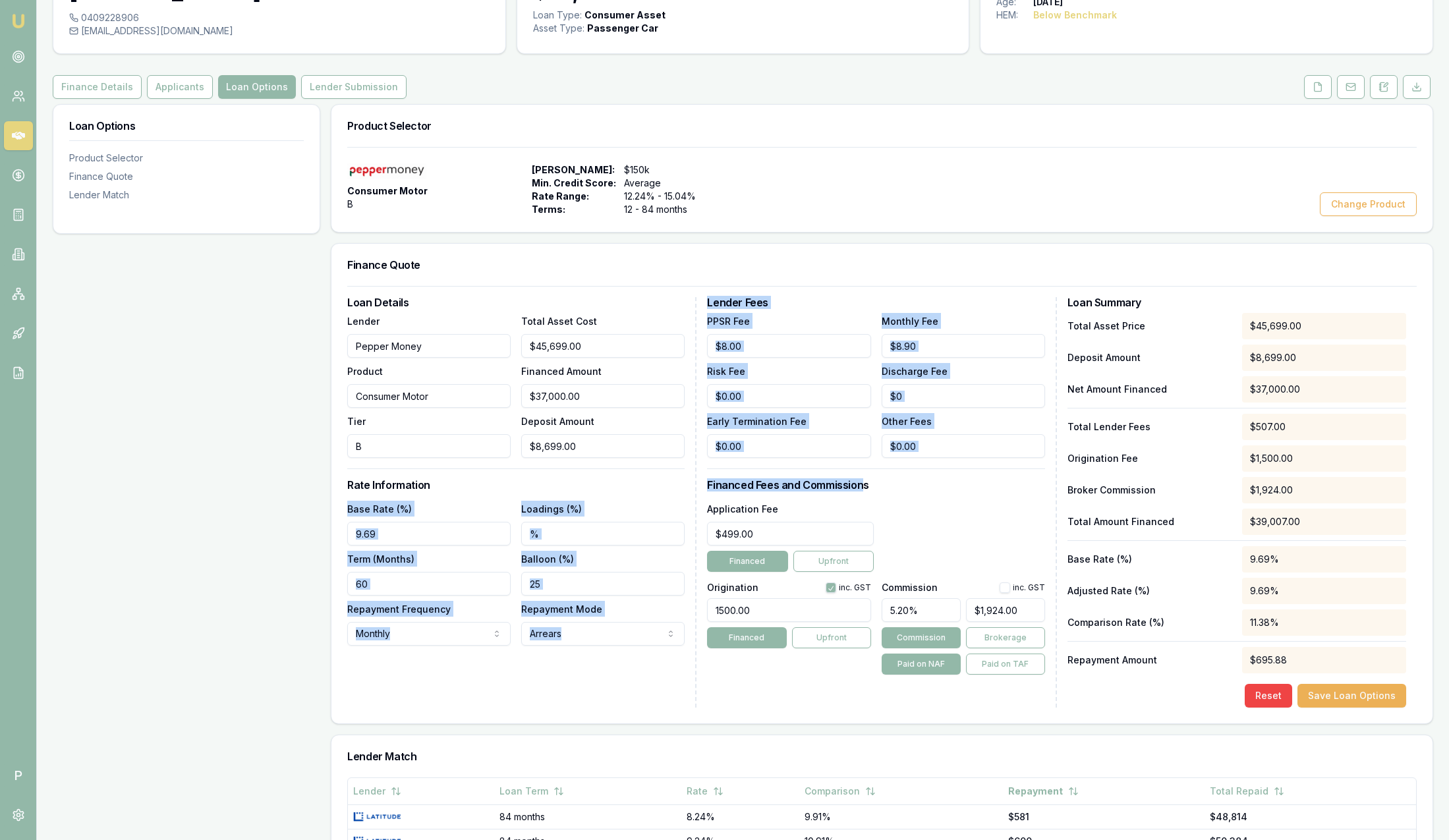
drag, startPoint x: 701, startPoint y: 483, endPoint x: 868, endPoint y: 487, distance: 167.0
click at [868, 487] on div "Loan Details Lender Pepper Money Product Consumer Motor Tier B Total Asset Cost…" at bounding box center [882, 502] width 1069 height 410
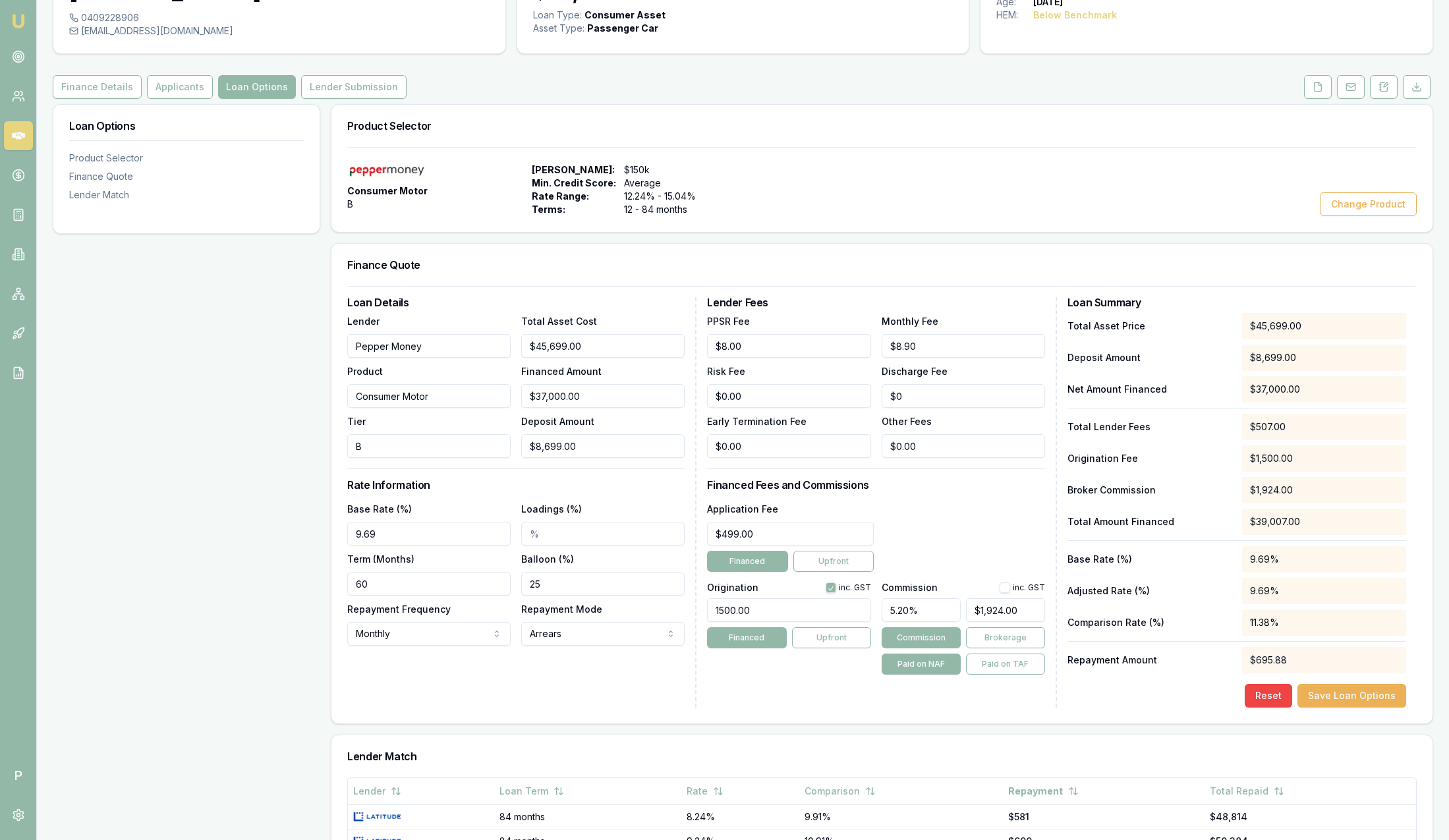
drag, startPoint x: 868, startPoint y: 487, endPoint x: 989, endPoint y: 528, distance: 127.8
click at [989, 528] on div "Application Fee $499.00 Financed Upfront" at bounding box center [875, 536] width 337 height 71
click at [343, 90] on button "Lender Submission" at bounding box center [354, 87] width 105 height 24
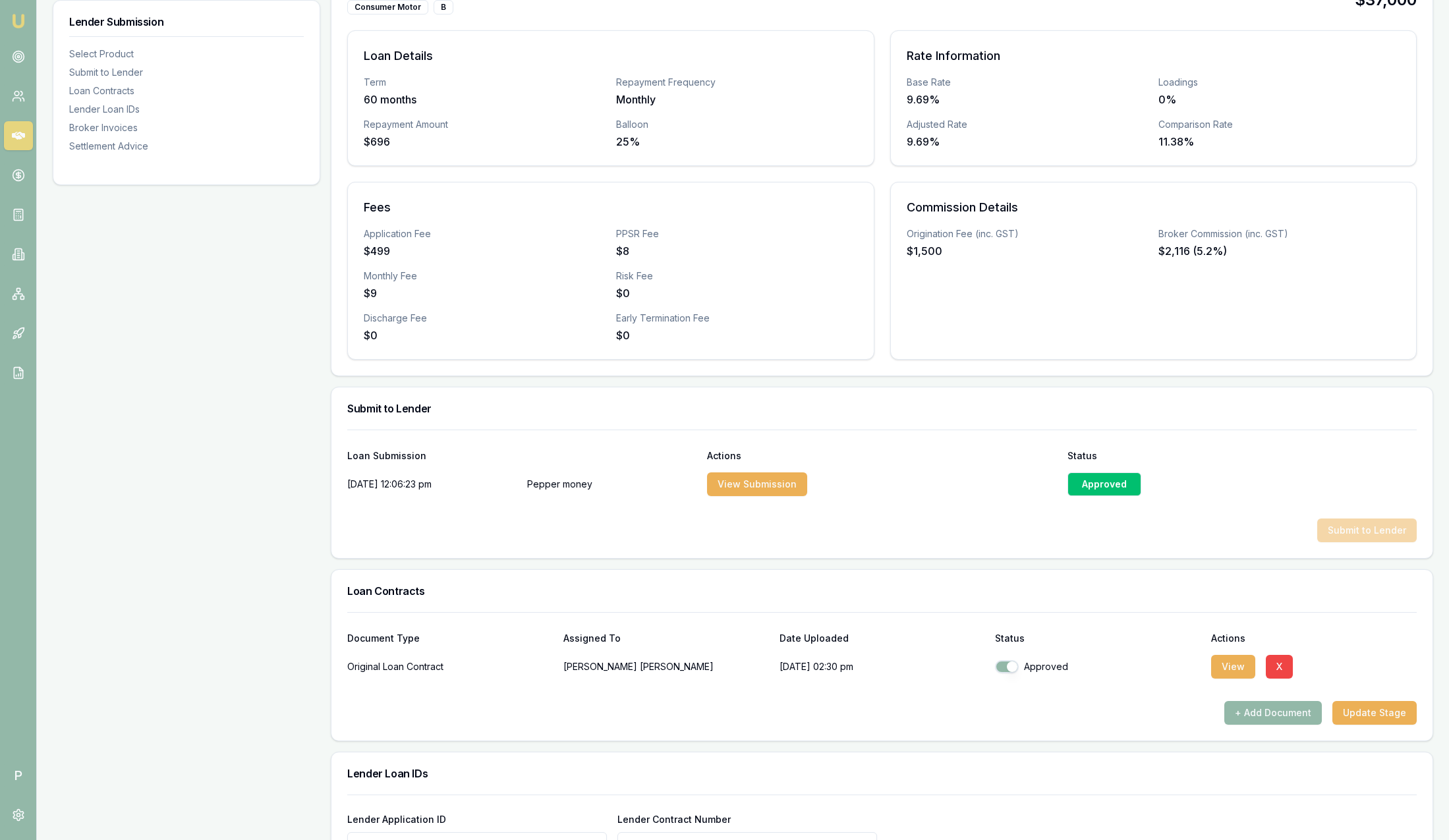
scroll to position [297, 0]
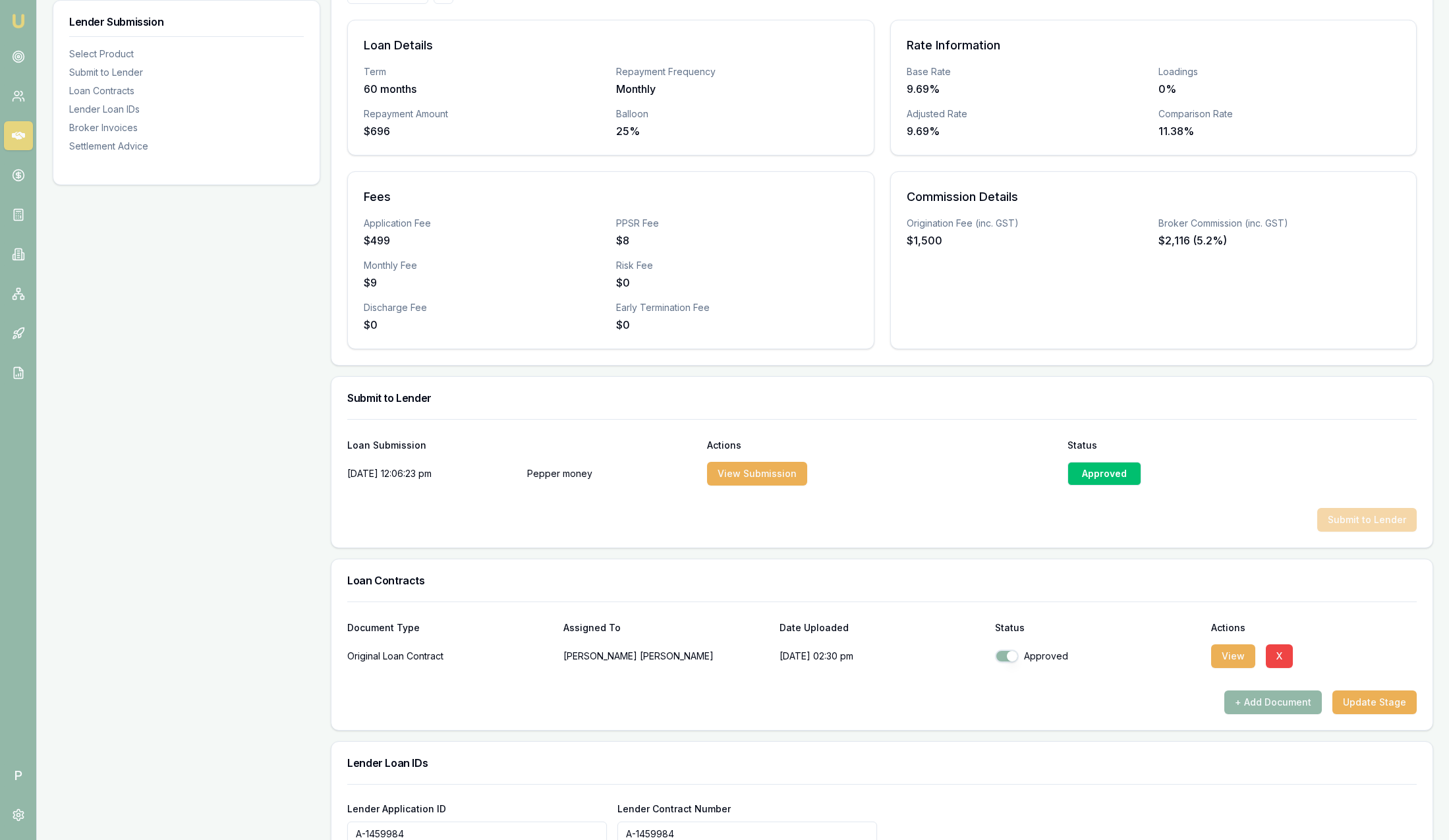
click at [1119, 480] on div "Approved" at bounding box center [1104, 474] width 74 height 24
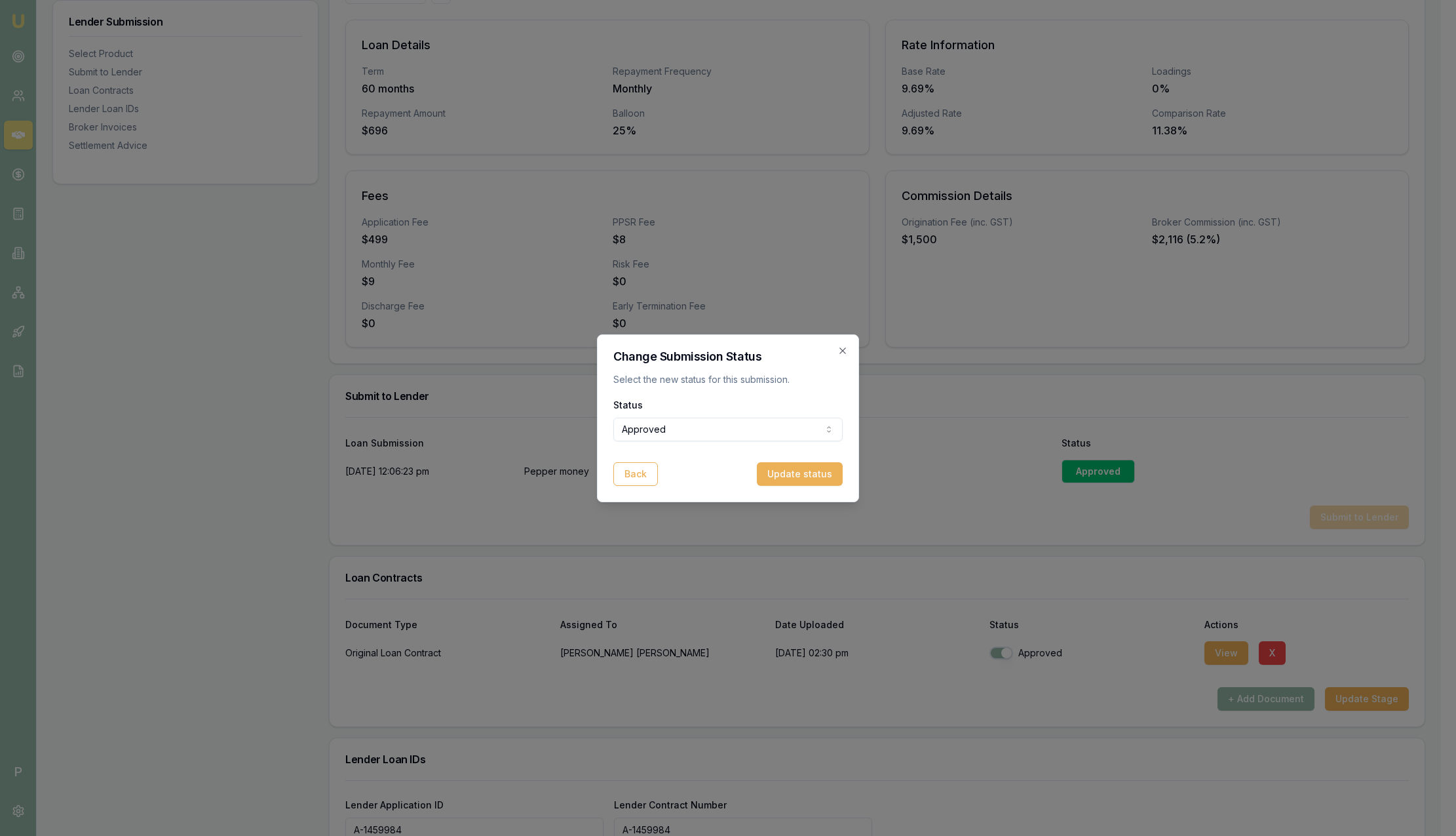
click at [699, 427] on body "Emu Broker P Deals View D-TJQ525SN55 Sam Crouch Toggle Menu Customer Jennifer S…" at bounding box center [720, 122] width 1441 height 836
click at [1019, 409] on div at bounding box center [728, 418] width 1456 height 836
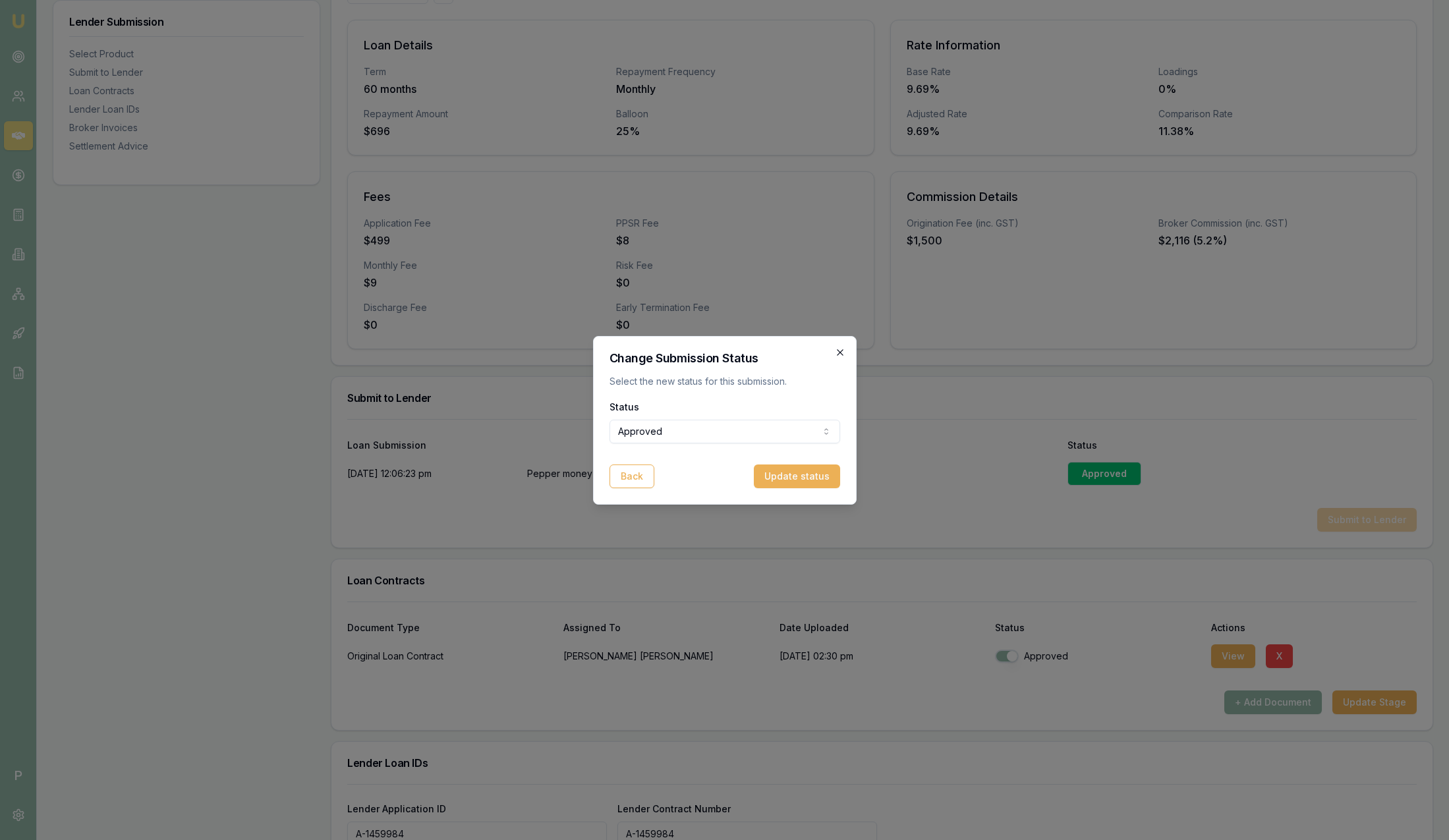
click at [838, 354] on icon "button" at bounding box center [840, 352] width 6 height 6
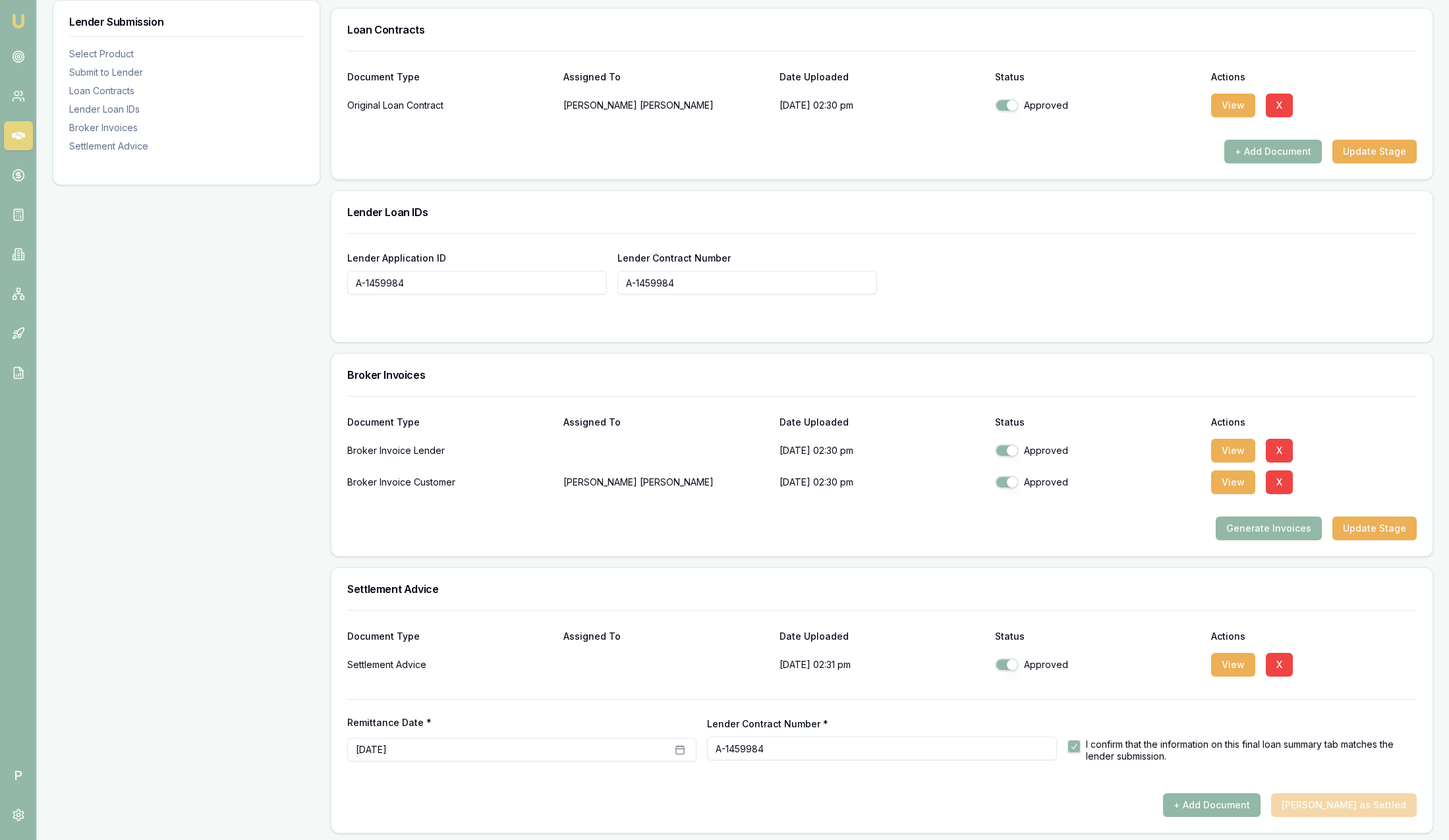
scroll to position [851, 0]
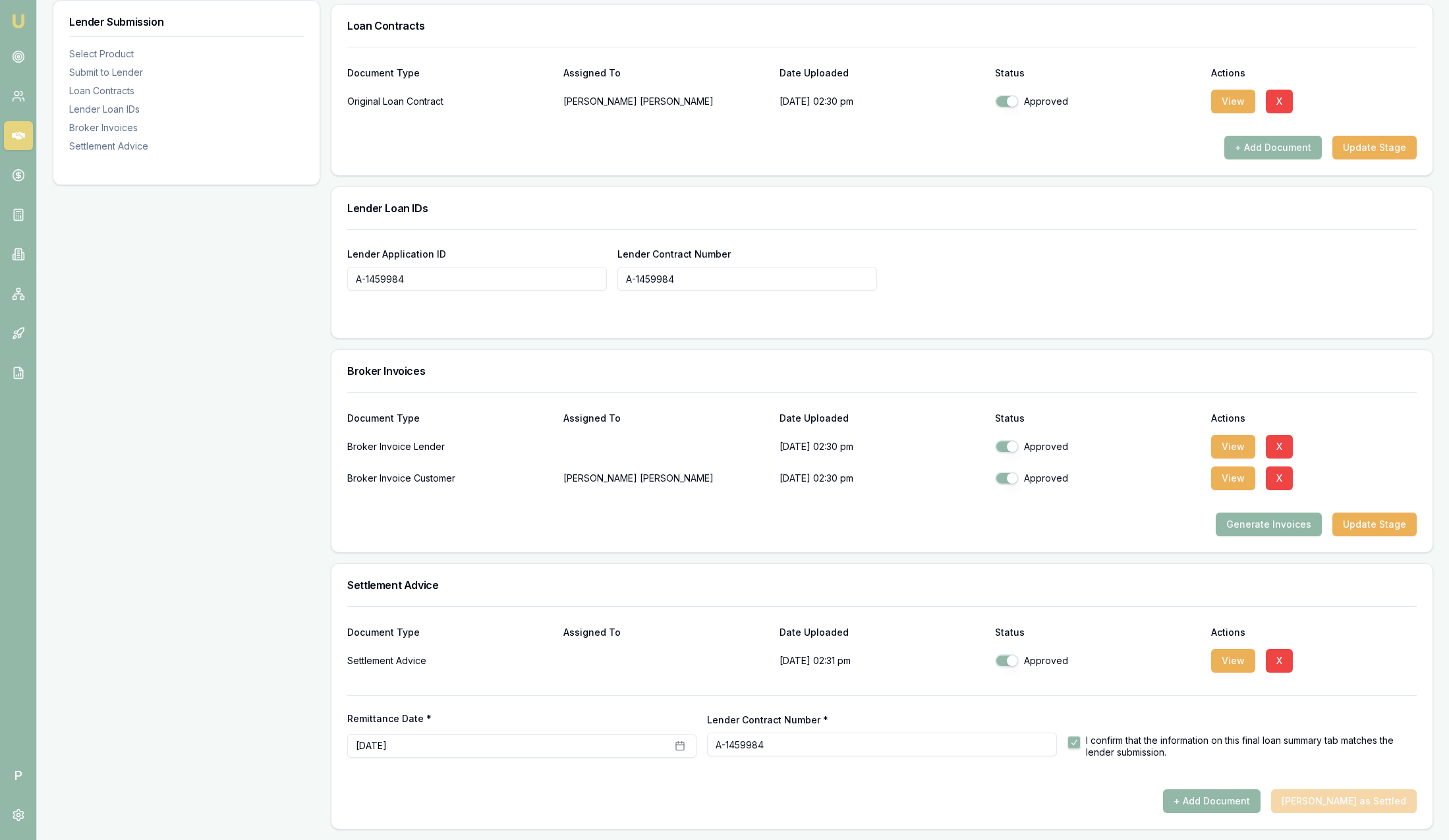
click at [1261, 521] on button "Generate Invoices" at bounding box center [1268, 524] width 106 height 24
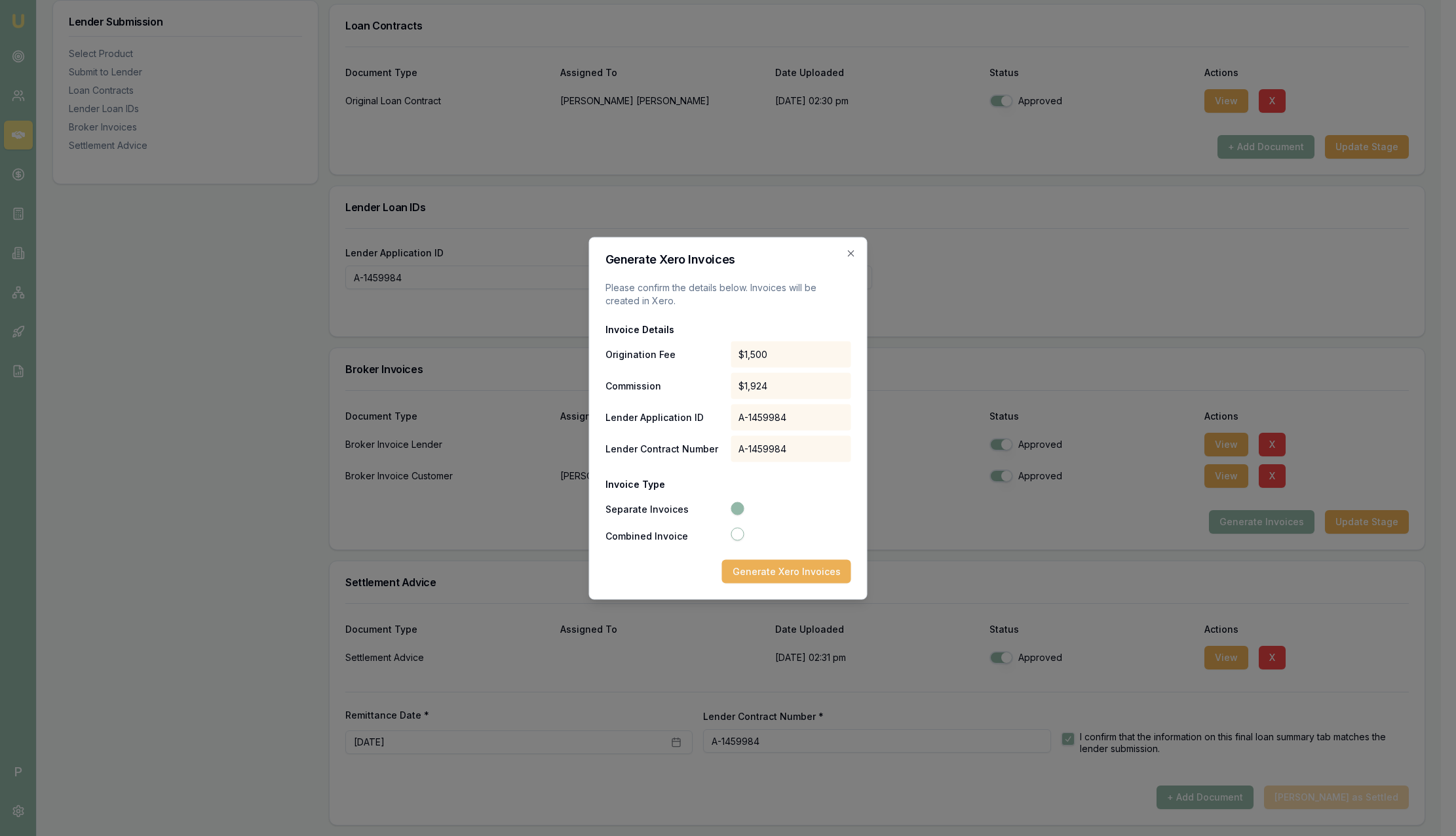
click at [675, 534] on label "Combined Invoice" at bounding box center [667, 535] width 123 height 9
click at [731, 534] on button "Combined Invoice" at bounding box center [737, 533] width 13 height 13
radio input "false"
radio input "true"
click at [740, 508] on button "Separate Invoices" at bounding box center [737, 507] width 13 height 13
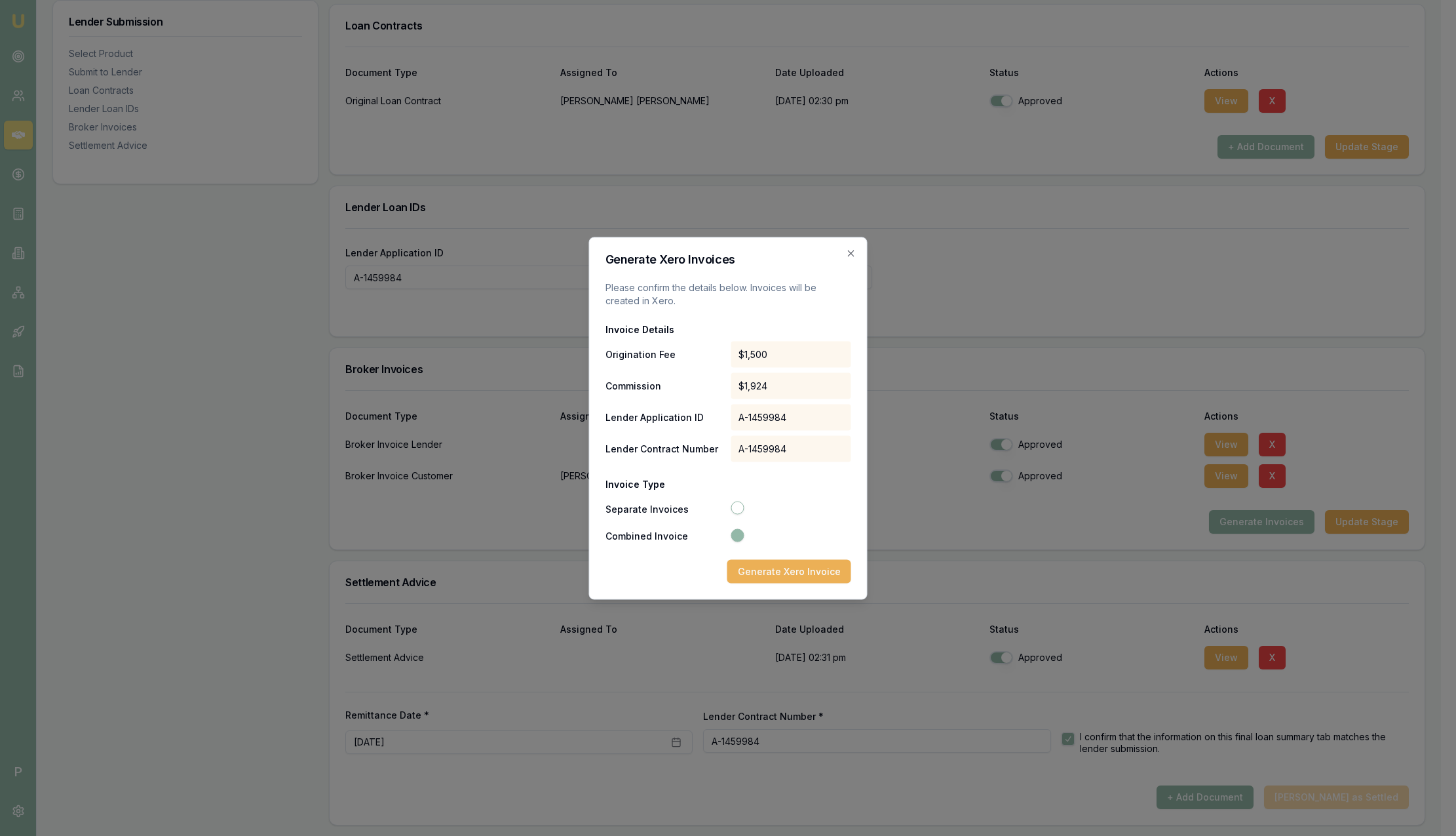
radio input "true"
radio input "false"
click at [856, 259] on div "Generate Xero Invoices Please confirm the details below. Invoices will be creat…" at bounding box center [728, 418] width 279 height 363
click at [853, 255] on icon "button" at bounding box center [851, 252] width 10 height 10
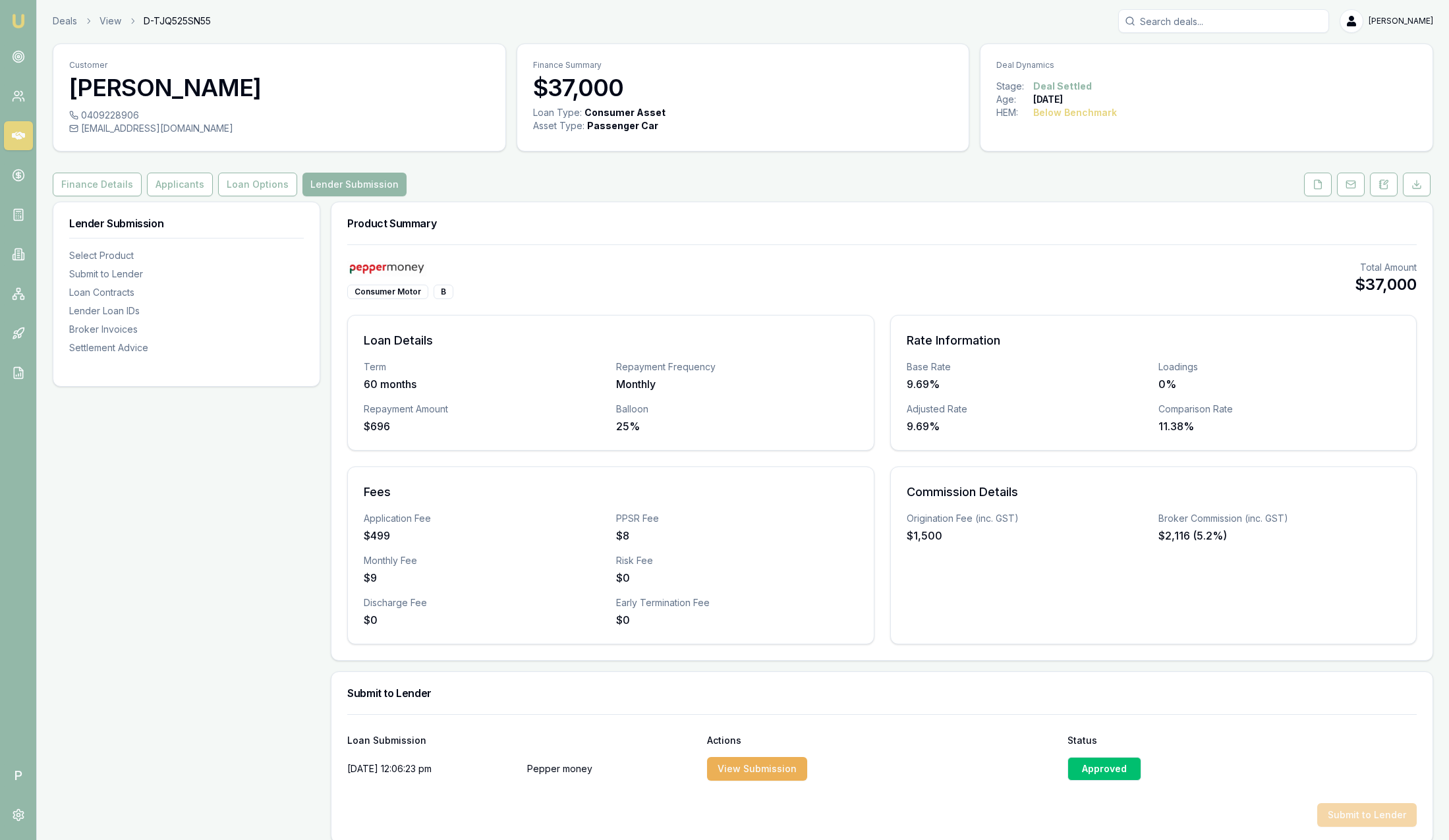
scroll to position [0, 0]
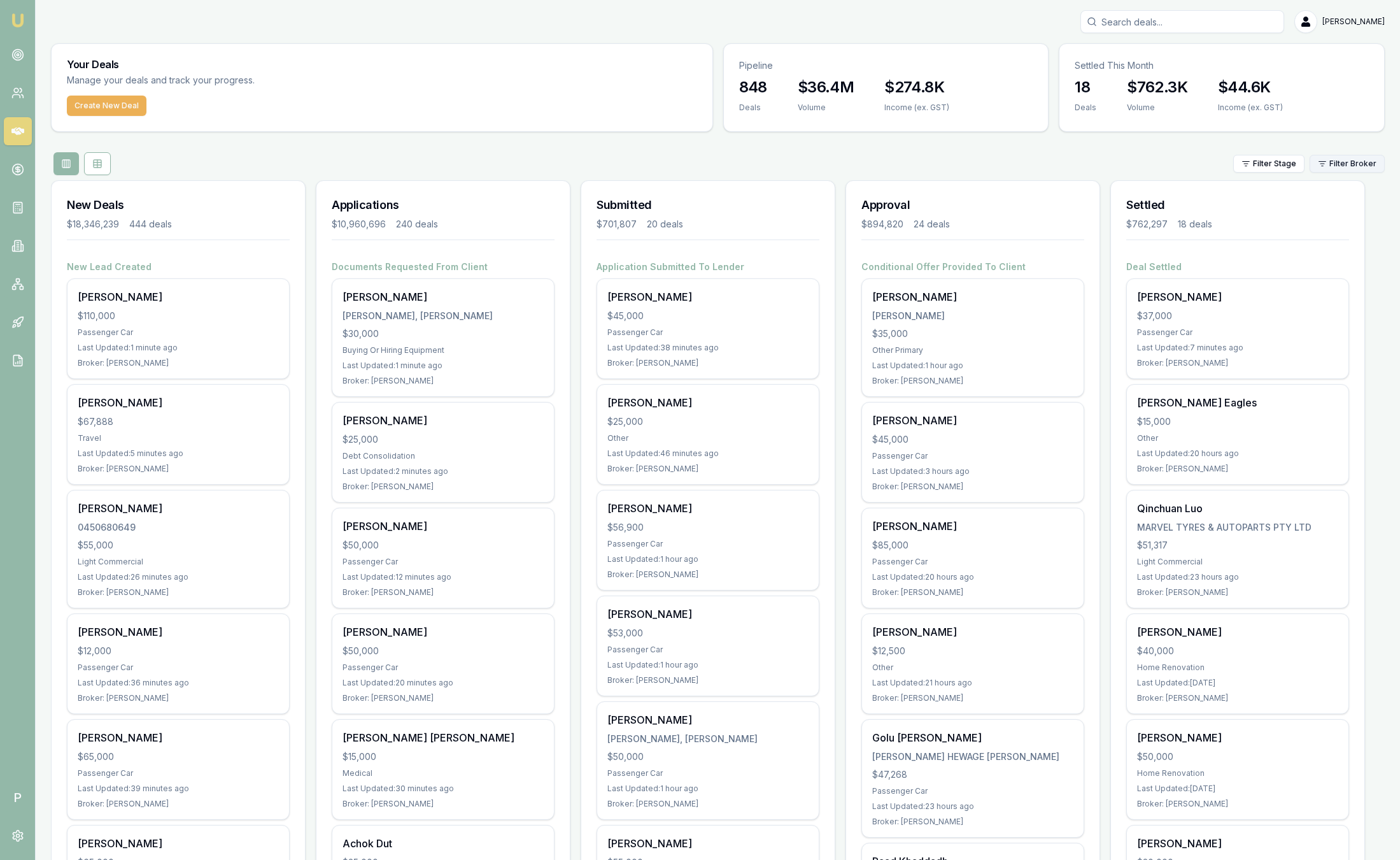
click at [1372, 169] on html "Emu Broker P [PERSON_NAME] Toggle Menu Your Deals Manage your deals and track y…" at bounding box center [700, 430] width 1400 height 860
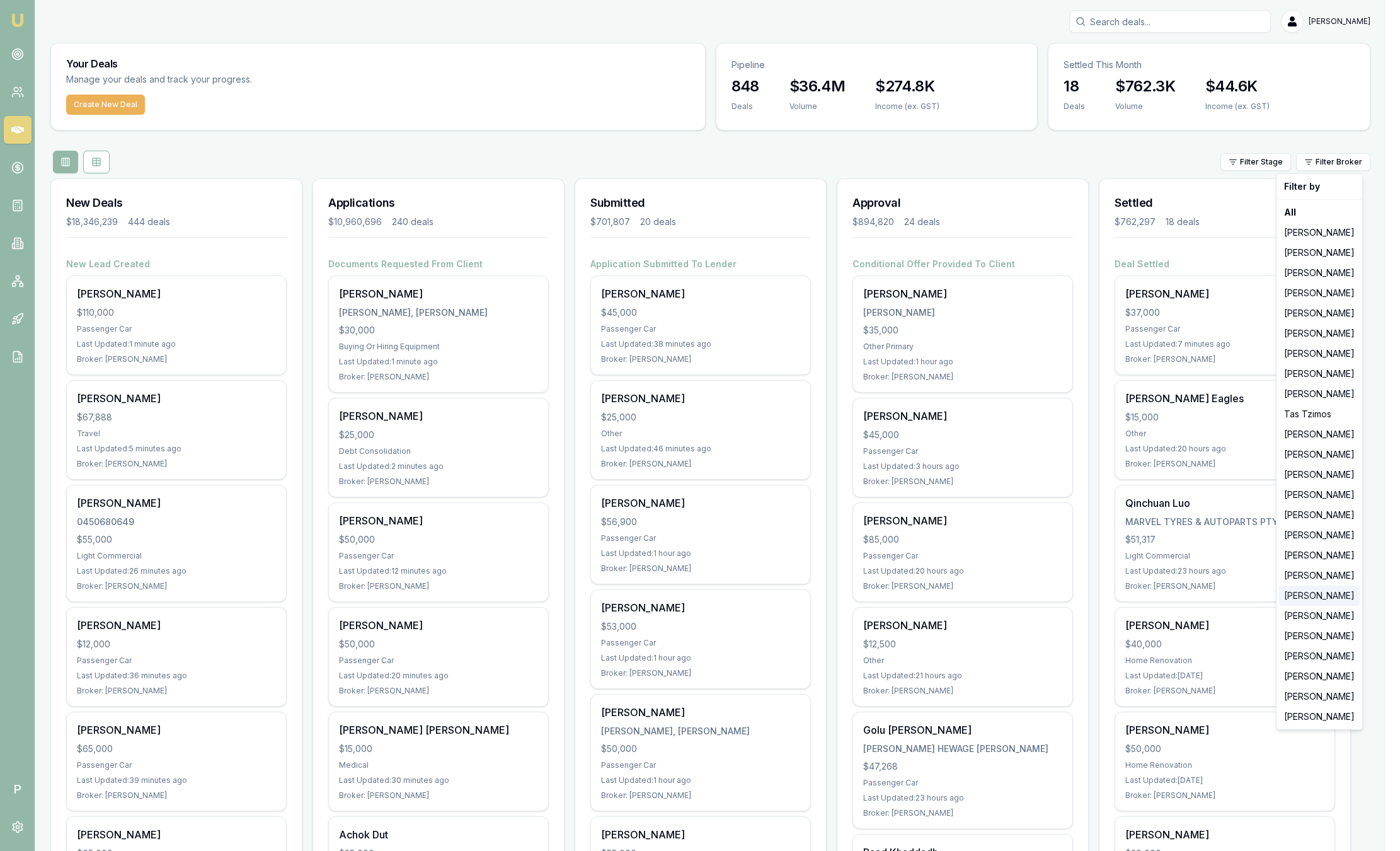
click at [1313, 600] on div "[PERSON_NAME]" at bounding box center [1319, 595] width 80 height 20
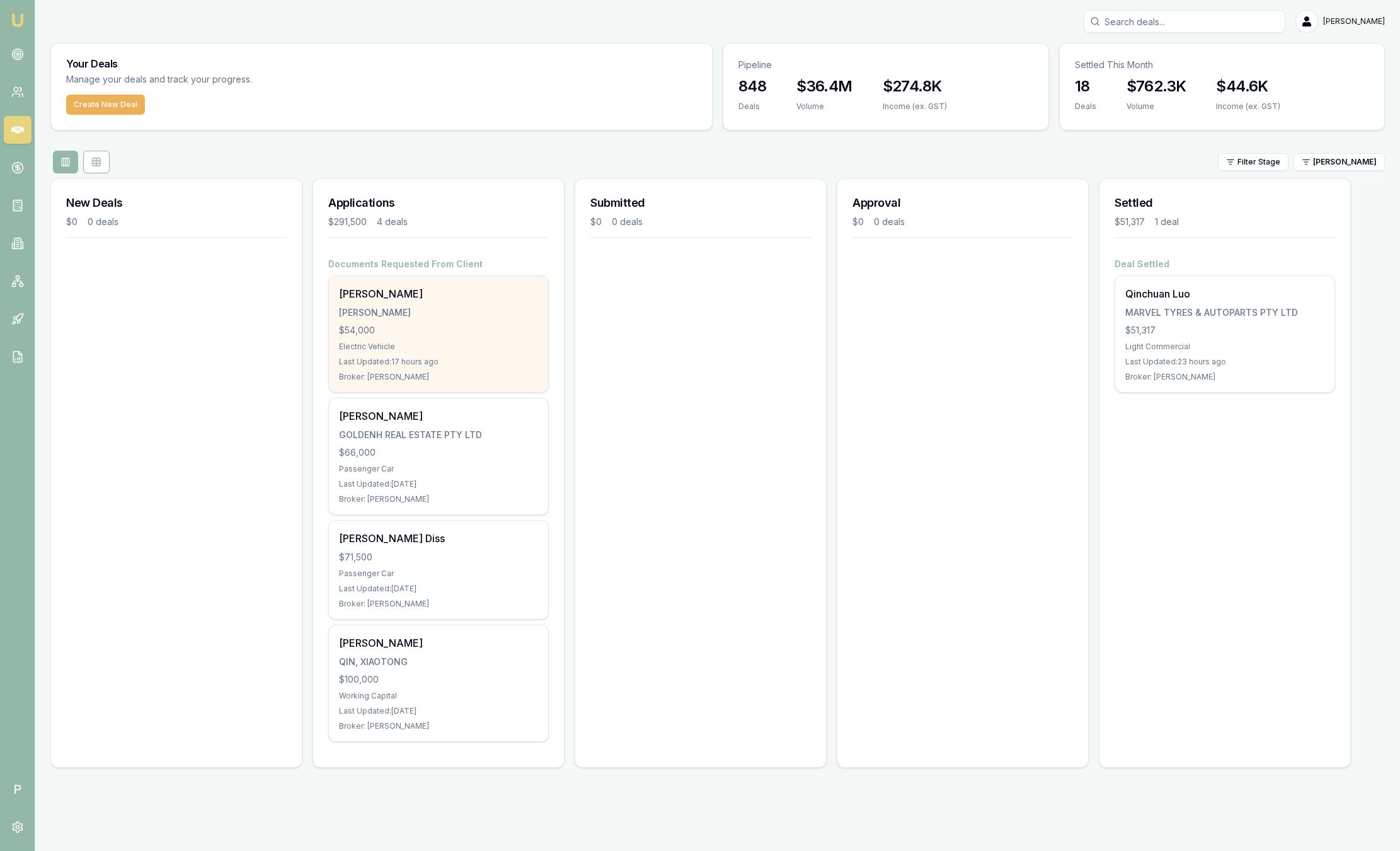
click at [485, 281] on div "[PERSON_NAME] [PERSON_NAME] $54,000 Electric Vehicle Last Updated: 17 hours ago…" at bounding box center [438, 334] width 219 height 116
click at [486, 338] on div "[PERSON_NAME] [PERSON_NAME] $54,000 Electric Vehicle Last Updated: 17 hours ago…" at bounding box center [438, 334] width 219 height 116
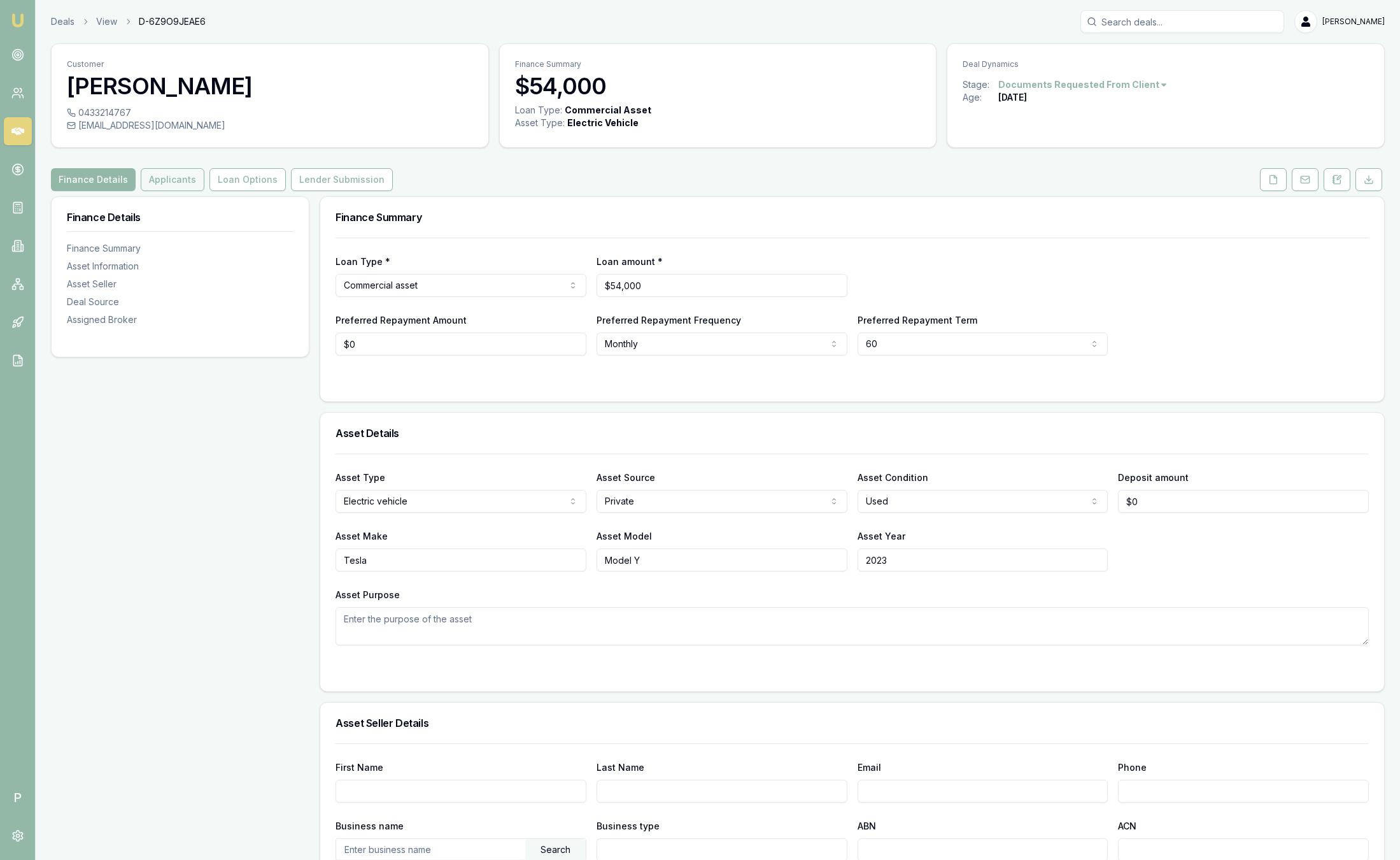
click at [177, 184] on button "Applicants" at bounding box center [172, 179] width 63 height 23
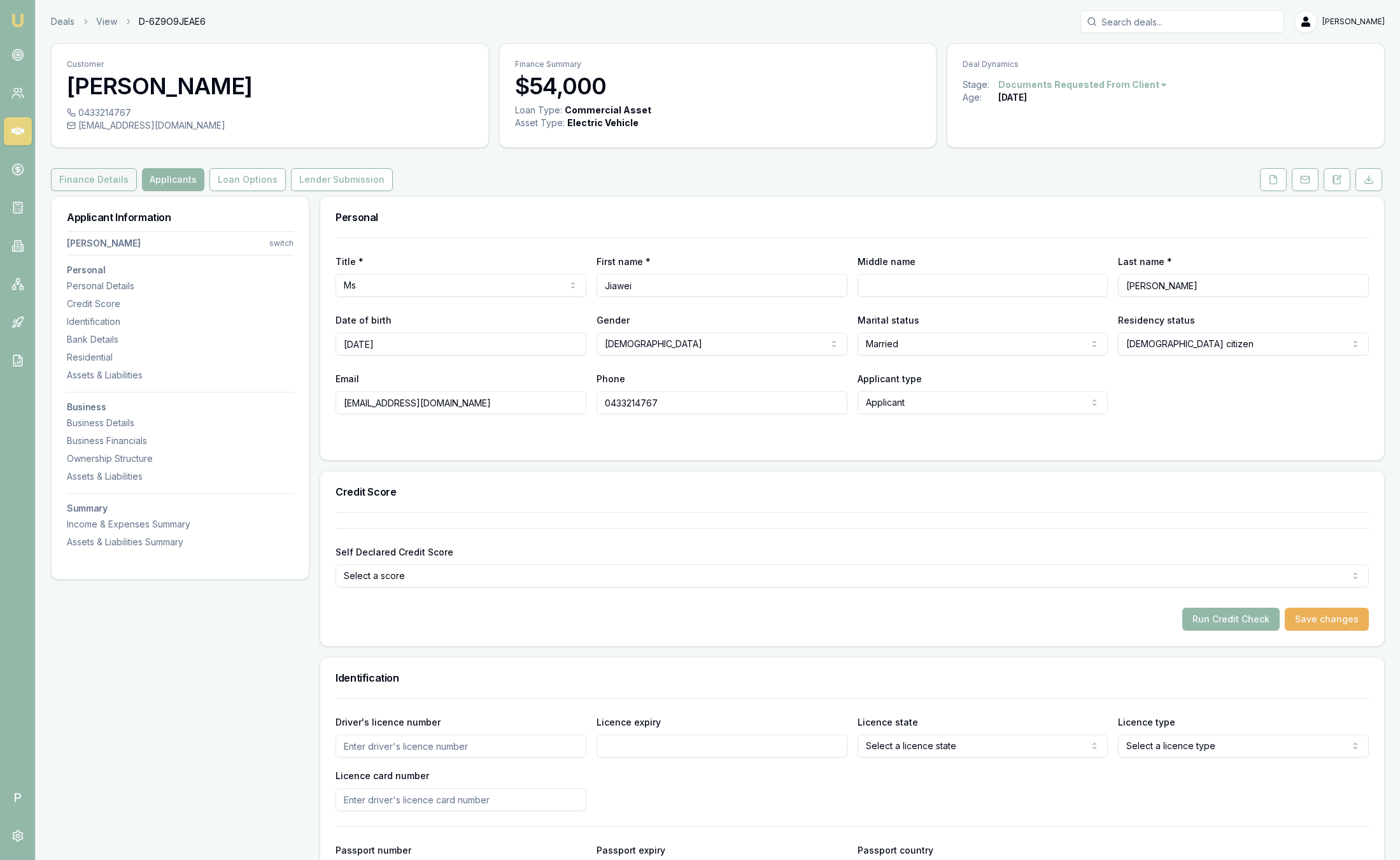
click at [80, 184] on button "Finance Details" at bounding box center [94, 179] width 86 height 23
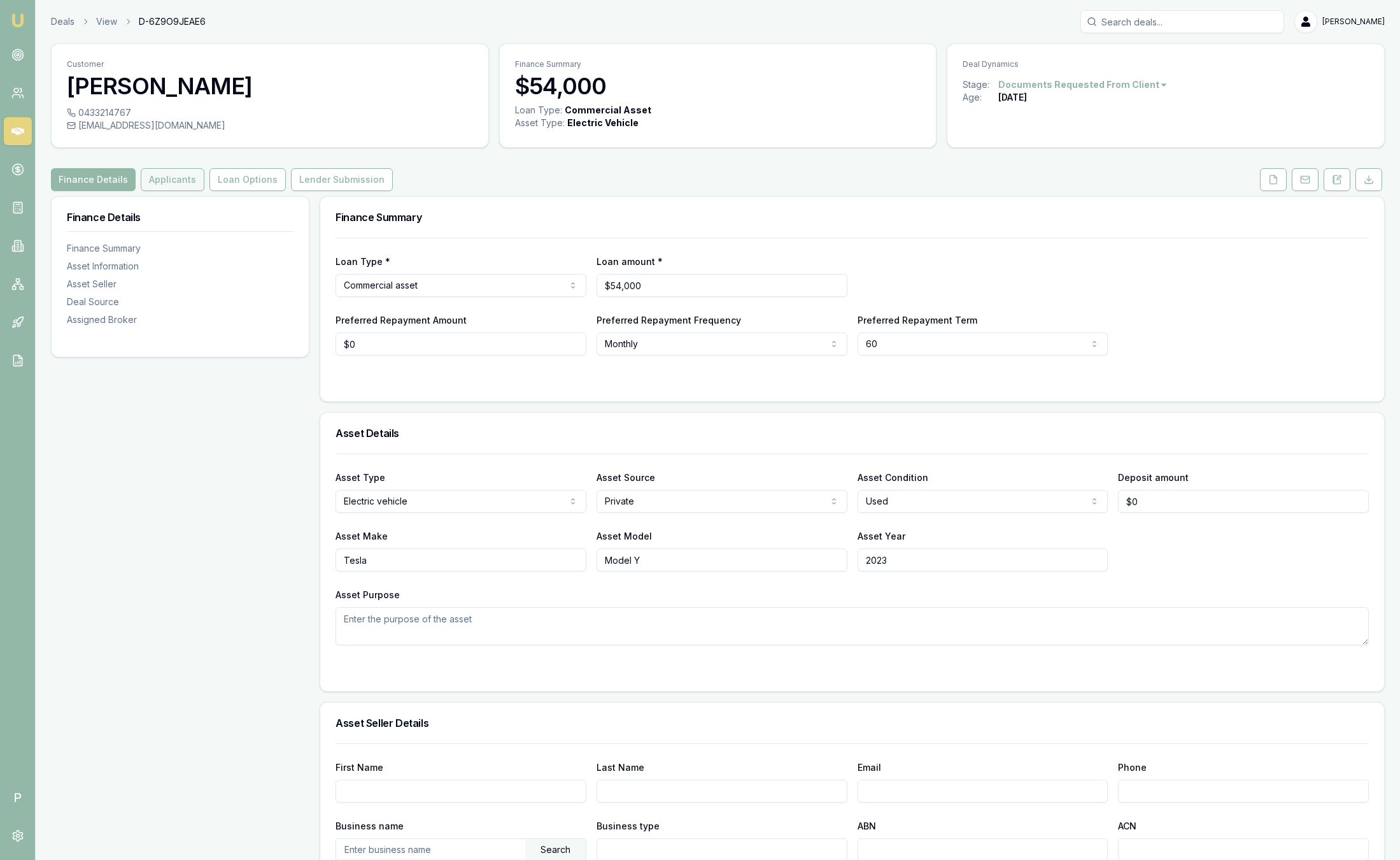
click at [163, 186] on button "Applicants" at bounding box center [172, 179] width 63 height 23
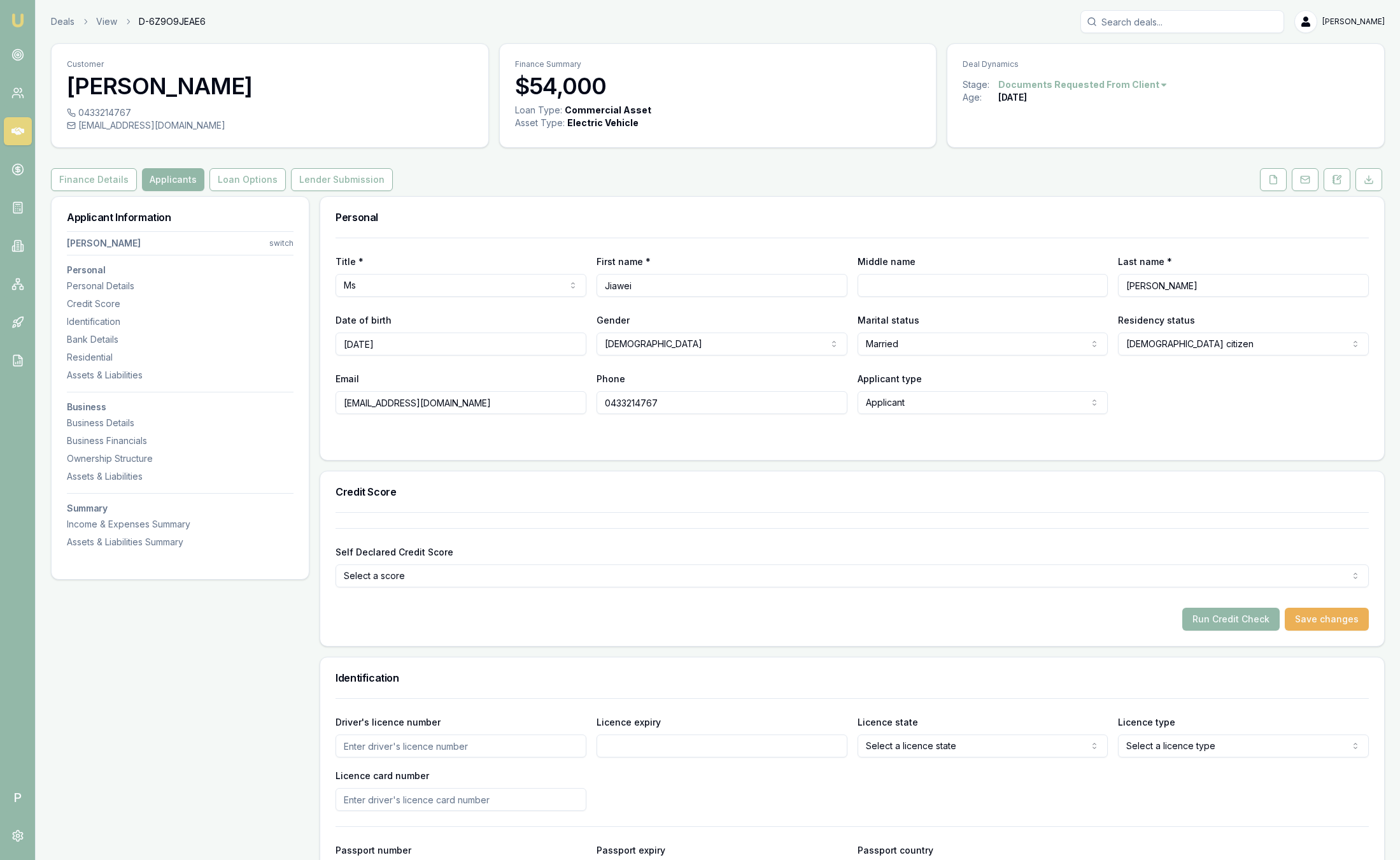
click at [413, 186] on div "Finance Details Applicants Loan Options Lender Submission" at bounding box center [718, 179] width 1334 height 23
click at [448, 170] on div "Finance Details Applicants Loan Options Lender Submission" at bounding box center [718, 179] width 1334 height 23
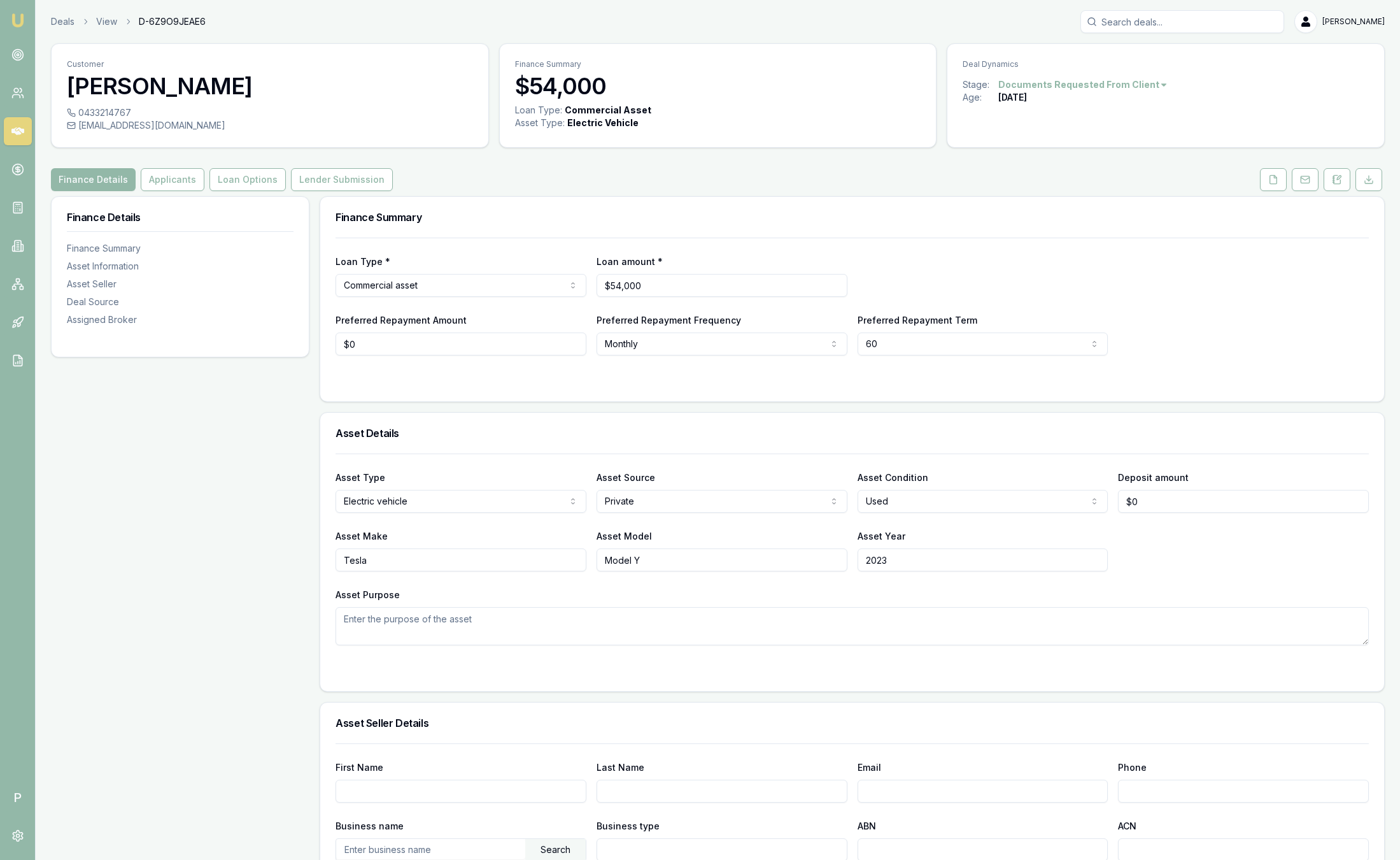
click at [474, 171] on div "Finance Details Applicants Loan Options Lender Submission" at bounding box center [718, 179] width 1334 height 23
click at [19, 23] on img at bounding box center [17, 20] width 15 height 15
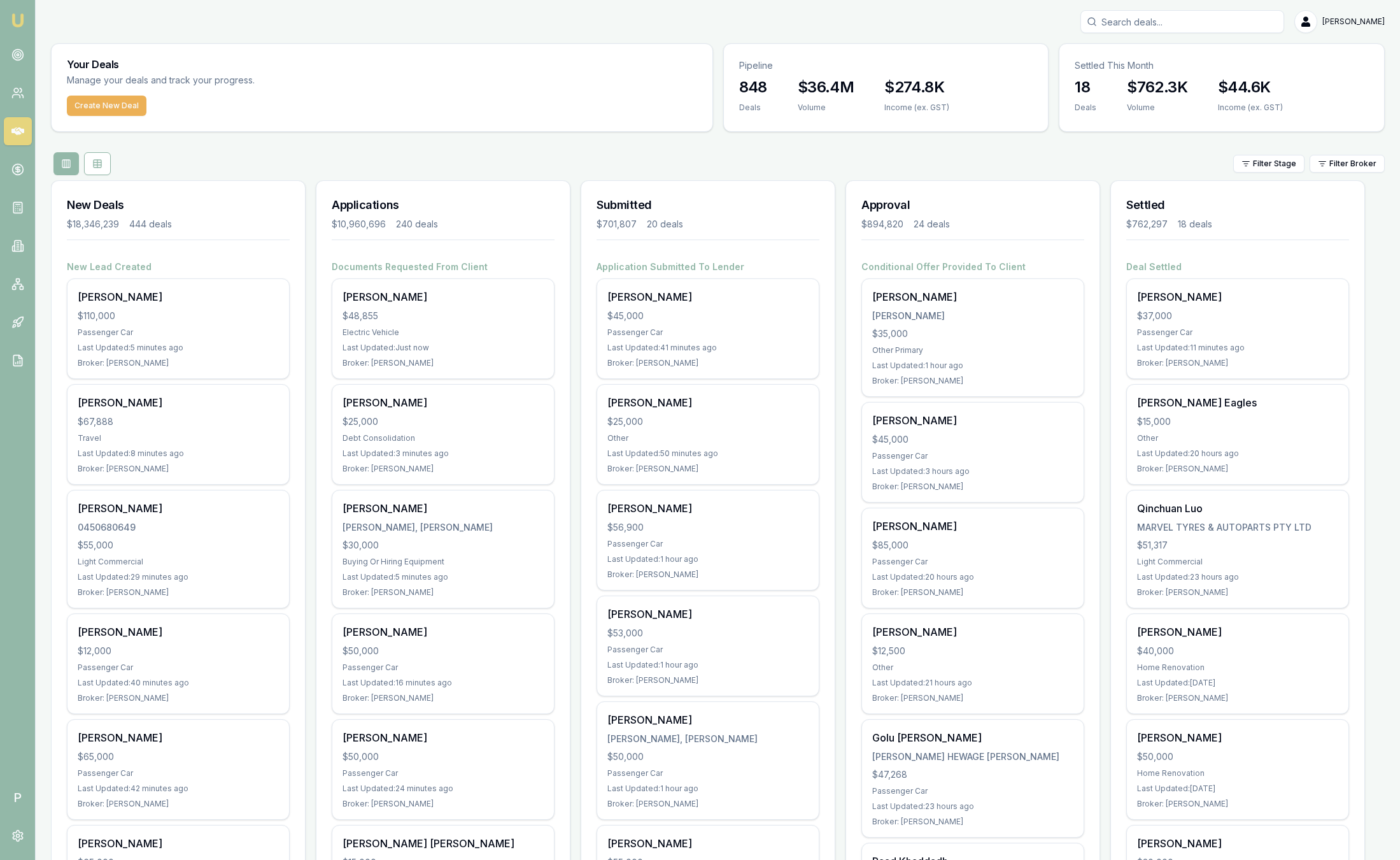
click at [1370, 157] on html "Emu Broker P Sam Crouch Toggle Menu Your Deals Manage your deals and track your…" at bounding box center [700, 430] width 1400 height 860
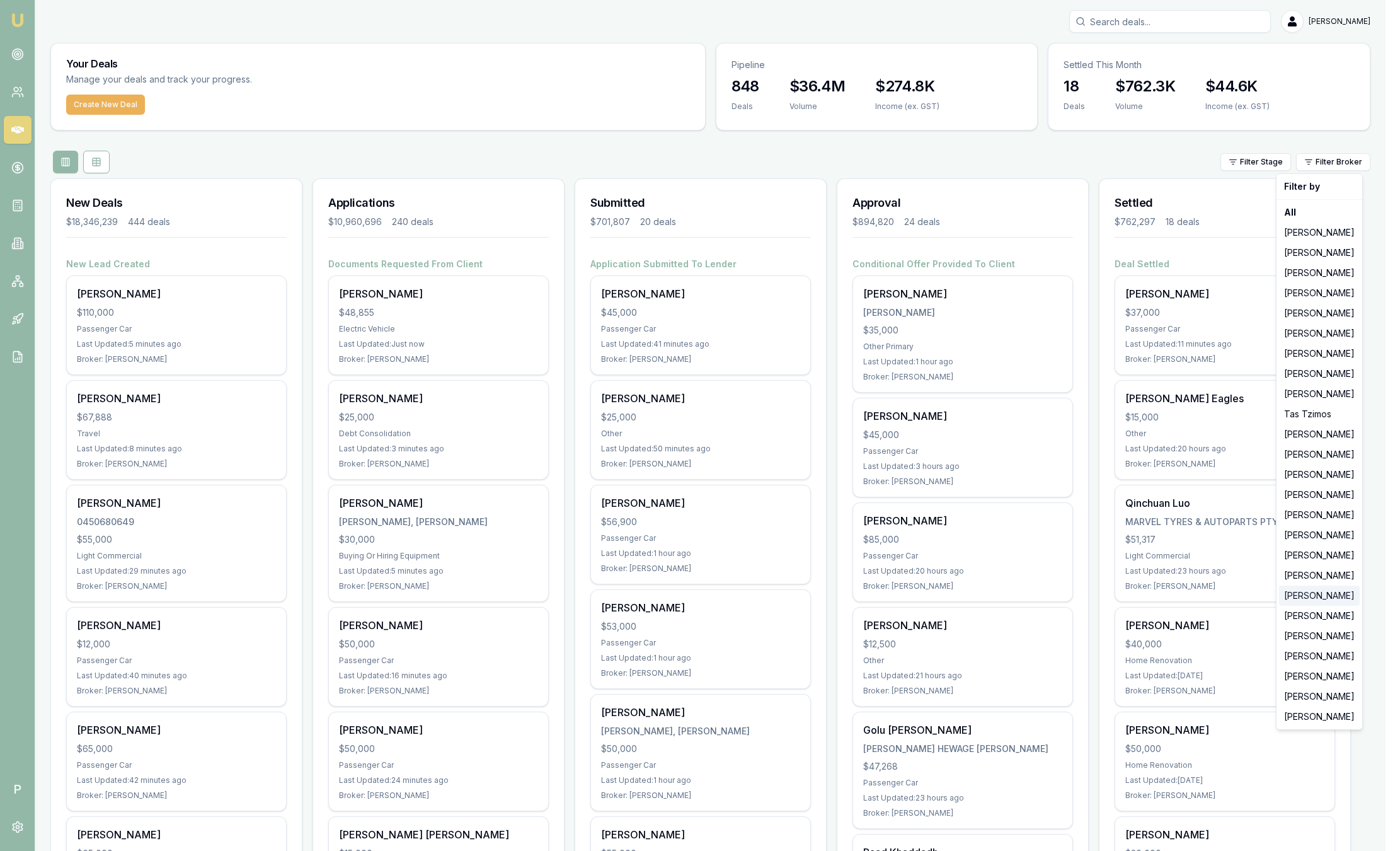
click at [1304, 600] on div "[PERSON_NAME]" at bounding box center [1319, 595] width 80 height 20
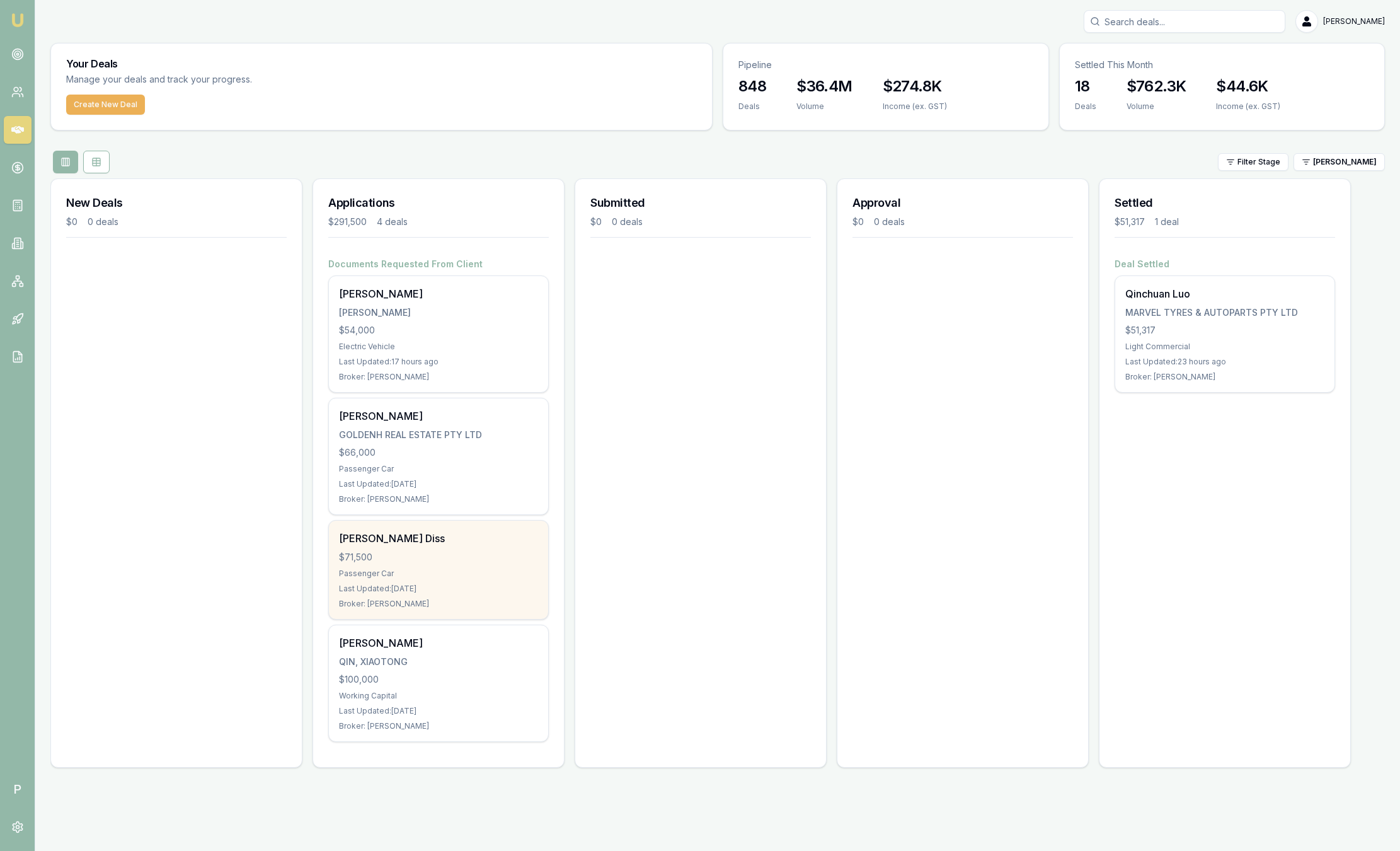
click at [450, 532] on div "[PERSON_NAME] Diss" at bounding box center [439, 538] width 199 height 15
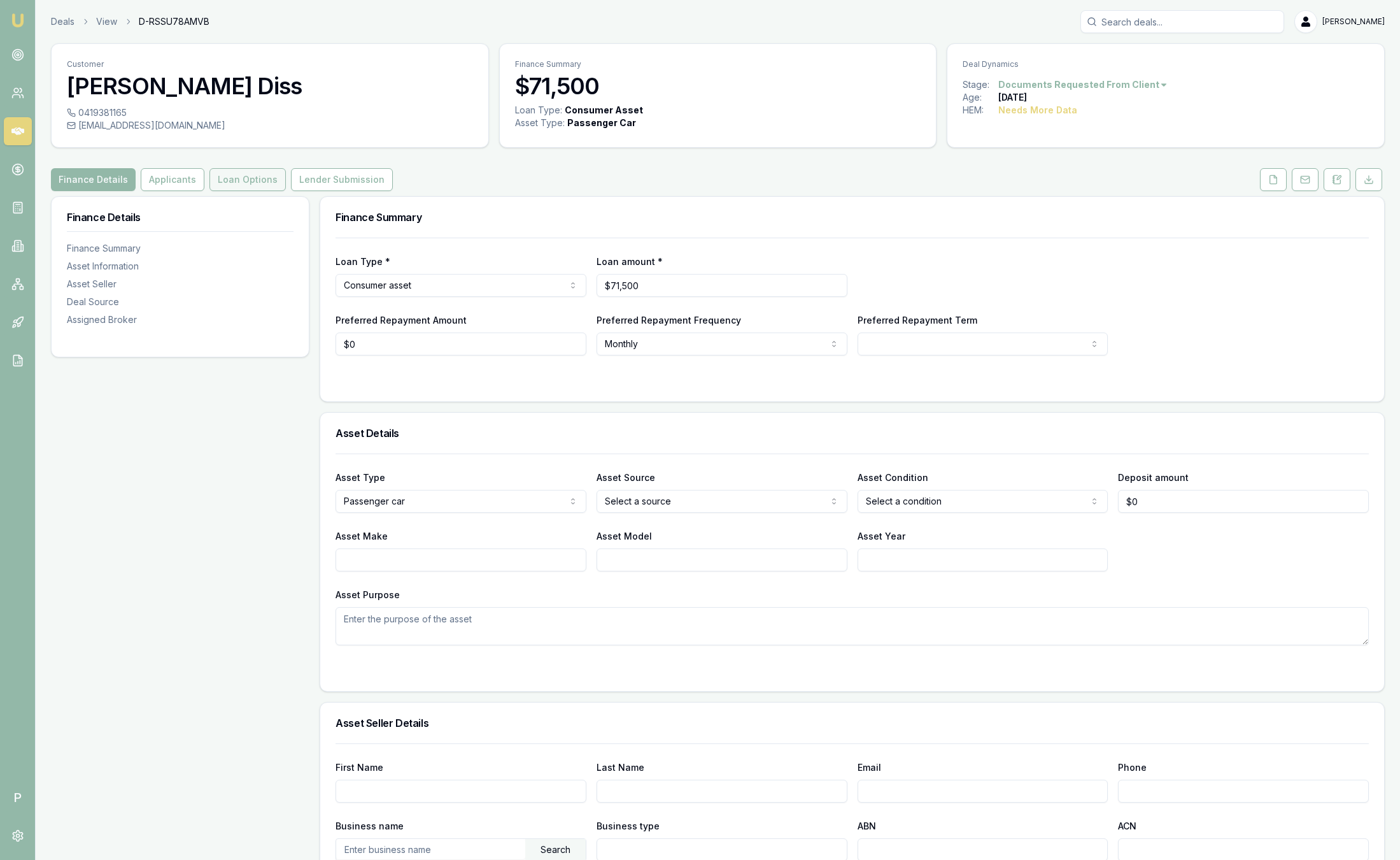
click at [240, 182] on button "Loan Options" at bounding box center [248, 179] width 77 height 23
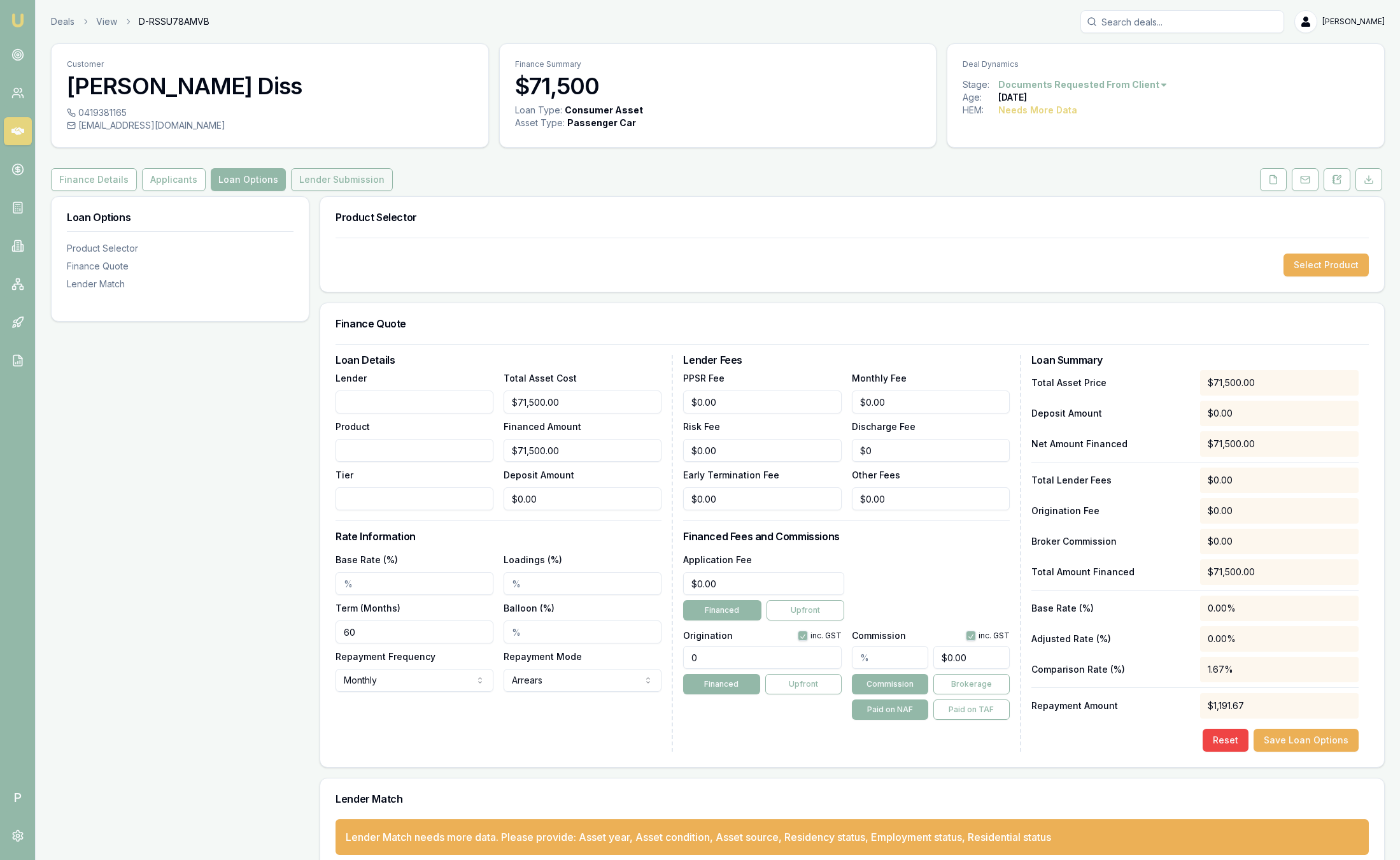
click at [320, 182] on button "Lender Submission" at bounding box center [342, 179] width 102 height 23
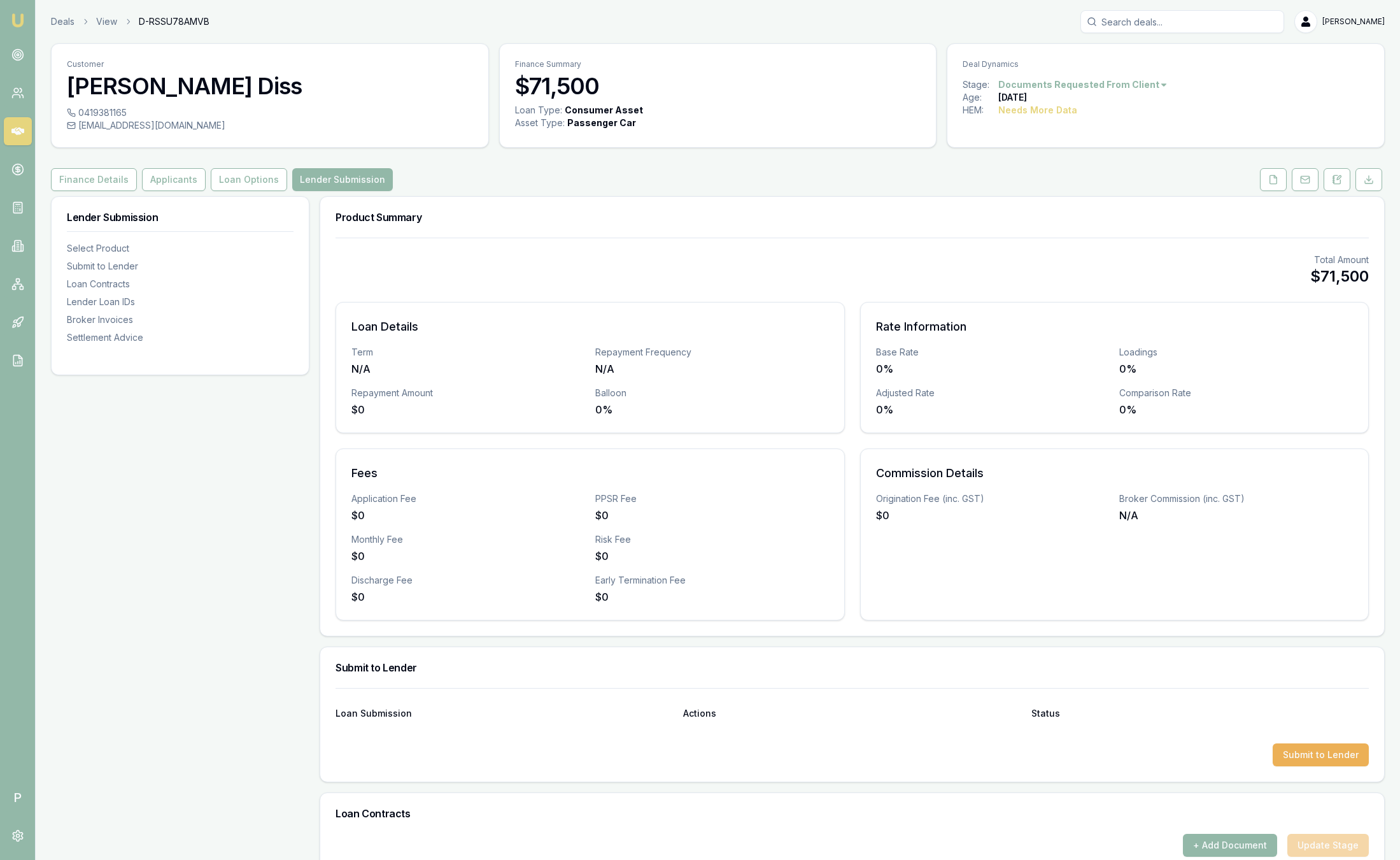
click at [260, 183] on button "Loan Options" at bounding box center [249, 179] width 77 height 23
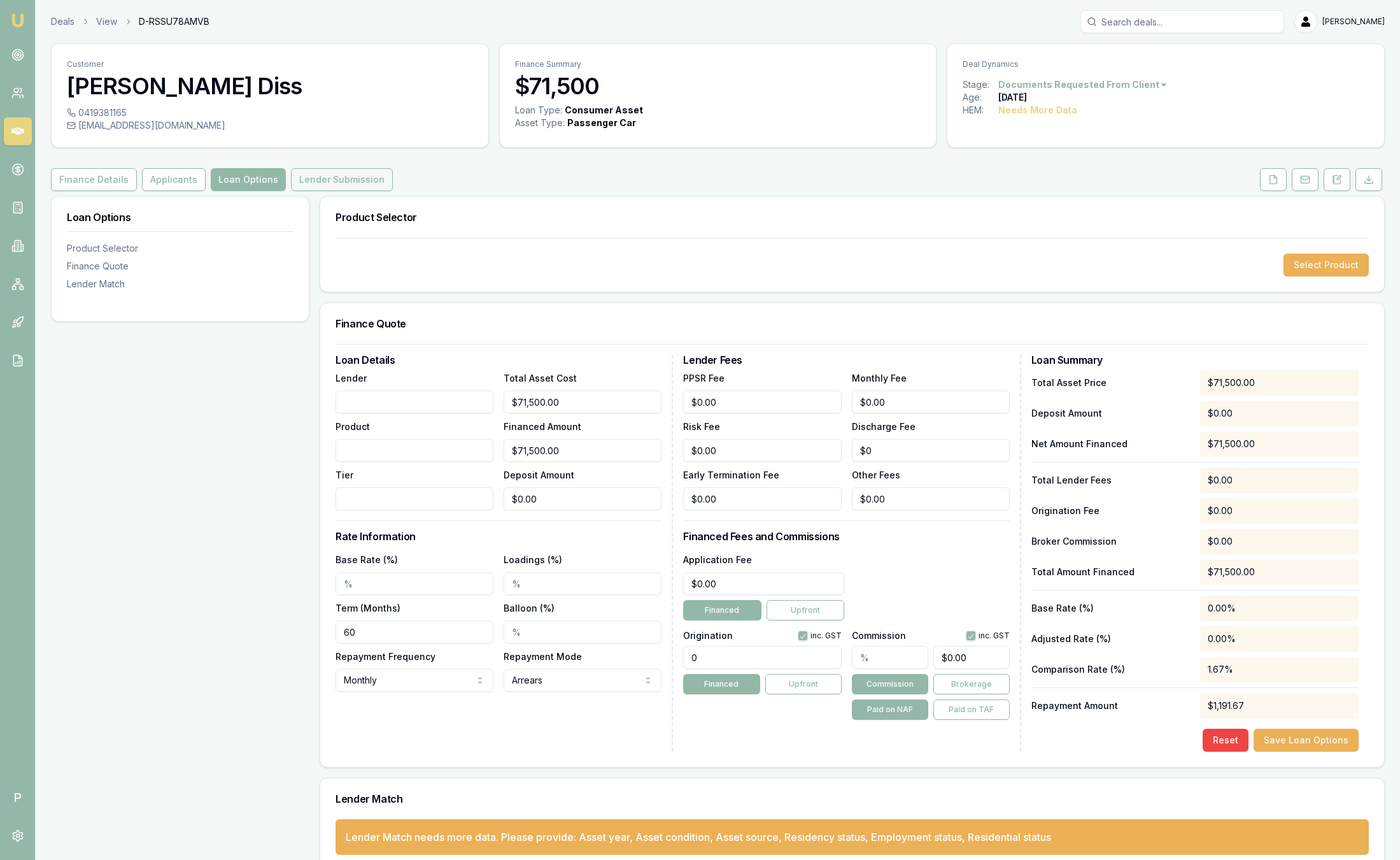
click at [325, 185] on button "Lender Submission" at bounding box center [342, 179] width 102 height 23
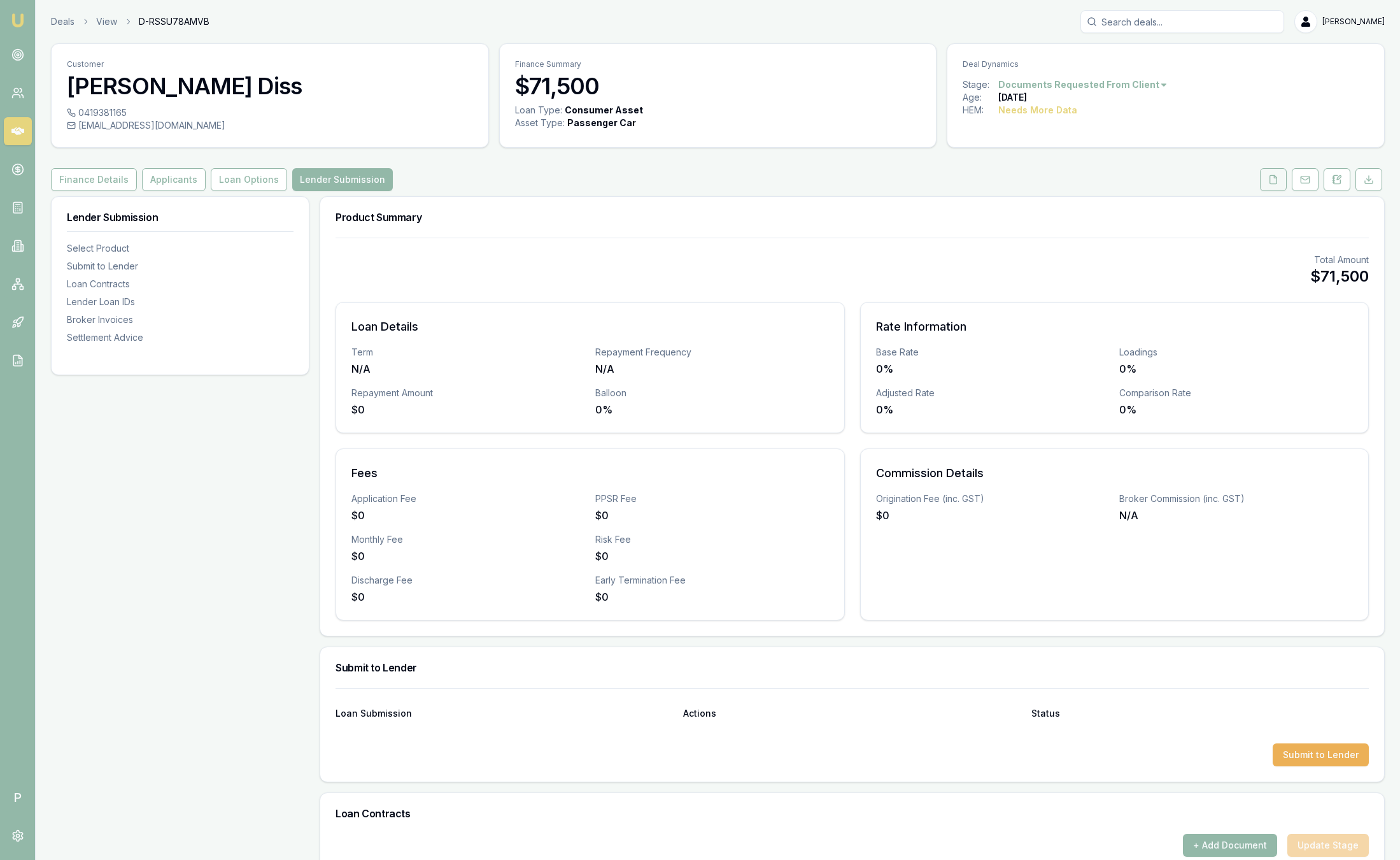
click at [1271, 180] on icon at bounding box center [1274, 179] width 7 height 9
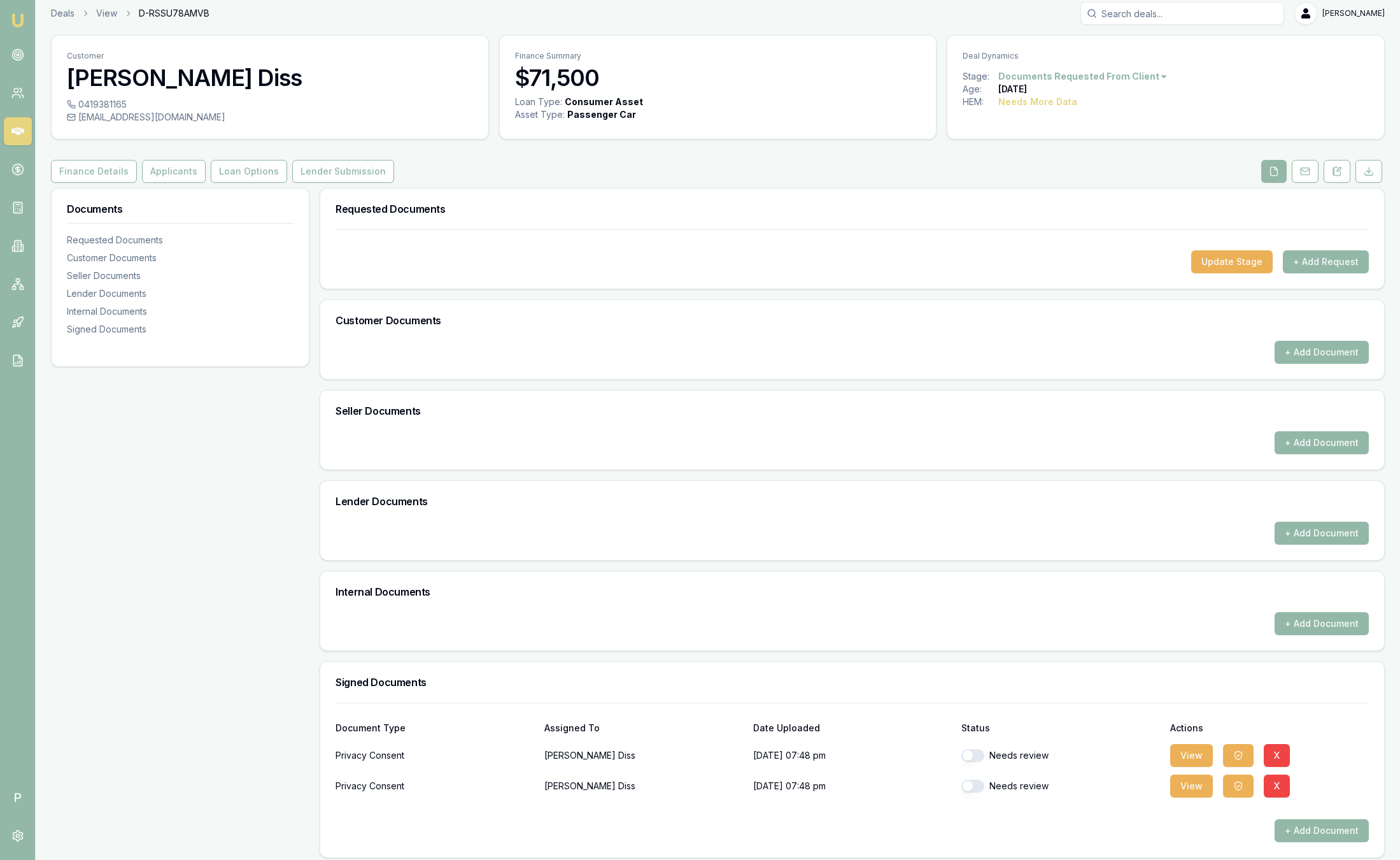
scroll to position [17, 0]
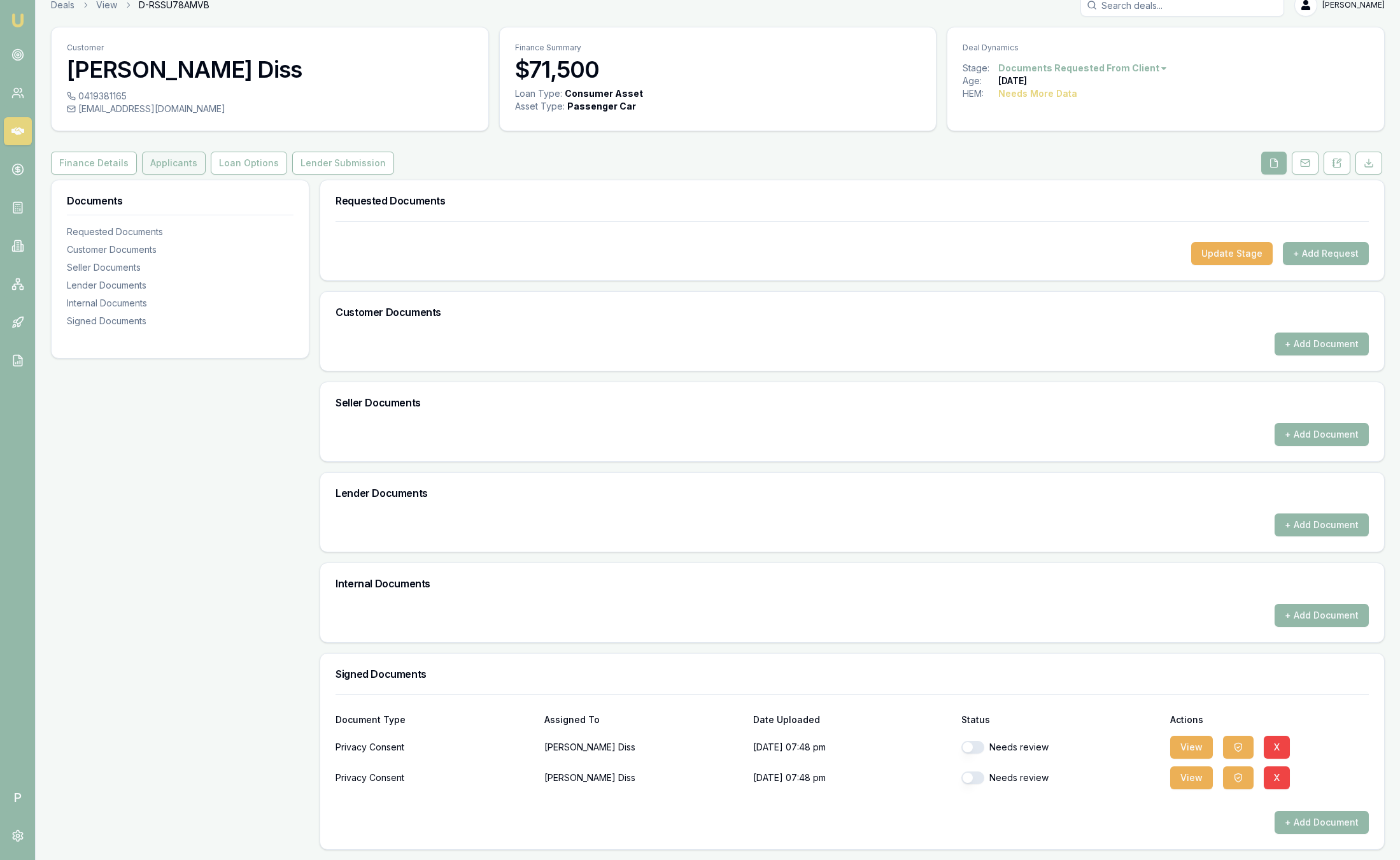
click at [166, 168] on button "Applicants" at bounding box center [174, 163] width 63 height 23
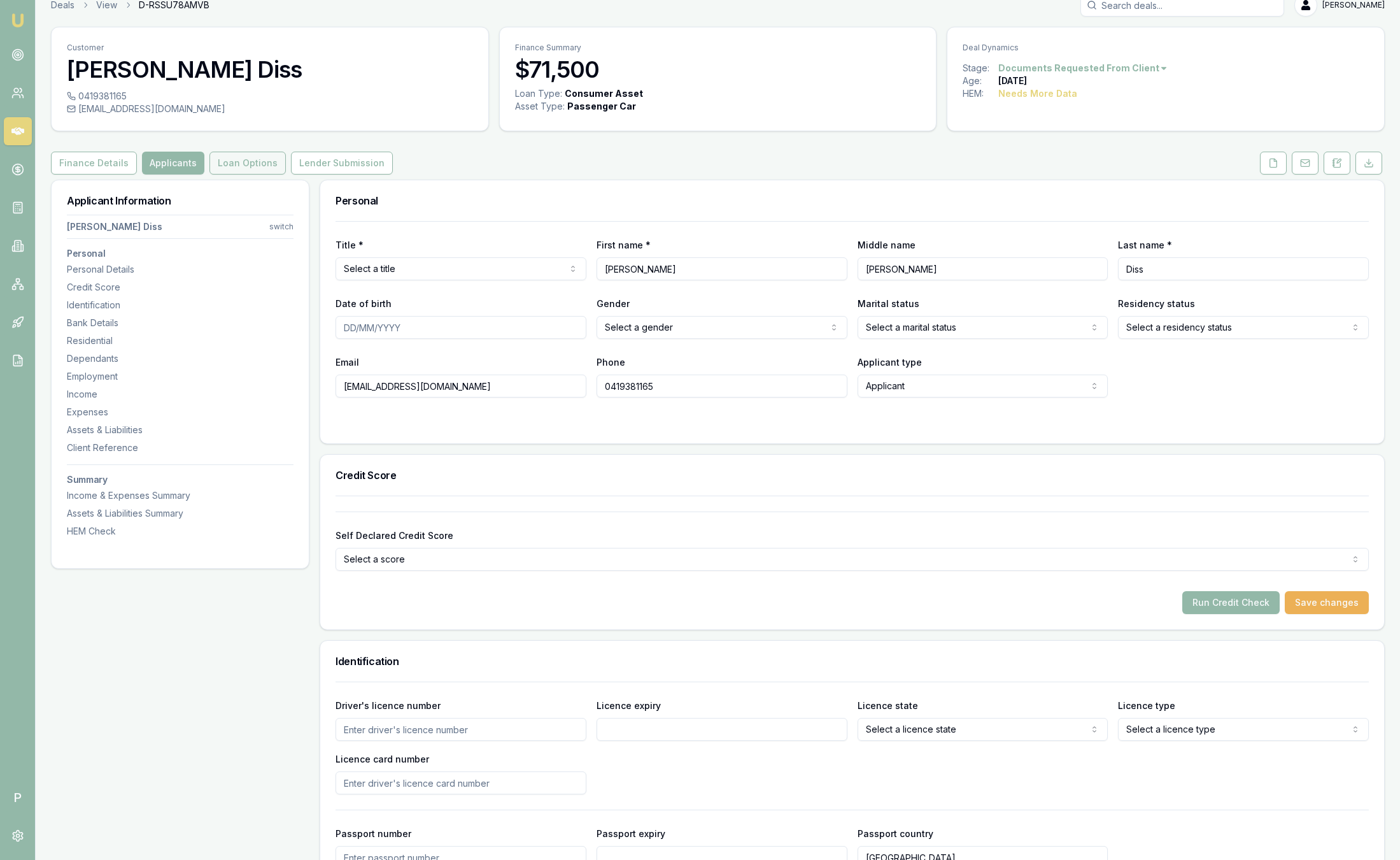
click at [264, 163] on button "Loan Options" at bounding box center [248, 163] width 77 height 23
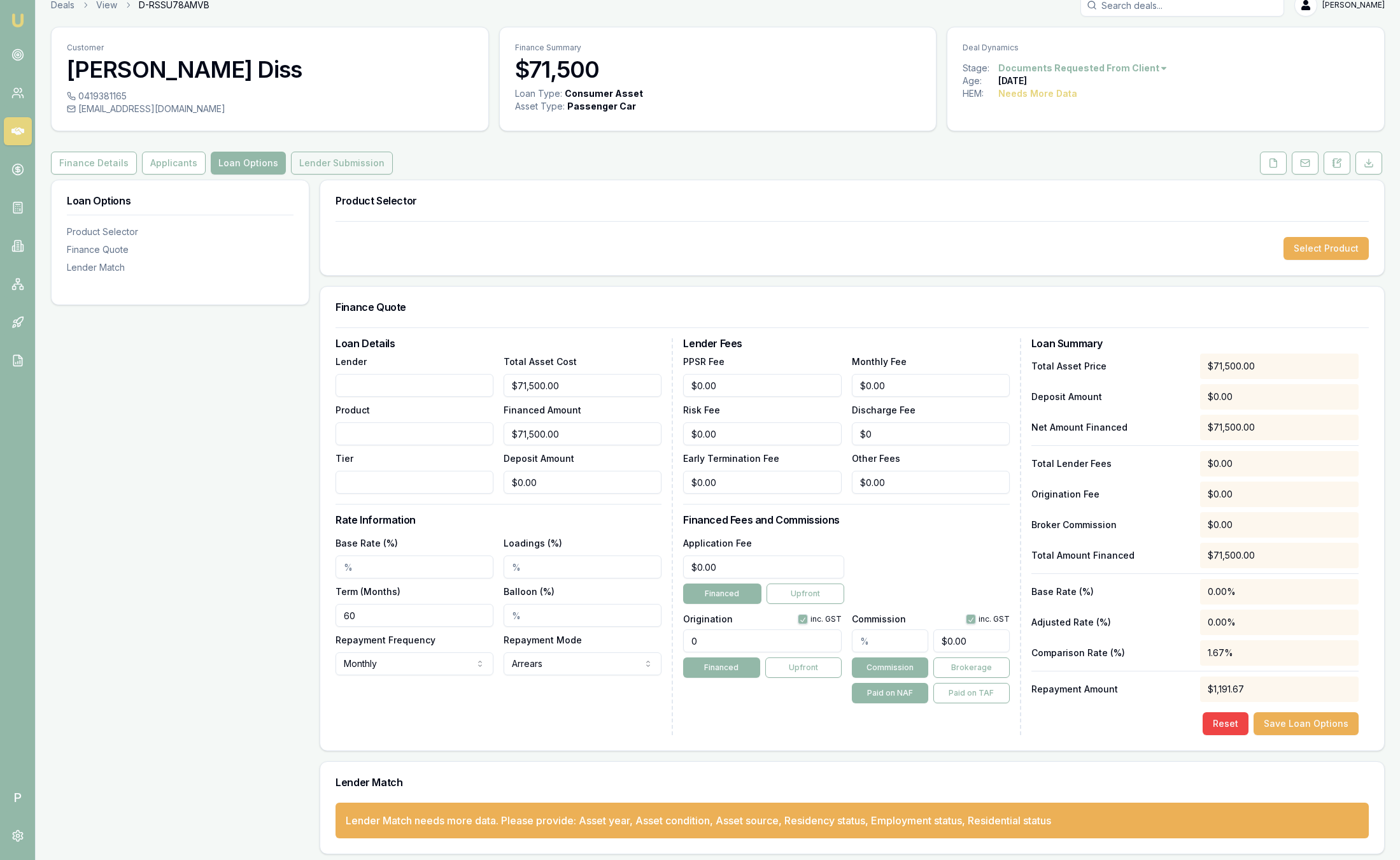
click at [368, 165] on button "Lender Submission" at bounding box center [342, 163] width 102 height 23
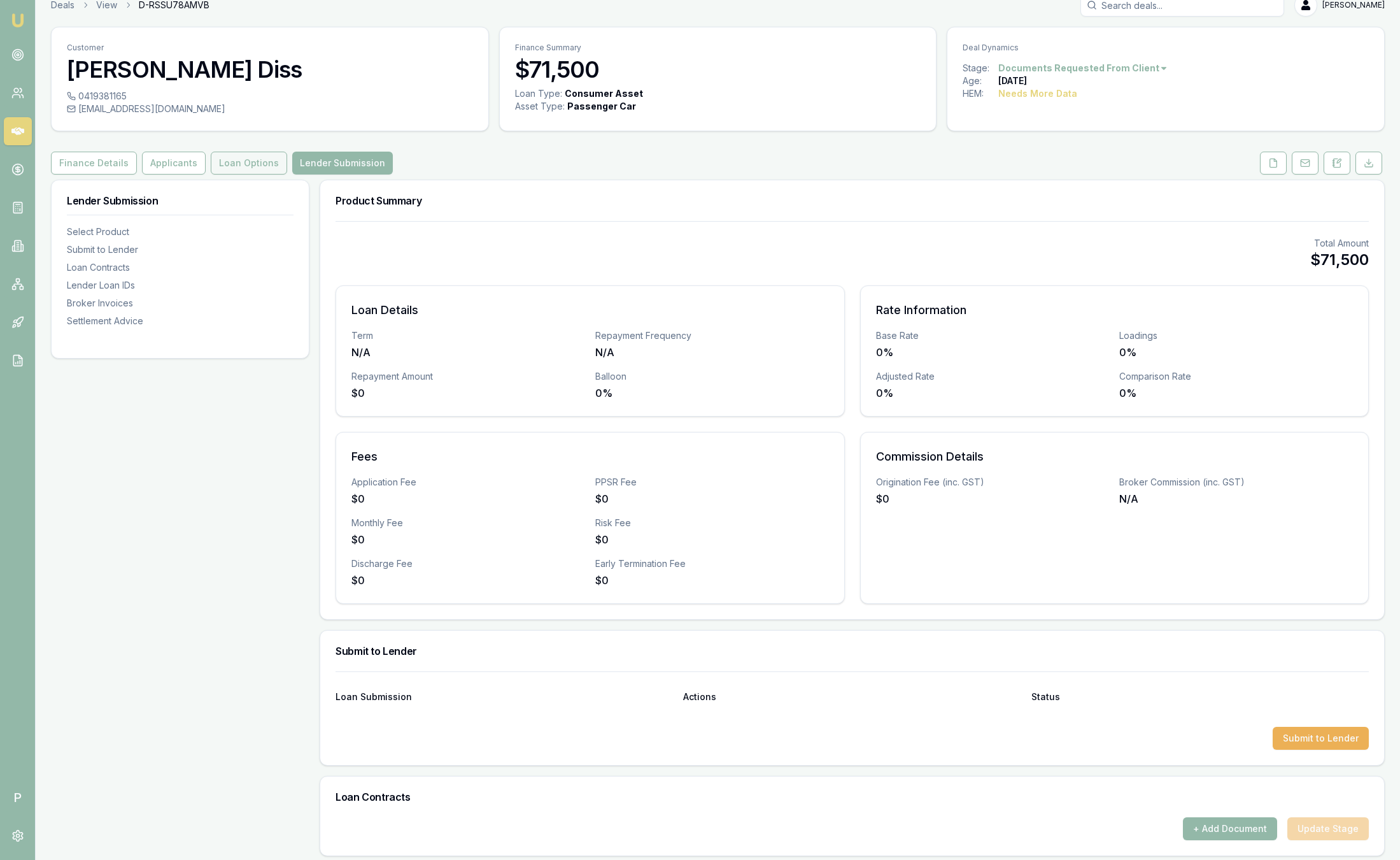
click at [238, 172] on button "Loan Options" at bounding box center [249, 163] width 77 height 23
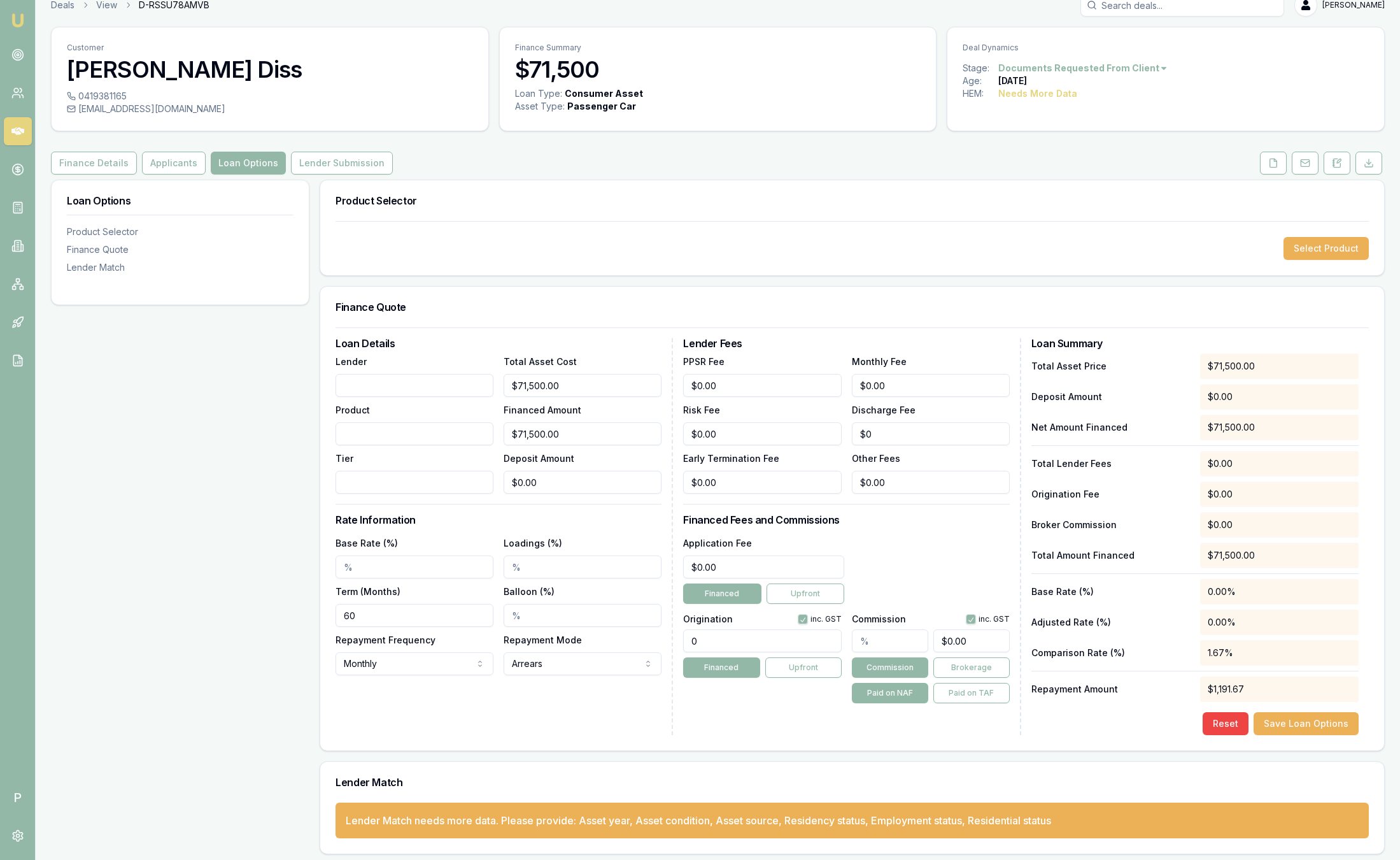
click at [180, 171] on button "Applicants" at bounding box center [174, 163] width 63 height 23
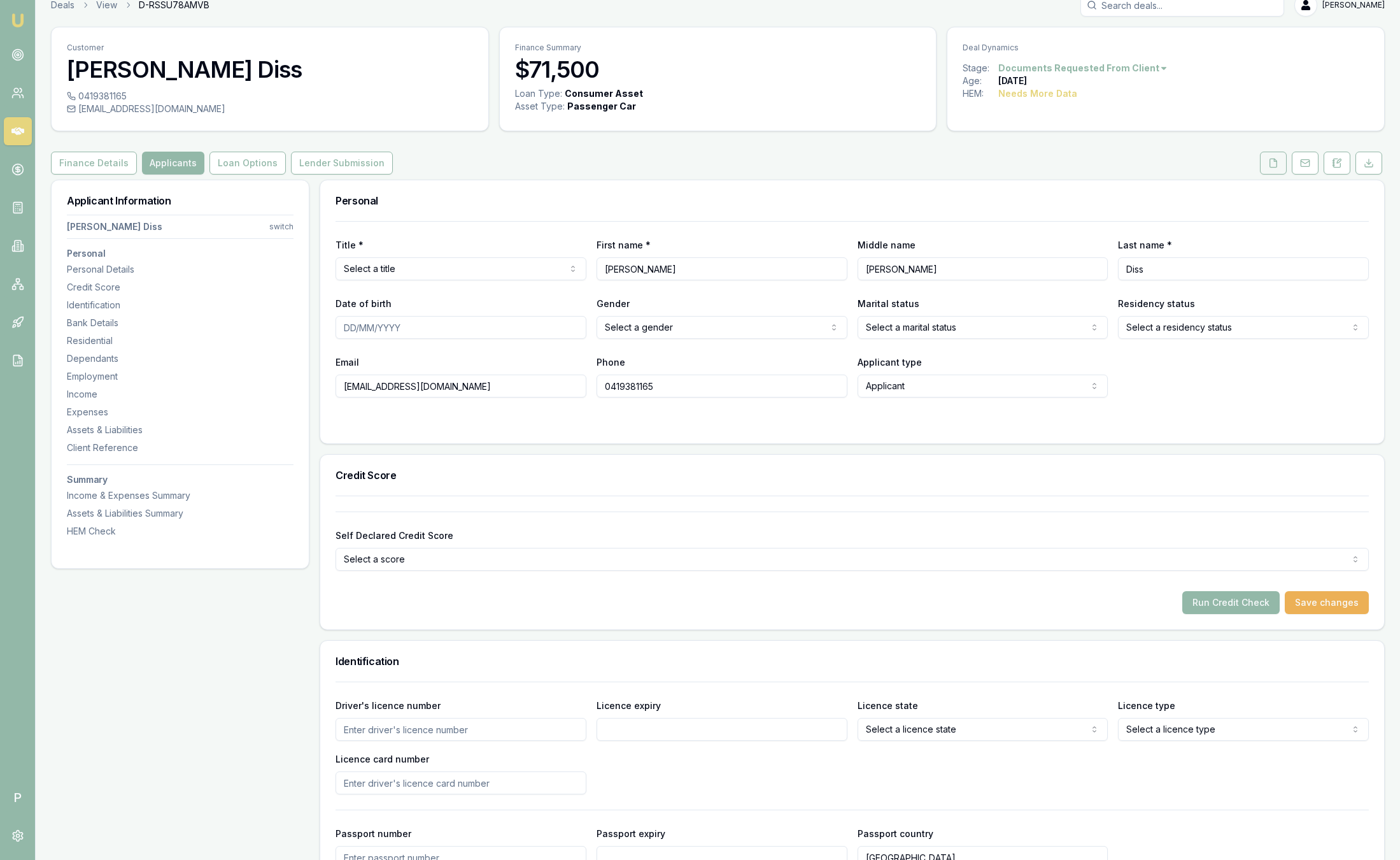
click at [1276, 160] on icon at bounding box center [1273, 163] width 10 height 10
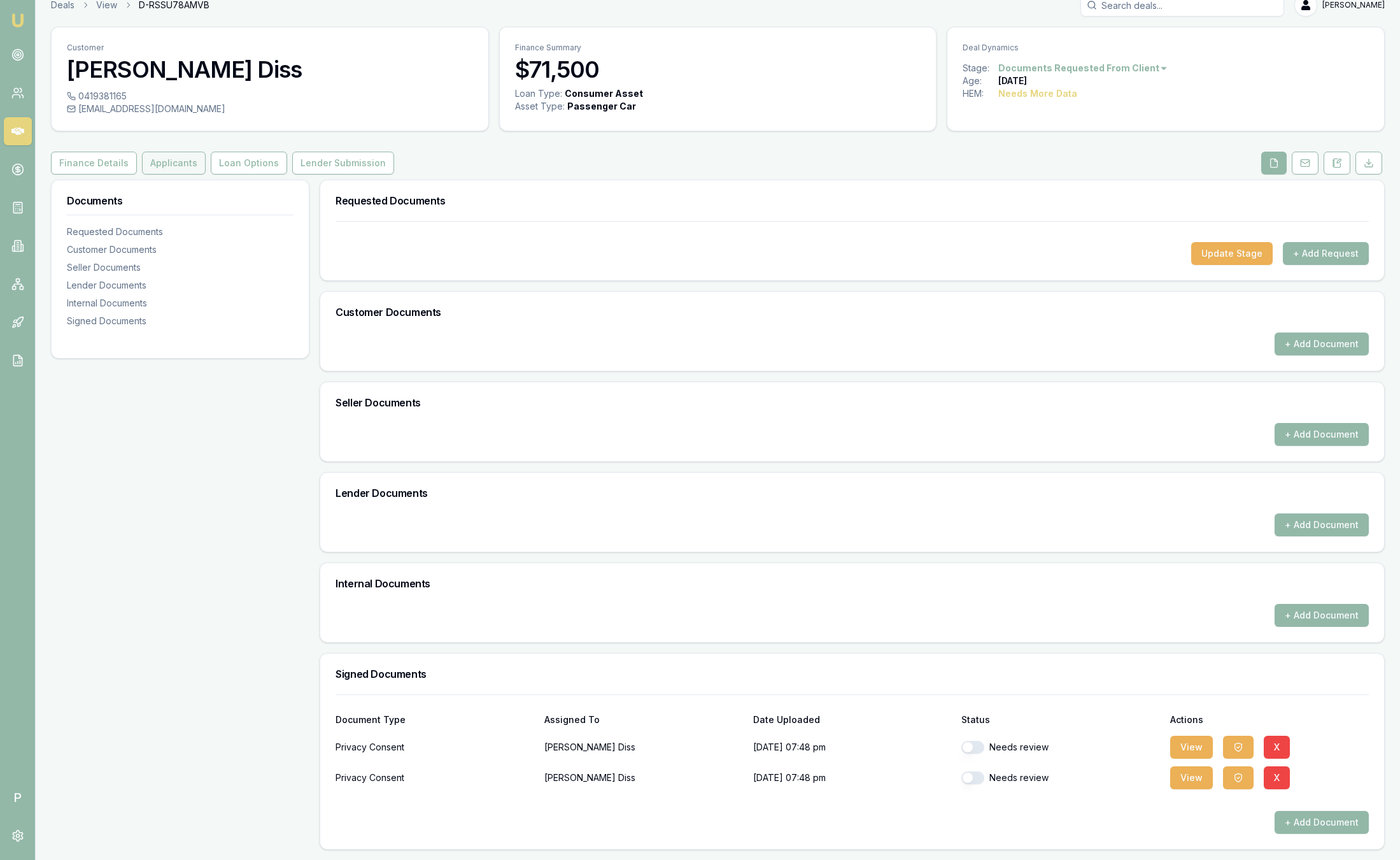
click at [180, 167] on button "Applicants" at bounding box center [174, 163] width 63 height 23
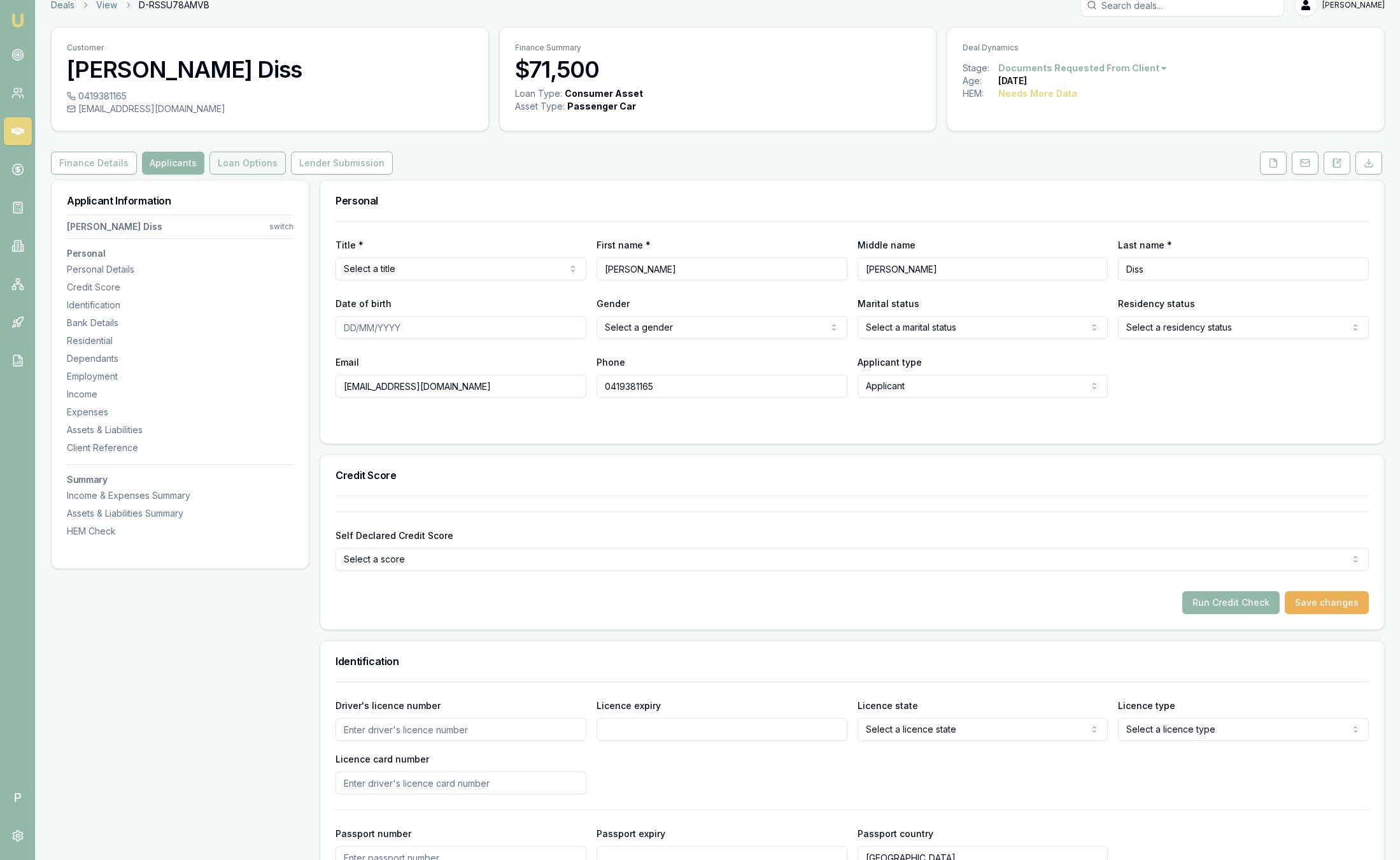
drag, startPoint x: 180, startPoint y: 167, endPoint x: 233, endPoint y: 166, distance: 53.0
click at [233, 166] on button "Loan Options" at bounding box center [248, 163] width 77 height 23
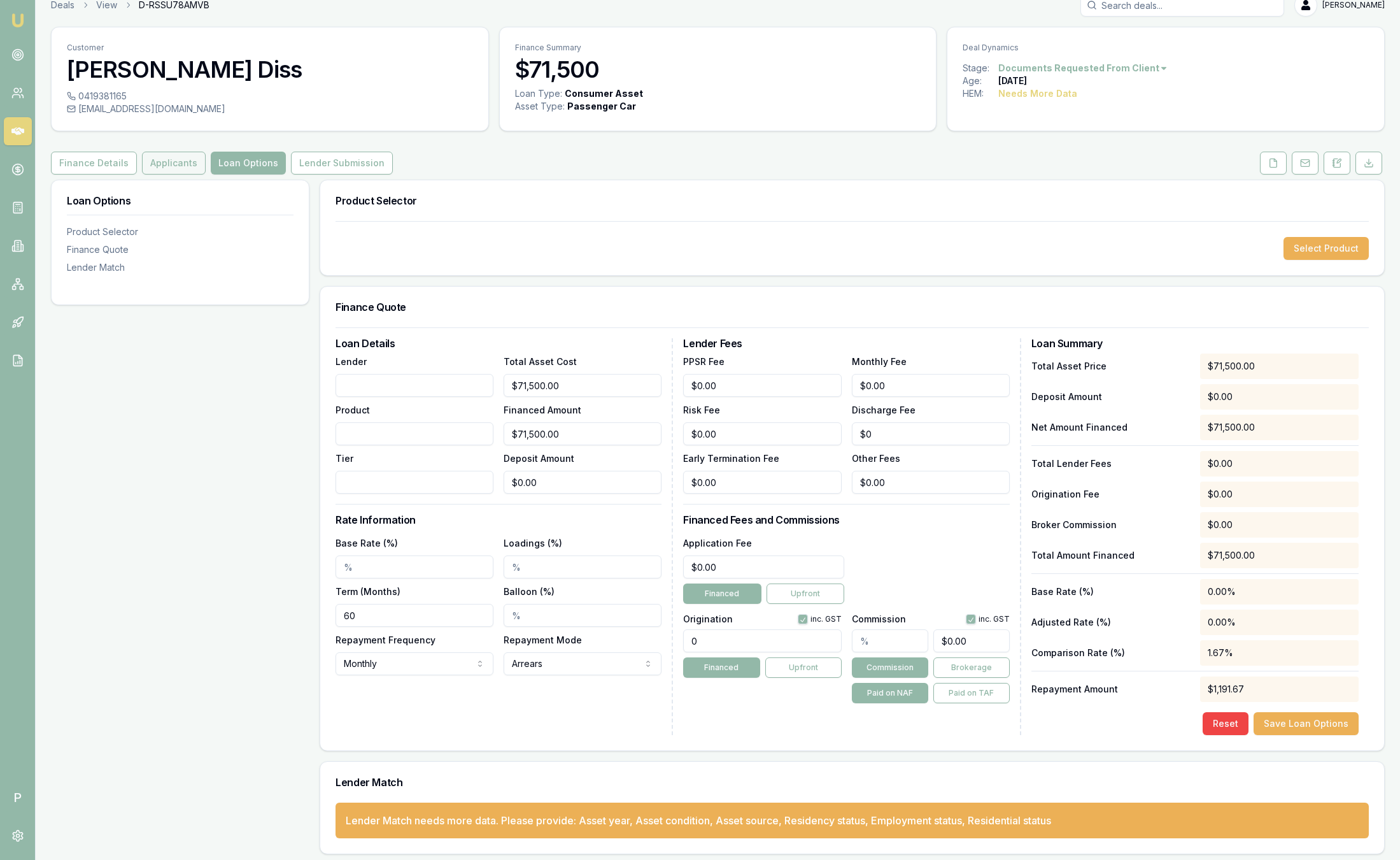
click at [191, 168] on button "Applicants" at bounding box center [174, 163] width 63 height 23
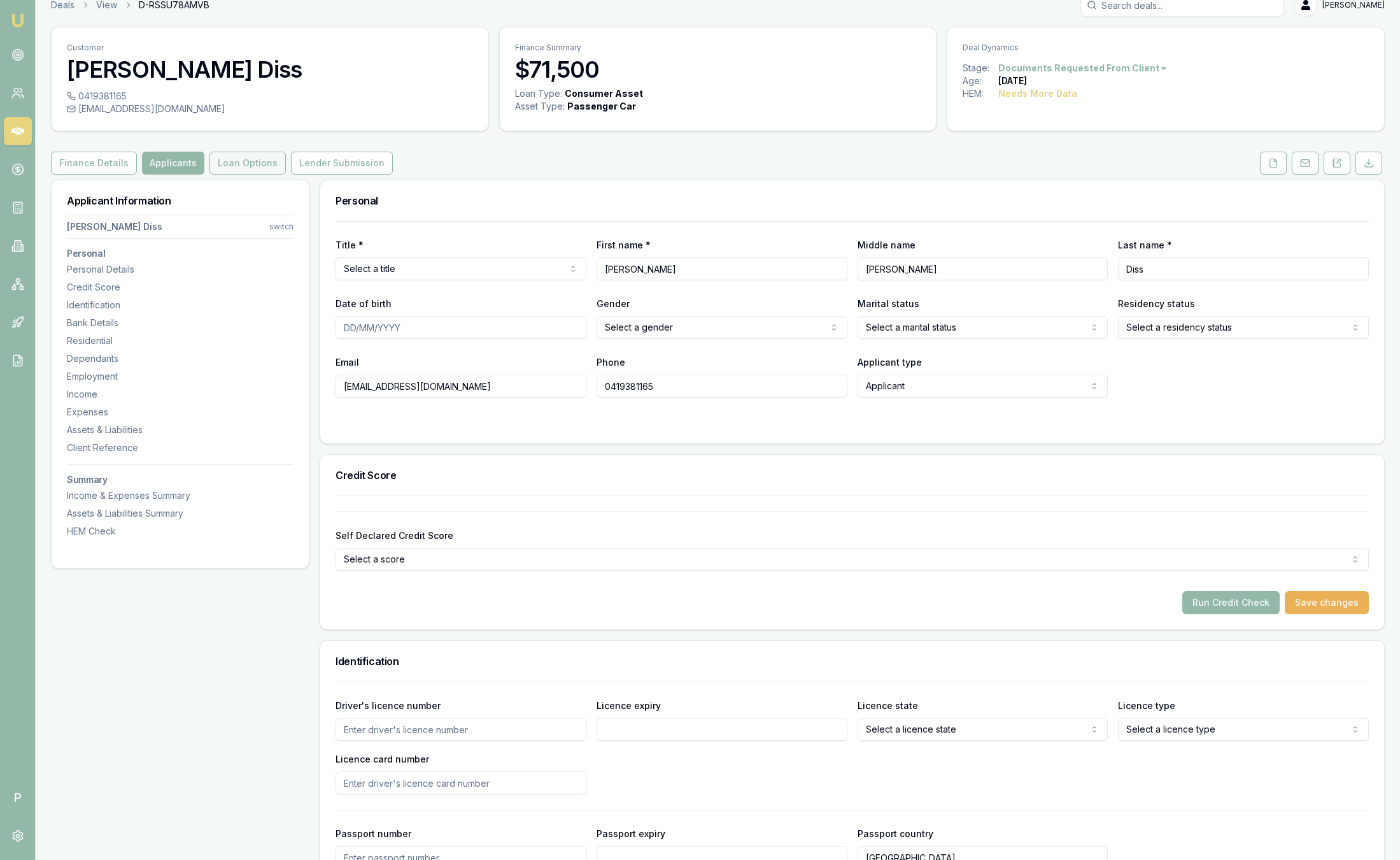
click at [233, 169] on button "Loan Options" at bounding box center [248, 163] width 77 height 23
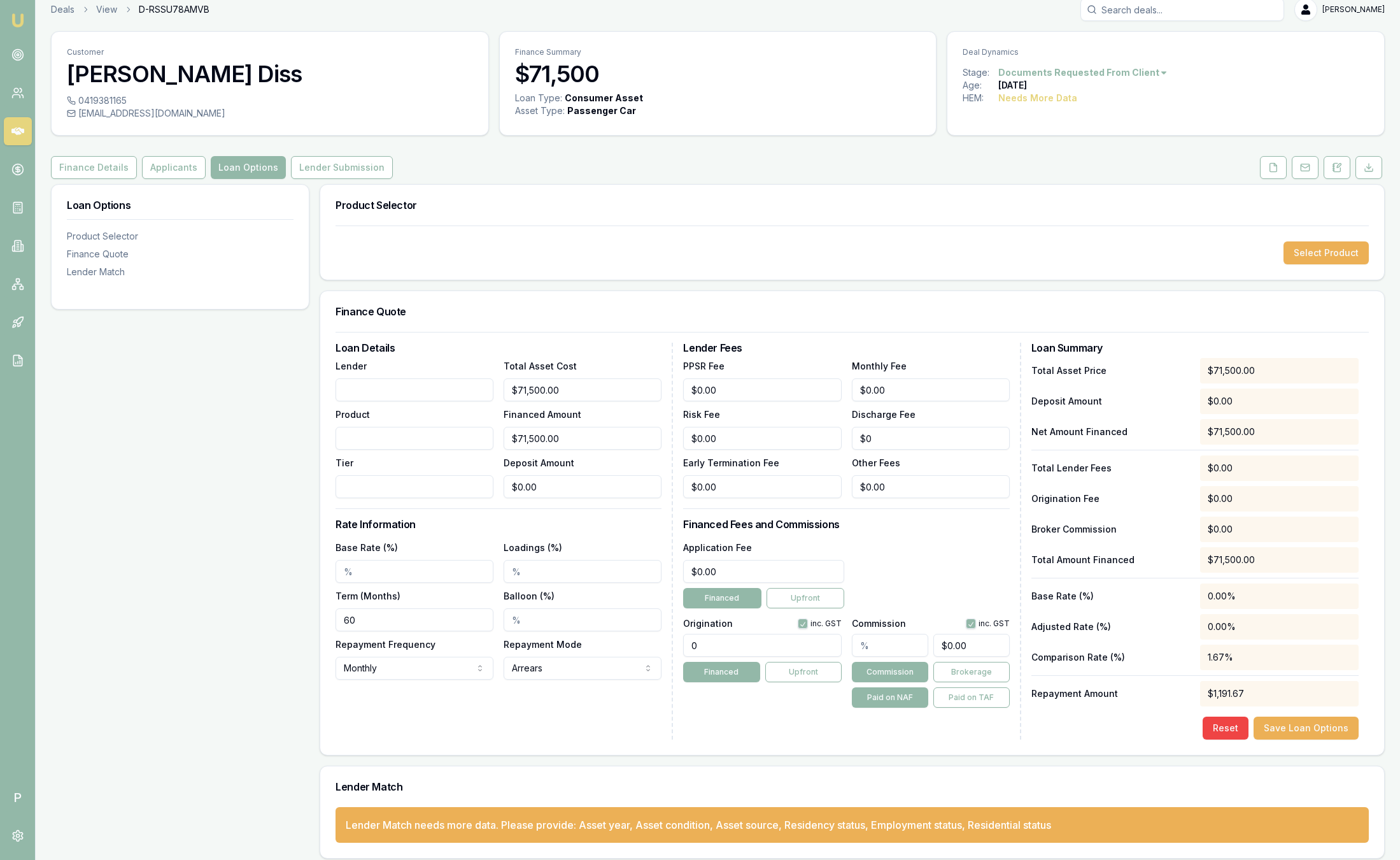
scroll to position [21, 0]
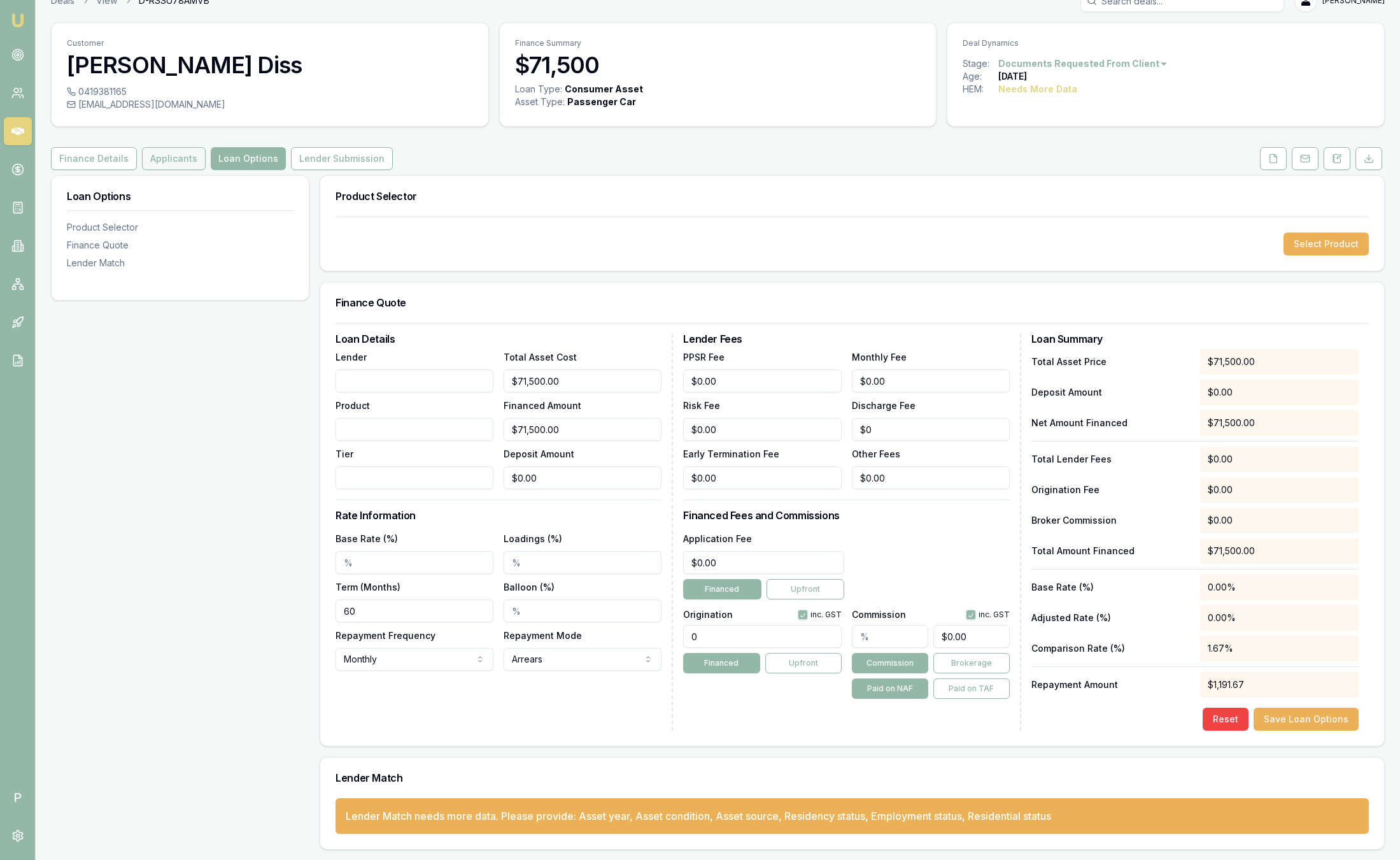
click at [185, 159] on button "Applicants" at bounding box center [174, 159] width 63 height 23
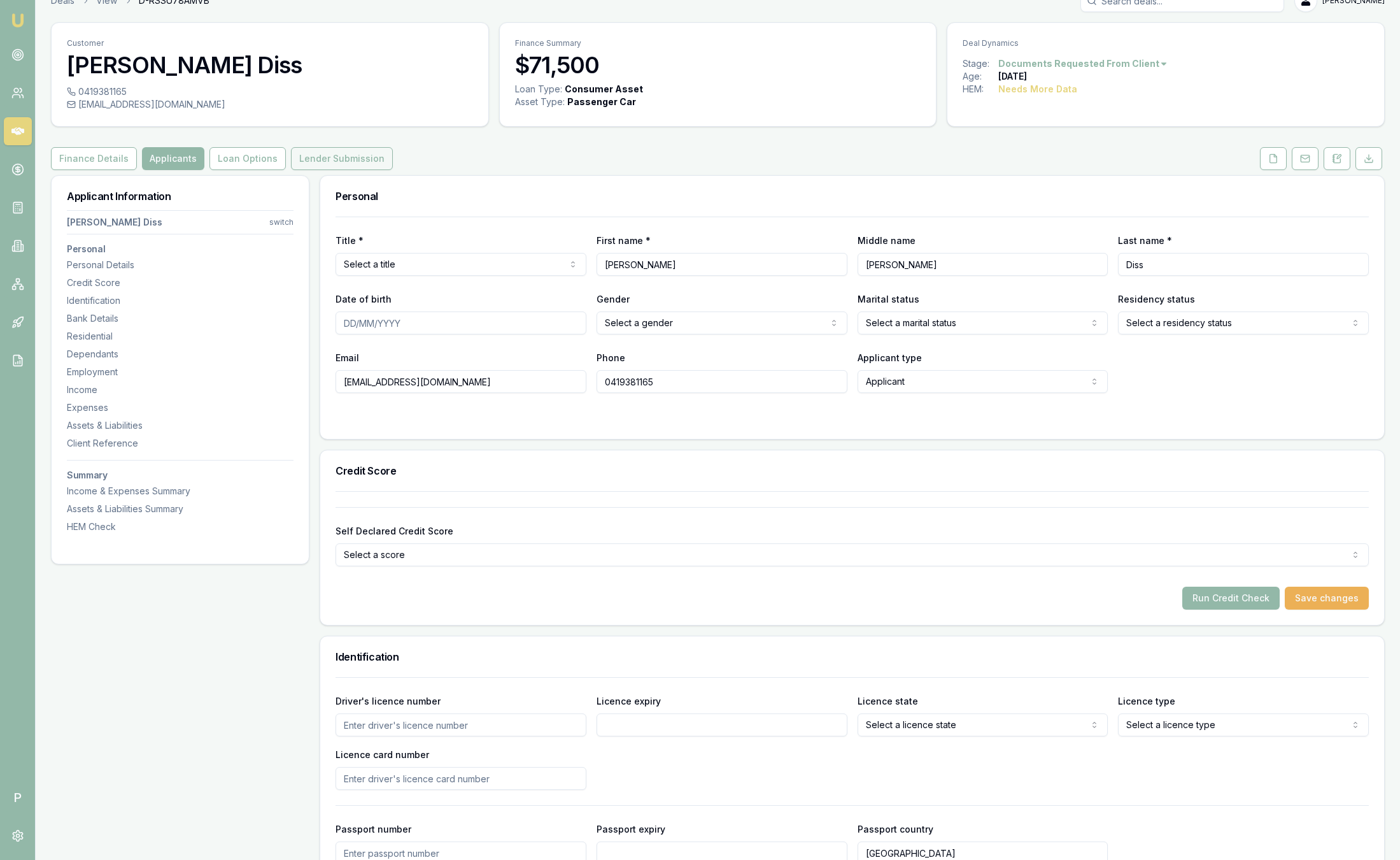
click at [326, 159] on button "Lender Submission" at bounding box center [342, 159] width 102 height 23
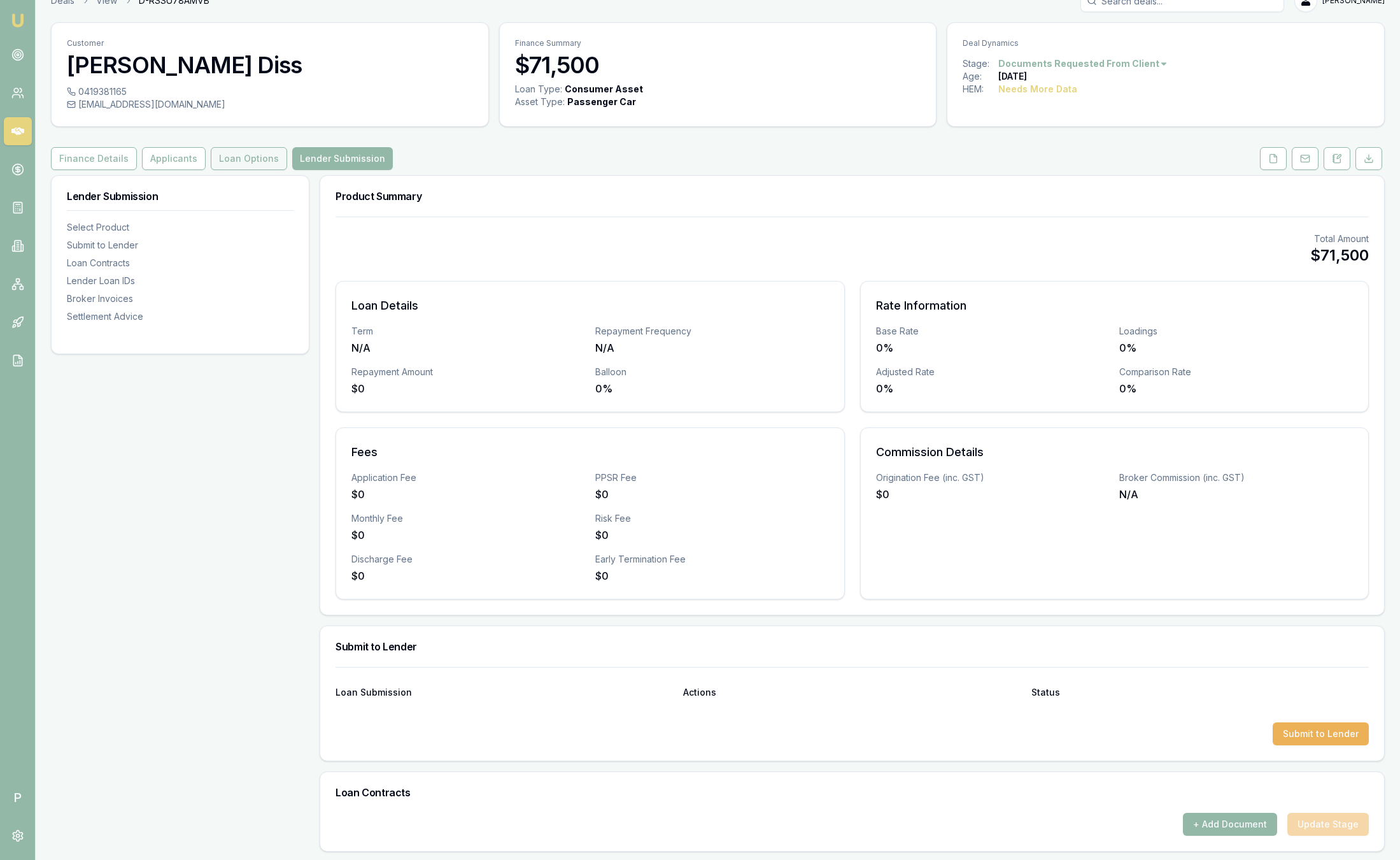
click at [240, 155] on button "Loan Options" at bounding box center [249, 159] width 77 height 23
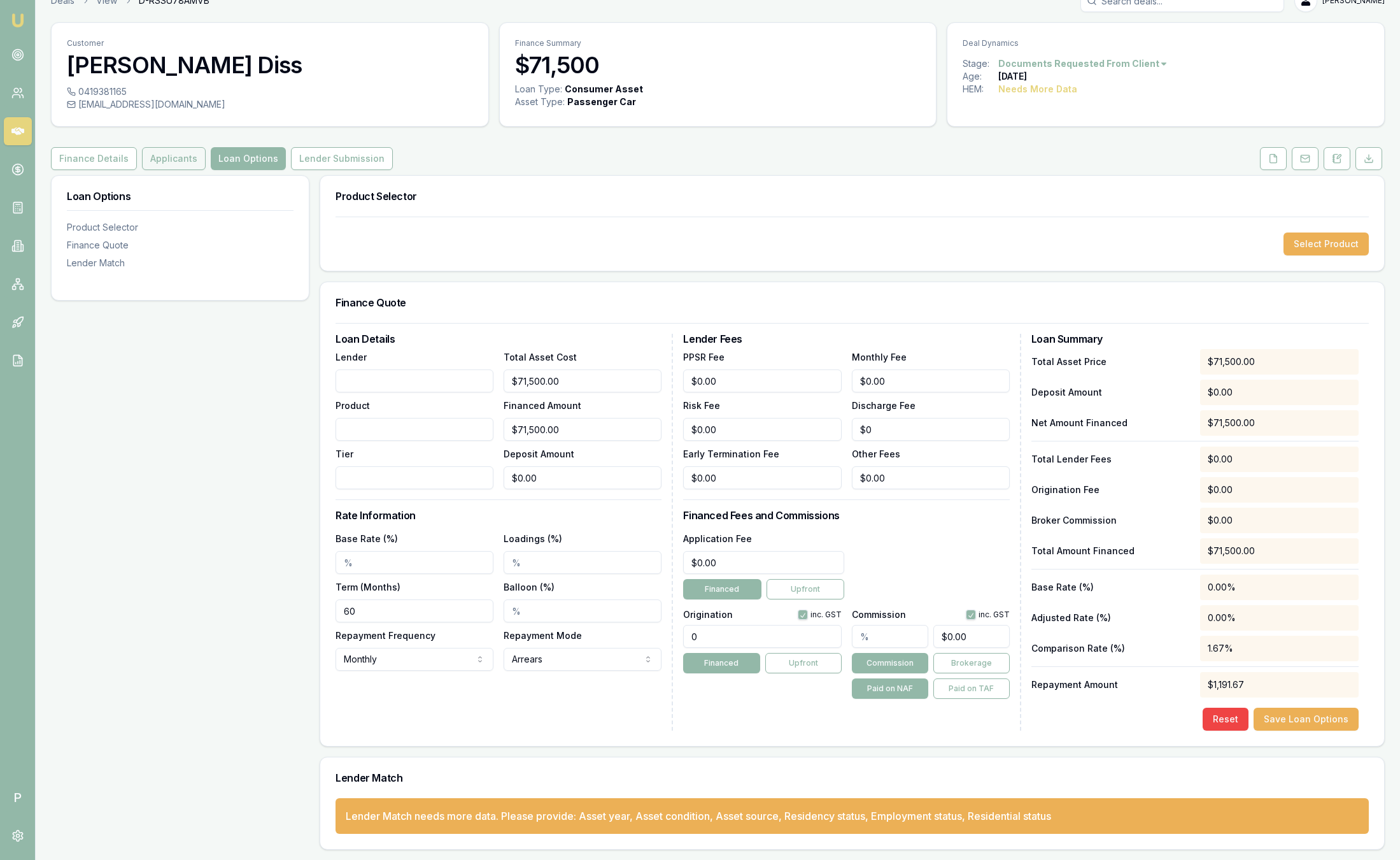
click at [186, 159] on button "Applicants" at bounding box center [174, 159] width 63 height 23
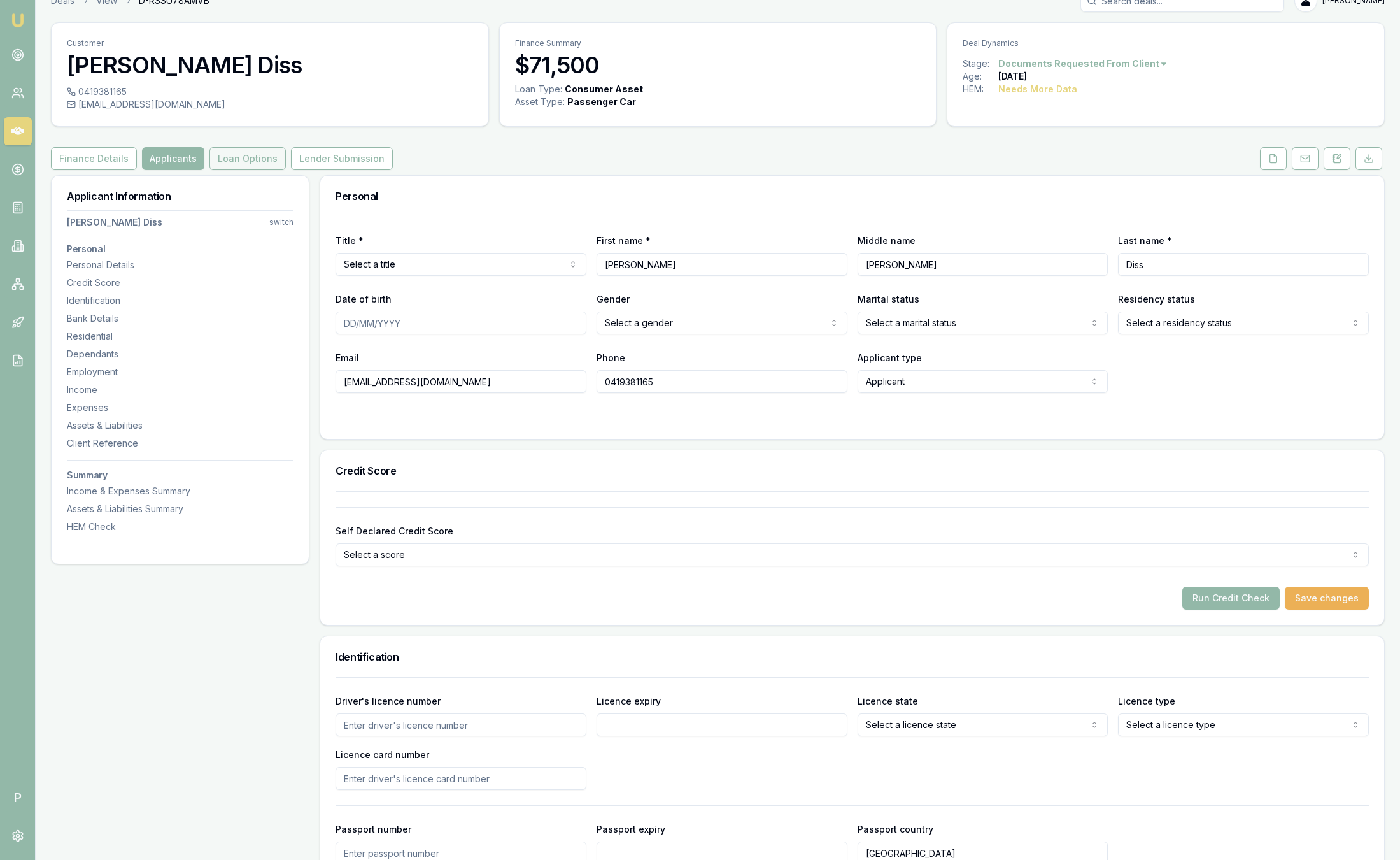
click at [228, 157] on button "Loan Options" at bounding box center [248, 159] width 77 height 23
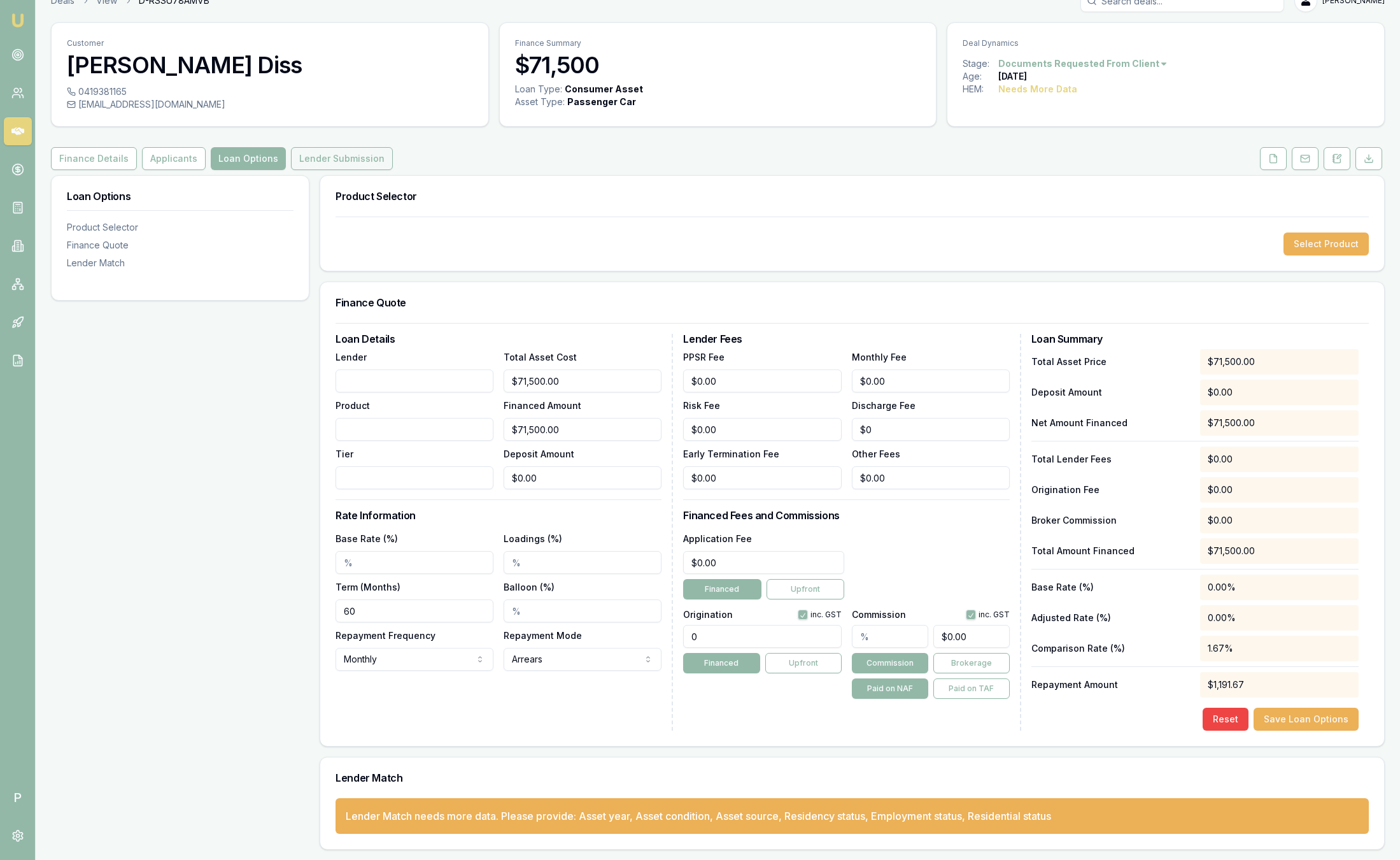
click at [304, 149] on button "Lender Submission" at bounding box center [342, 159] width 102 height 23
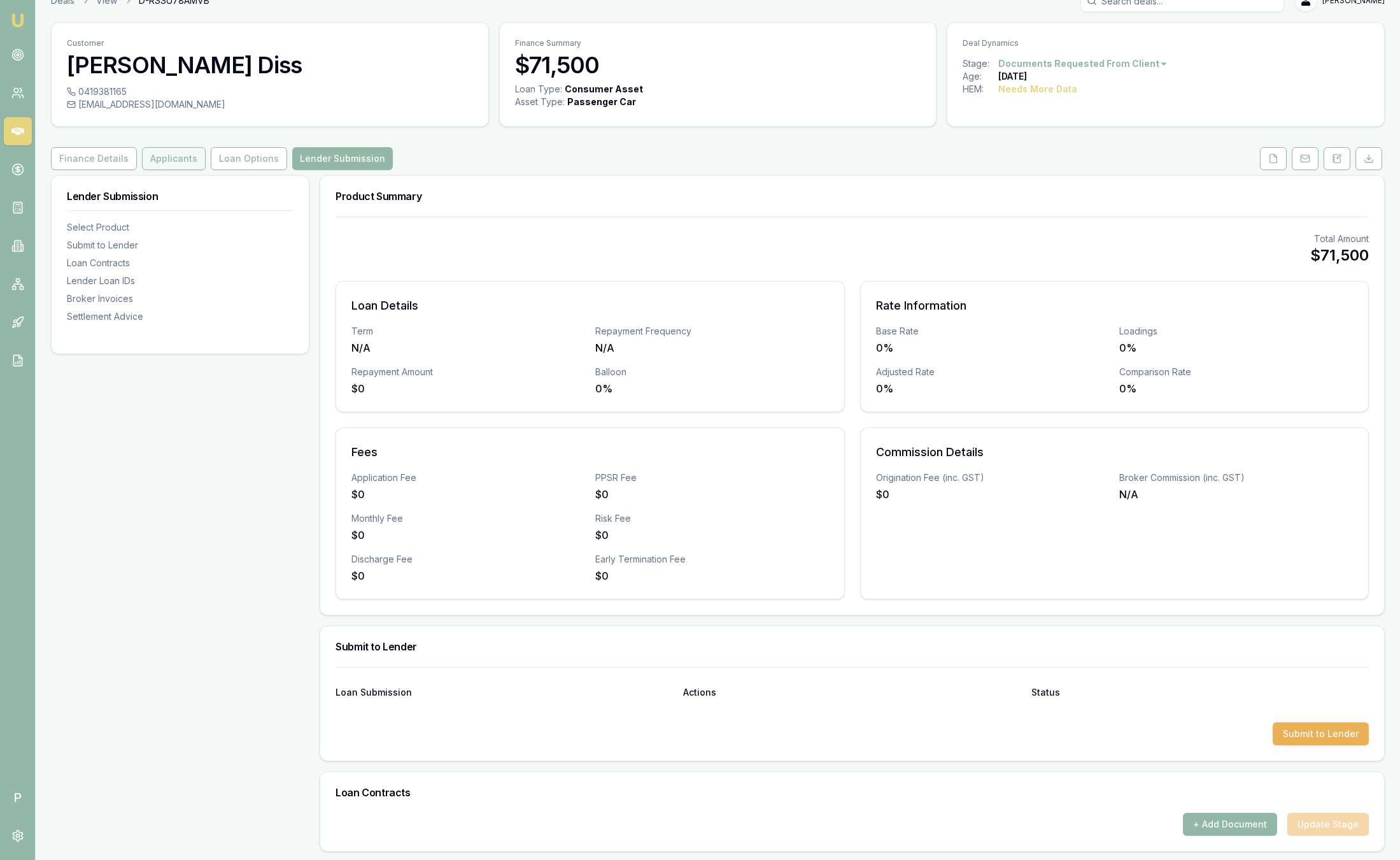
click at [168, 158] on button "Applicants" at bounding box center [174, 159] width 63 height 23
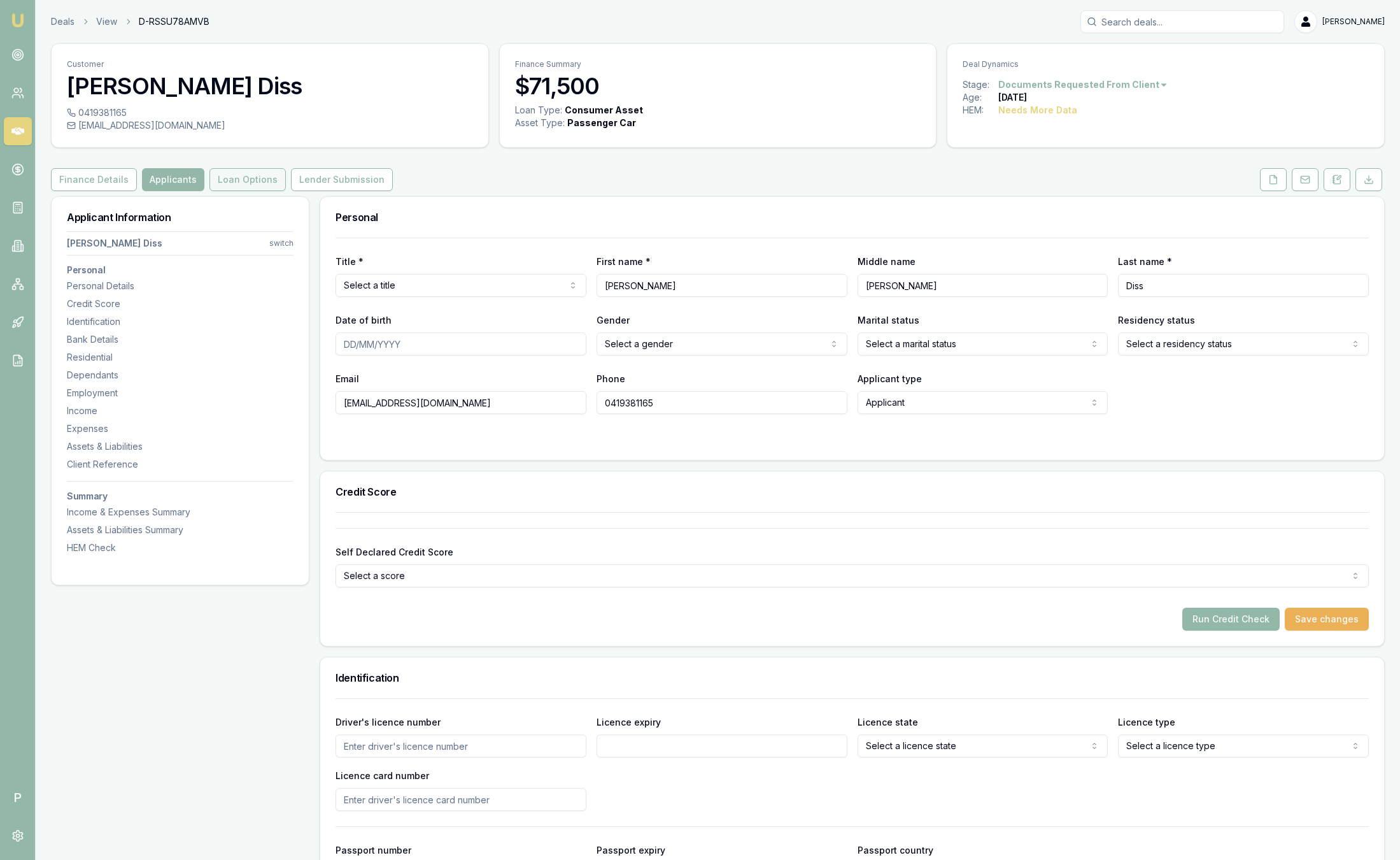
click at [233, 183] on button "Loan Options" at bounding box center [248, 179] width 77 height 23
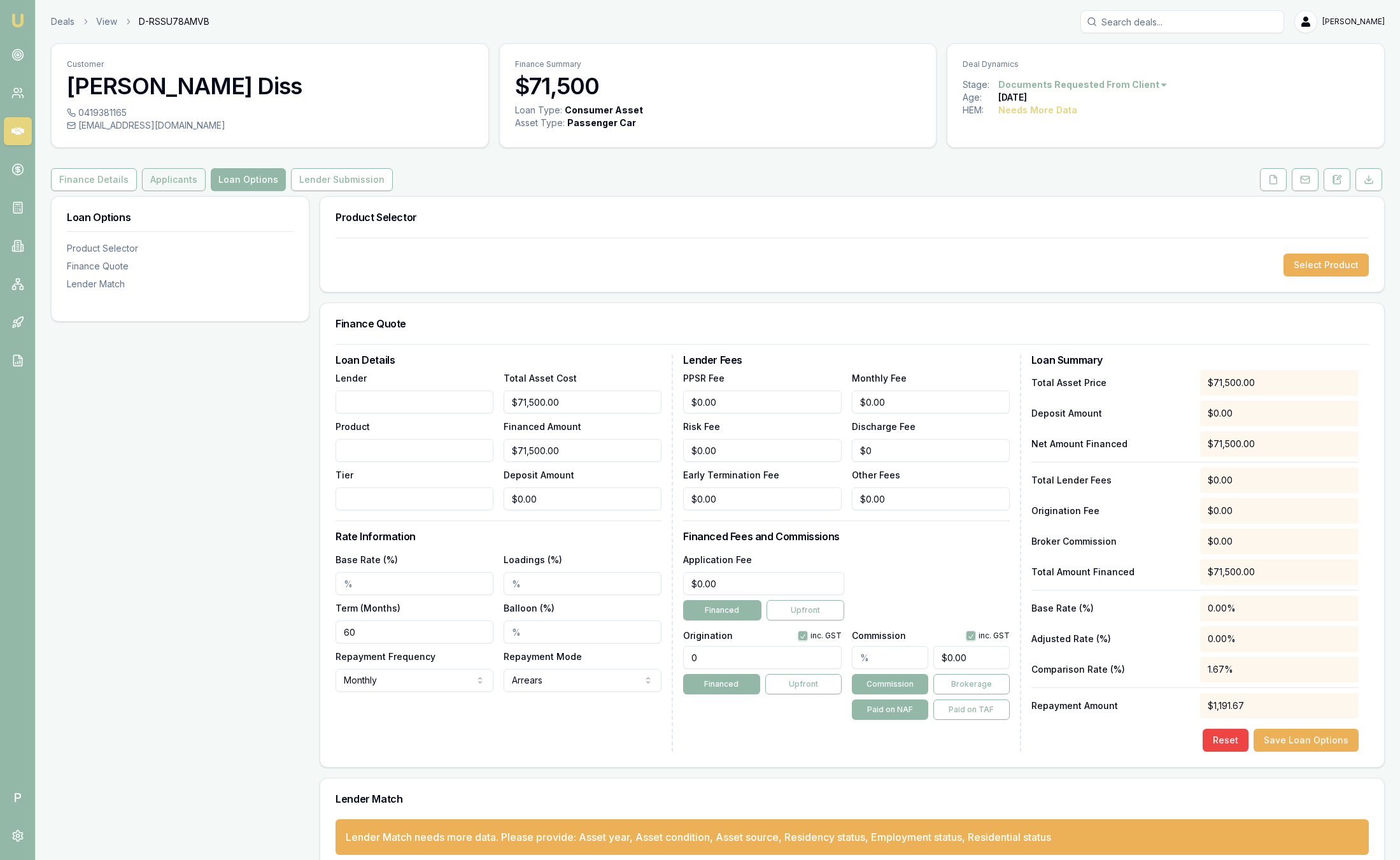
click at [175, 186] on button "Applicants" at bounding box center [174, 179] width 63 height 23
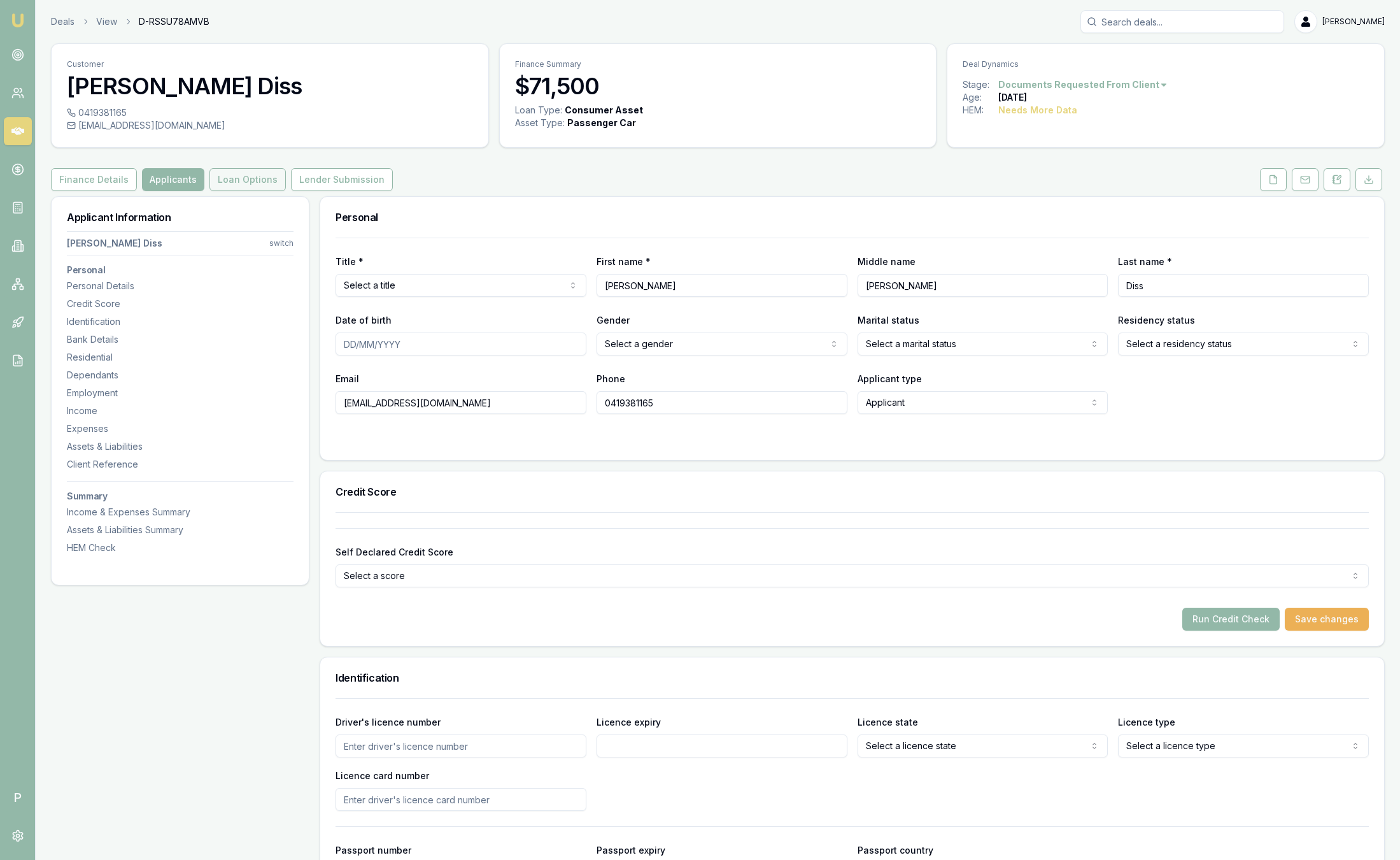
click at [235, 184] on button "Loan Options" at bounding box center [248, 179] width 77 height 23
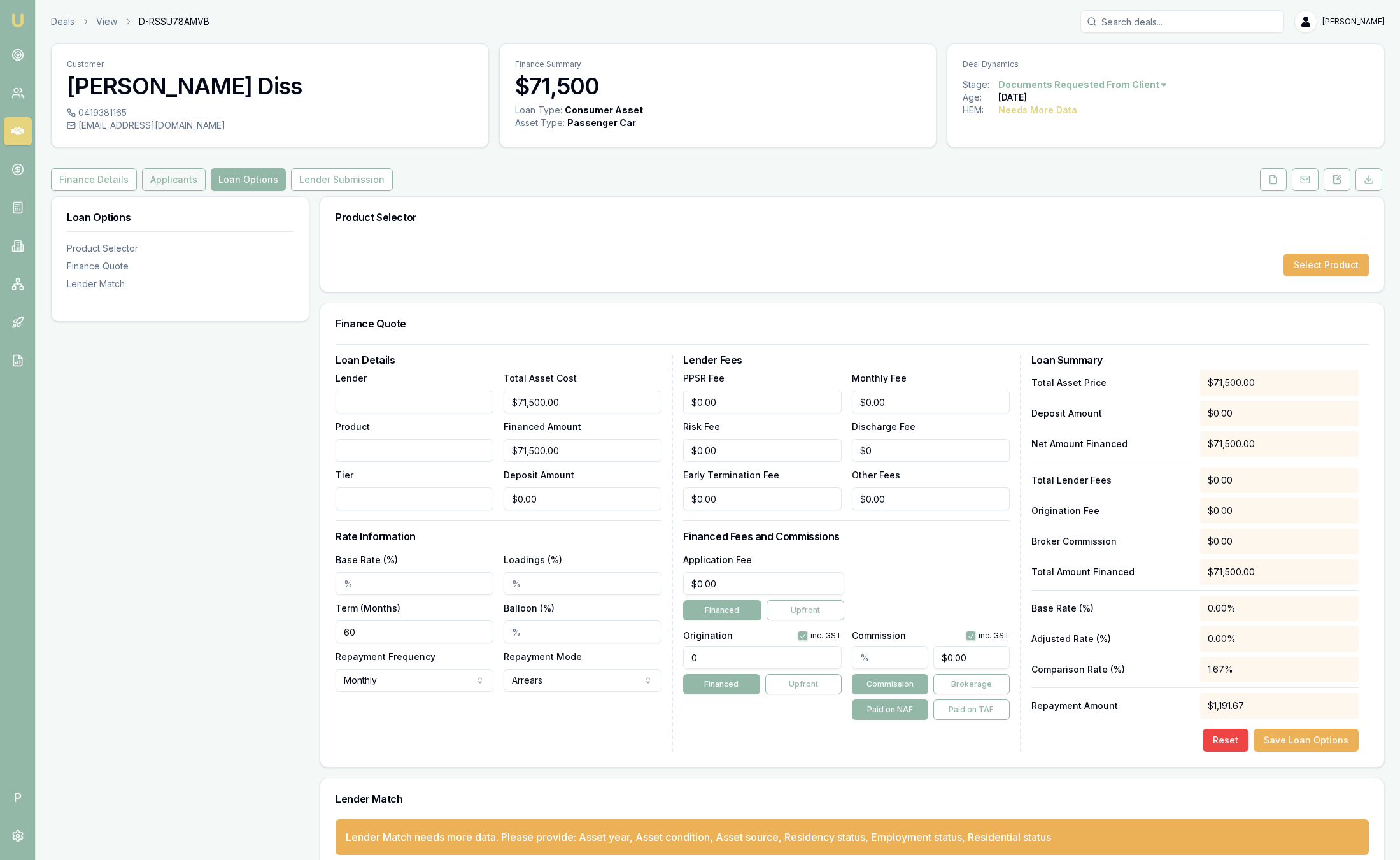
click at [172, 182] on button "Applicants" at bounding box center [174, 179] width 63 height 23
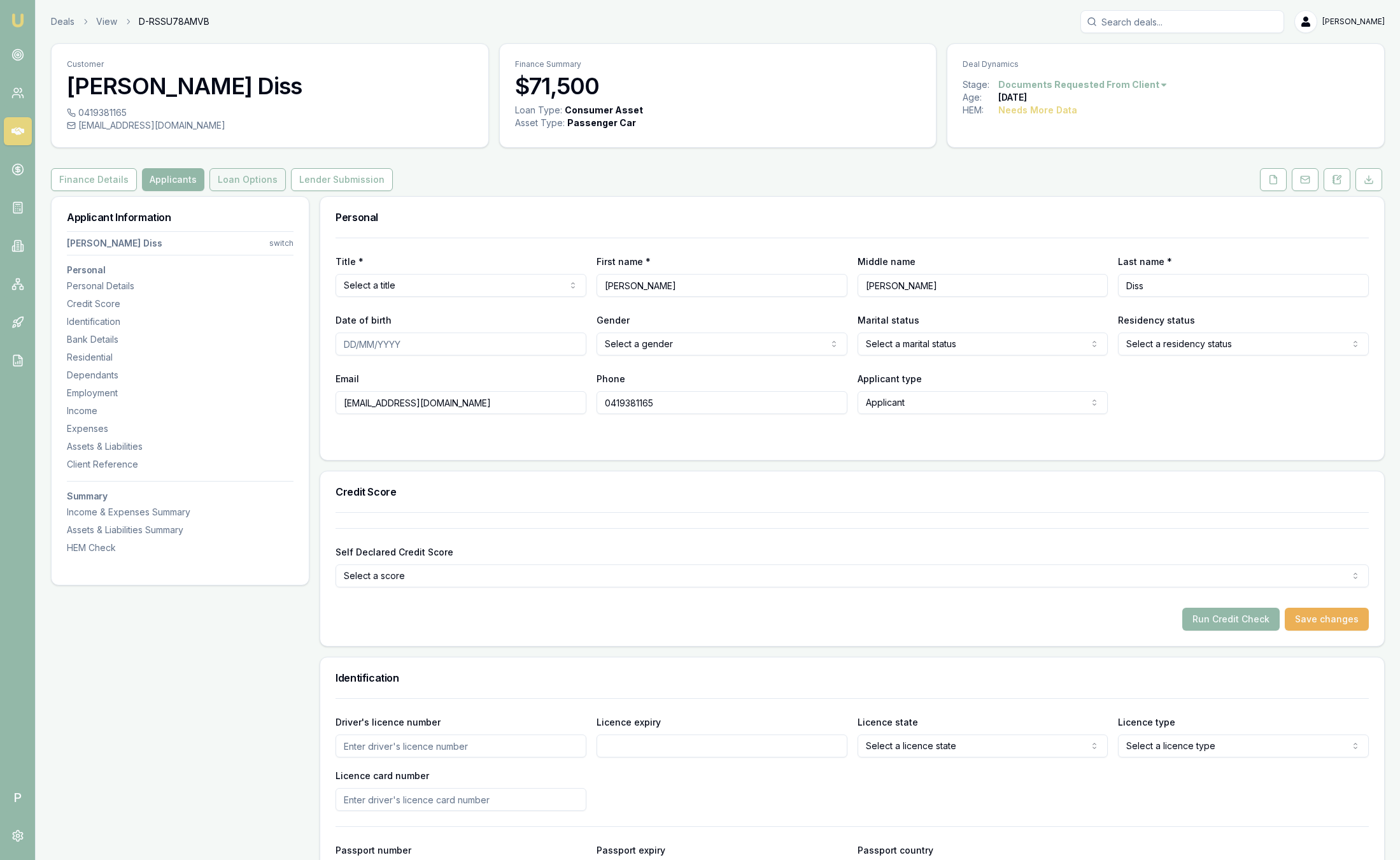
click at [246, 180] on button "Loan Options" at bounding box center [248, 179] width 77 height 23
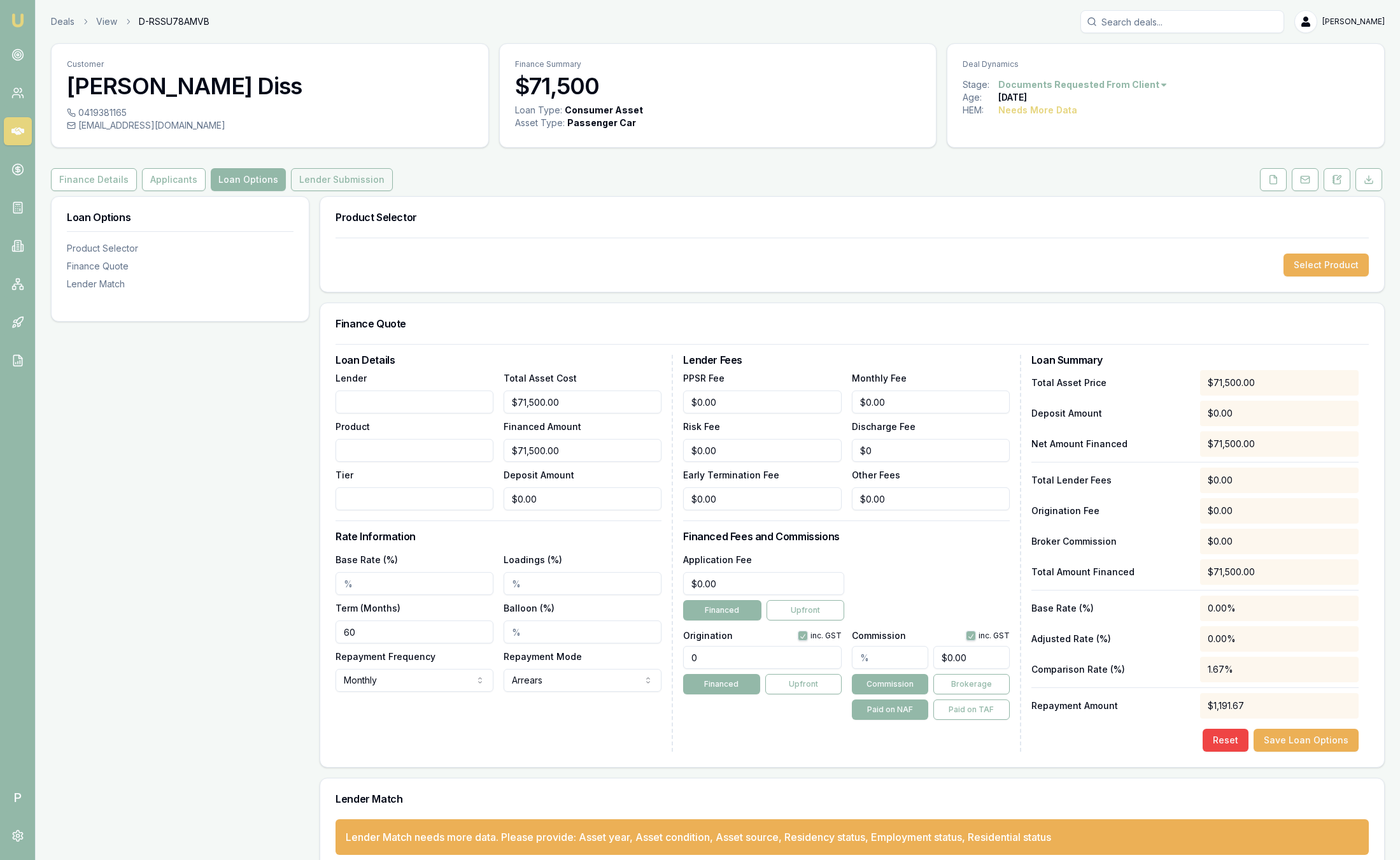
click at [351, 180] on button "Lender Submission" at bounding box center [342, 179] width 102 height 23
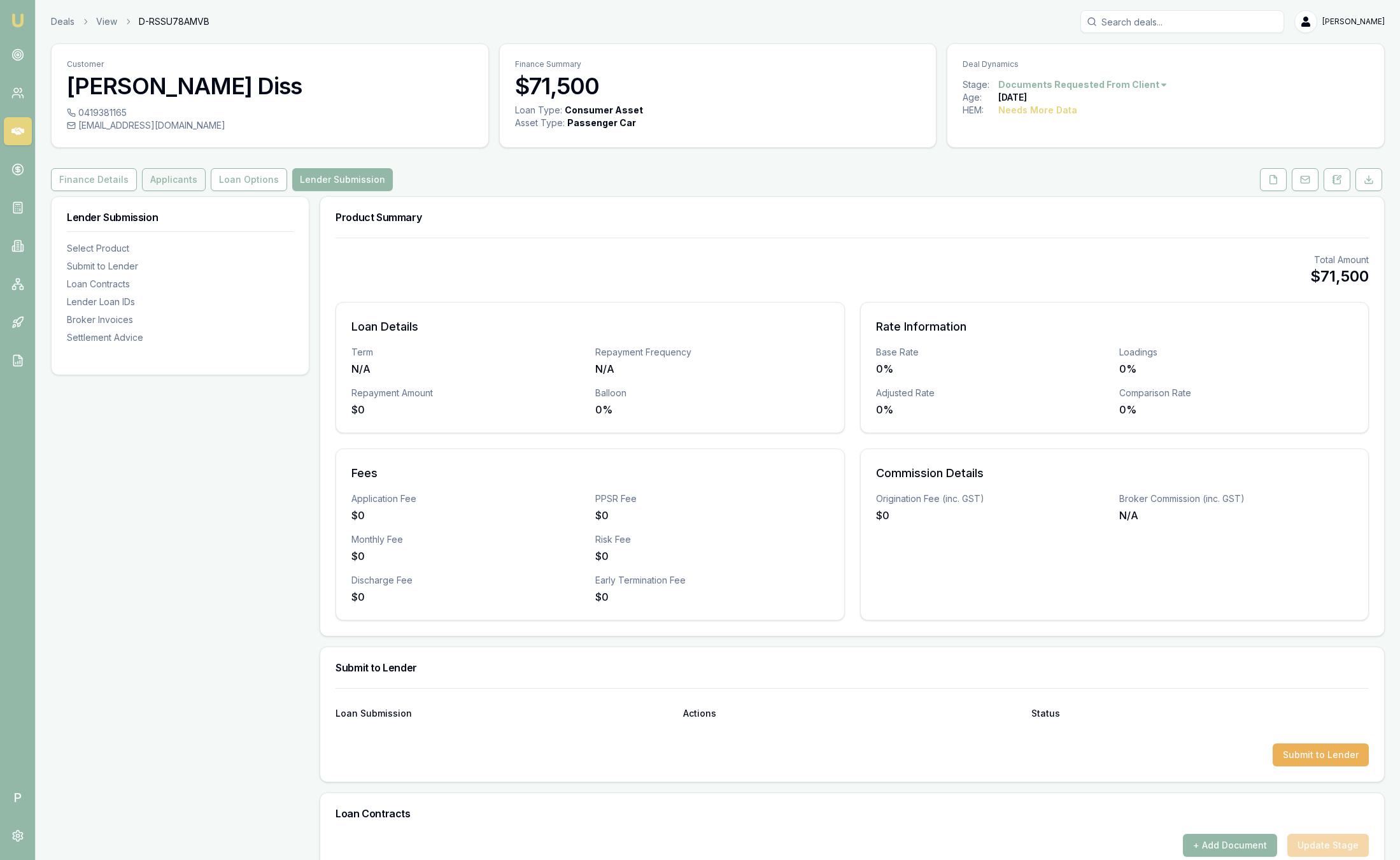
click at [184, 180] on button "Applicants" at bounding box center [174, 179] width 63 height 23
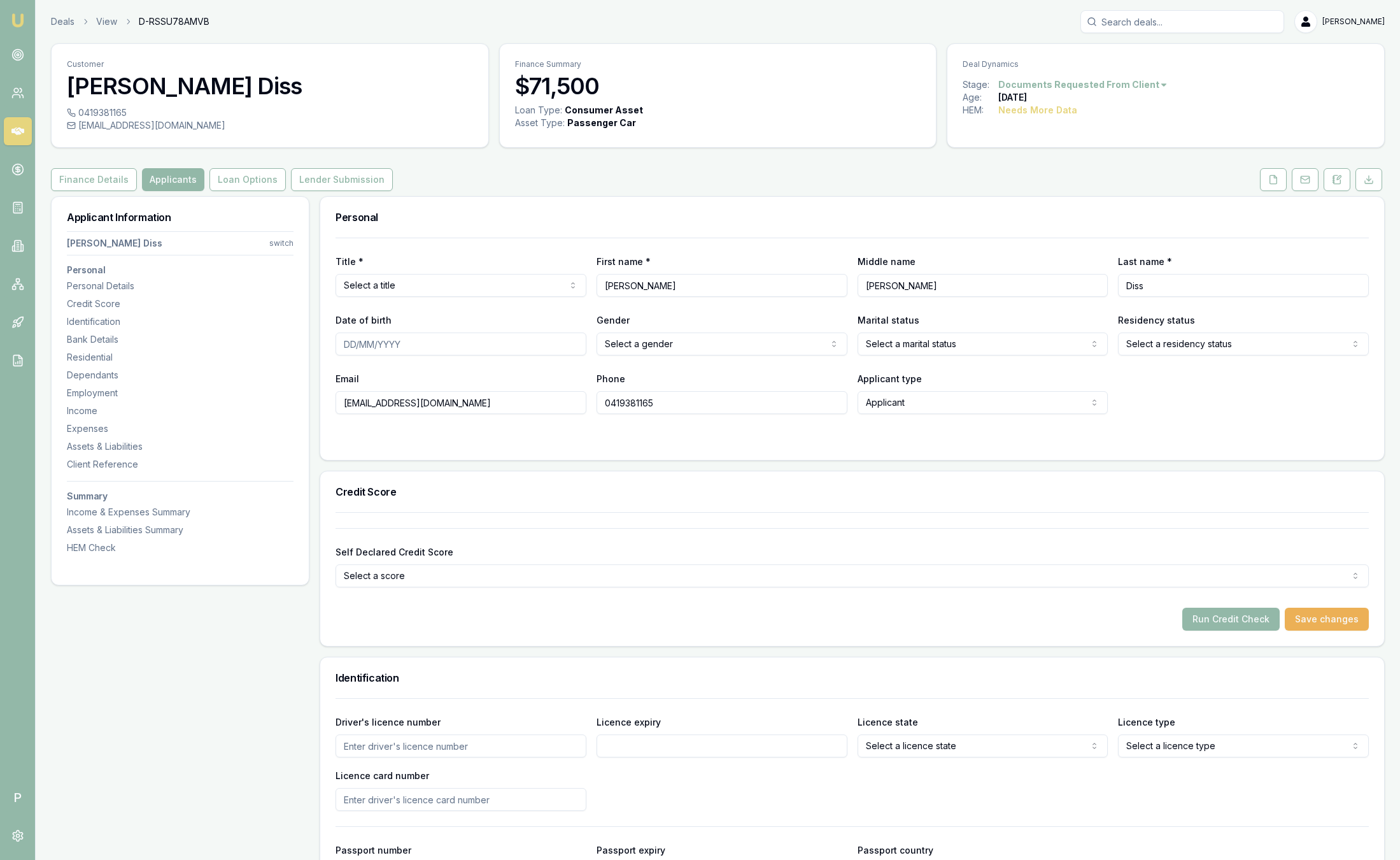
click at [216, 177] on button "Loan Options" at bounding box center [248, 179] width 77 height 23
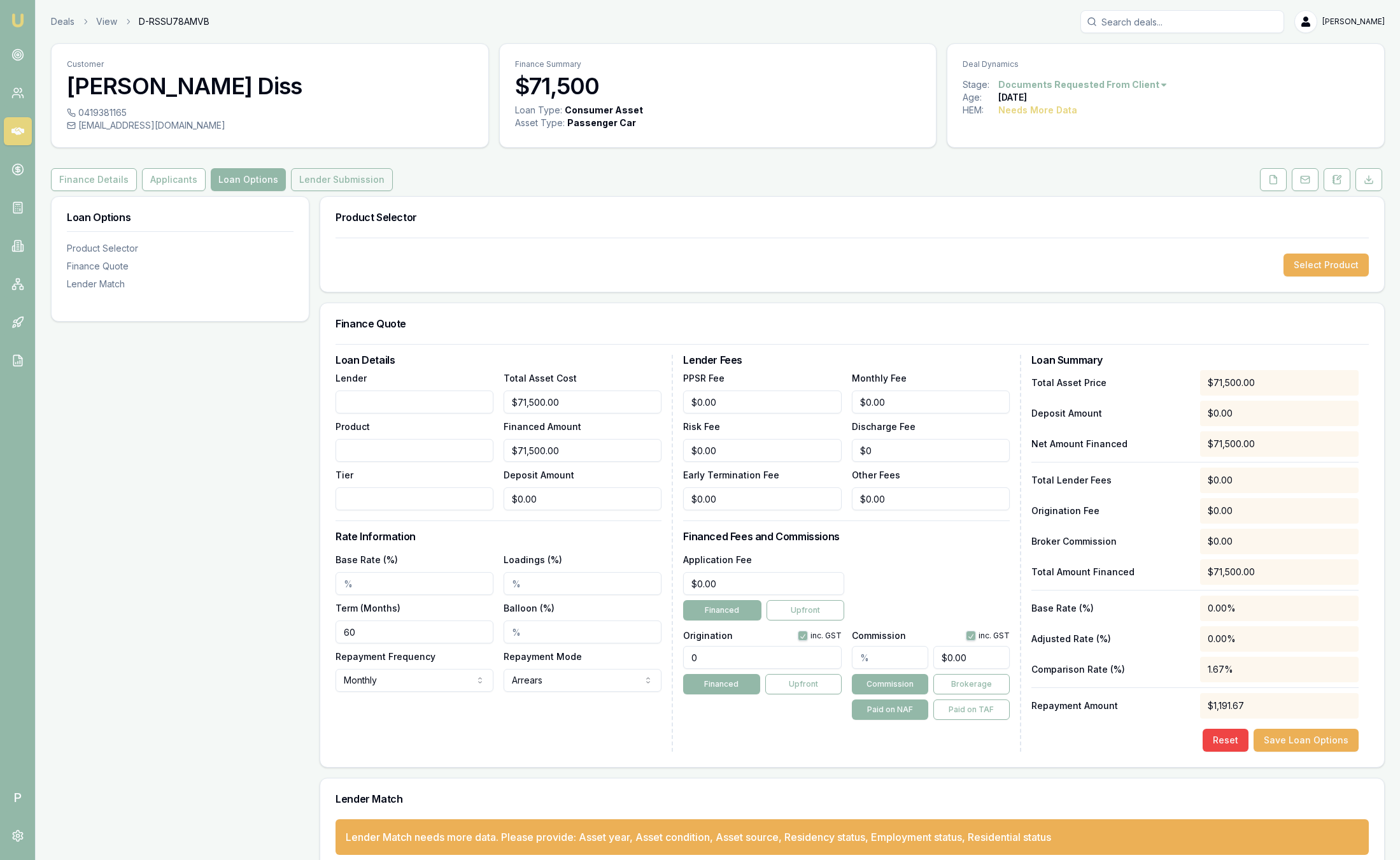
click at [314, 180] on button "Lender Submission" at bounding box center [342, 179] width 102 height 23
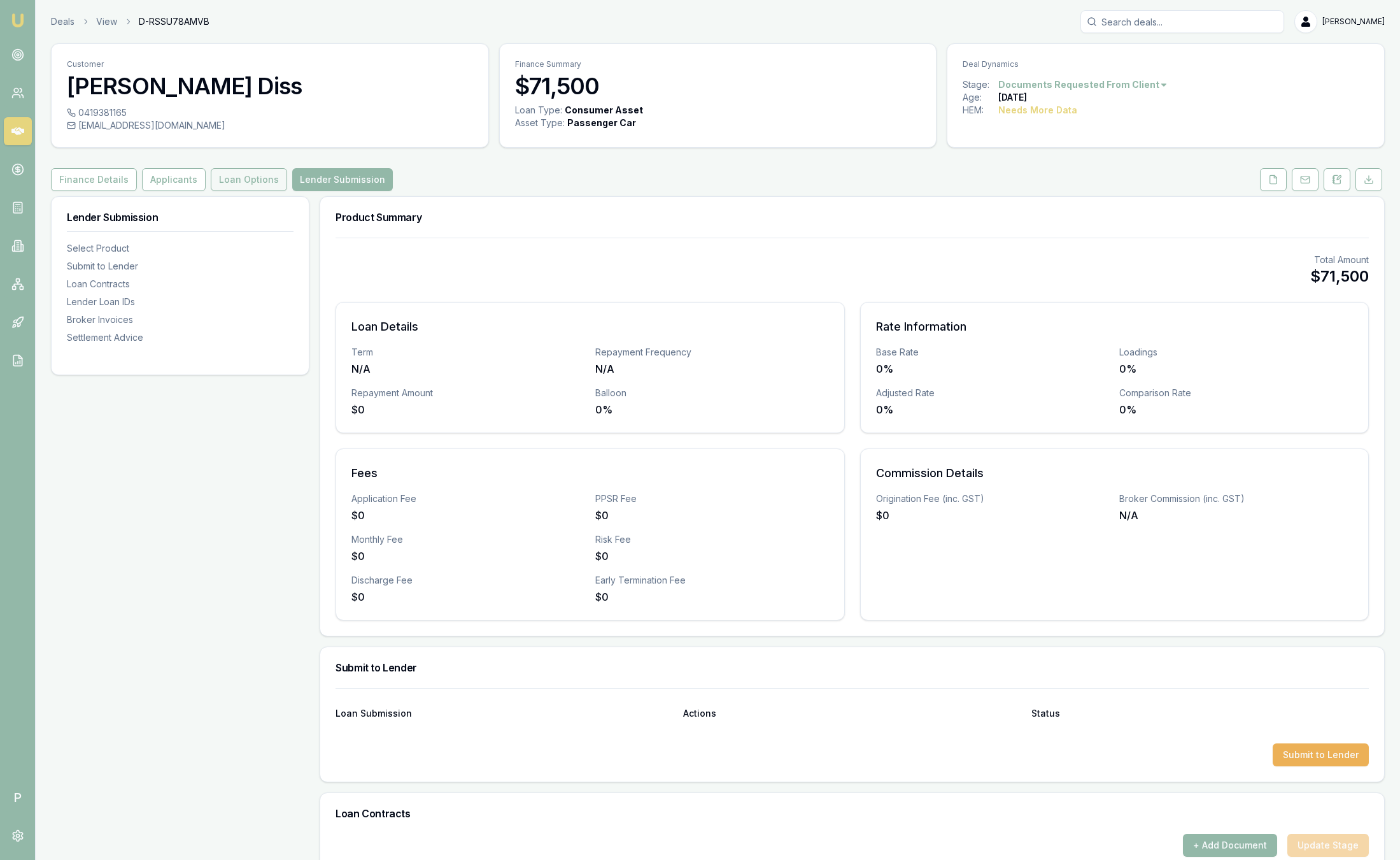
click at [236, 186] on button "Loan Options" at bounding box center [249, 179] width 77 height 23
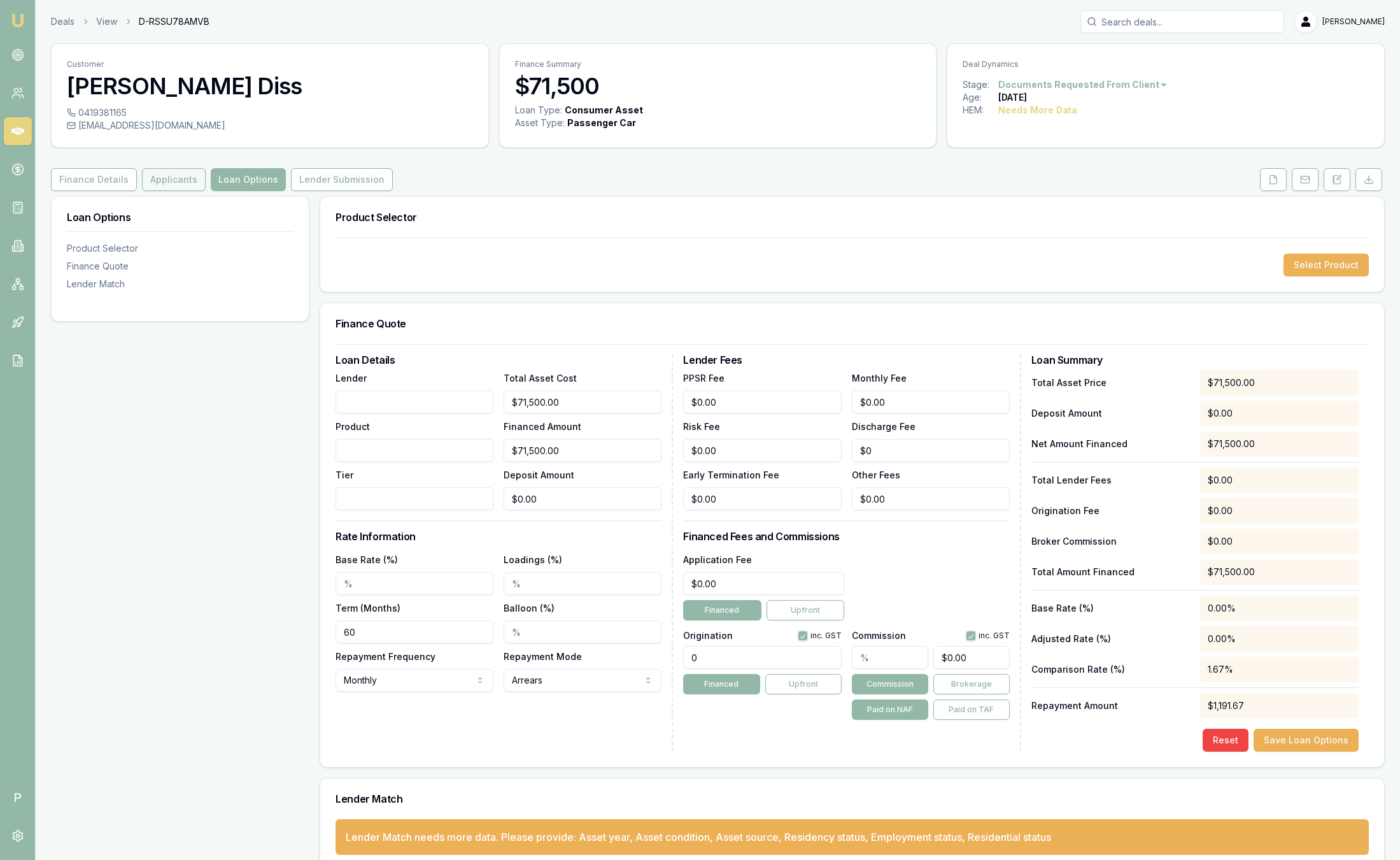
click at [178, 186] on button "Applicants" at bounding box center [174, 179] width 63 height 23
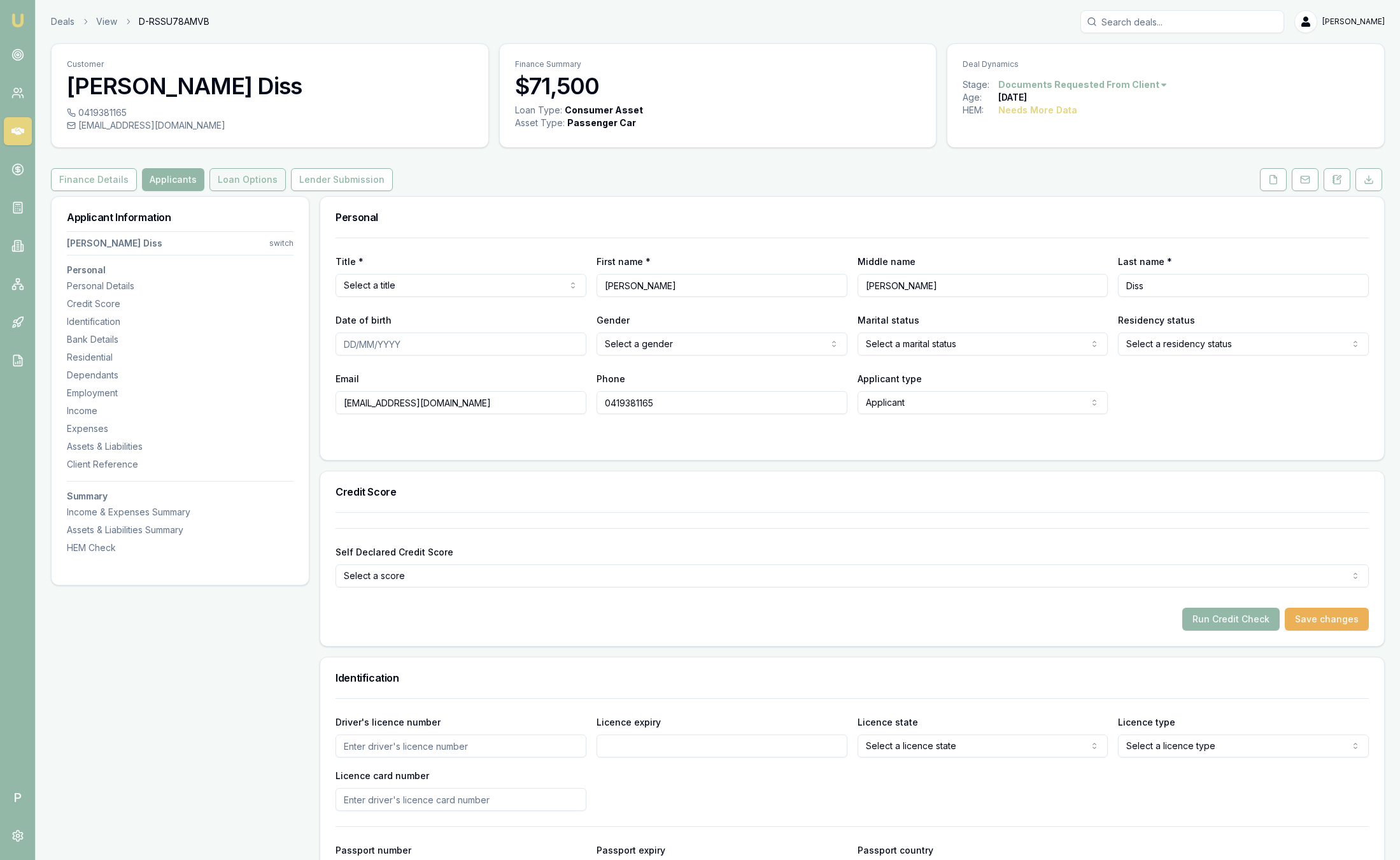
click at [227, 190] on button "Loan Options" at bounding box center [248, 179] width 77 height 23
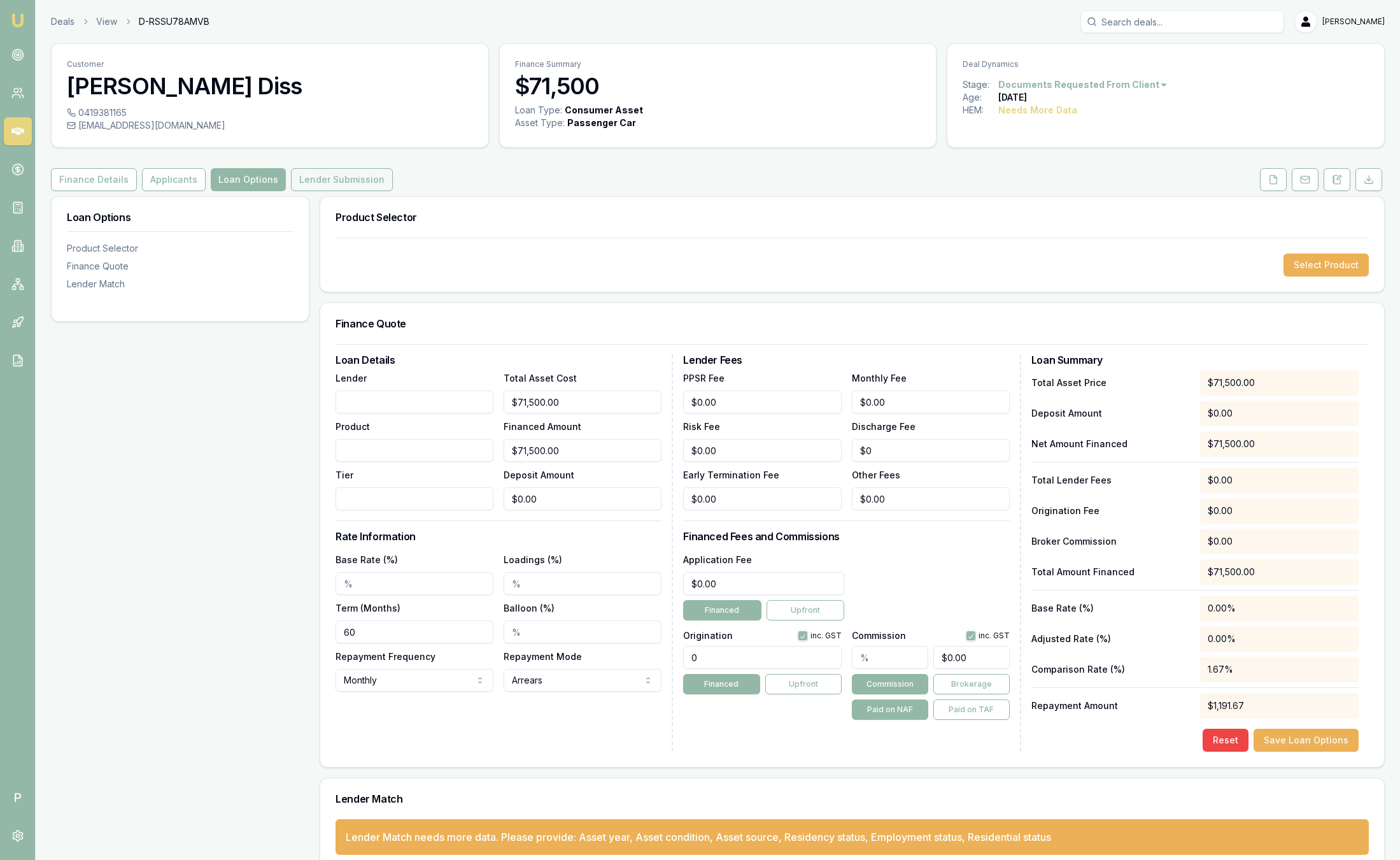
click at [336, 171] on button "Lender Submission" at bounding box center [342, 179] width 102 height 23
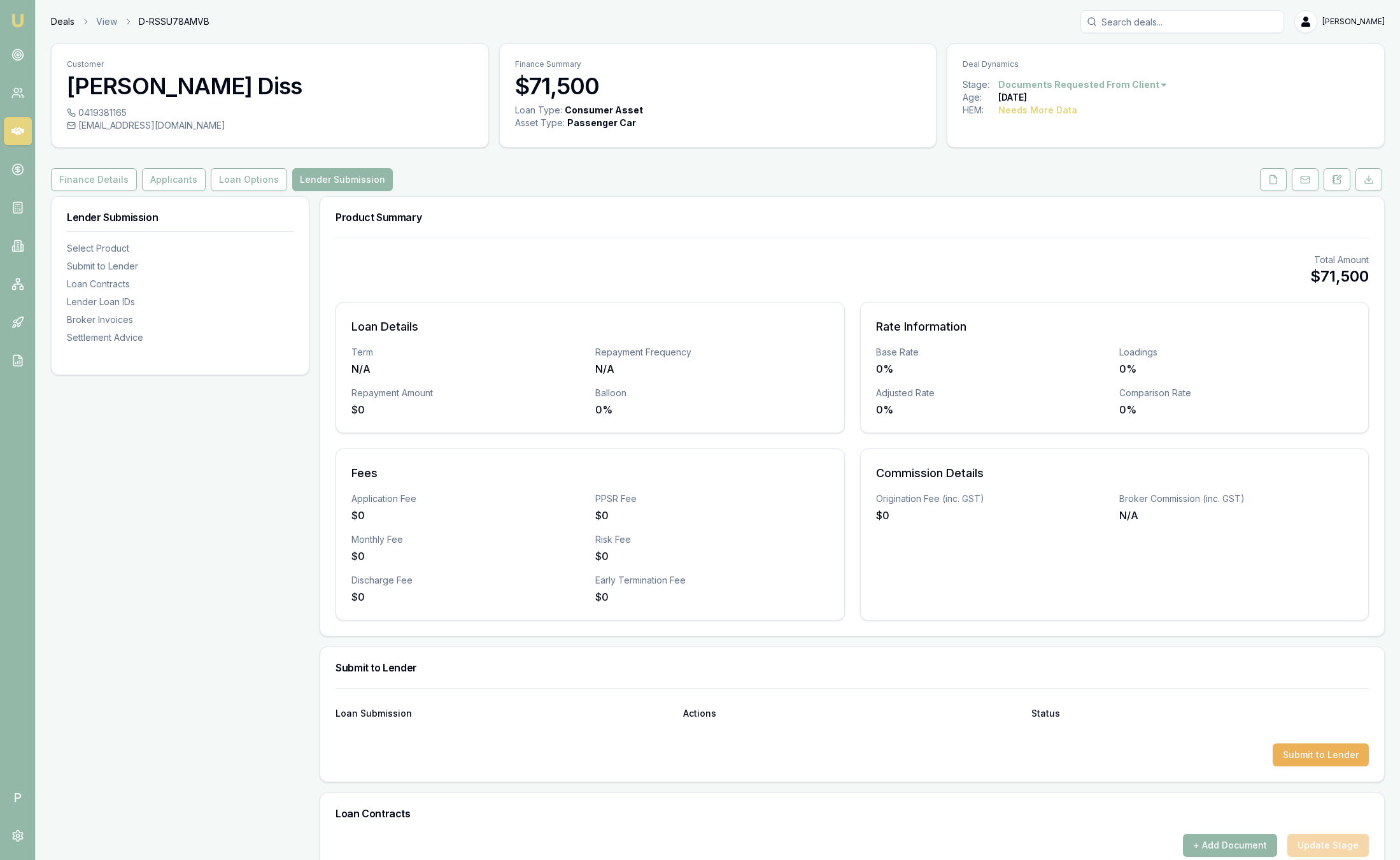
click at [61, 26] on link "Deals" at bounding box center [63, 21] width 24 height 13
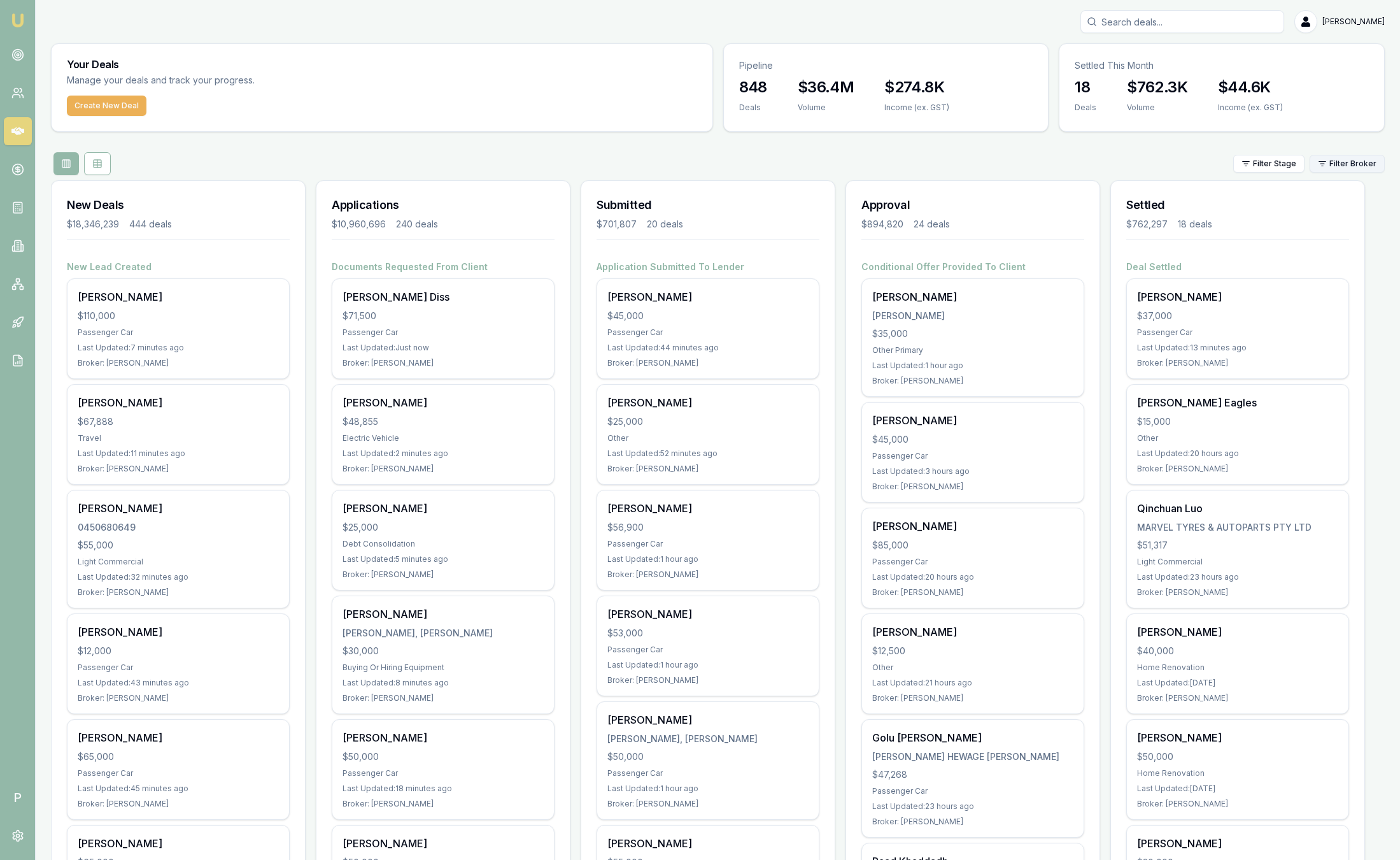
click at [1335, 168] on html "Emu Broker P Sam Crouch Toggle Menu Your Deals Manage your deals and track your…" at bounding box center [700, 430] width 1400 height 860
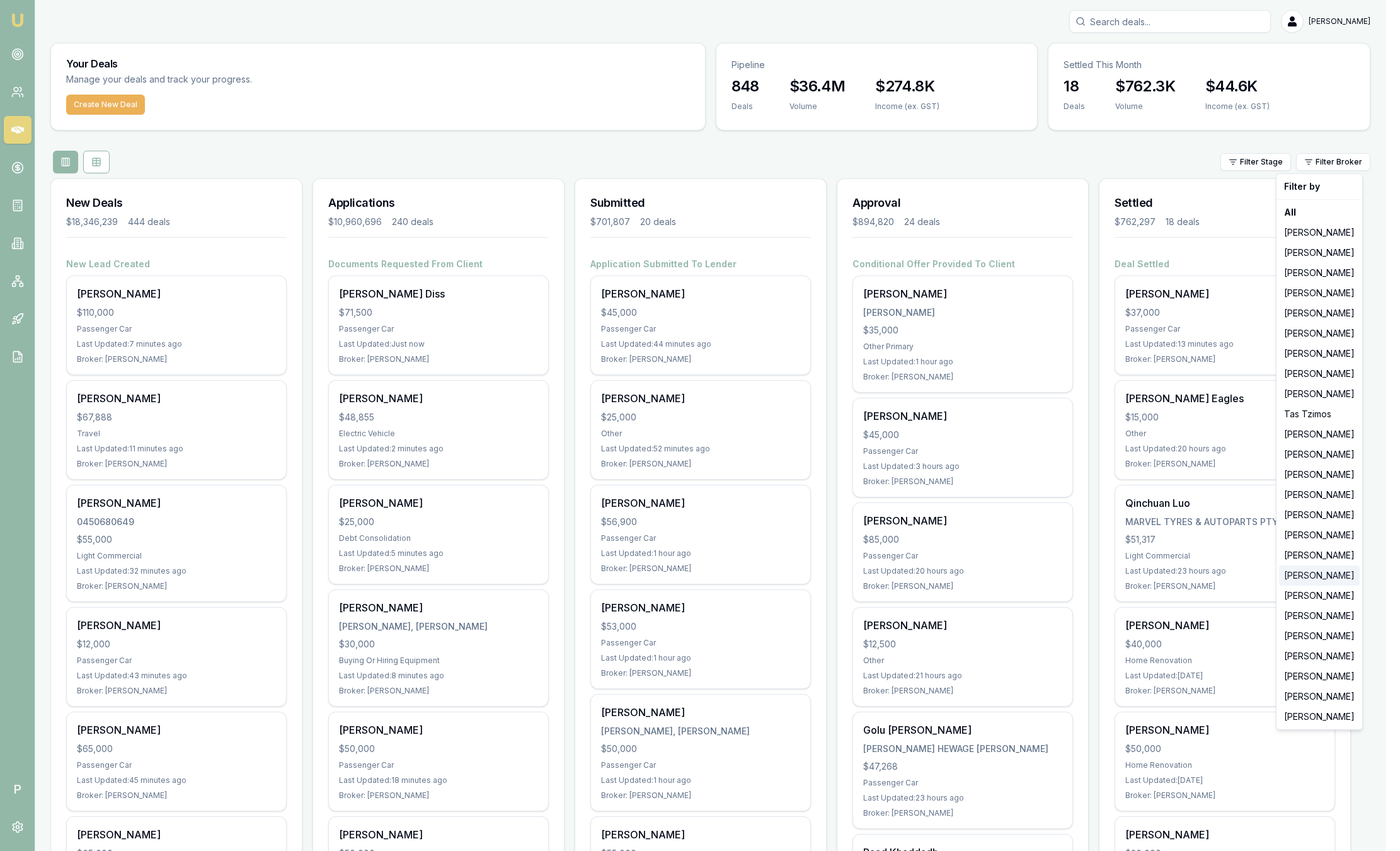
click at [1312, 568] on div "[PERSON_NAME]" at bounding box center [1319, 575] width 80 height 20
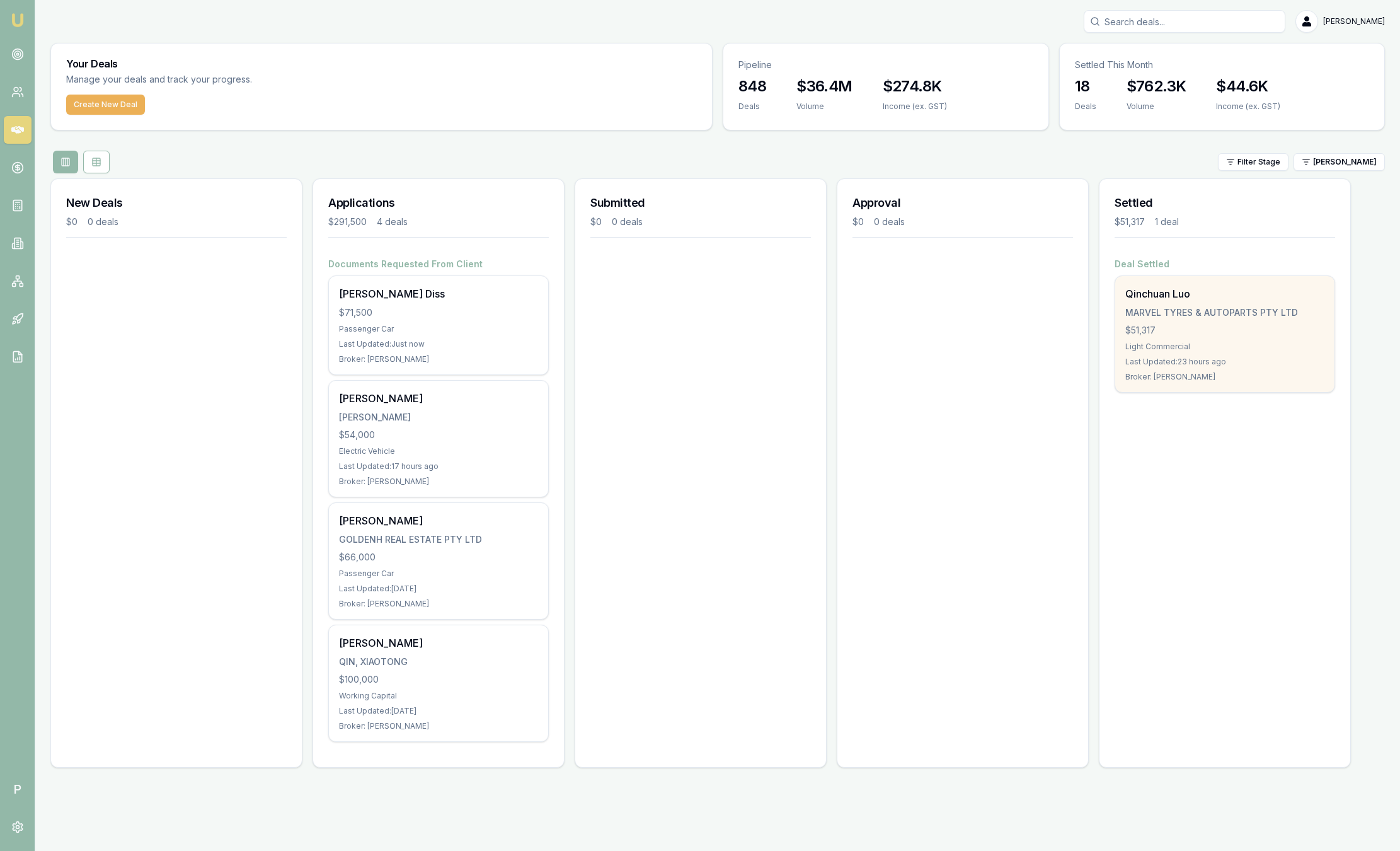
click at [1221, 332] on div "$51,317" at bounding box center [1225, 330] width 199 height 12
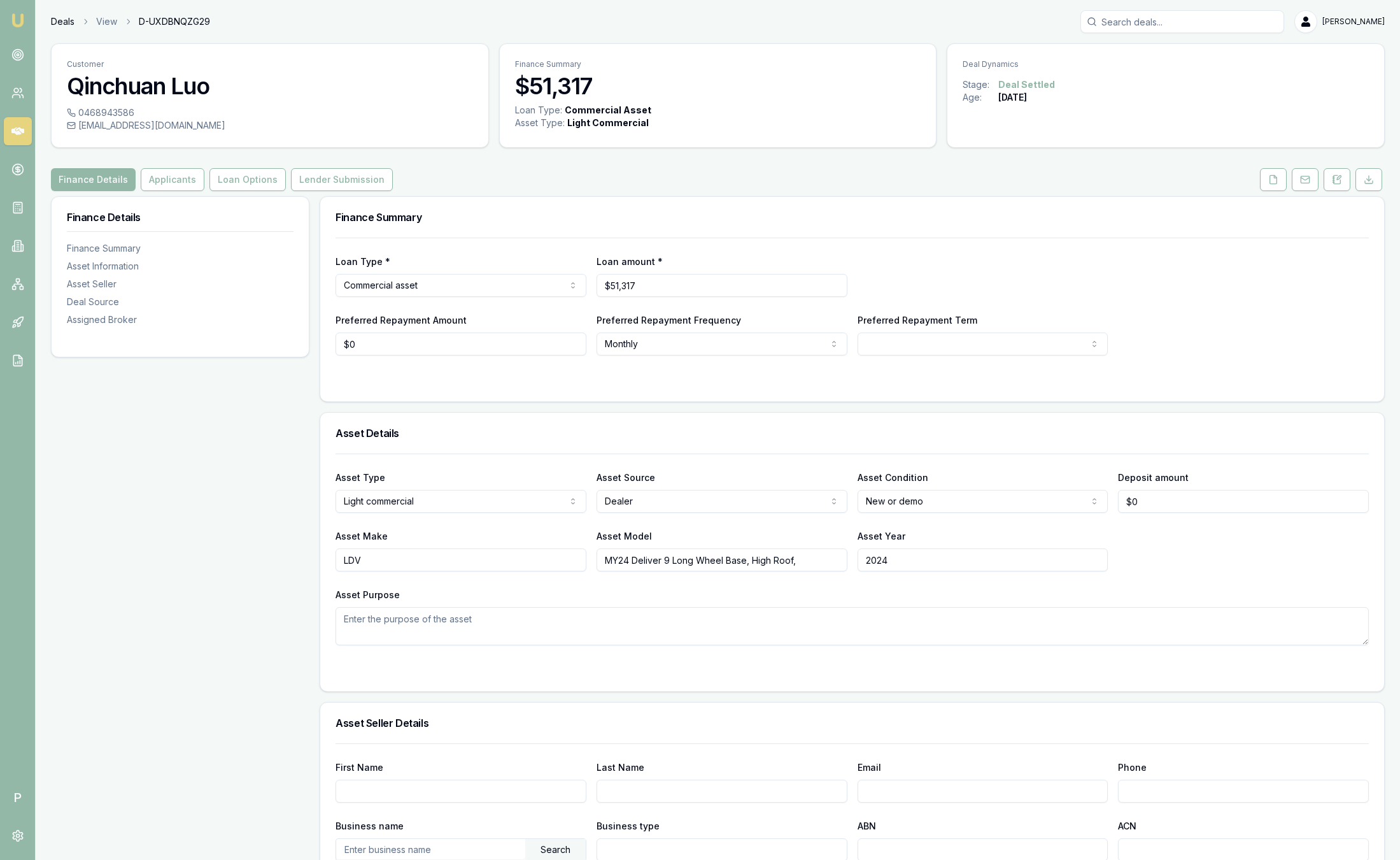
click at [67, 24] on link "Deals" at bounding box center [63, 21] width 24 height 13
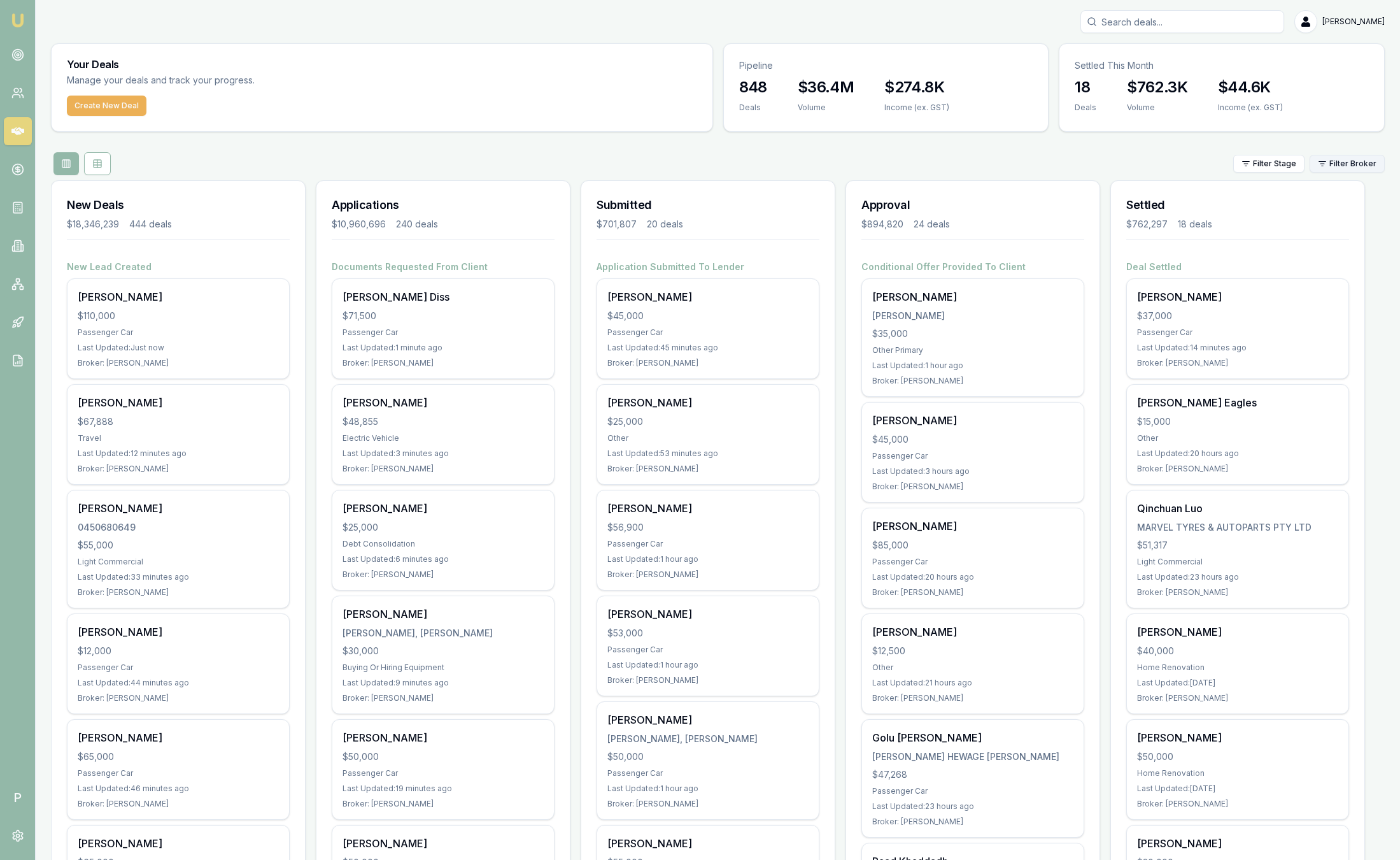
click at [1335, 163] on html "Emu Broker P [PERSON_NAME] Toggle Menu Your Deals Manage your deals and track y…" at bounding box center [700, 430] width 1400 height 860
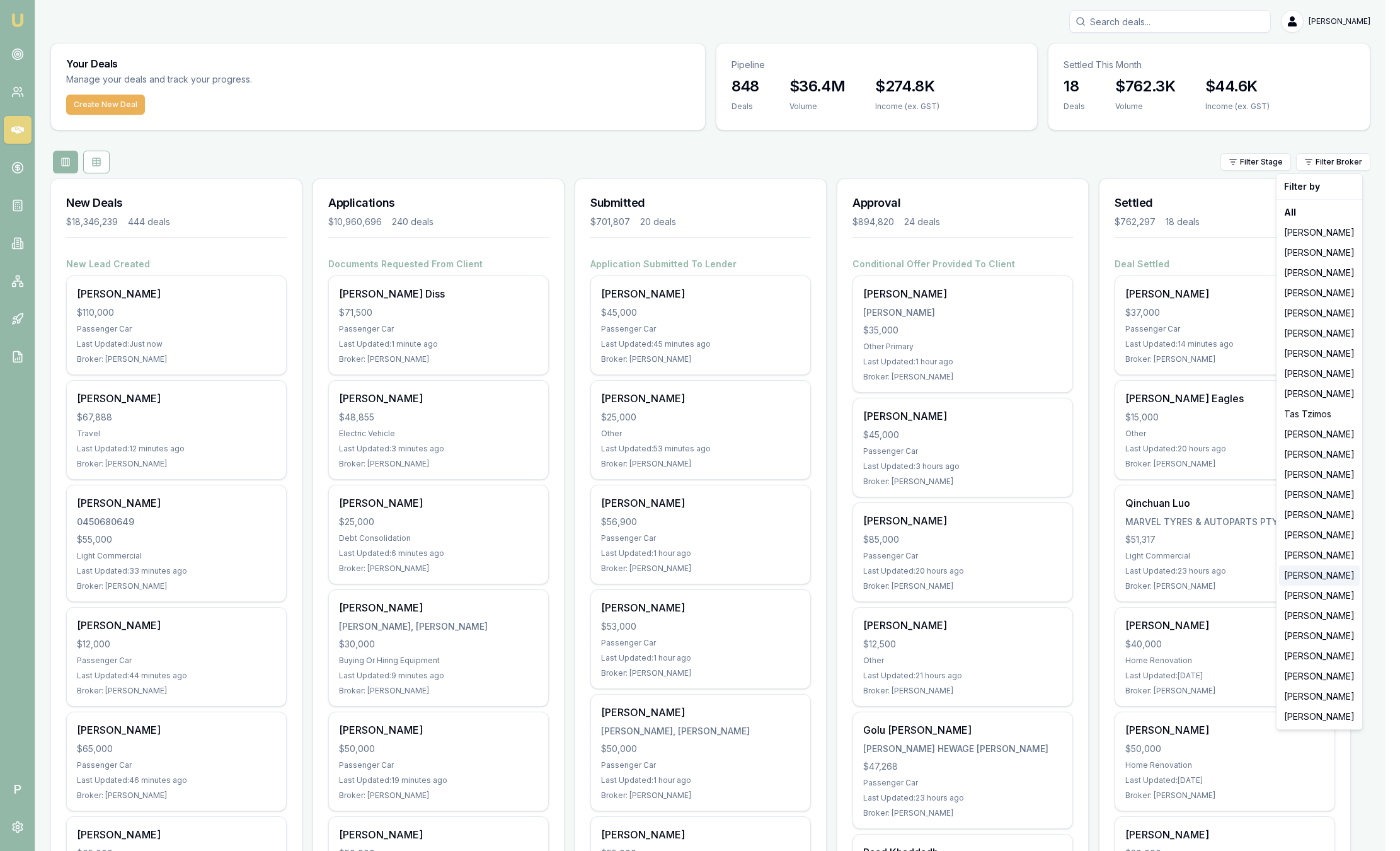
click at [1303, 582] on div "[PERSON_NAME]" at bounding box center [1319, 575] width 80 height 20
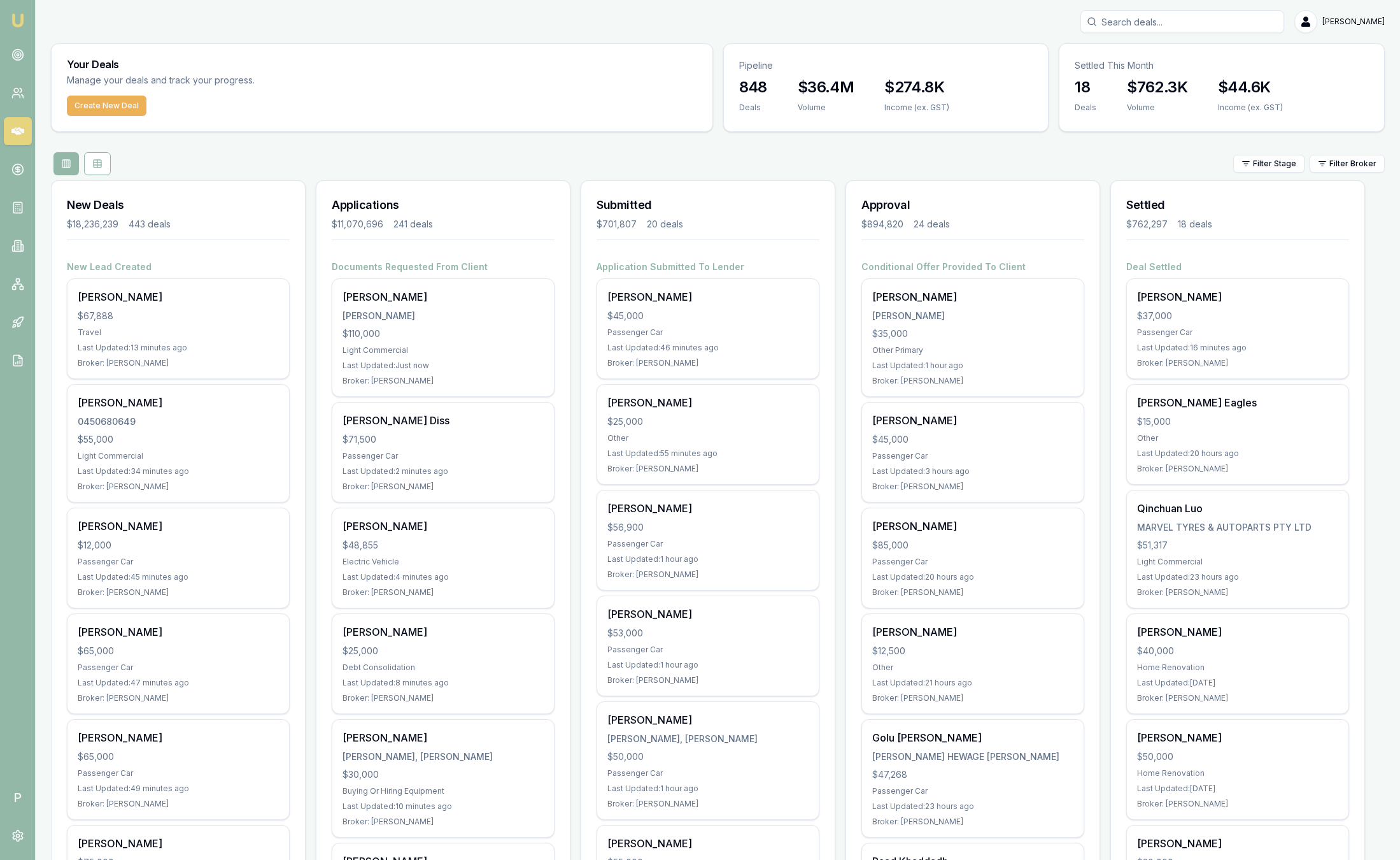
scroll to position [96, 0]
click at [1366, 168] on html "Emu Broker P [PERSON_NAME] Toggle Menu Your Deals Manage your deals and track y…" at bounding box center [700, 430] width 1400 height 860
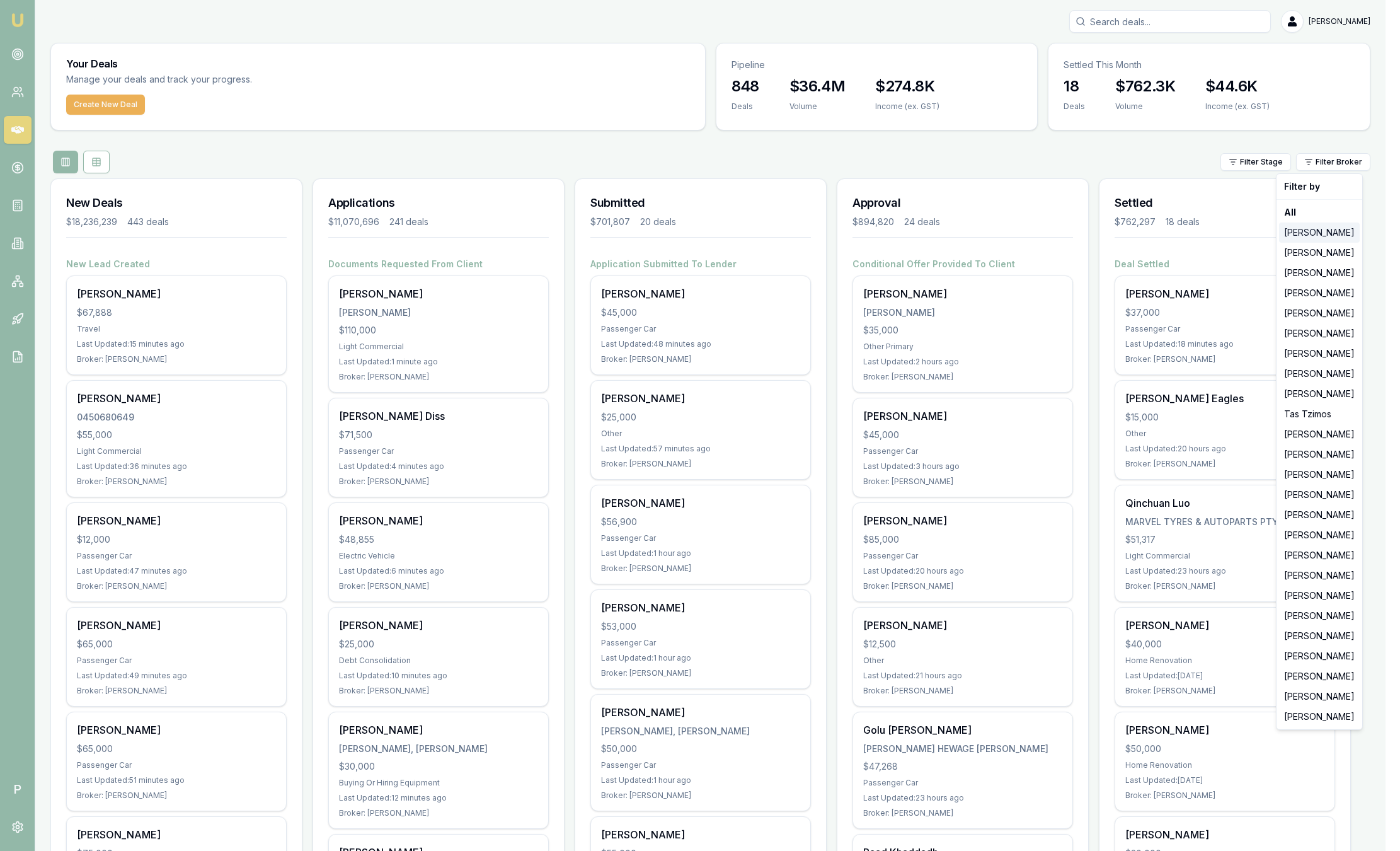
click at [1332, 235] on div "[PERSON_NAME]" at bounding box center [1319, 232] width 80 height 20
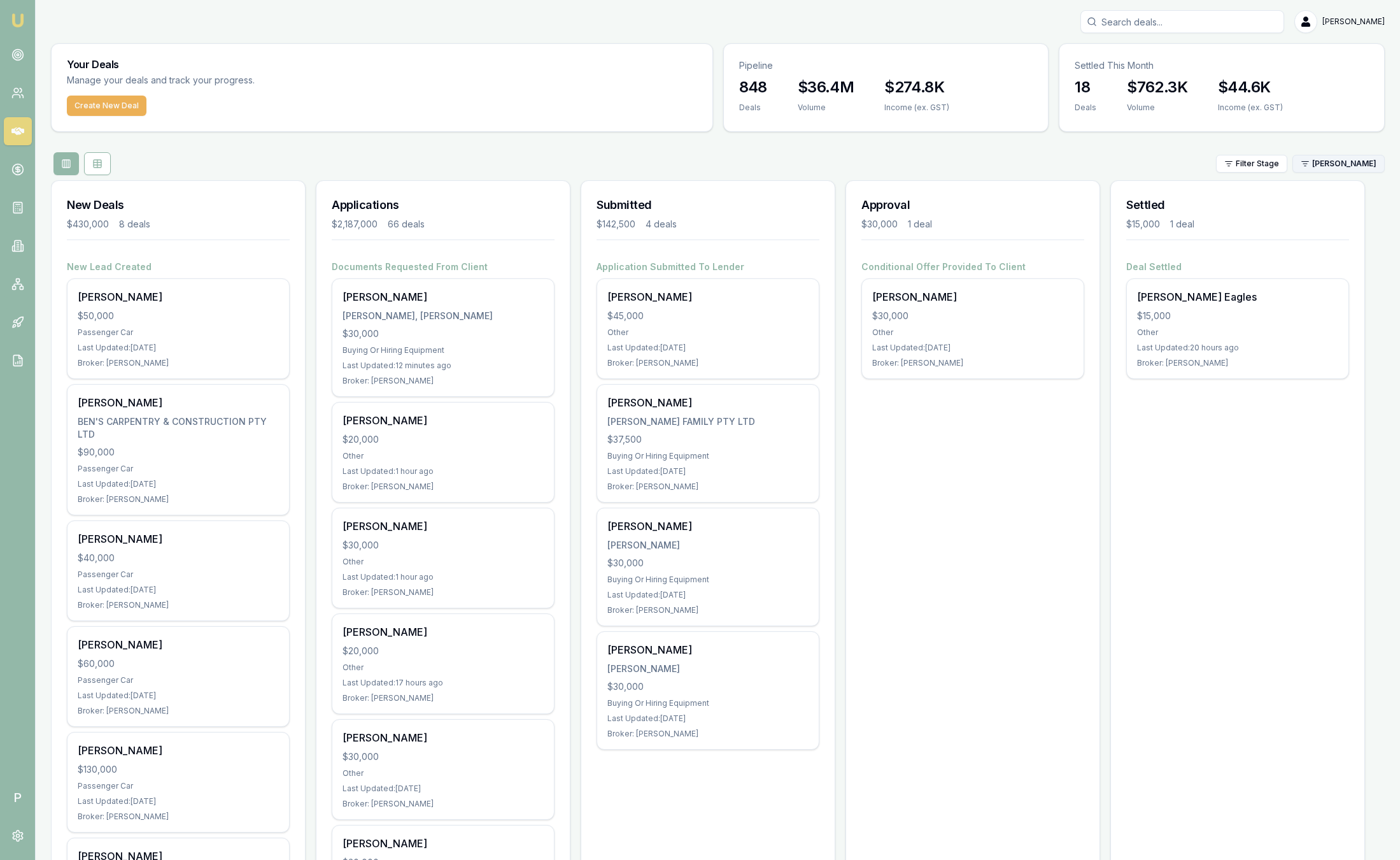
click at [1345, 164] on html "Emu Broker P [PERSON_NAME] Toggle Menu Your Deals Manage your deals and track y…" at bounding box center [700, 430] width 1400 height 860
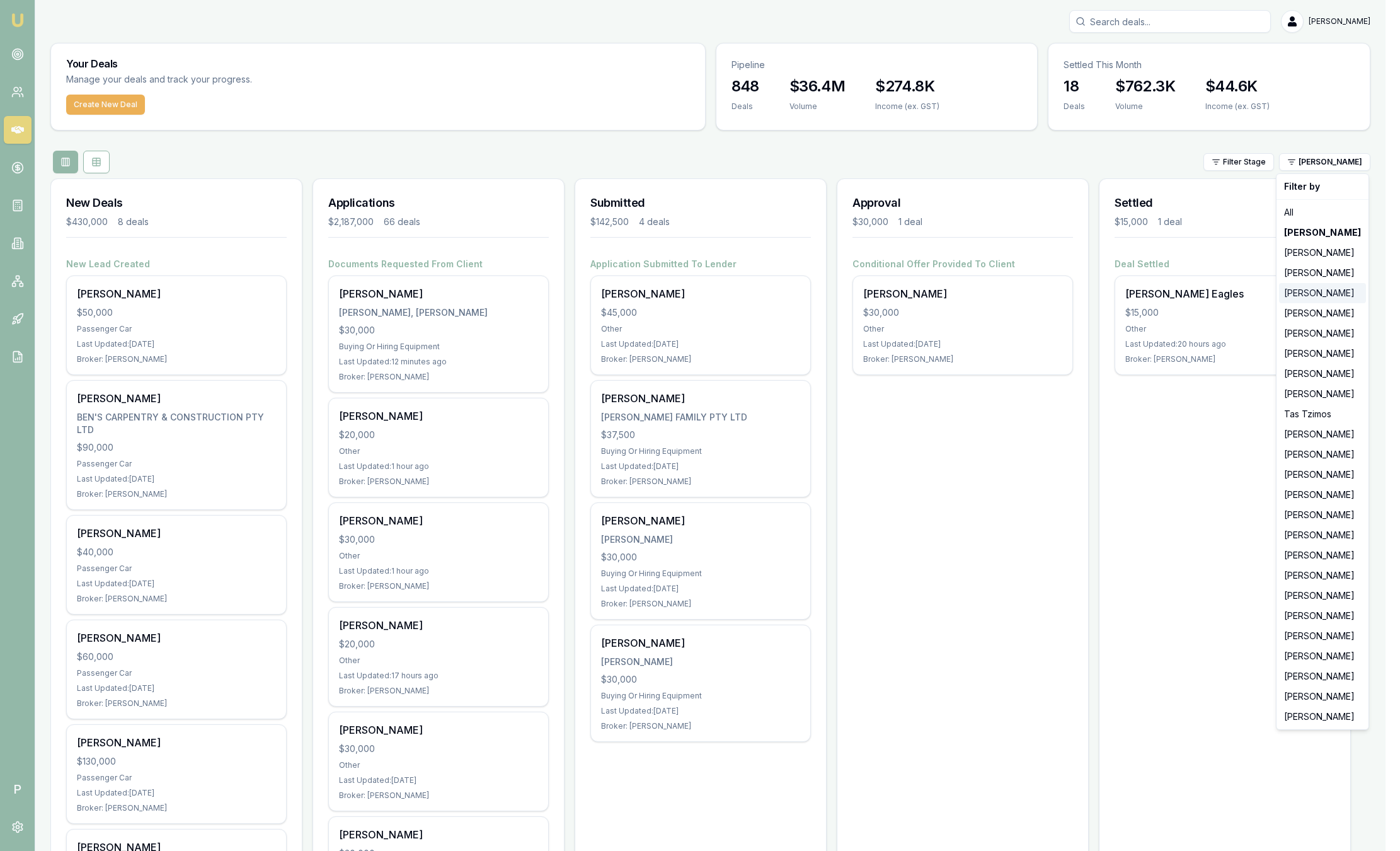
click at [1313, 292] on div "Evette Abdo" at bounding box center [1322, 293] width 87 height 20
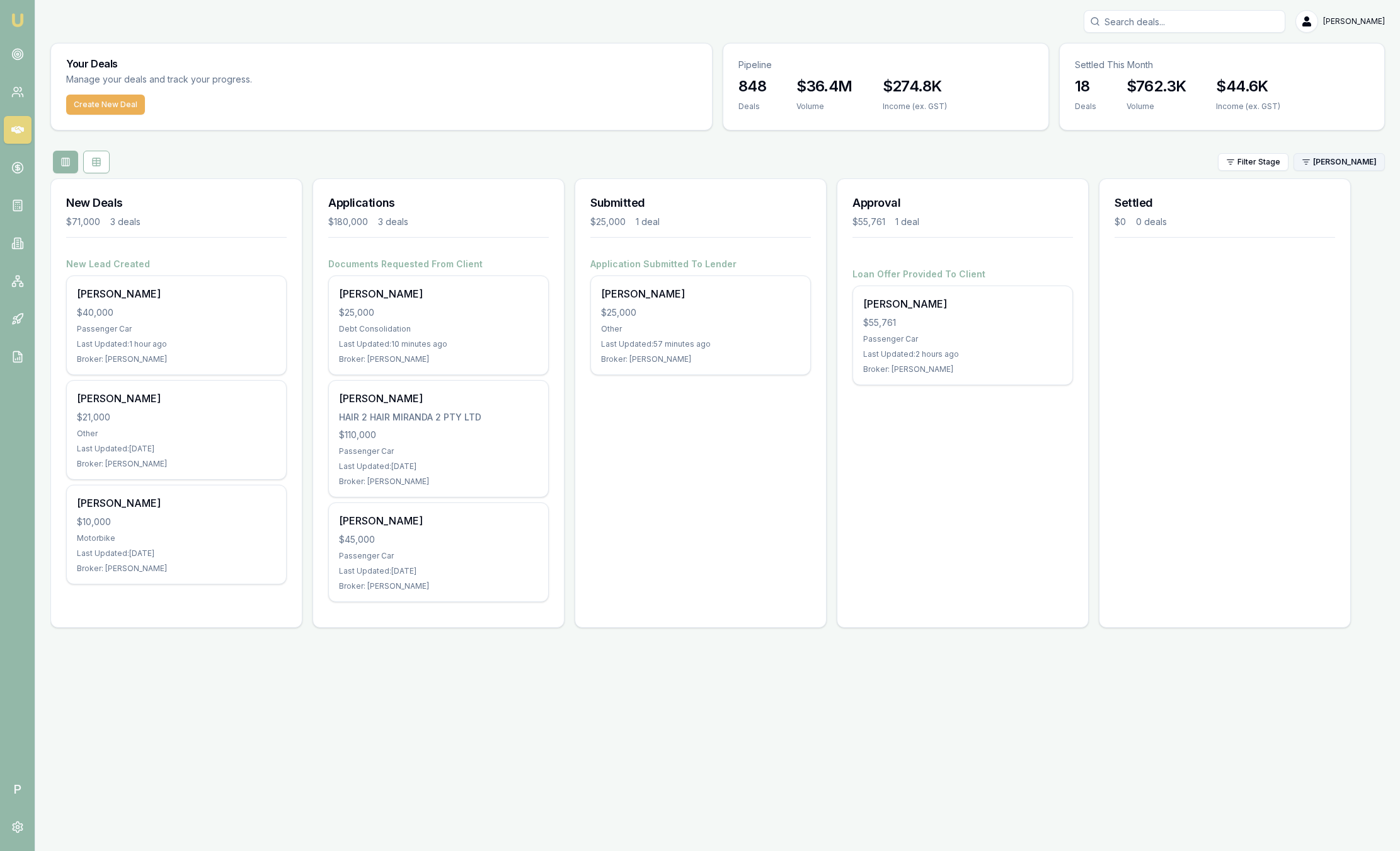
click at [1331, 164] on html "Emu Broker P Sam Crouch Toggle Menu Your Deals Manage your deals and track your…" at bounding box center [700, 425] width 1400 height 851
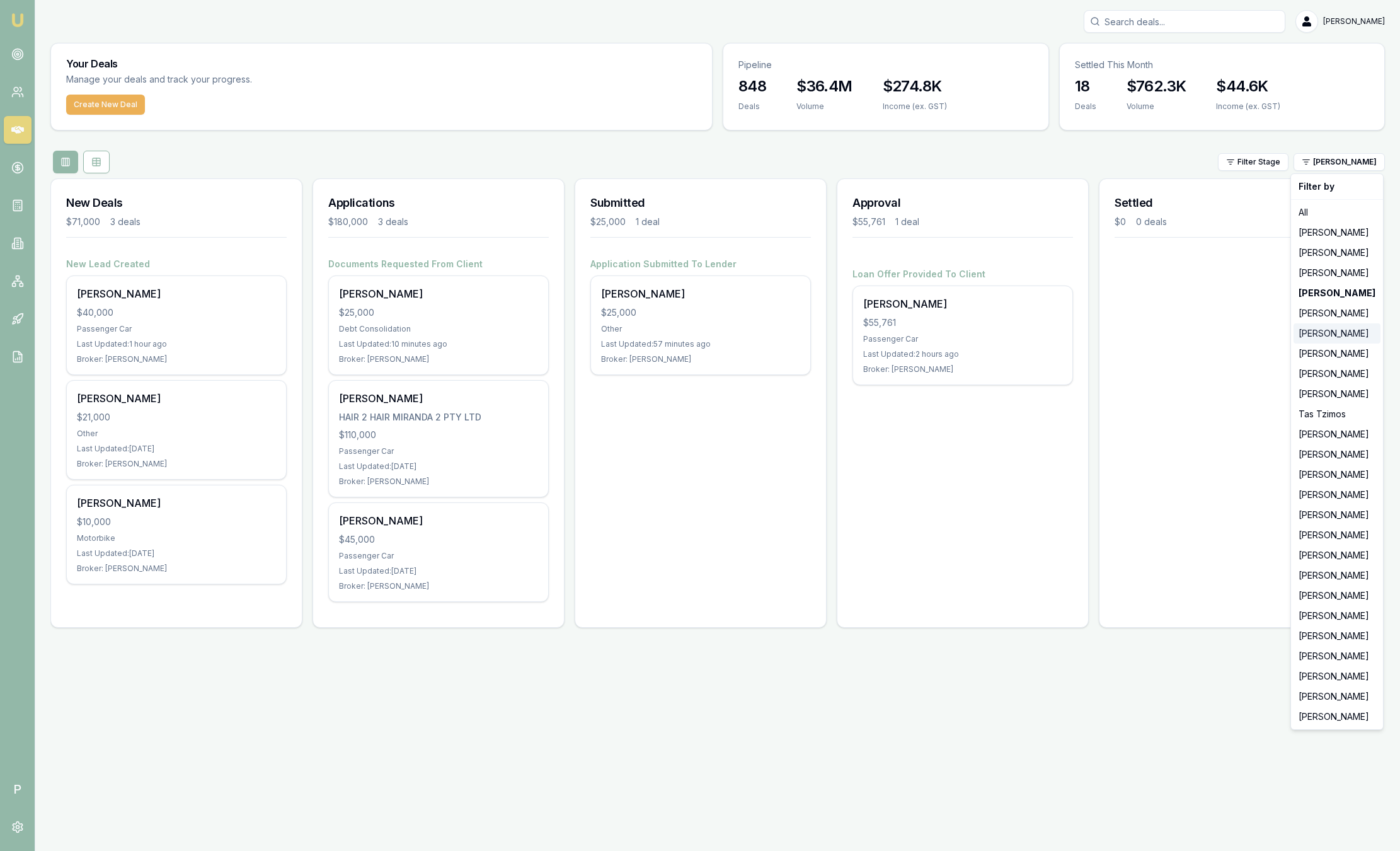
click at [1332, 331] on div "[PERSON_NAME]" at bounding box center [1337, 333] width 87 height 20
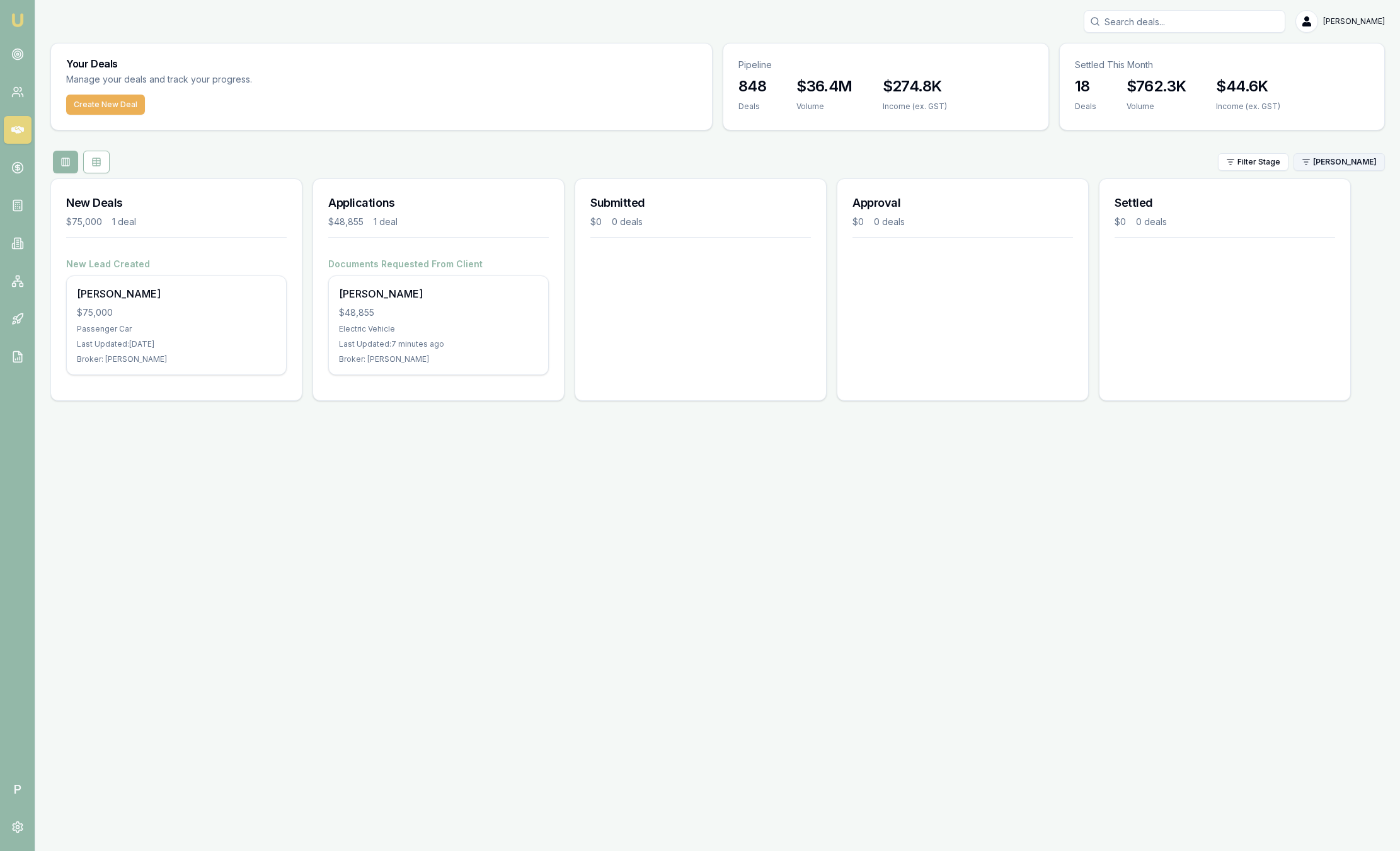
click at [1338, 164] on html "Emu Broker P Sam Crouch Toggle Menu Your Deals Manage your deals and track your…" at bounding box center [700, 425] width 1400 height 851
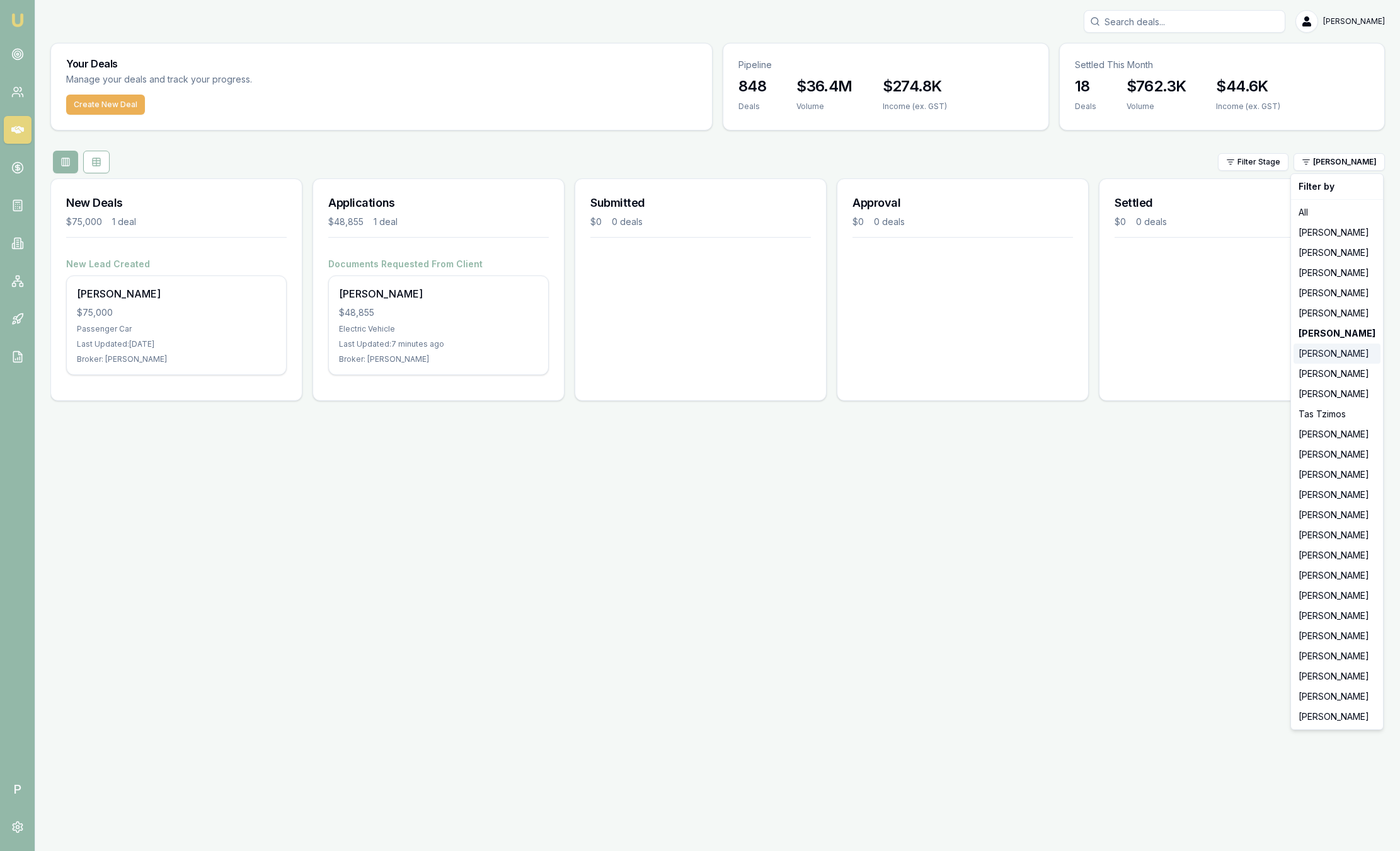
click at [1331, 358] on div "[PERSON_NAME]" at bounding box center [1337, 353] width 87 height 20
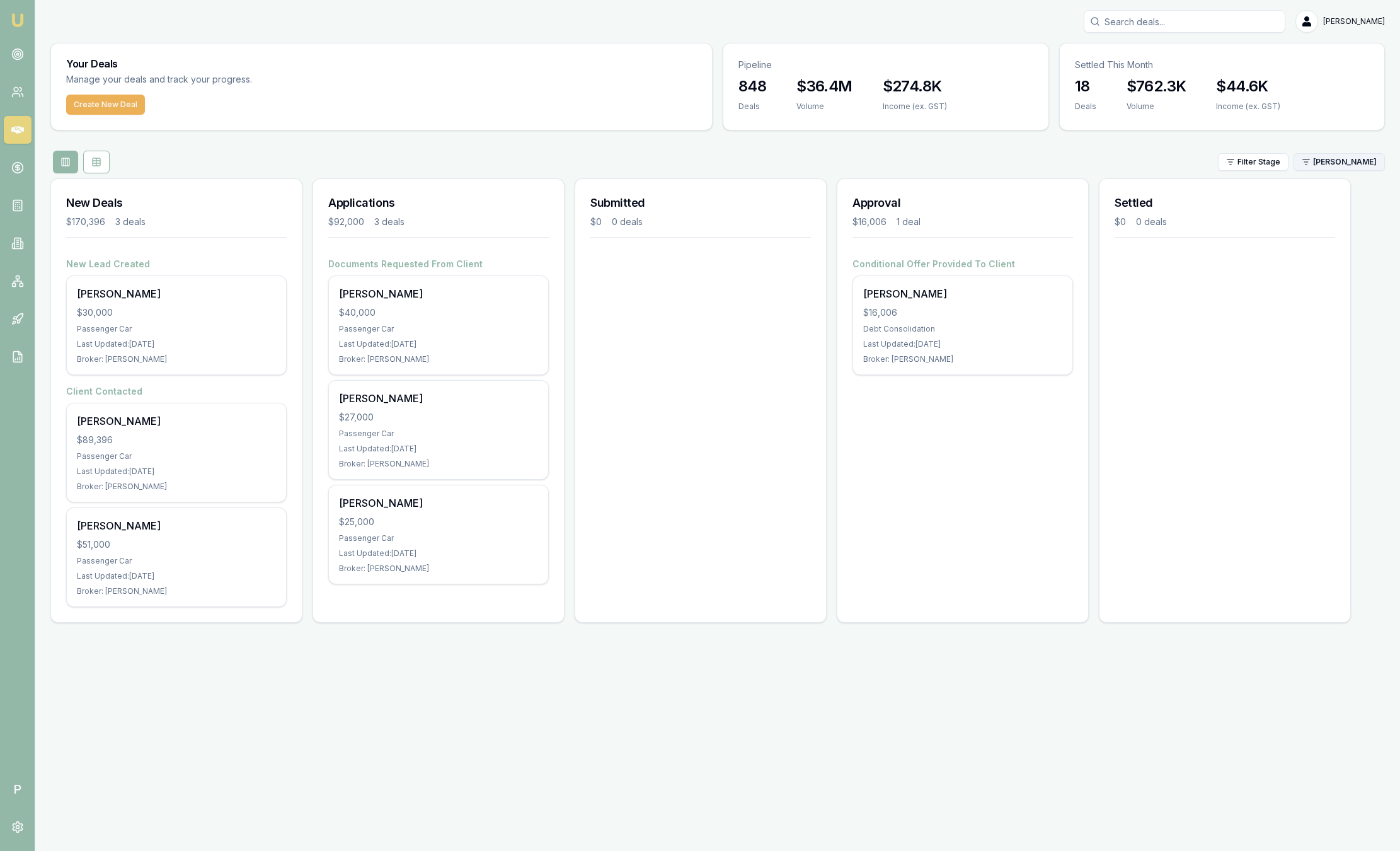
click at [1348, 160] on html "Emu Broker P Sam Crouch Toggle Menu Your Deals Manage your deals and track your…" at bounding box center [700, 425] width 1400 height 851
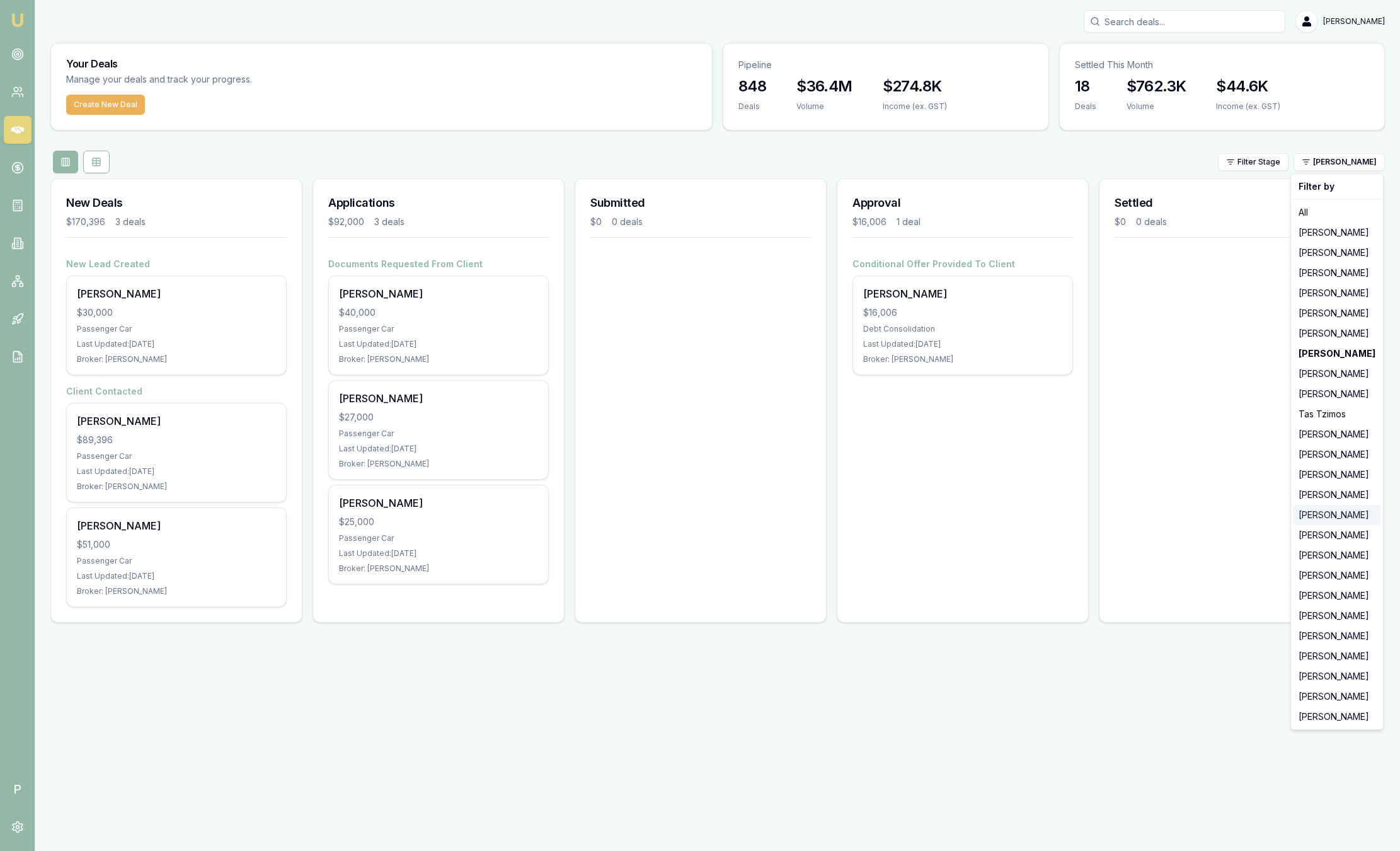
click at [1340, 519] on div "[PERSON_NAME]" at bounding box center [1337, 515] width 87 height 20
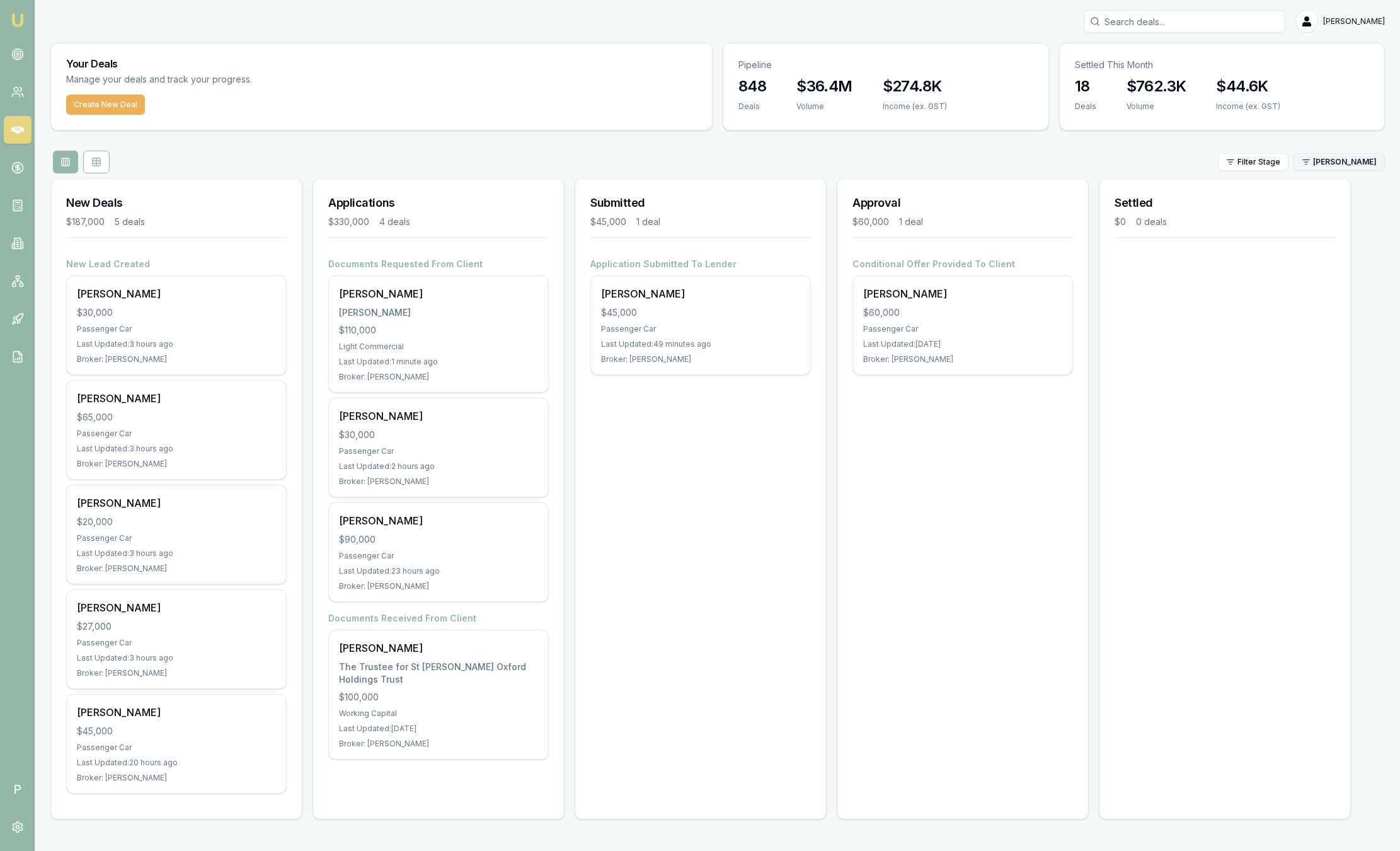
click at [1340, 164] on html "Emu Broker P Sam Crouch Toggle Menu Your Deals Manage your deals and track your…" at bounding box center [700, 425] width 1400 height 851
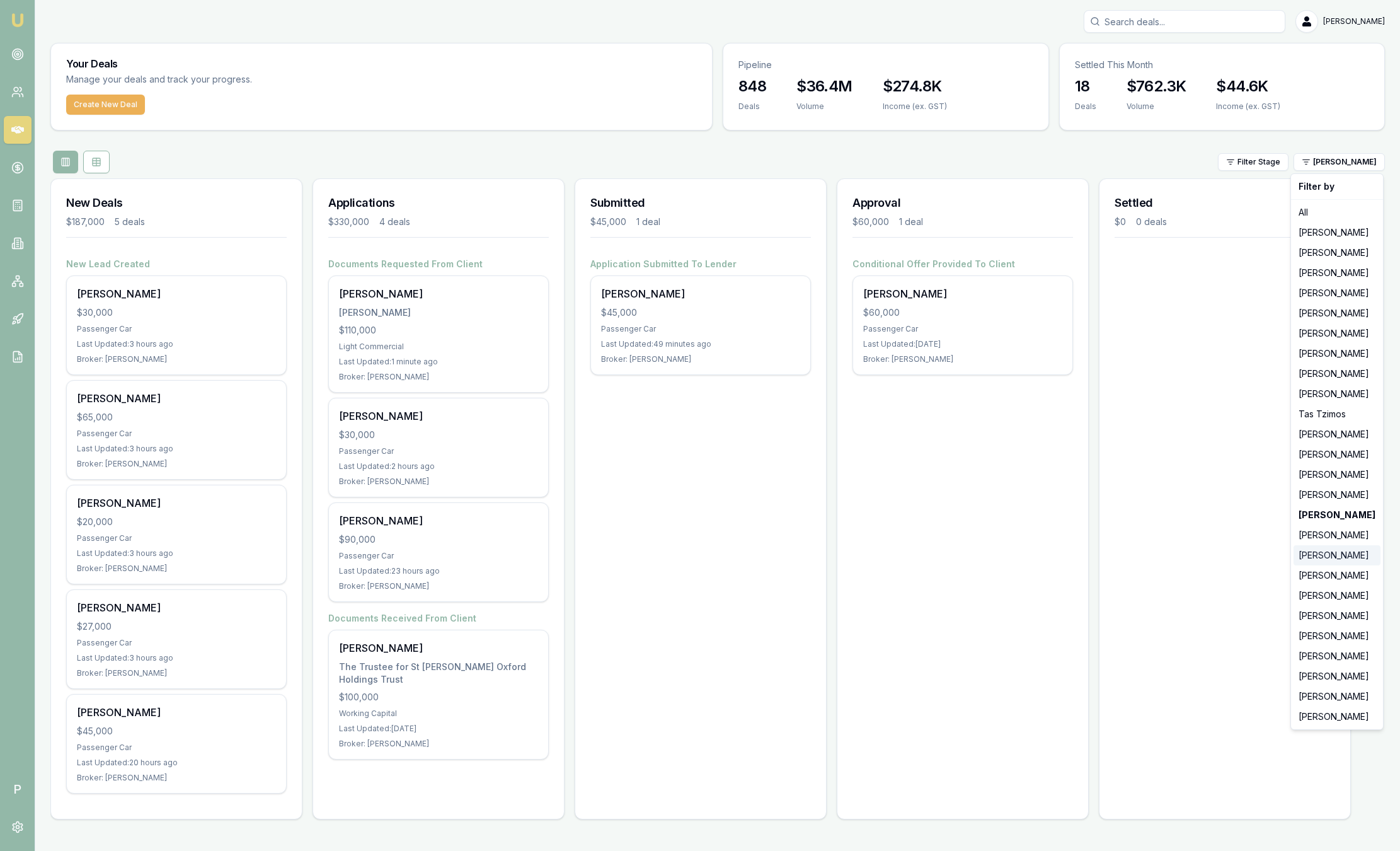
click at [1317, 553] on div "[PERSON_NAME]" at bounding box center [1337, 555] width 87 height 20
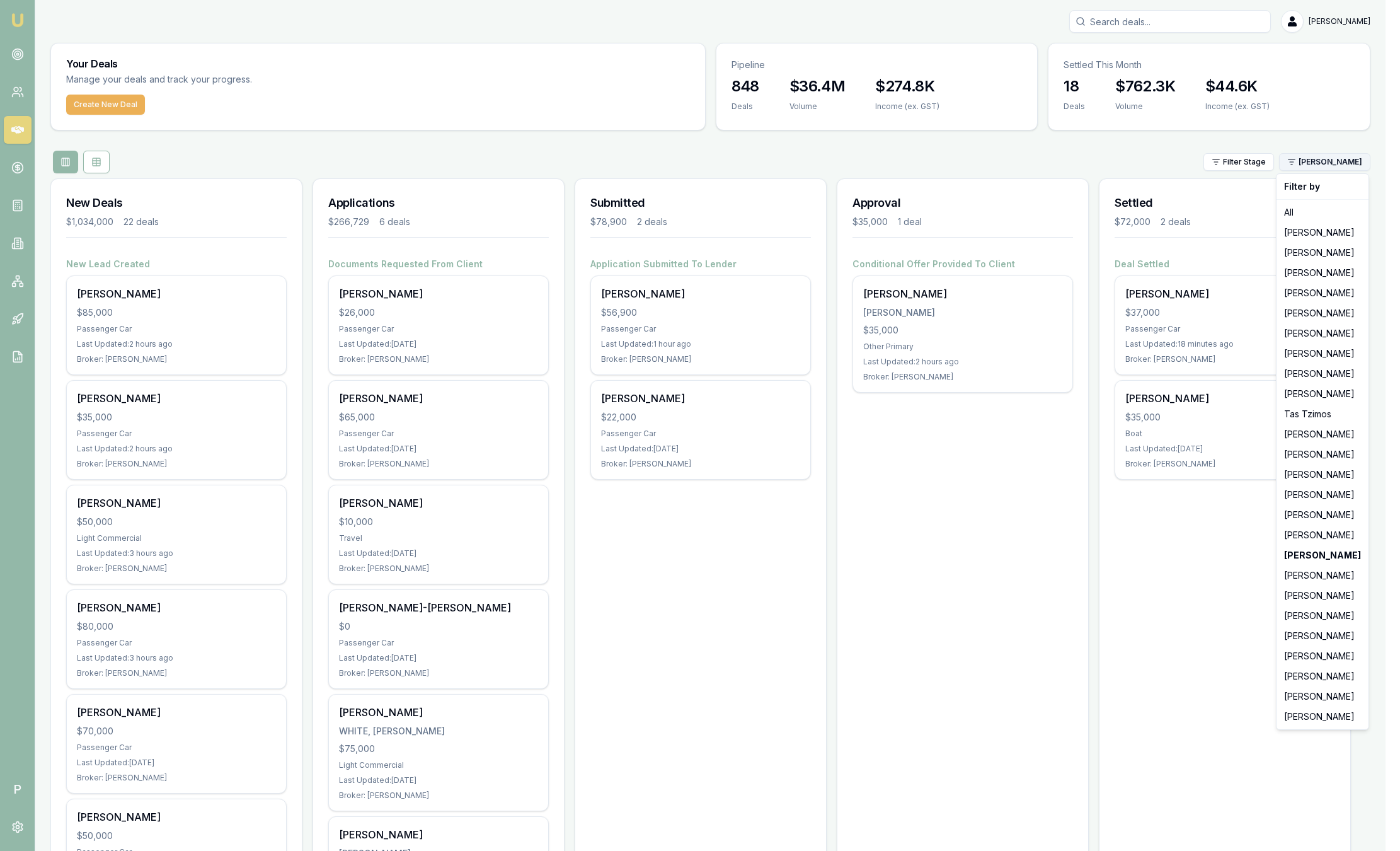
click at [1347, 159] on html "Emu Broker P Sam Crouch Toggle Menu Your Deals Manage your deals and track your…" at bounding box center [700, 425] width 1400 height 851
click at [1320, 600] on div "[PERSON_NAME]" at bounding box center [1322, 595] width 87 height 20
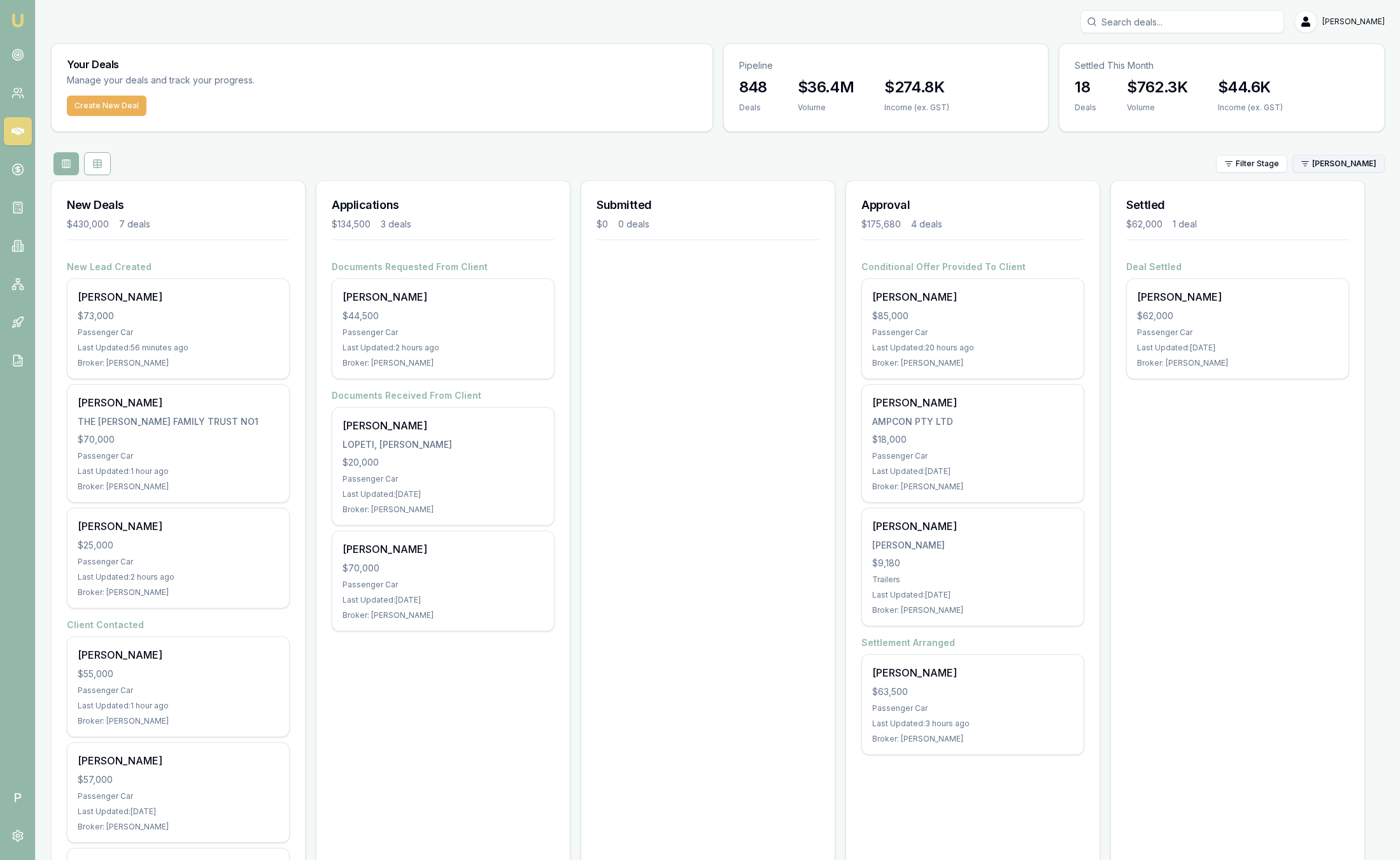
click at [1351, 163] on html "Emu Broker P Sam Crouch Toggle Menu Your Deals Manage your deals and track your…" at bounding box center [700, 430] width 1400 height 860
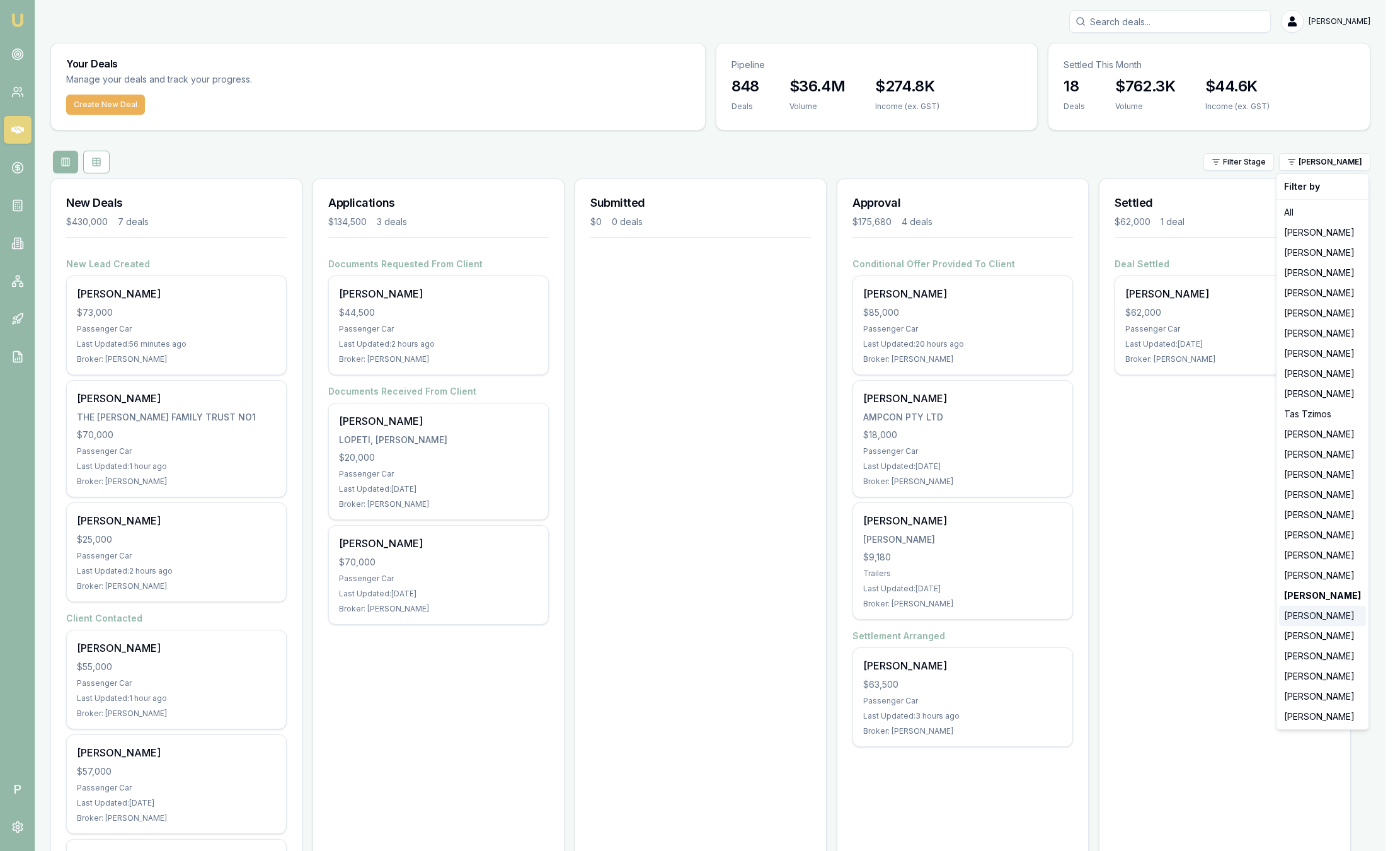
click at [1343, 617] on div "[PERSON_NAME]" at bounding box center [1322, 616] width 87 height 20
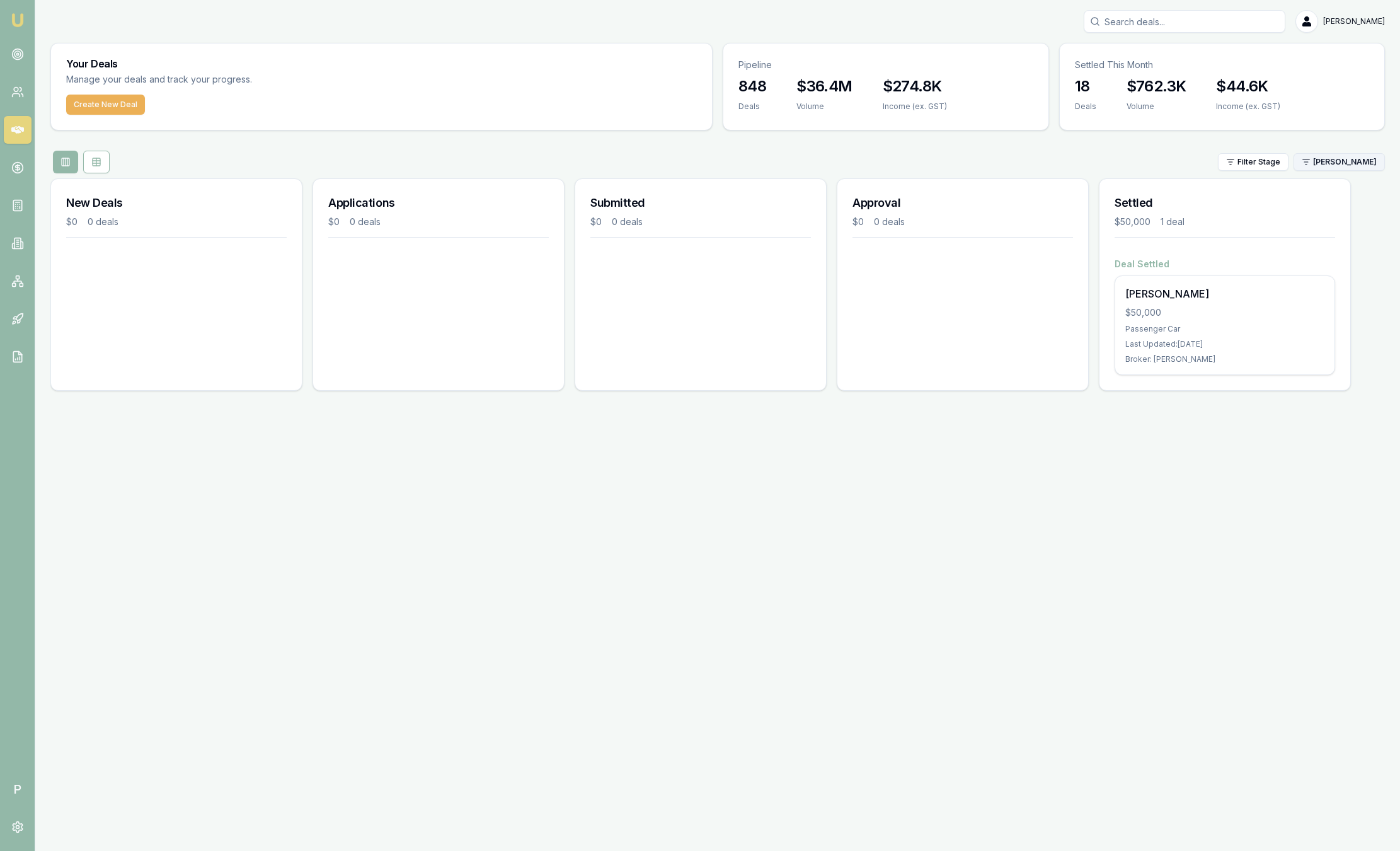
click at [1356, 160] on html "Emu Broker P Sam Crouch Toggle Menu Your Deals Manage your deals and track your…" at bounding box center [700, 425] width 1400 height 851
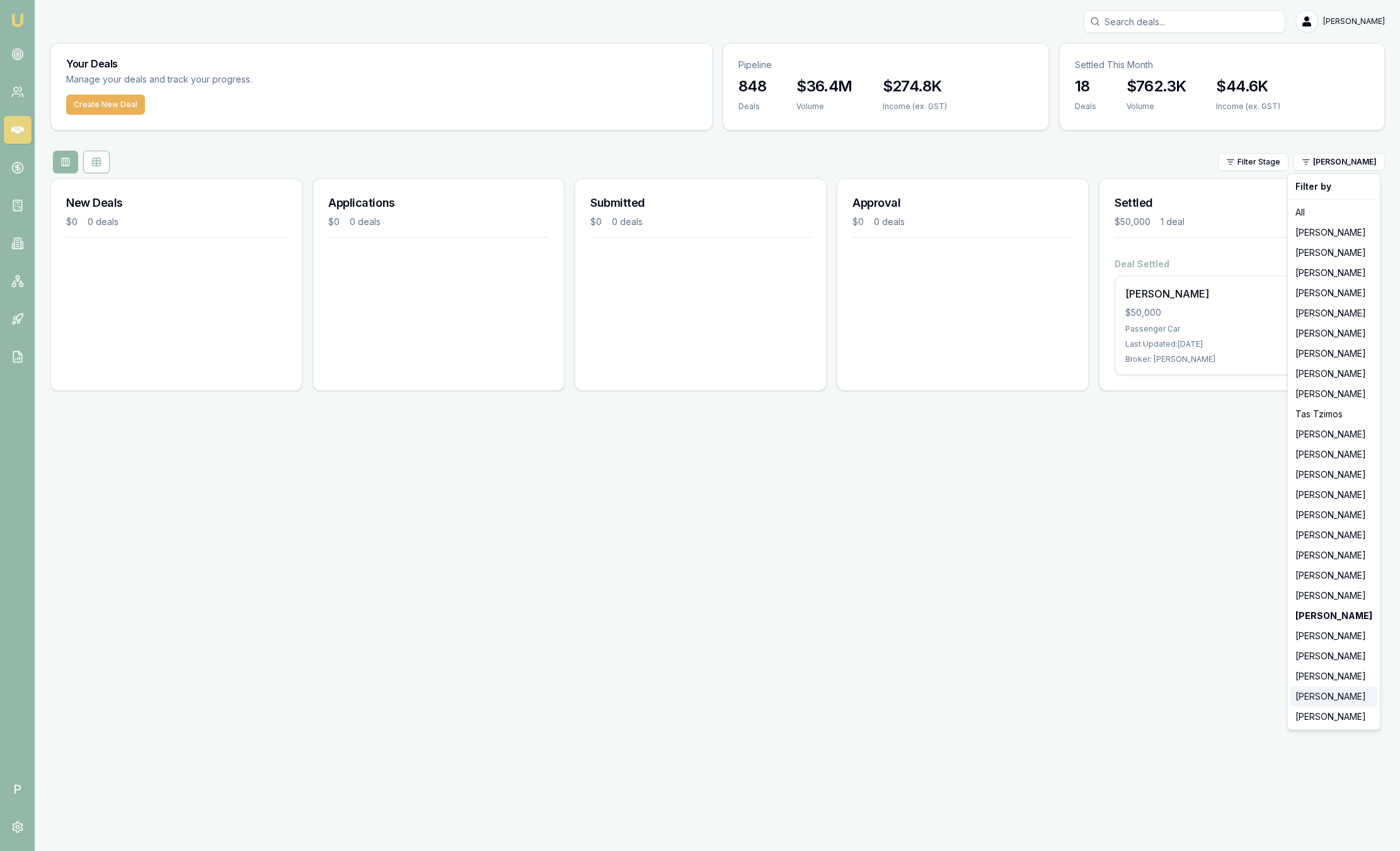
click at [1331, 695] on div "[PERSON_NAME]" at bounding box center [1334, 697] width 87 height 20
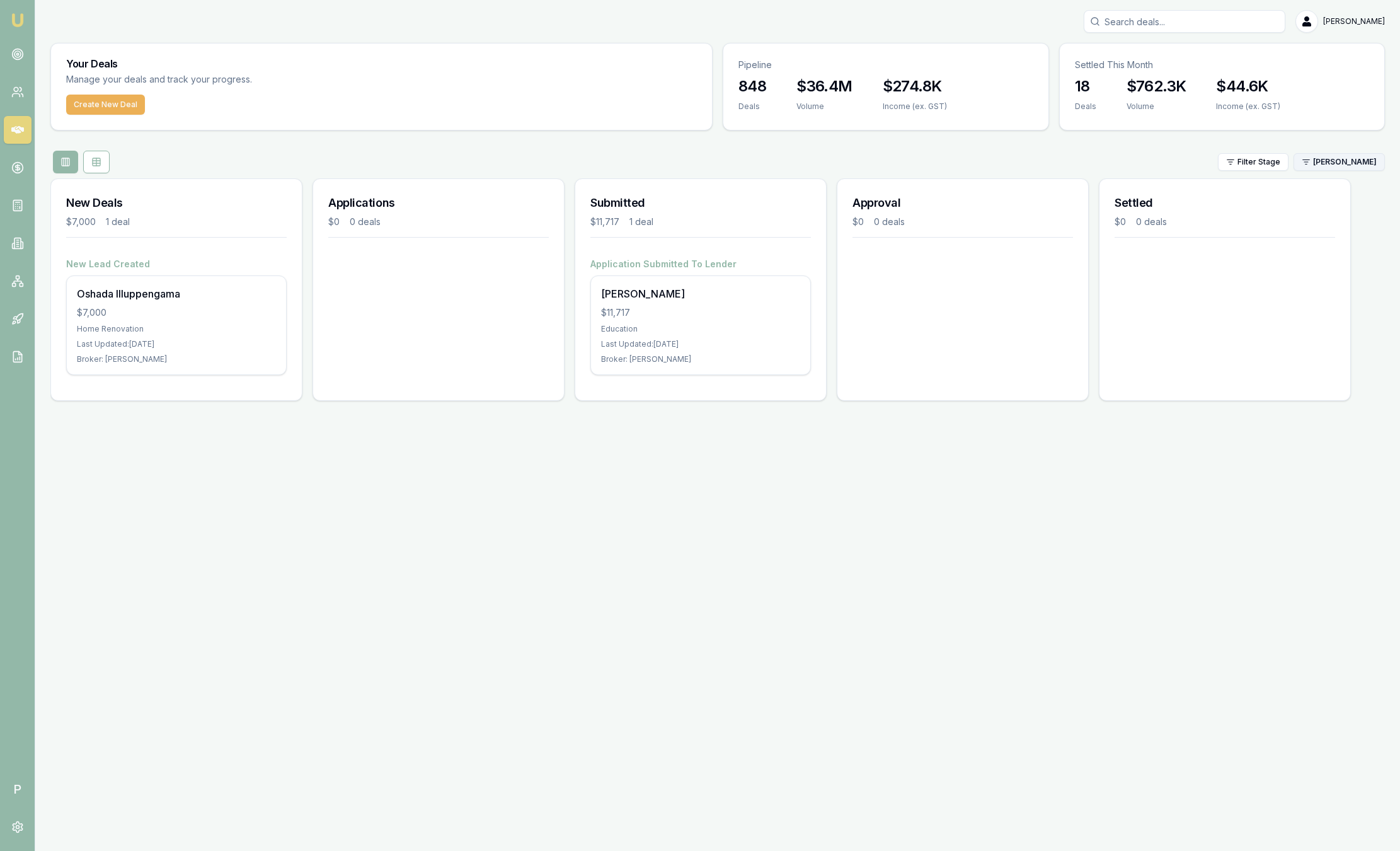
click at [1347, 165] on html "Emu Broker P Sam Crouch Toggle Menu Your Deals Manage your deals and track your…" at bounding box center [700, 425] width 1400 height 851
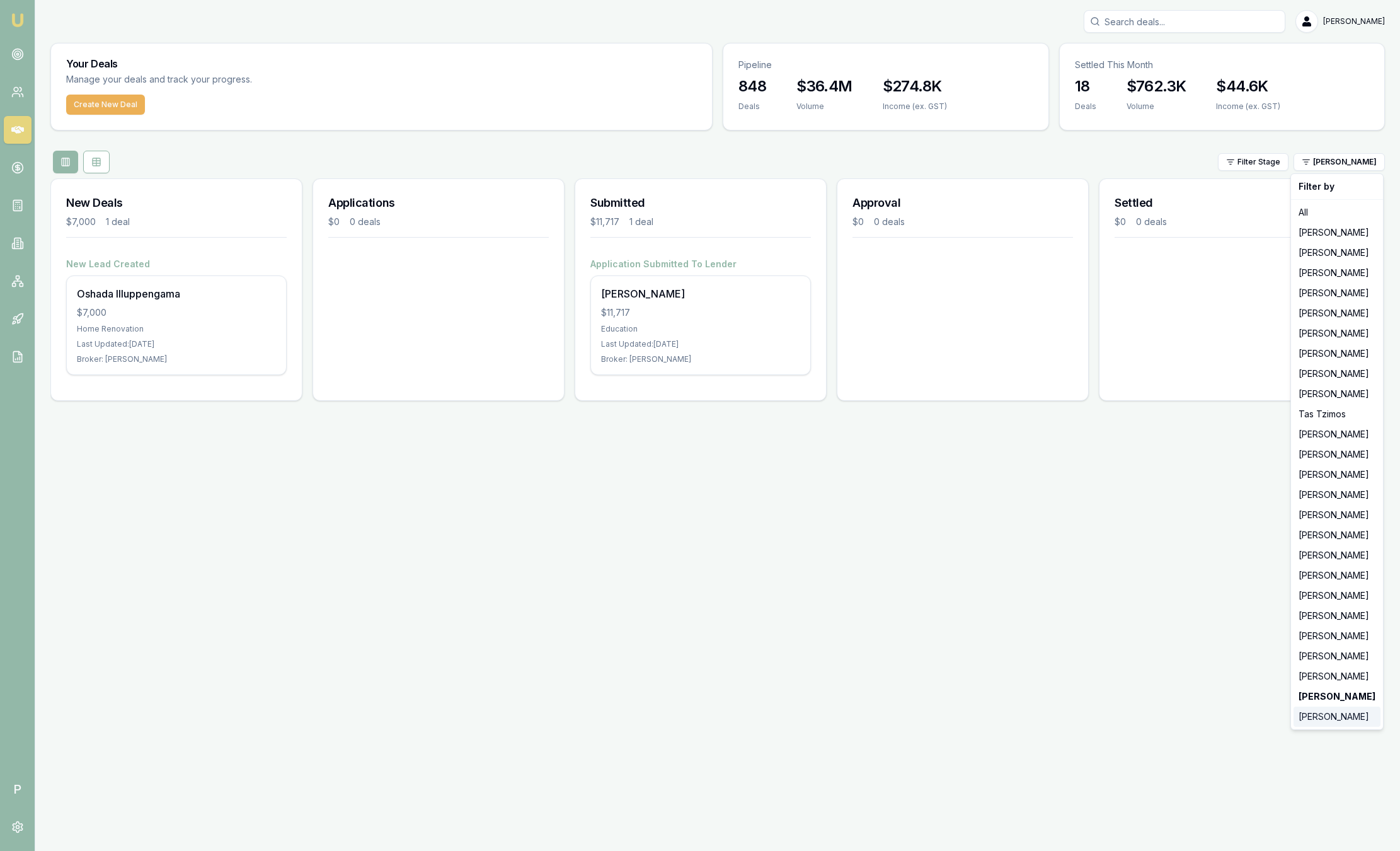
click at [1344, 724] on div "[PERSON_NAME]" at bounding box center [1337, 716] width 87 height 20
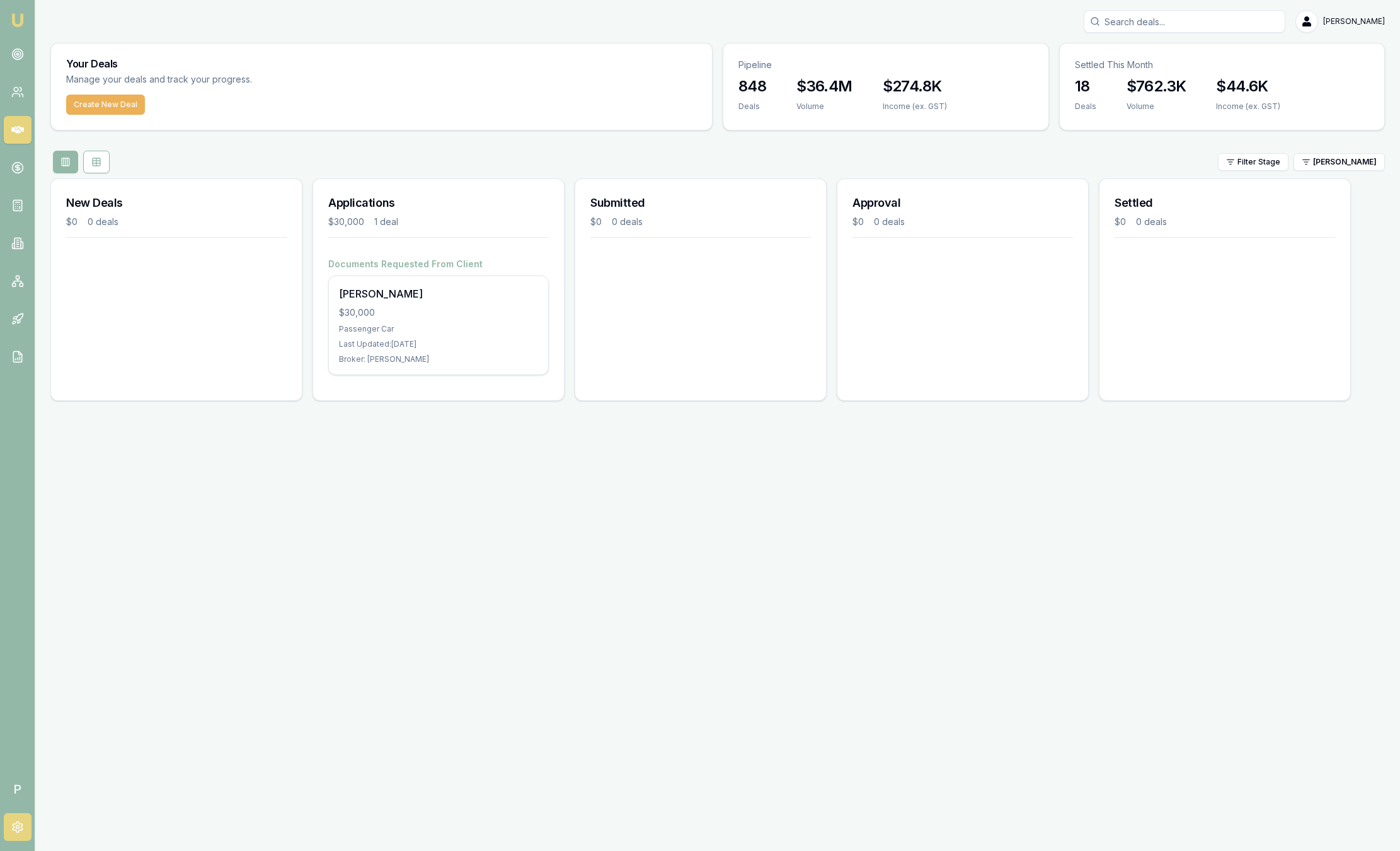
click at [26, 826] on link at bounding box center [18, 827] width 27 height 27
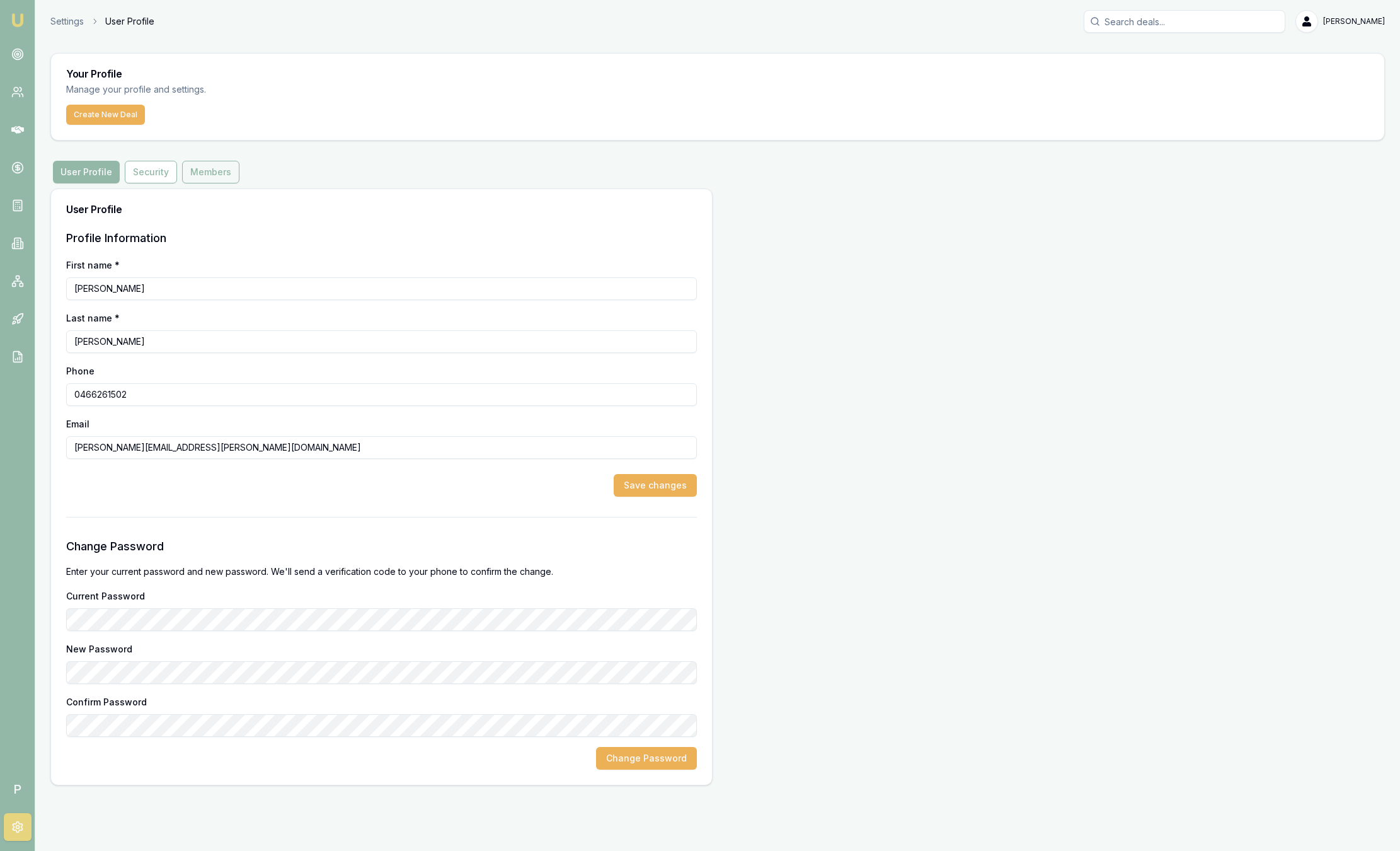
click at [229, 168] on button "Members" at bounding box center [211, 172] width 58 height 23
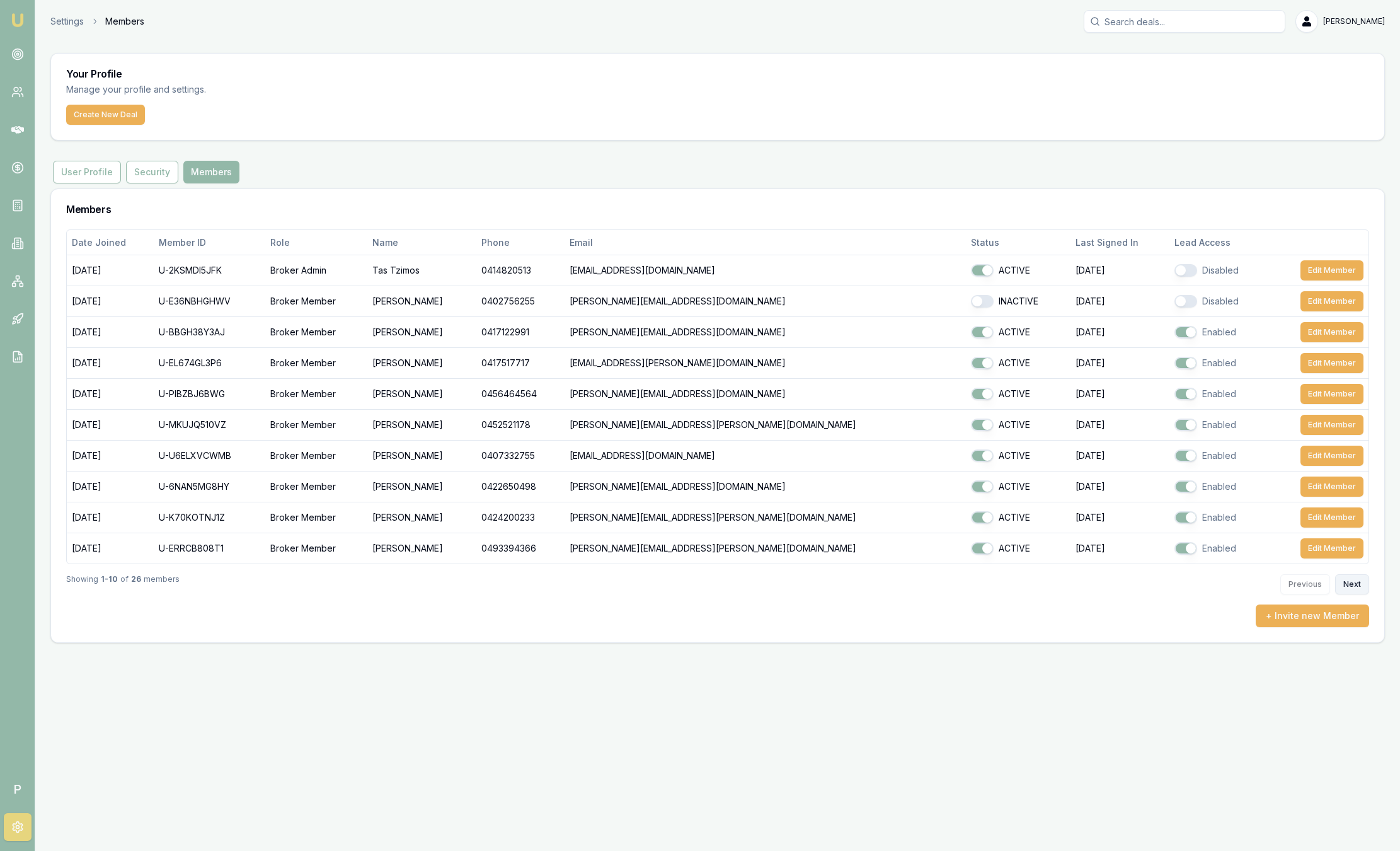
click at [1353, 586] on button "Next" at bounding box center [1352, 584] width 34 height 20
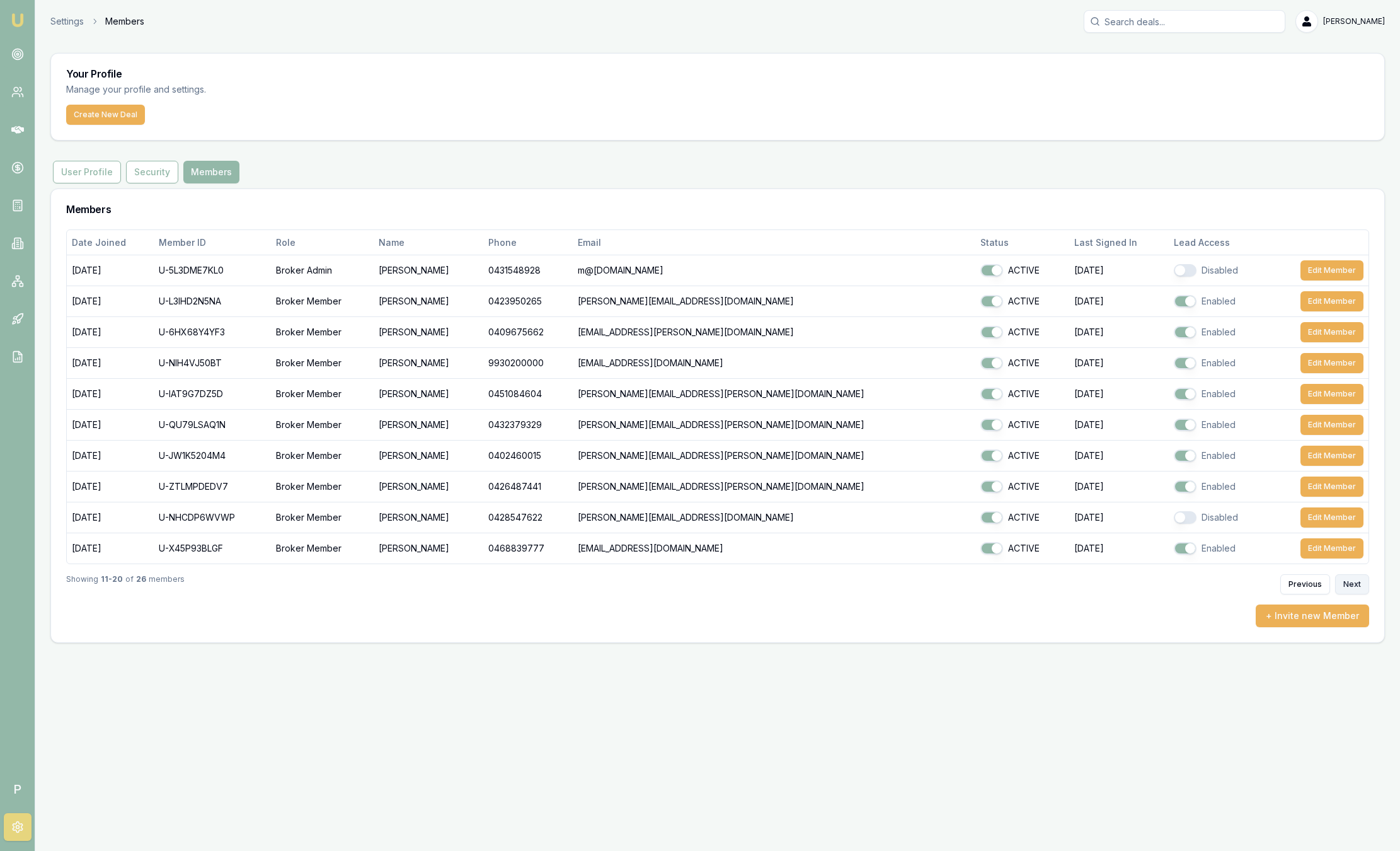
click at [1352, 584] on button "Next" at bounding box center [1352, 584] width 34 height 20
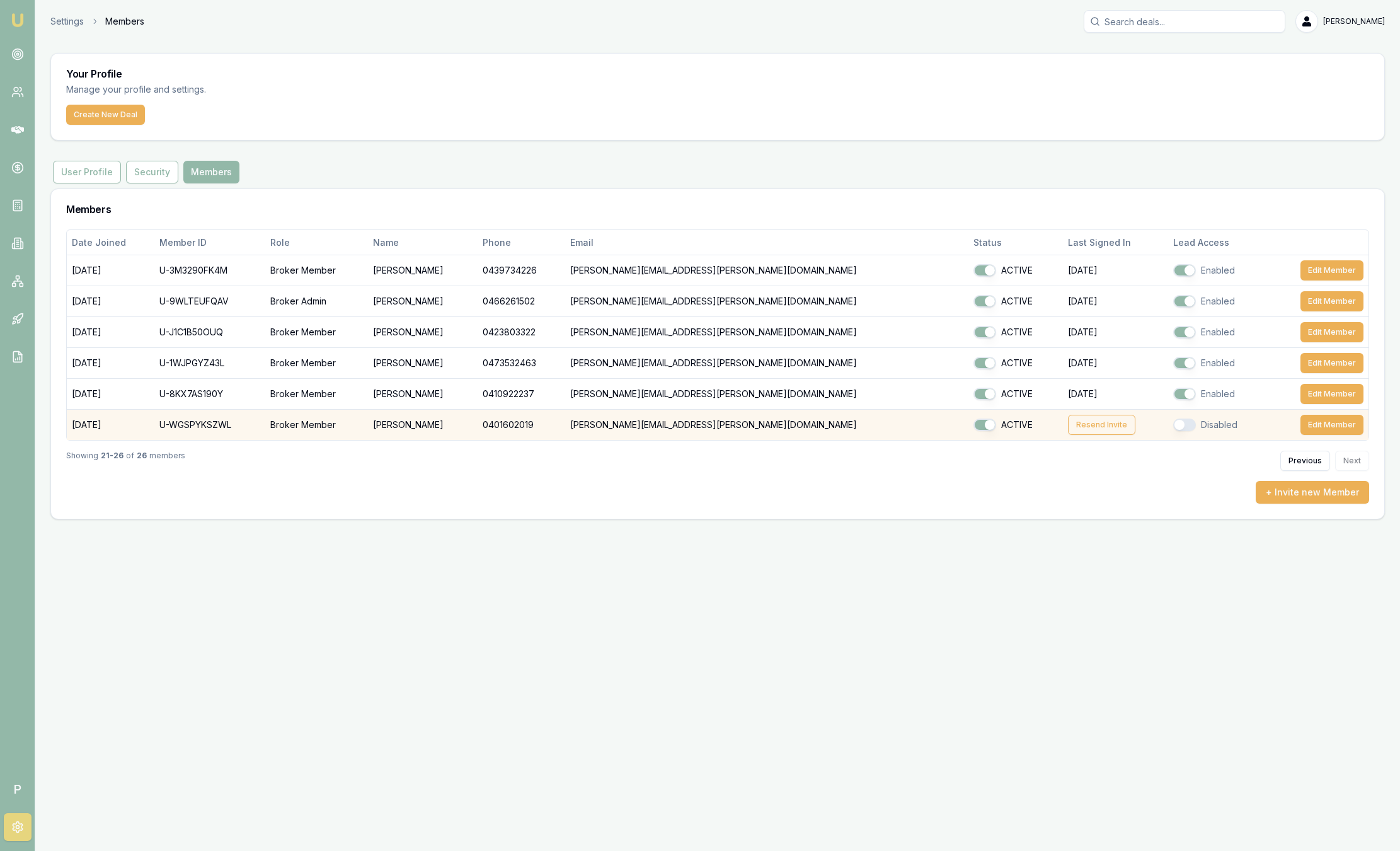
click at [1068, 427] on button "Resend Invite" at bounding box center [1102, 425] width 67 height 20
click at [27, 23] on nav "Emu Broker" at bounding box center [17, 190] width 35 height 381
click at [14, 19] on img at bounding box center [17, 20] width 15 height 15
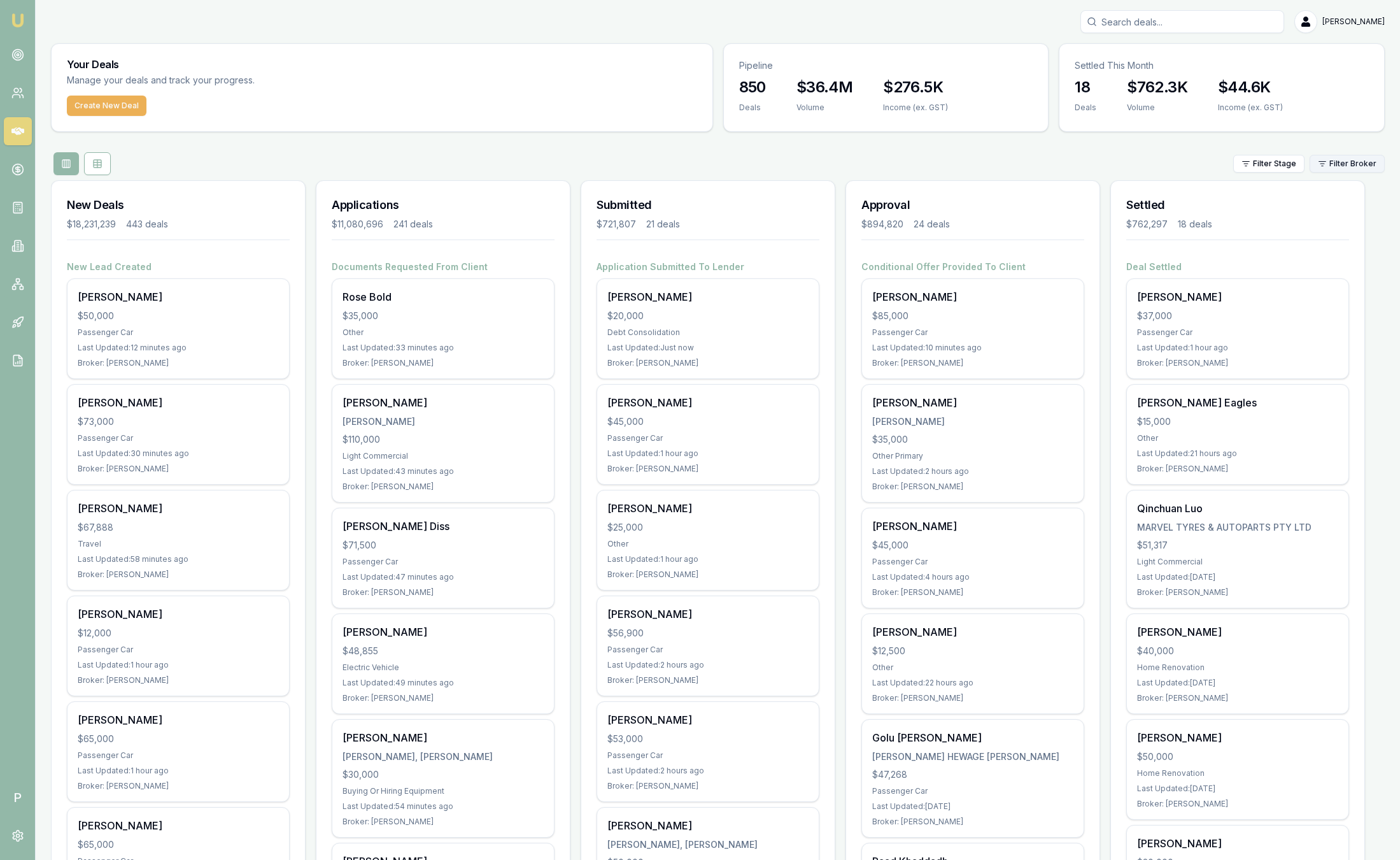
click at [1349, 164] on html "Emu Broker P [PERSON_NAME] Toggle Menu Your Deals Manage your deals and track y…" at bounding box center [700, 430] width 1400 height 860
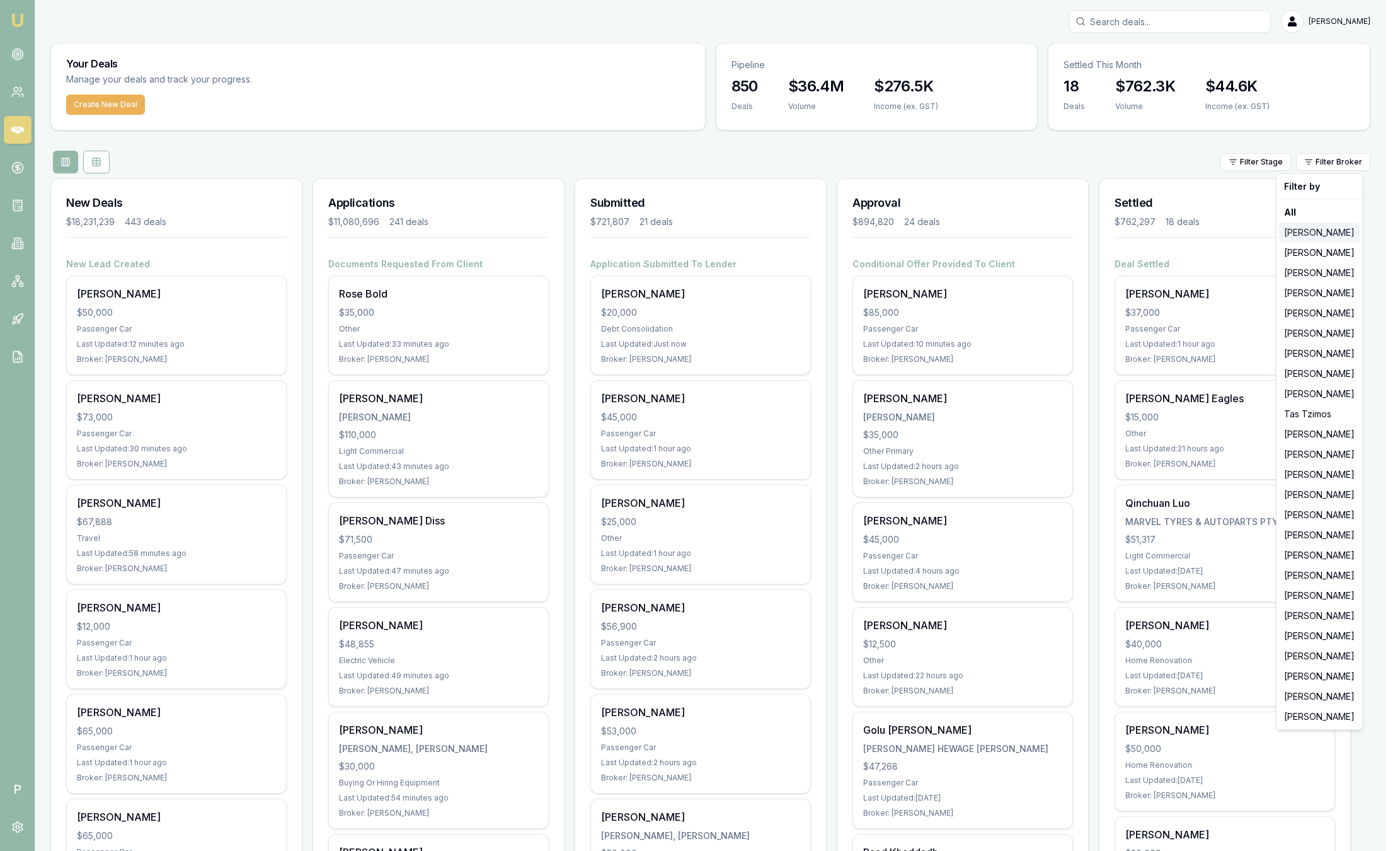
click at [1318, 237] on div "[PERSON_NAME]" at bounding box center [1319, 232] width 80 height 20
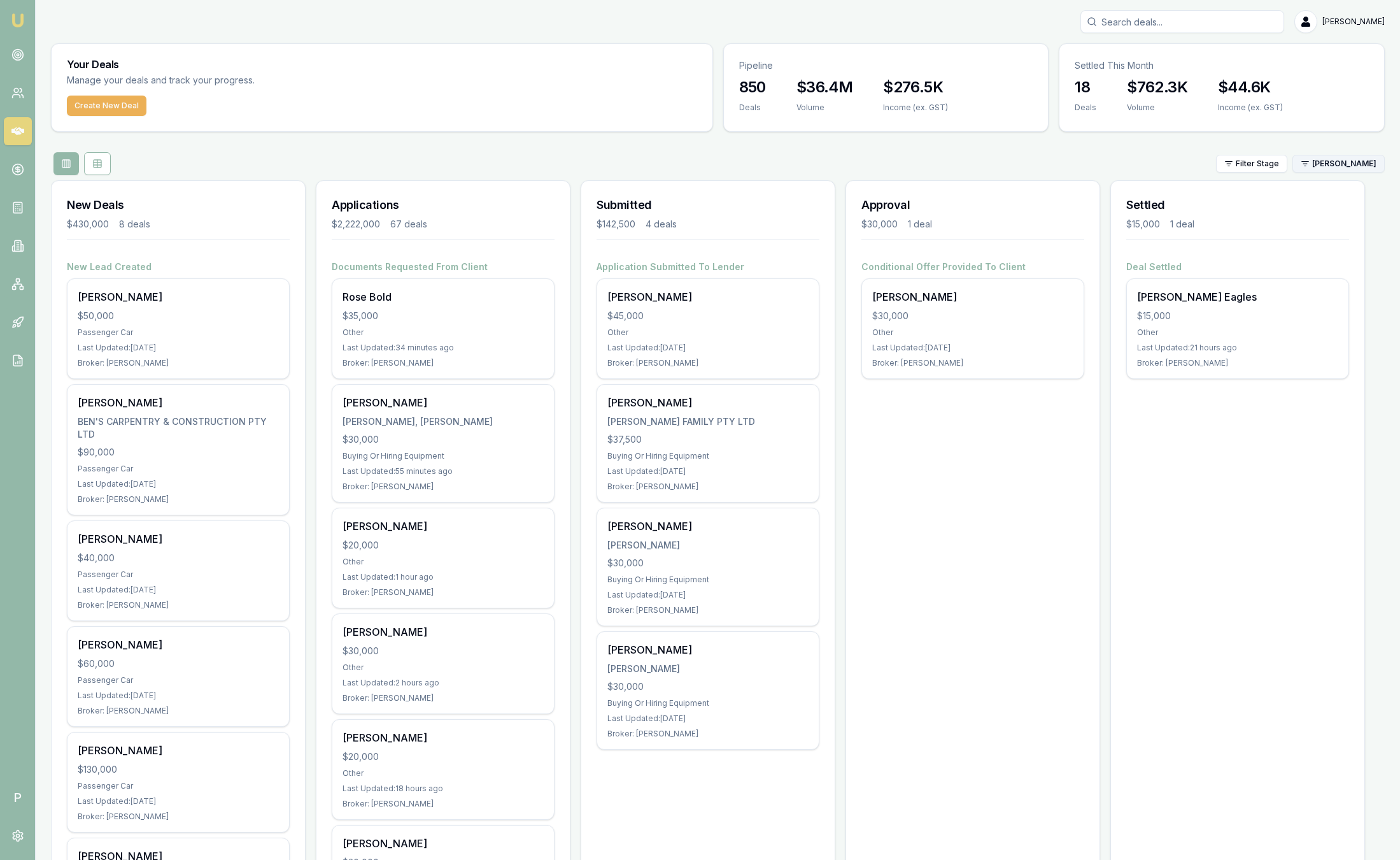
click at [1332, 167] on html "Emu Broker P Sam Crouch Toggle Menu Your Deals Manage your deals and track your…" at bounding box center [700, 430] width 1400 height 860
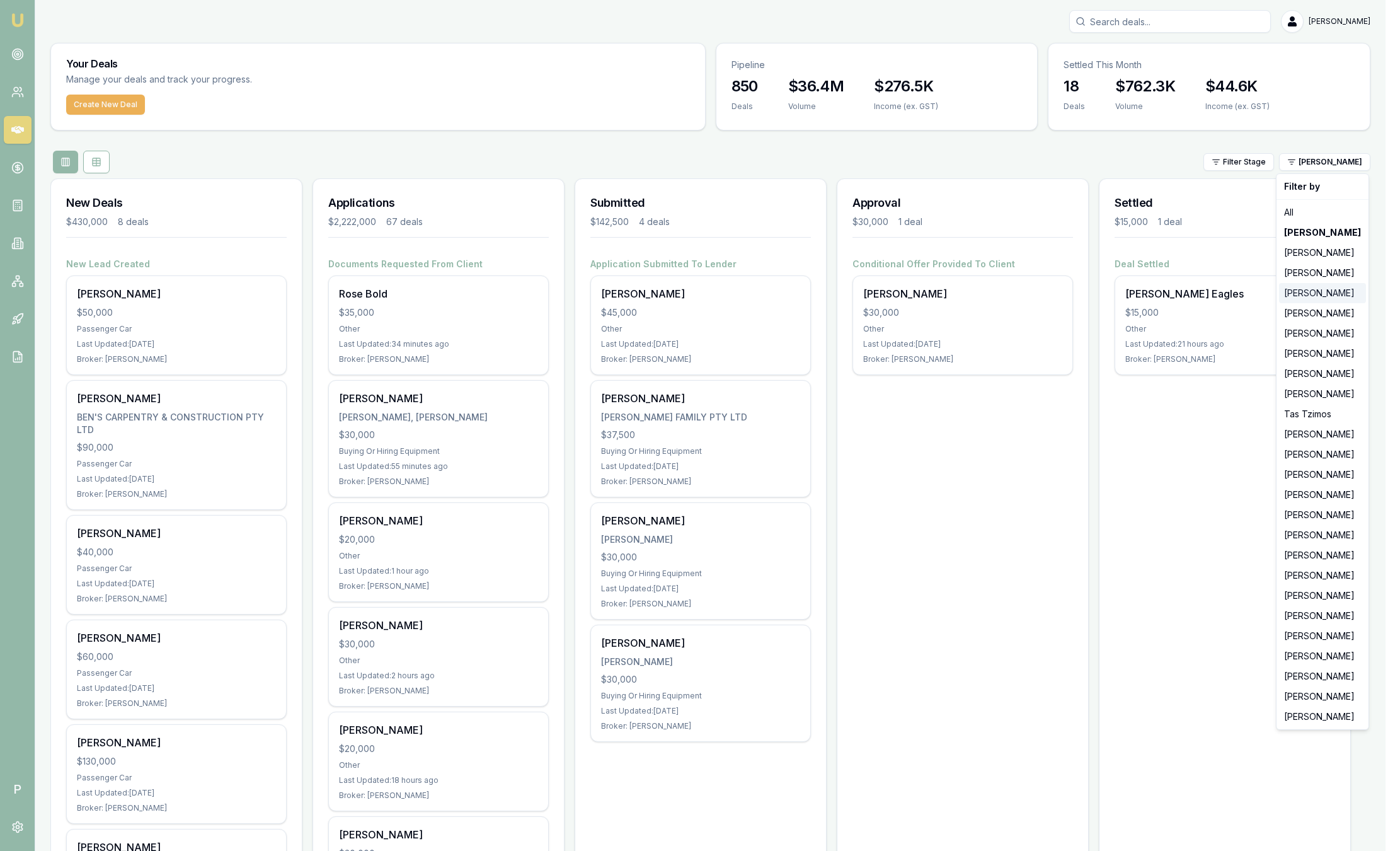
click at [1323, 297] on div "[PERSON_NAME]" at bounding box center [1322, 293] width 87 height 20
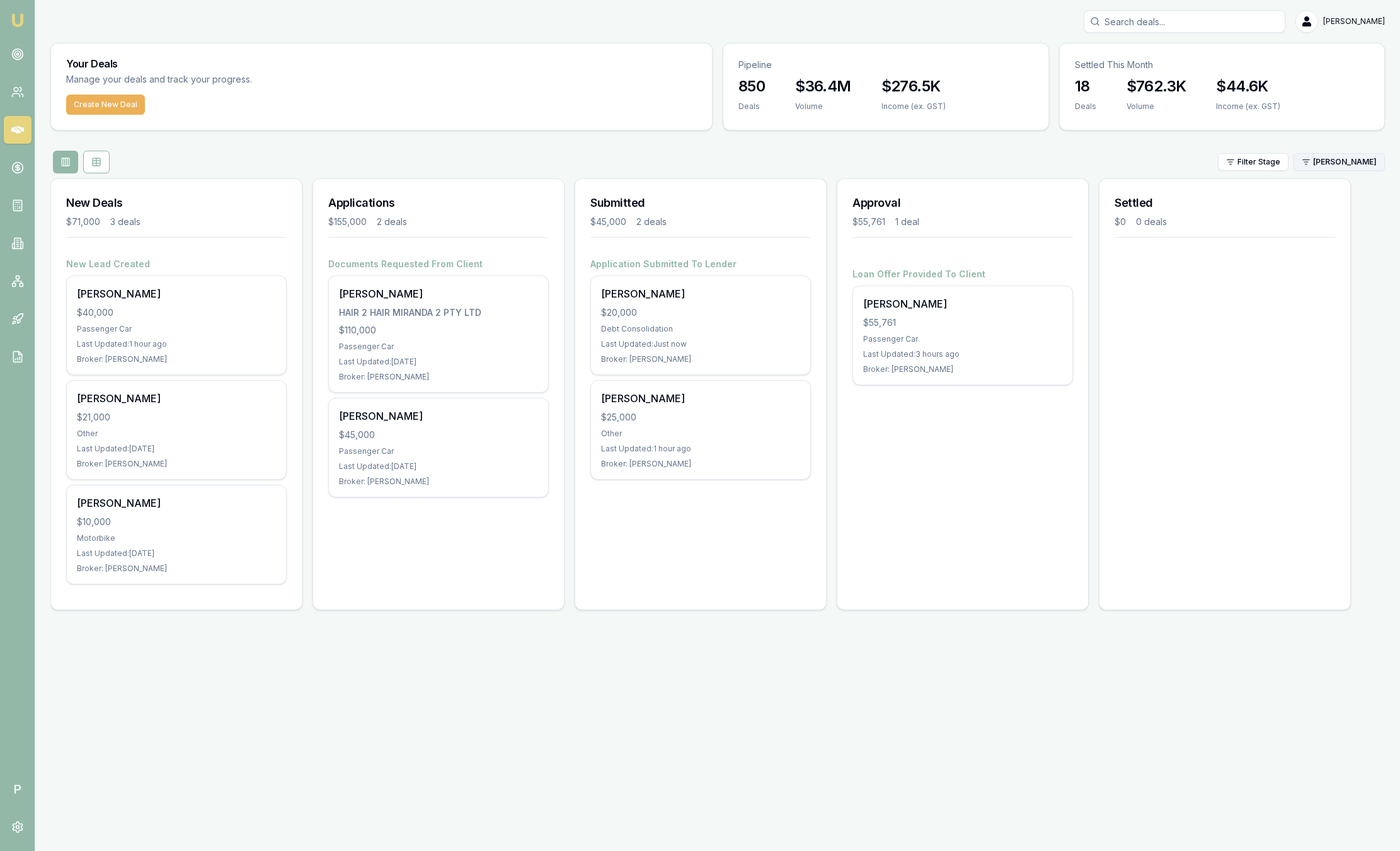
click at [1333, 162] on html "Emu Broker P Sam Crouch Toggle Menu Your Deals Manage your deals and track your…" at bounding box center [700, 425] width 1400 height 851
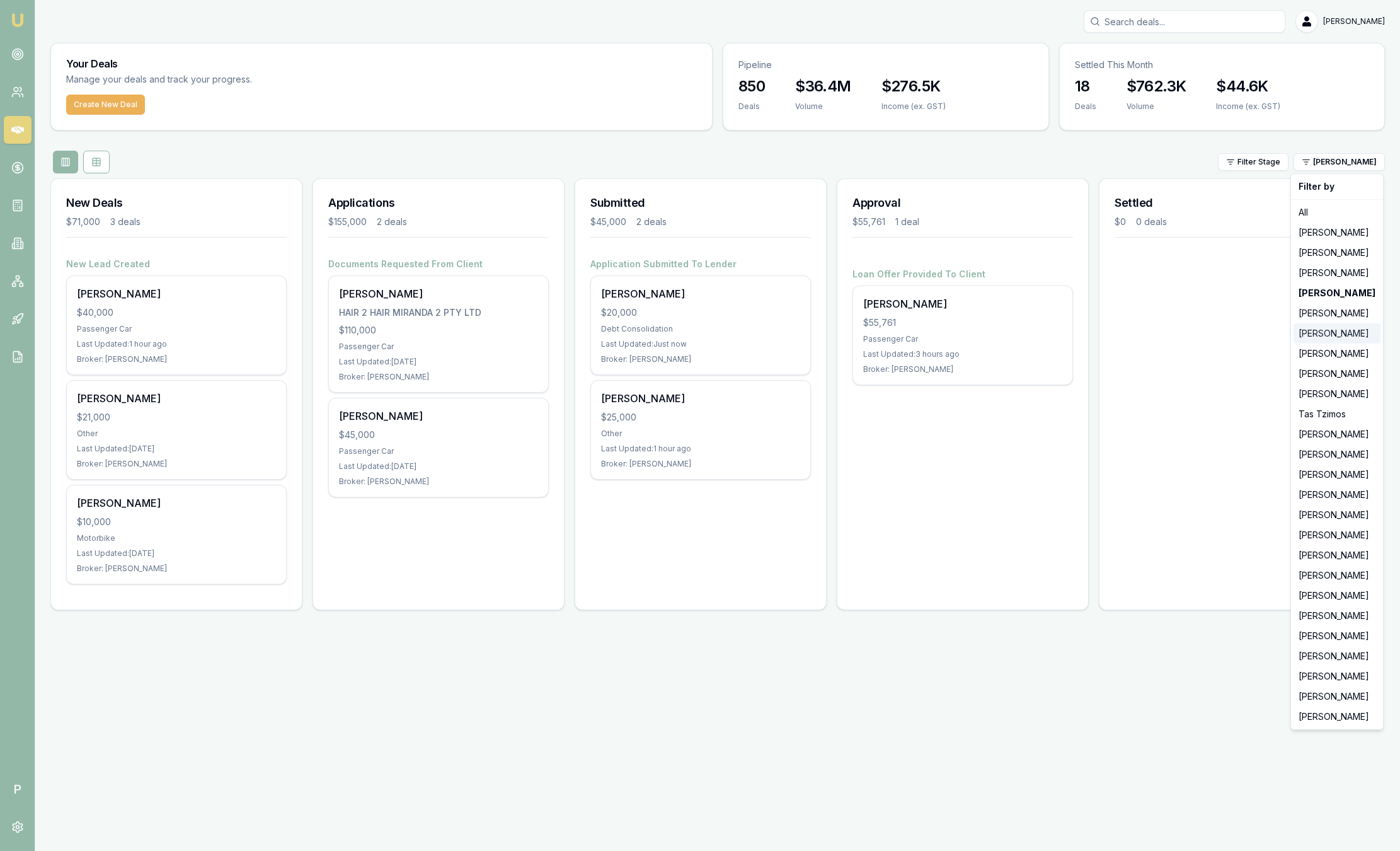
click at [1320, 333] on div "[PERSON_NAME]" at bounding box center [1337, 333] width 87 height 20
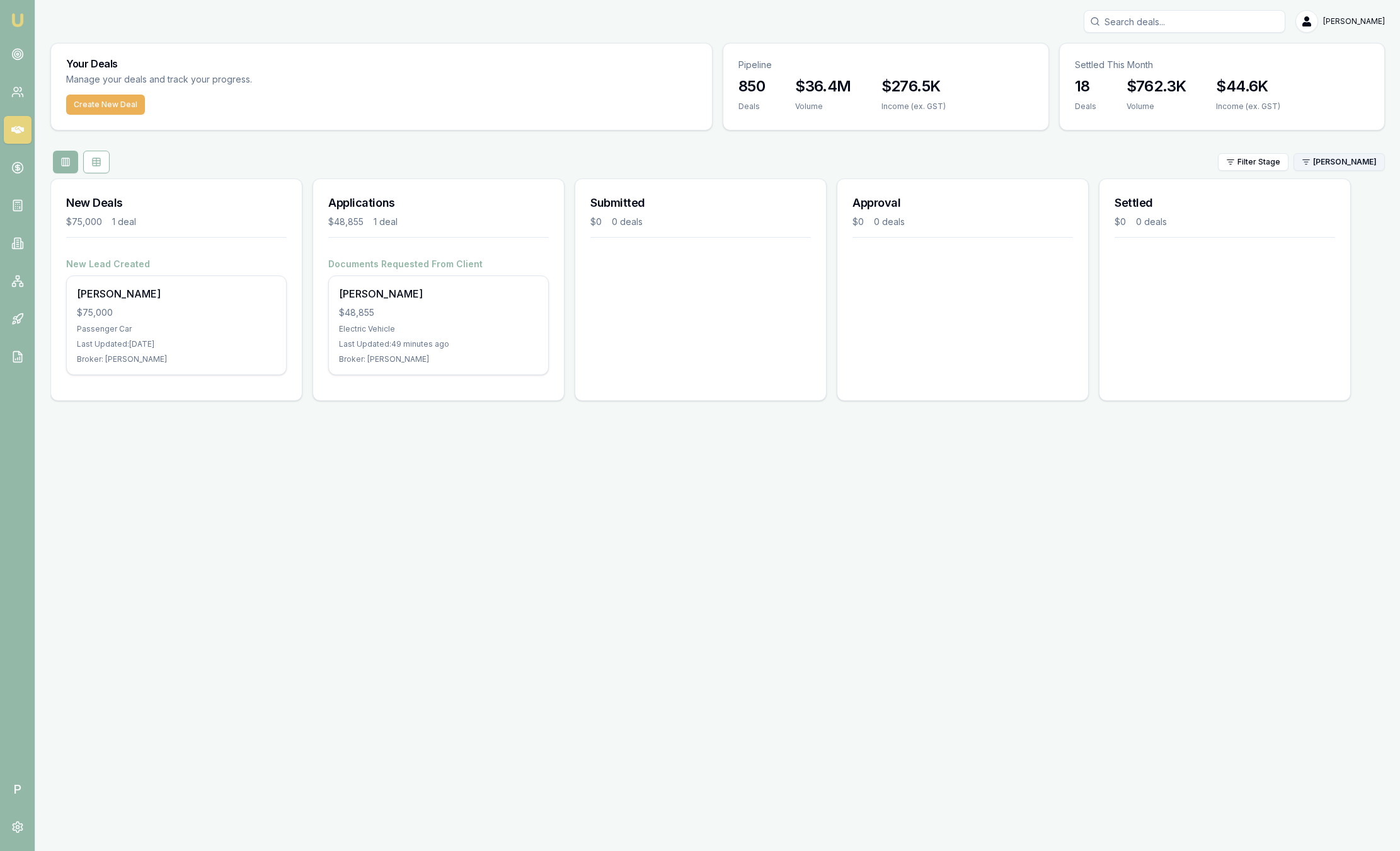
click at [1329, 159] on html "Emu Broker P Sam Crouch Toggle Menu Your Deals Manage your deals and track your…" at bounding box center [700, 425] width 1400 height 851
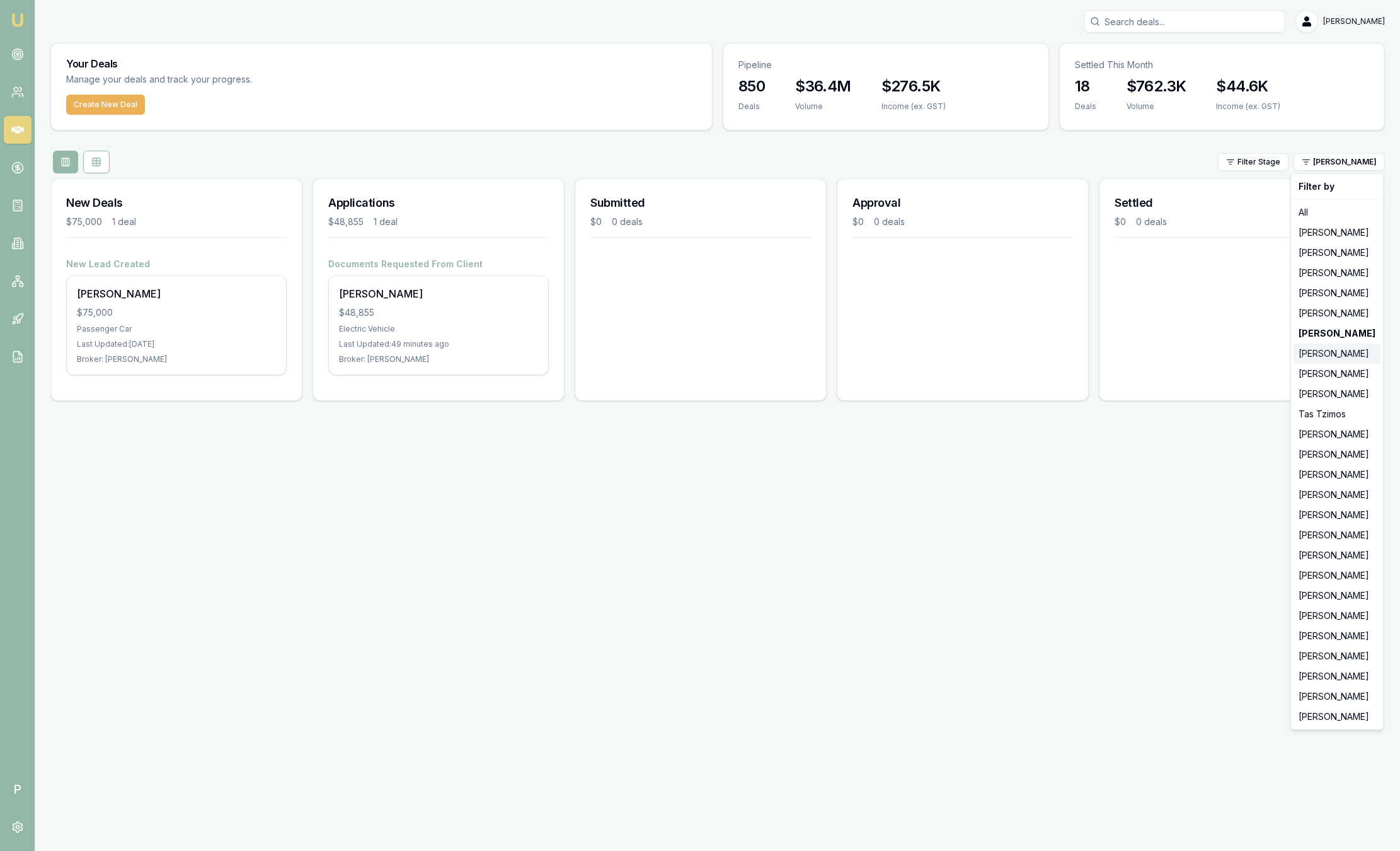
click at [1316, 354] on div "[PERSON_NAME]" at bounding box center [1337, 353] width 87 height 20
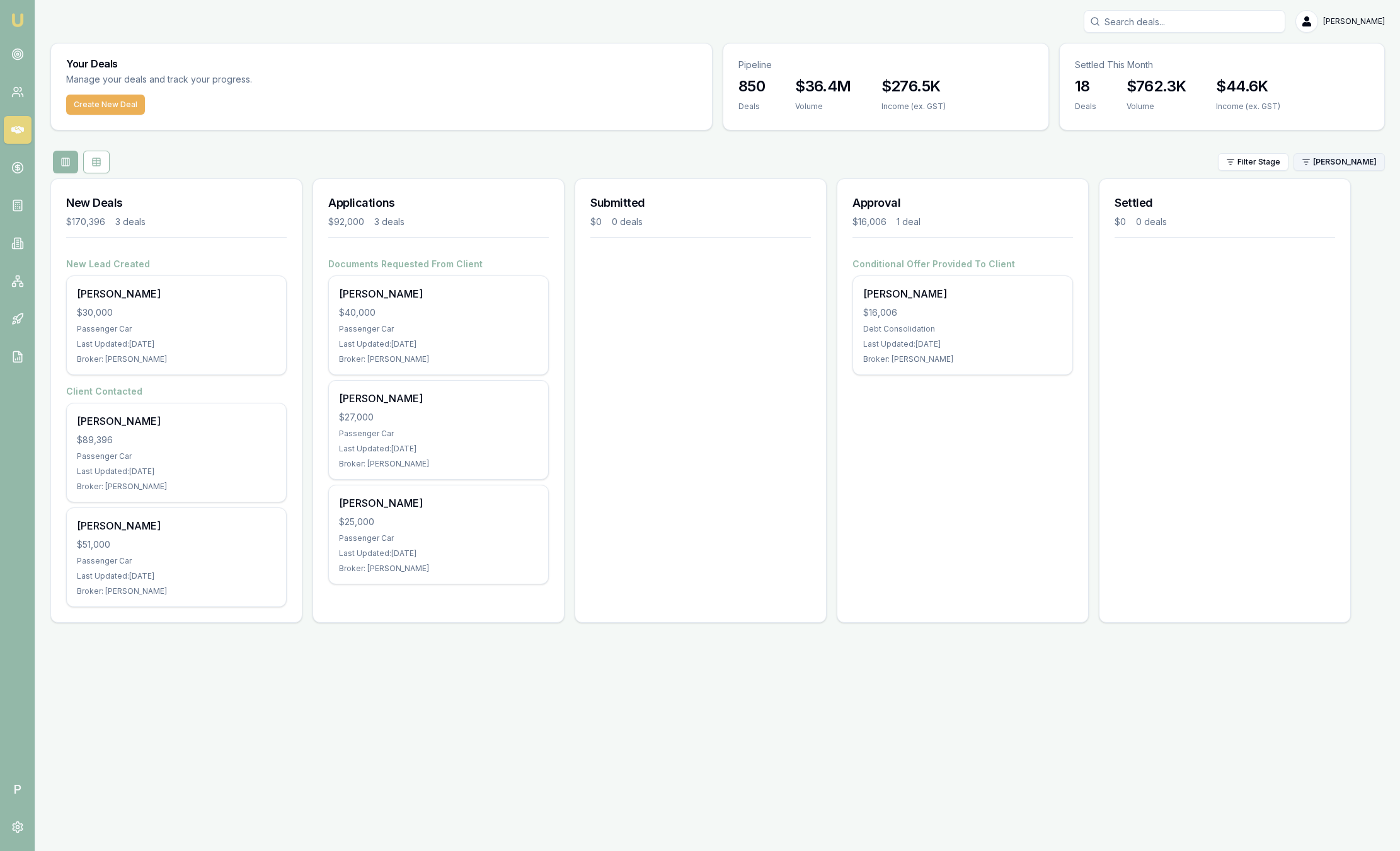
click at [1331, 162] on html "Emu Broker P Sam Crouch Toggle Menu Your Deals Manage your deals and track your…" at bounding box center [700, 425] width 1400 height 851
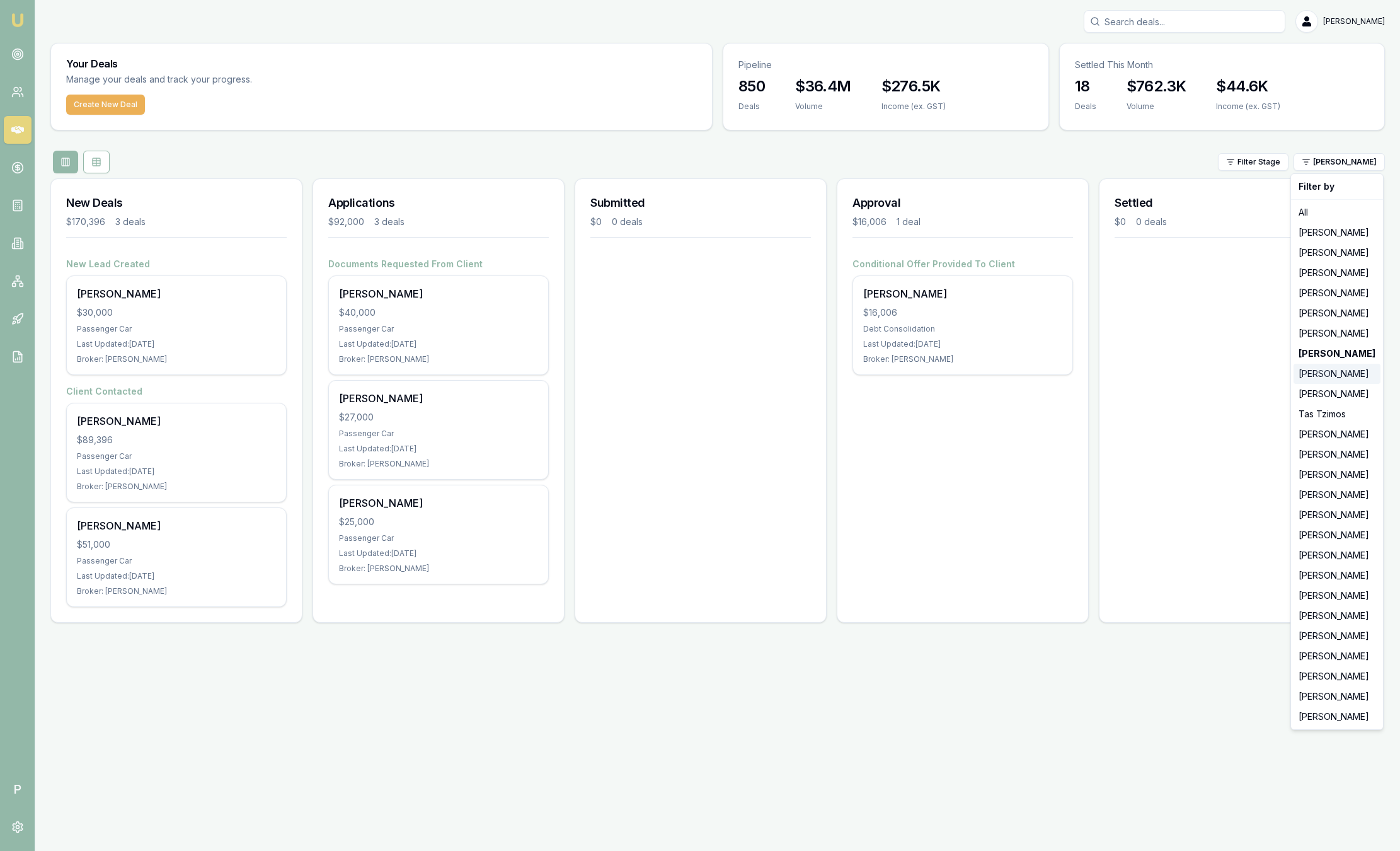
click at [1343, 369] on div "[PERSON_NAME]" at bounding box center [1337, 373] width 87 height 20
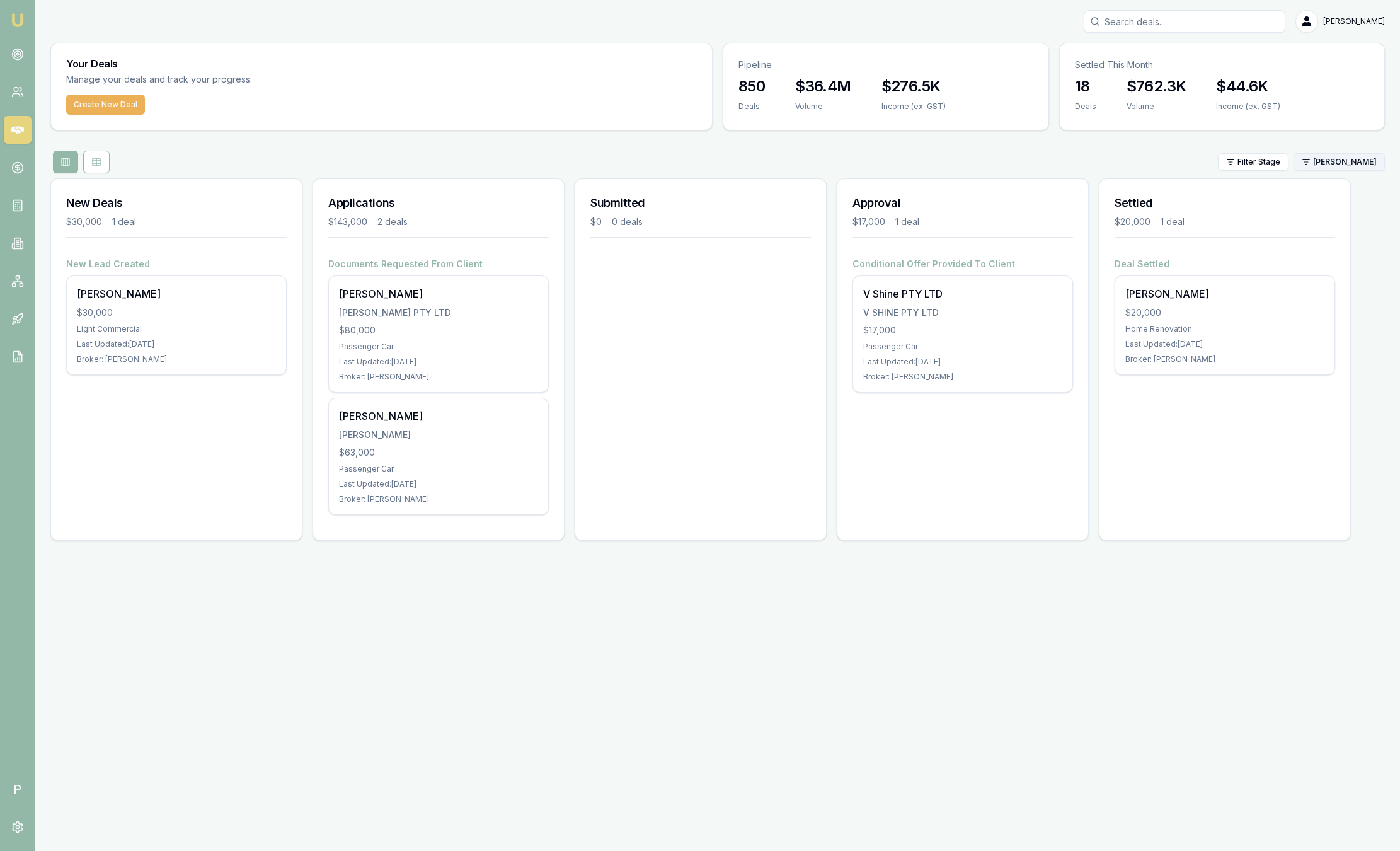
click at [1324, 169] on html "Emu Broker P Sam Crouch Toggle Menu Your Deals Manage your deals and track your…" at bounding box center [700, 425] width 1400 height 851
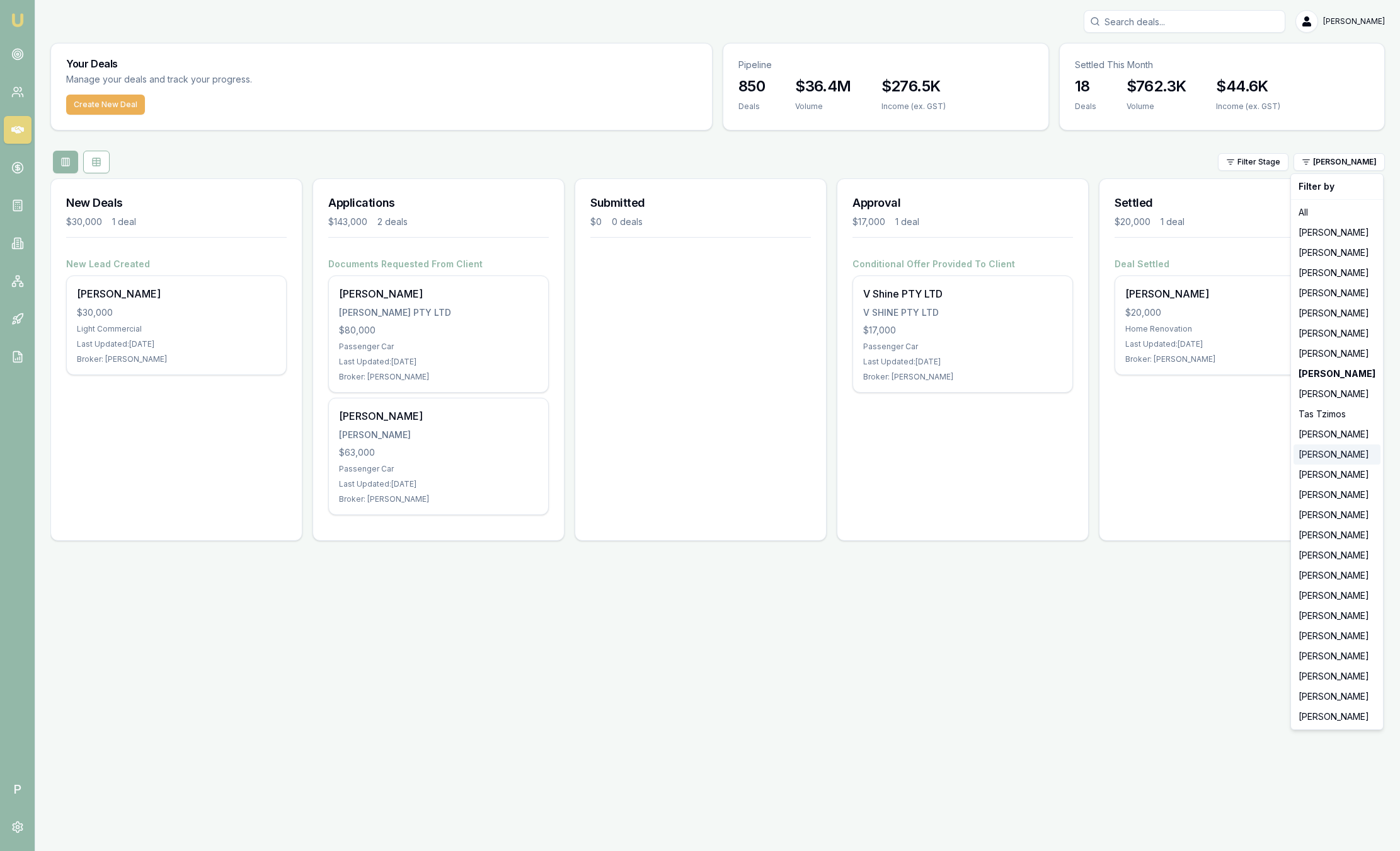
click at [1311, 456] on div "[PERSON_NAME]" at bounding box center [1337, 454] width 87 height 20
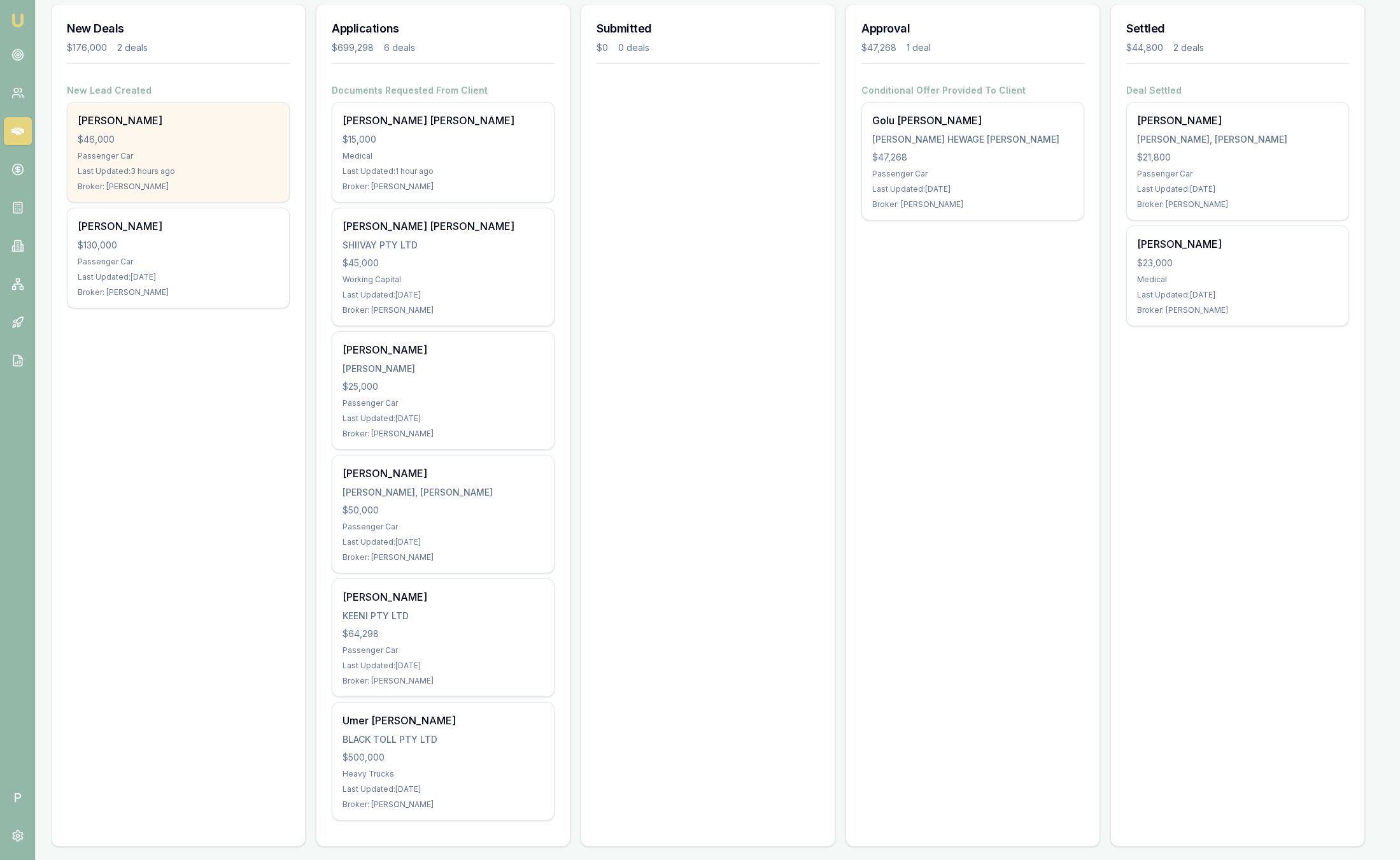
scroll to position [184, 0]
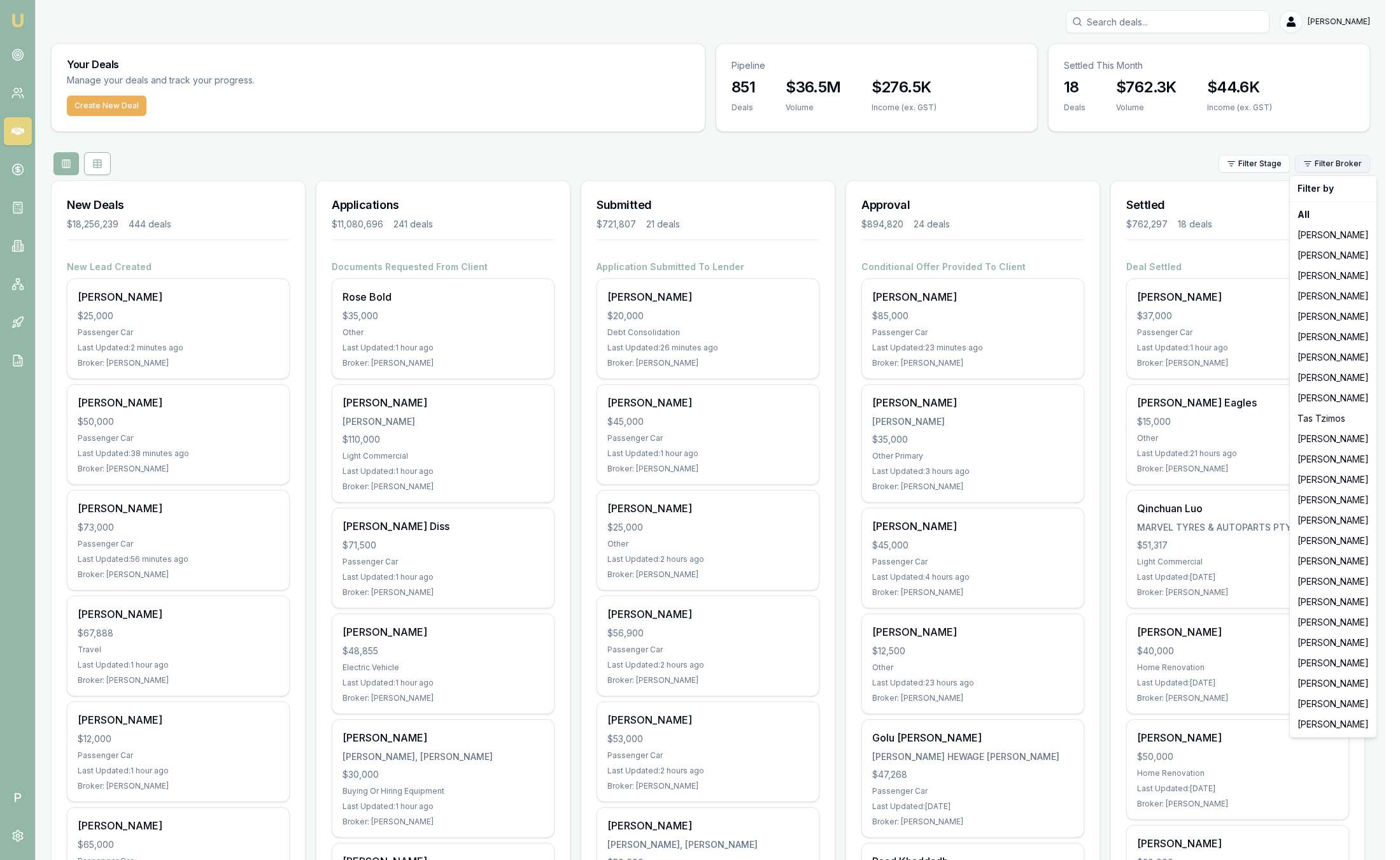
click at [1346, 167] on html "Emu Broker P Sam Crouch Toggle Menu Your Deals Manage your deals and track your…" at bounding box center [700, 430] width 1400 height 860
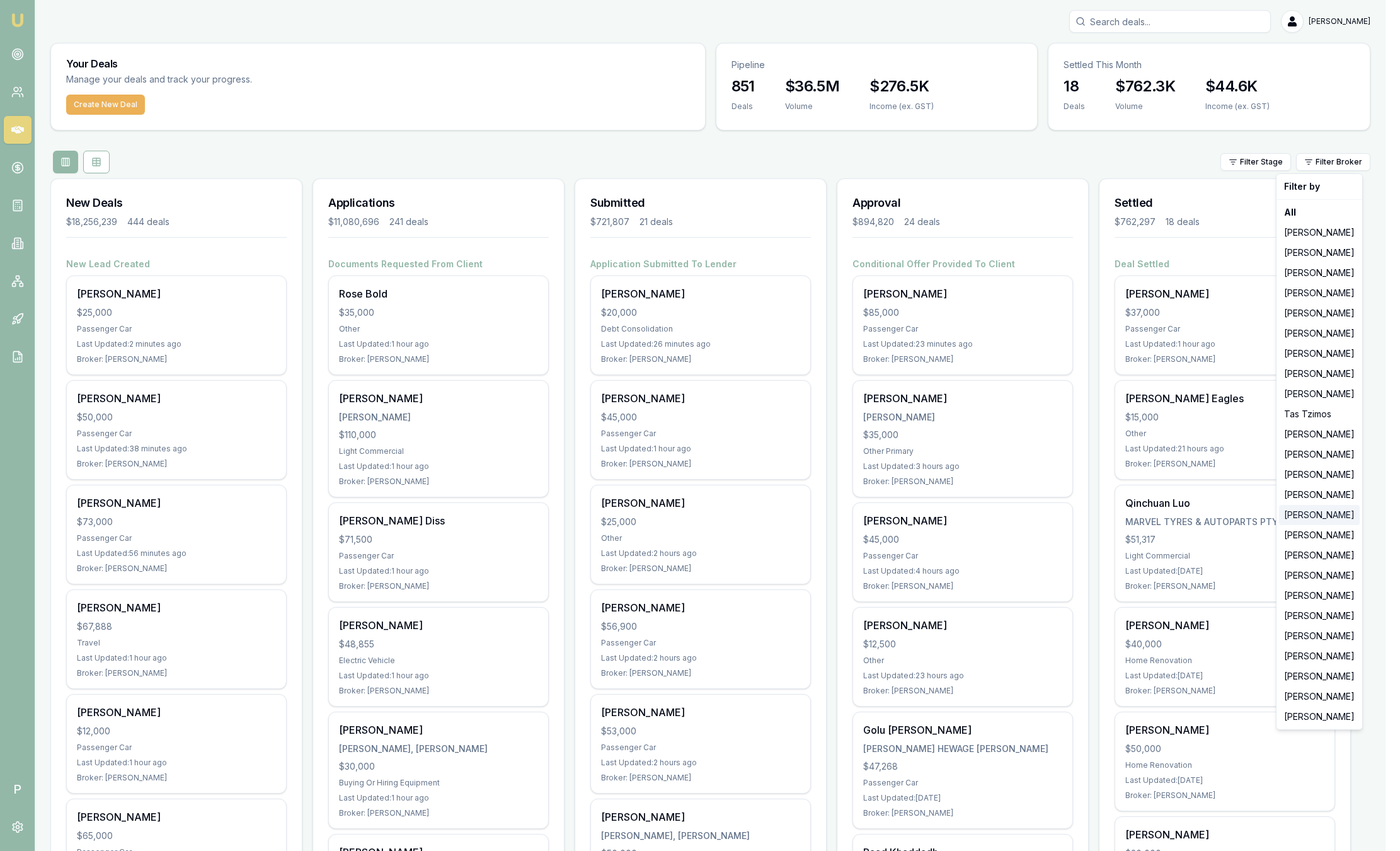
click at [1310, 518] on div "[PERSON_NAME]" at bounding box center [1319, 515] width 80 height 20
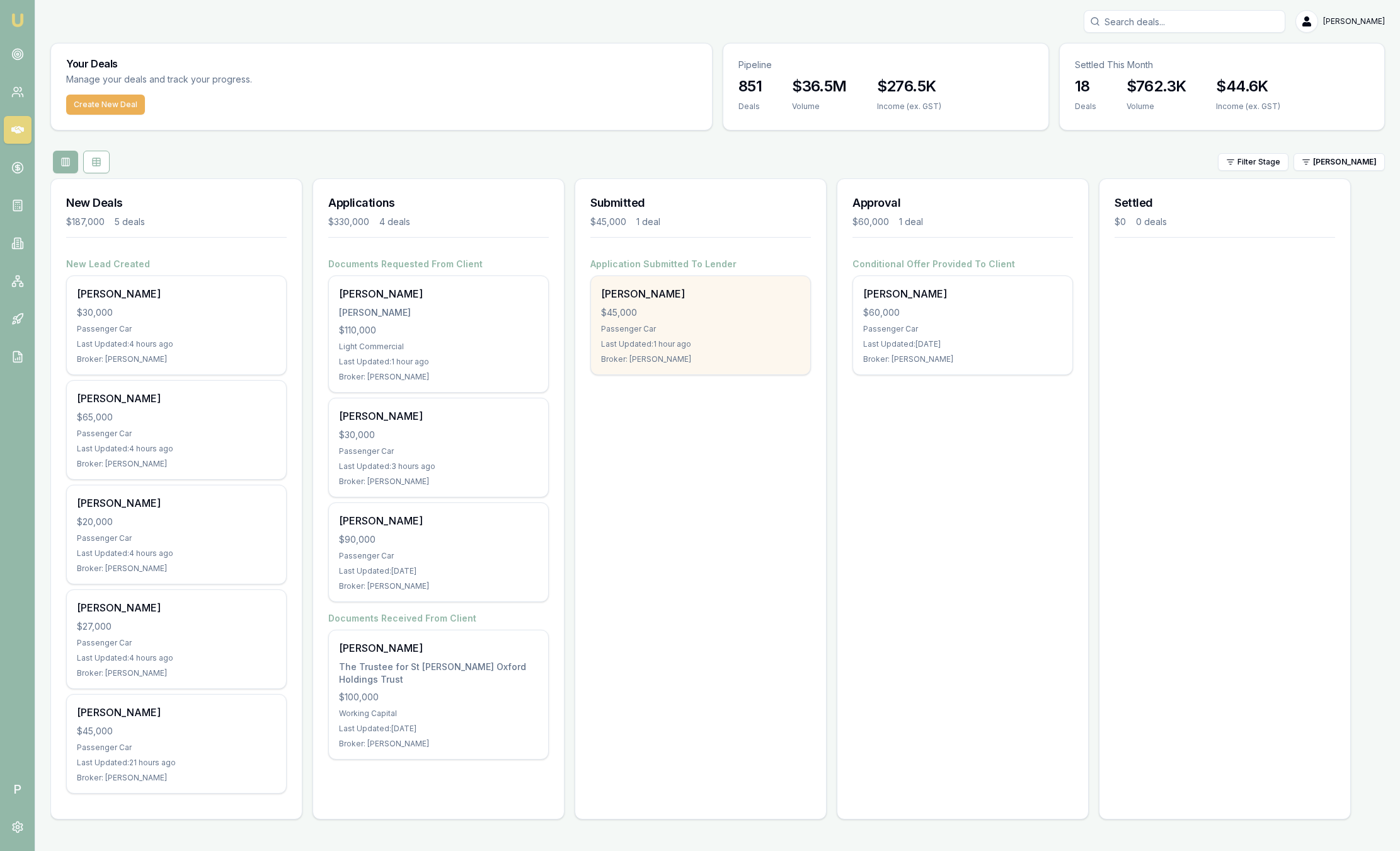
click at [760, 343] on div "Last Updated: 1 hour ago" at bounding box center [700, 344] width 199 height 10
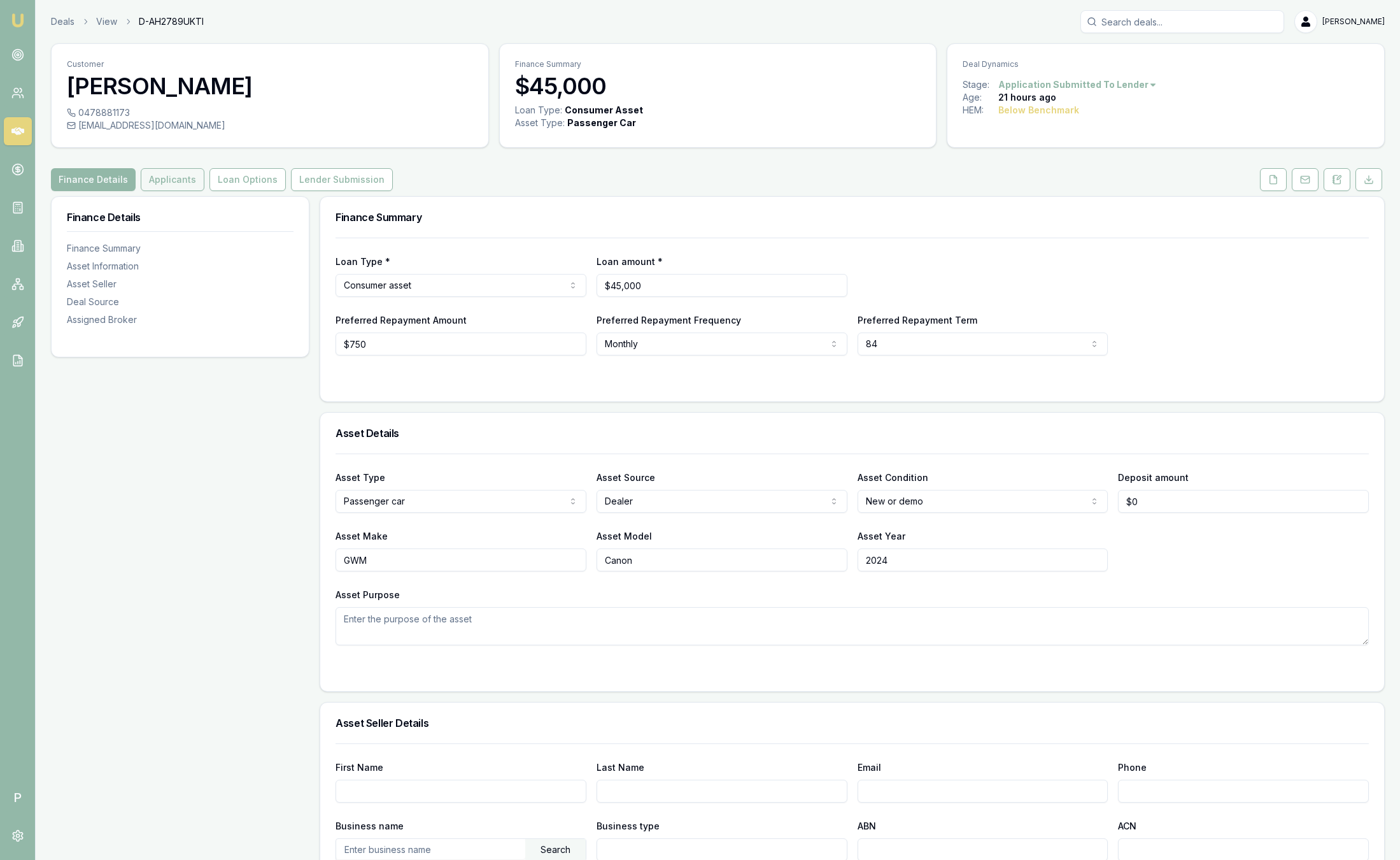
click at [170, 171] on button "Applicants" at bounding box center [172, 179] width 63 height 23
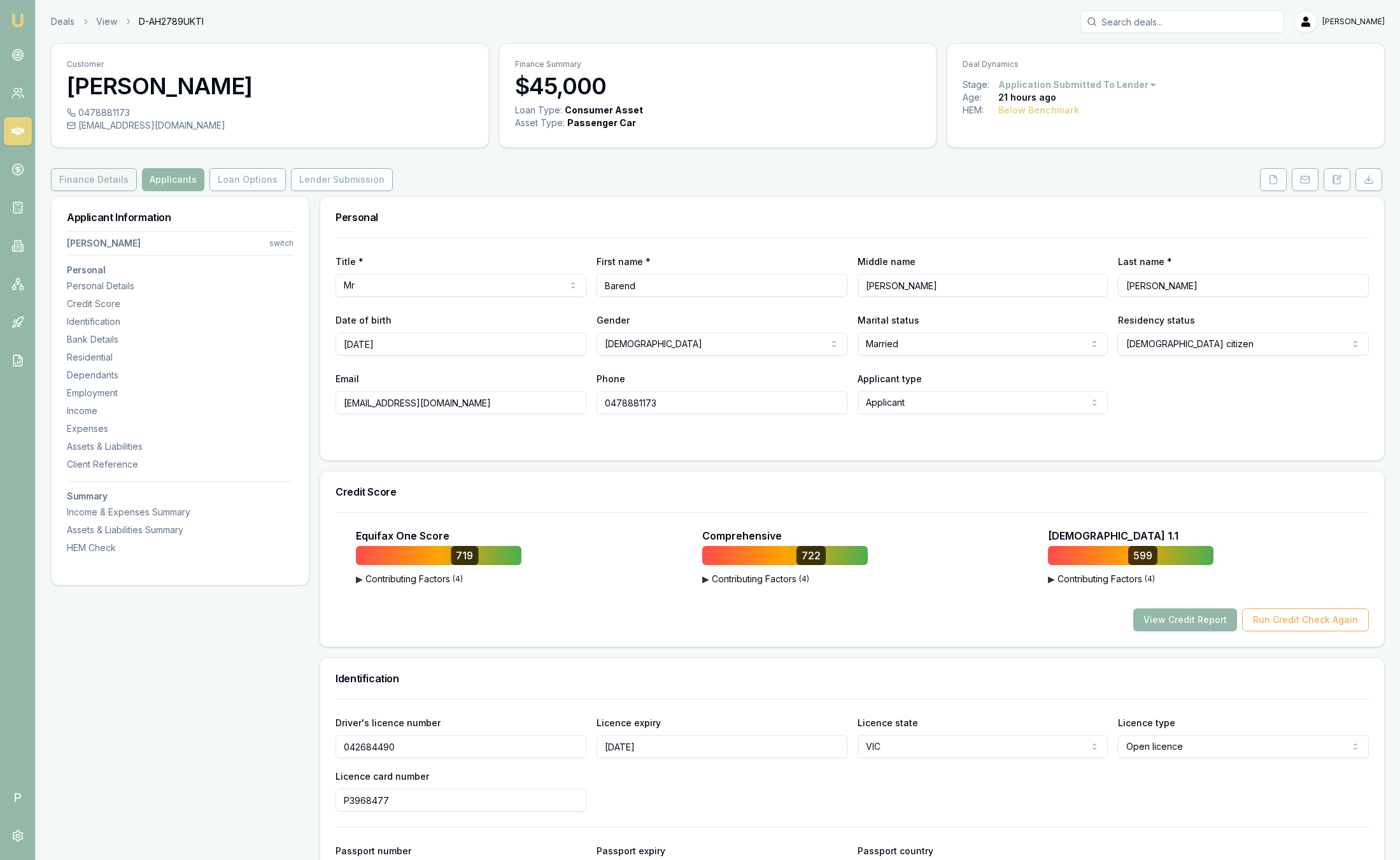
click at [85, 182] on button "Finance Details" at bounding box center [94, 179] width 86 height 23
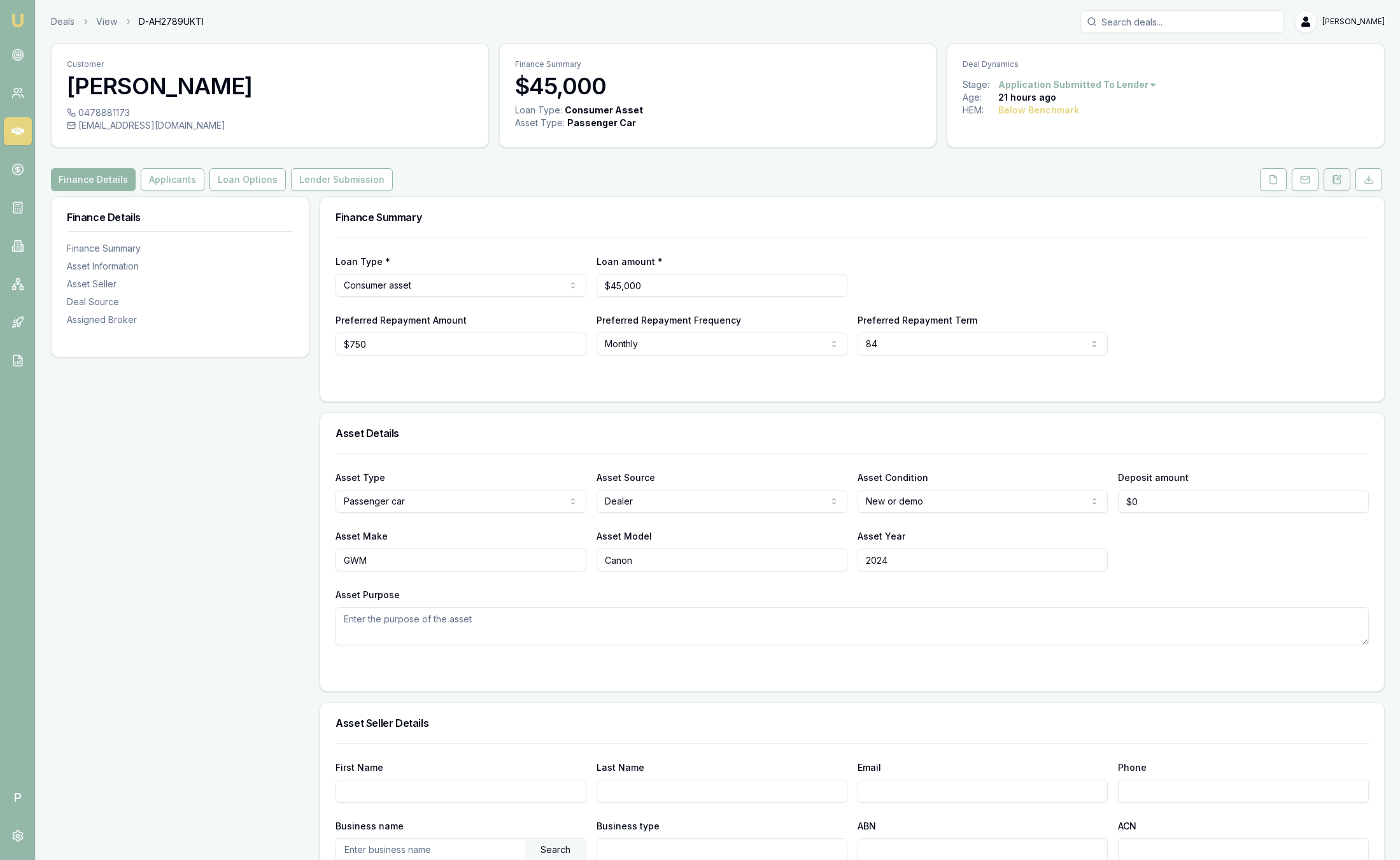
click at [1339, 184] on icon at bounding box center [1337, 179] width 7 height 9
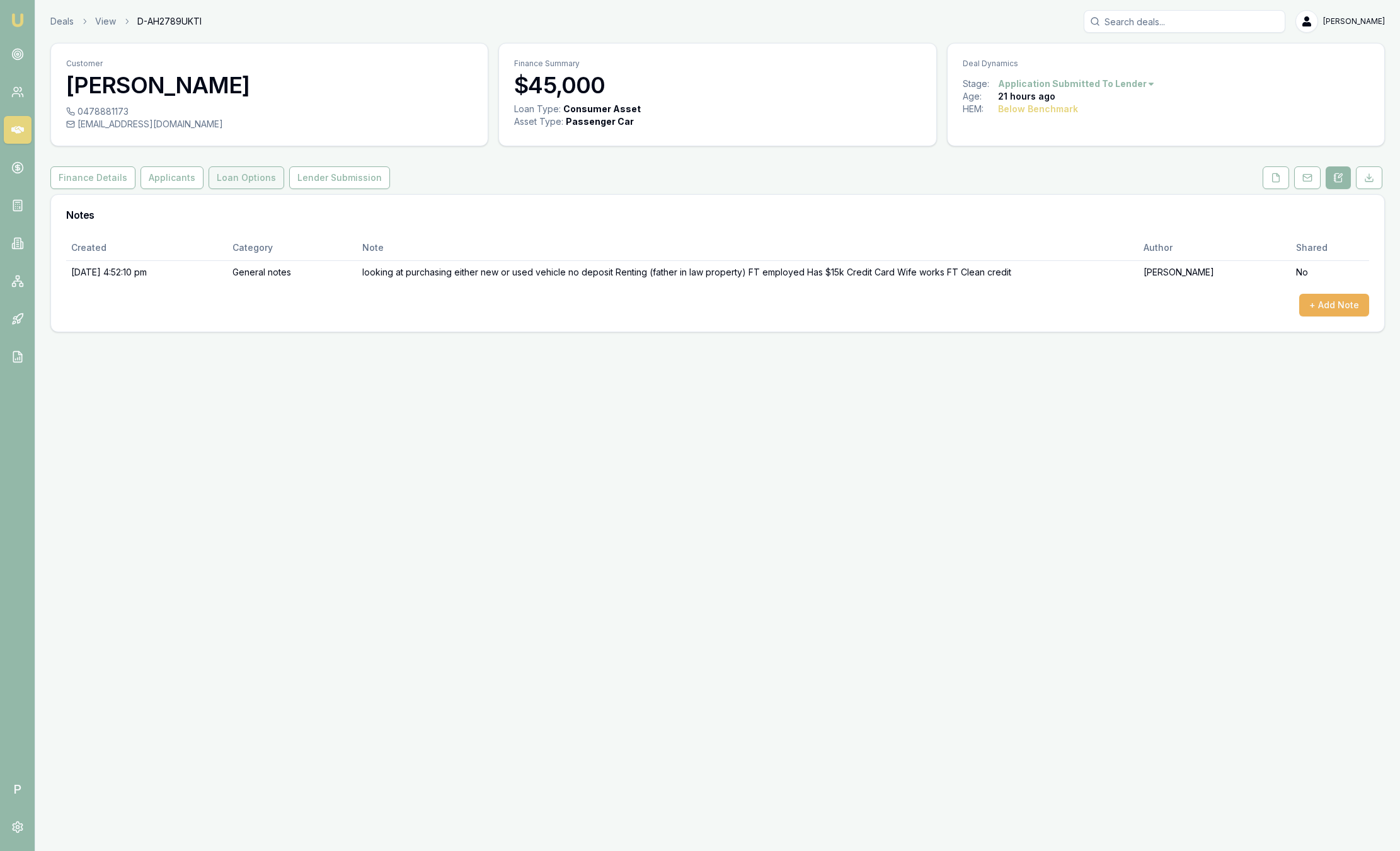
click at [233, 173] on button "Loan Options" at bounding box center [247, 177] width 76 height 23
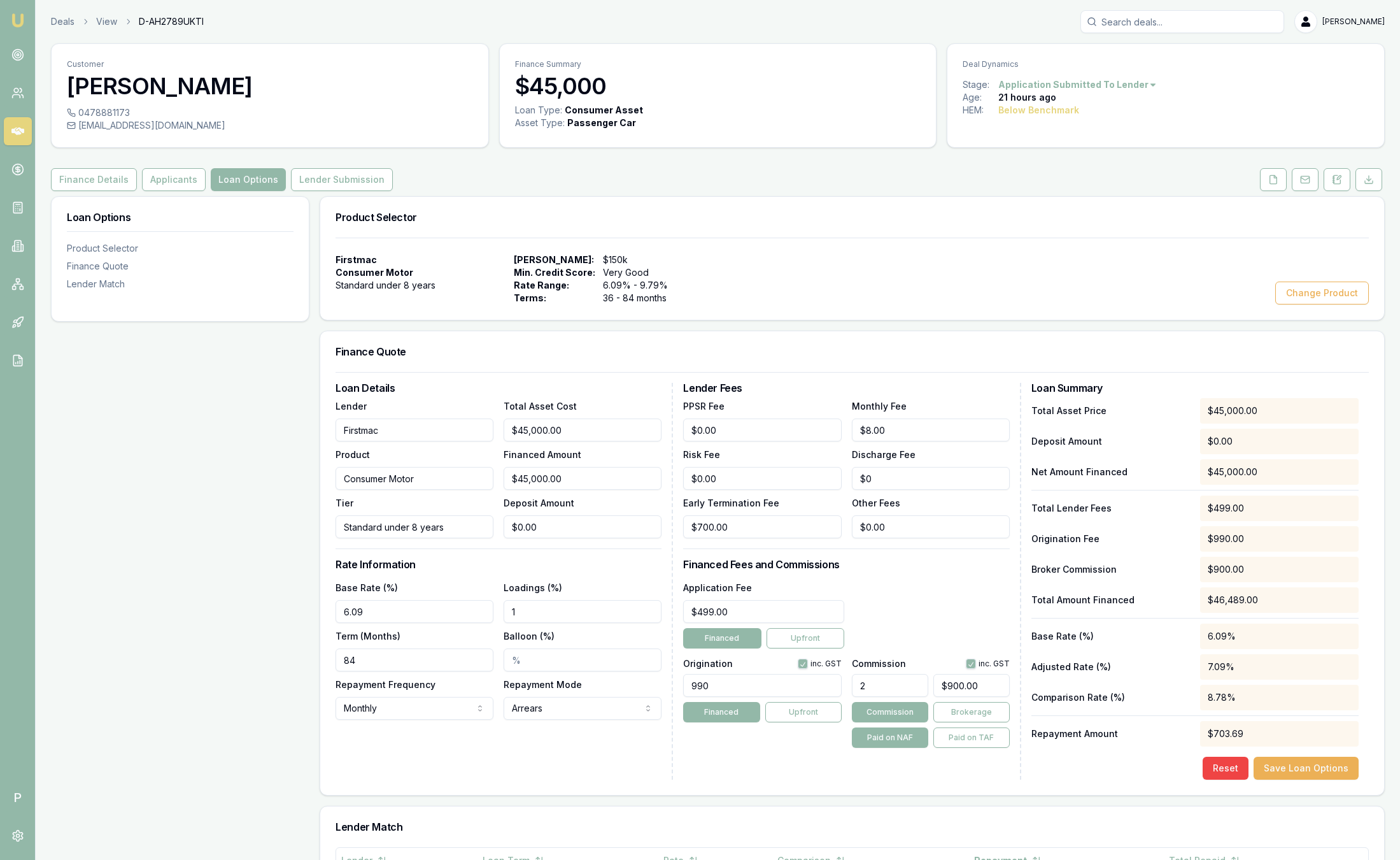
click at [9, 20] on link "Emu Broker" at bounding box center [18, 20] width 20 height 20
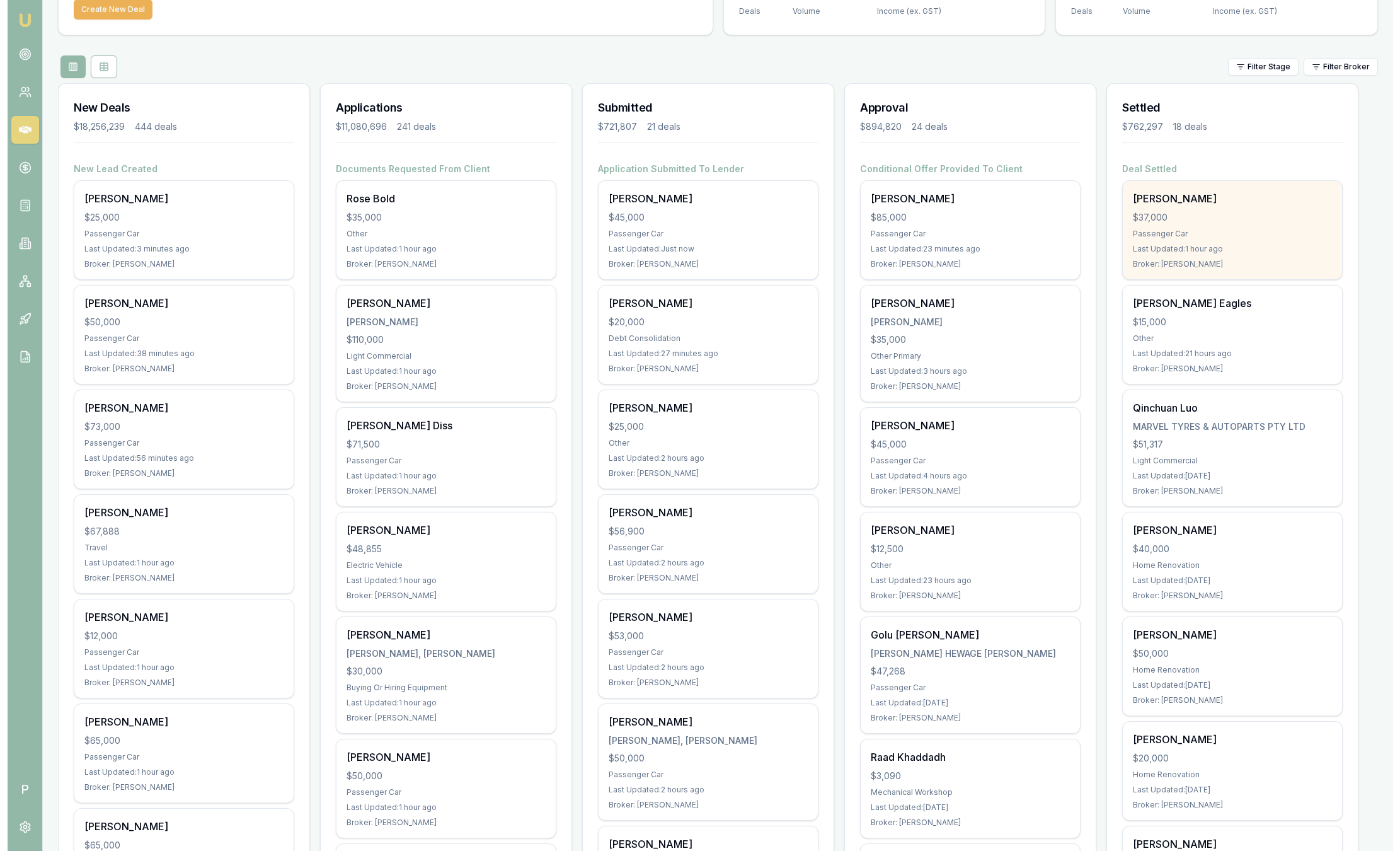
scroll to position [95, 0]
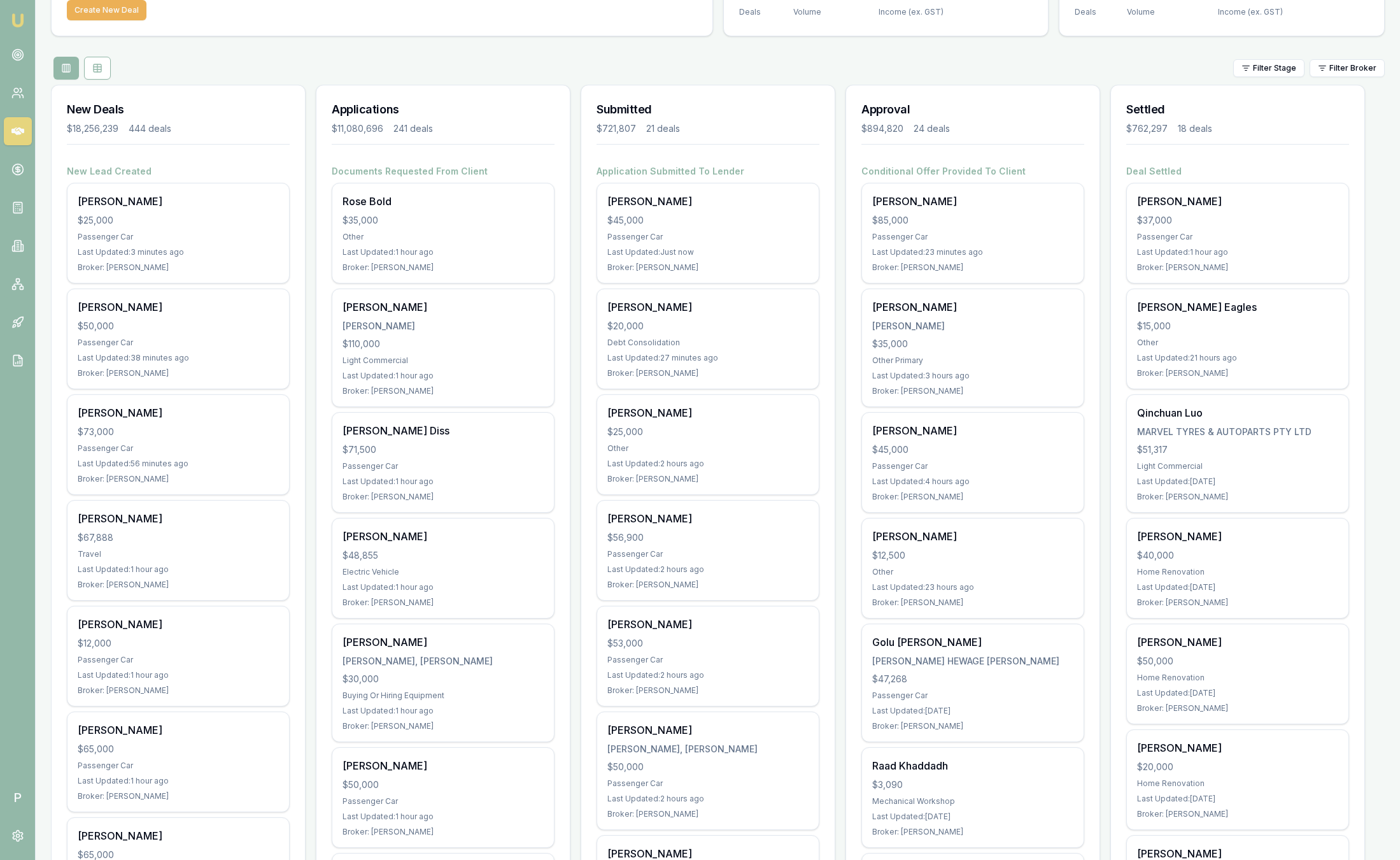
click at [1331, 63] on html "Emu Broker P [PERSON_NAME] Toggle Menu Your Deals Manage your deals and track y…" at bounding box center [700, 334] width 1400 height 860
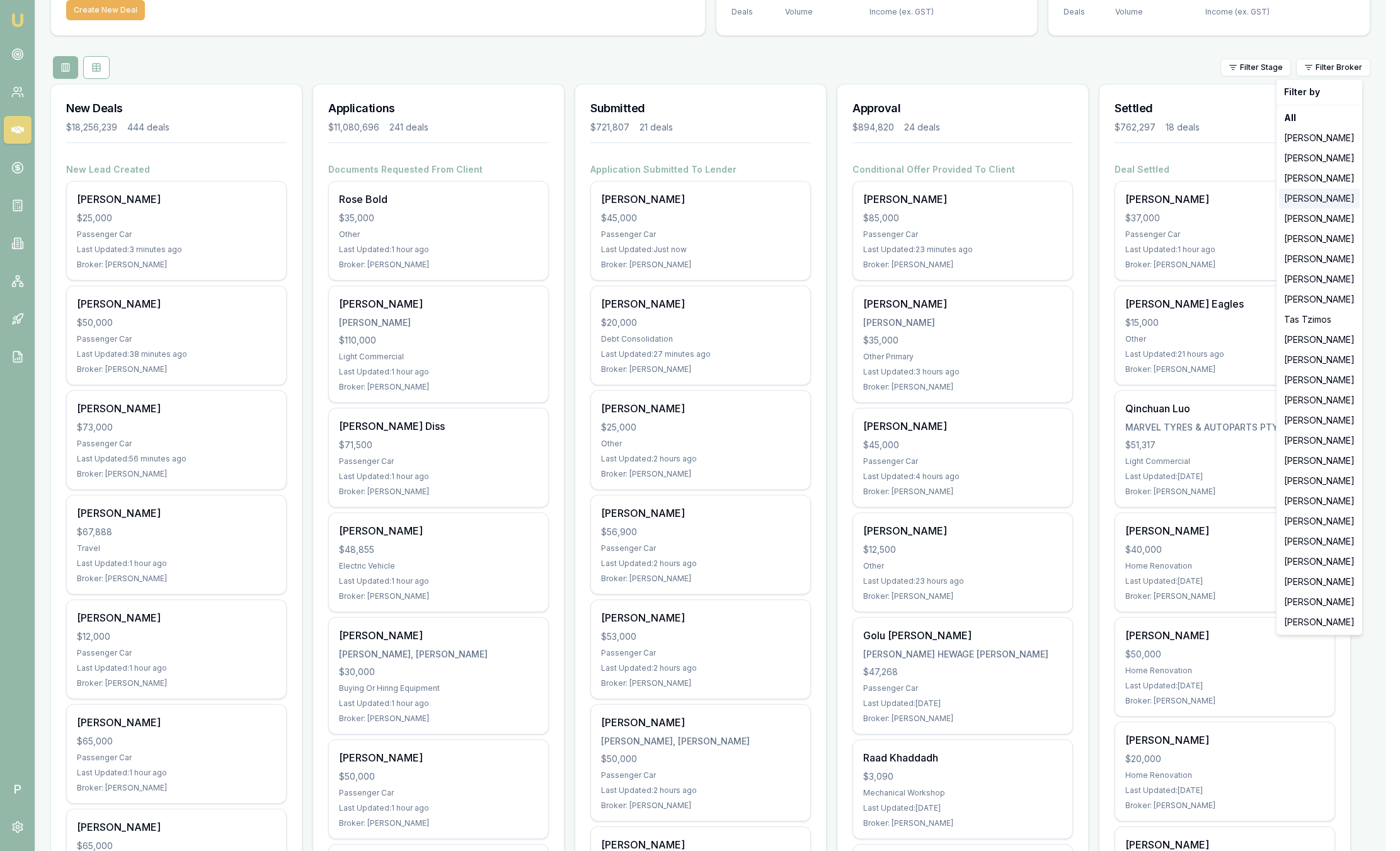
click at [1301, 205] on div "[PERSON_NAME]" at bounding box center [1319, 198] width 80 height 20
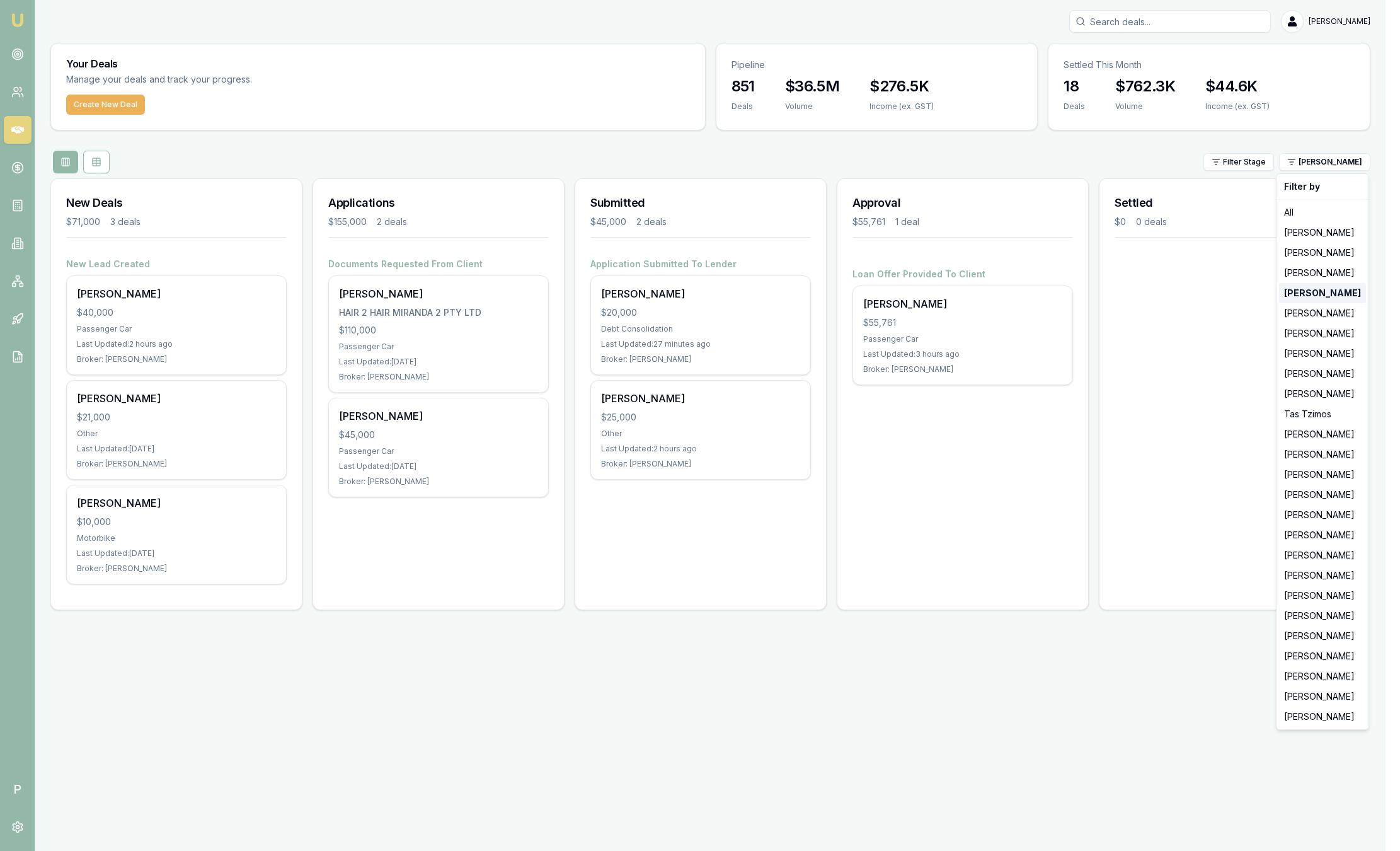
scroll to position [0, 0]
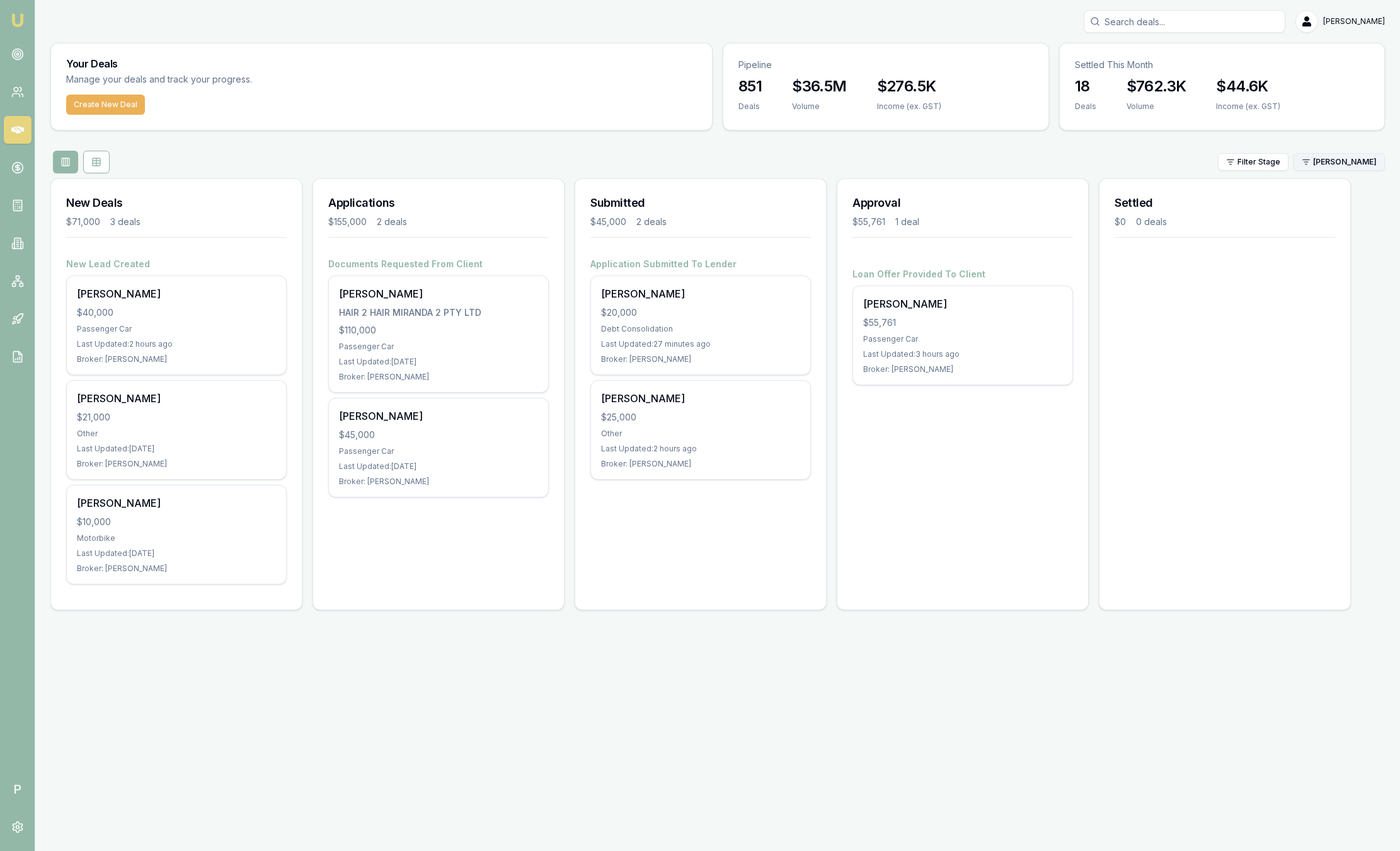
click at [1337, 168] on html "Emu Broker P [PERSON_NAME] Toggle Menu Your Deals Manage your deals and track y…" at bounding box center [700, 425] width 1400 height 851
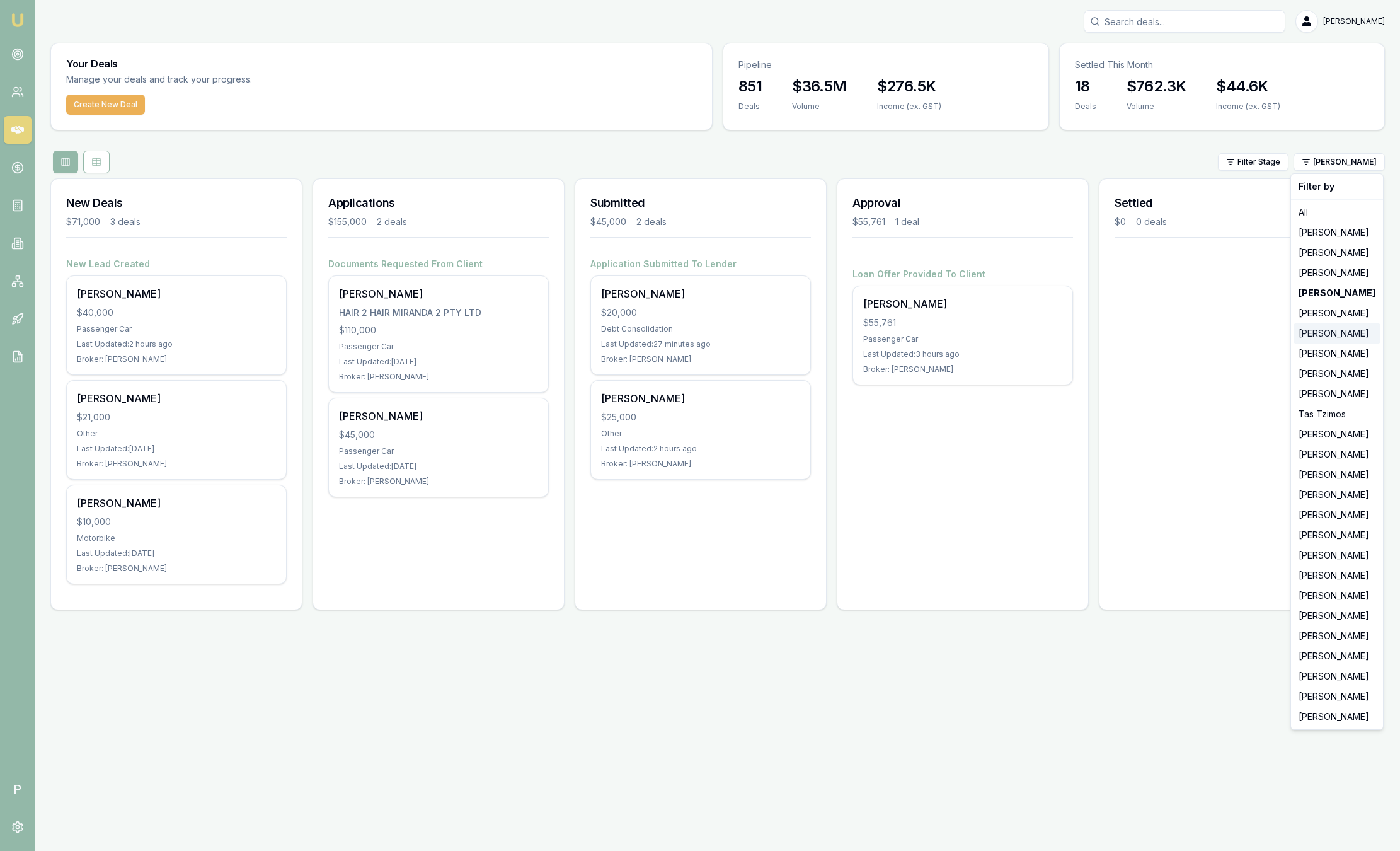
click at [1325, 329] on div "[PERSON_NAME]" at bounding box center [1337, 333] width 87 height 20
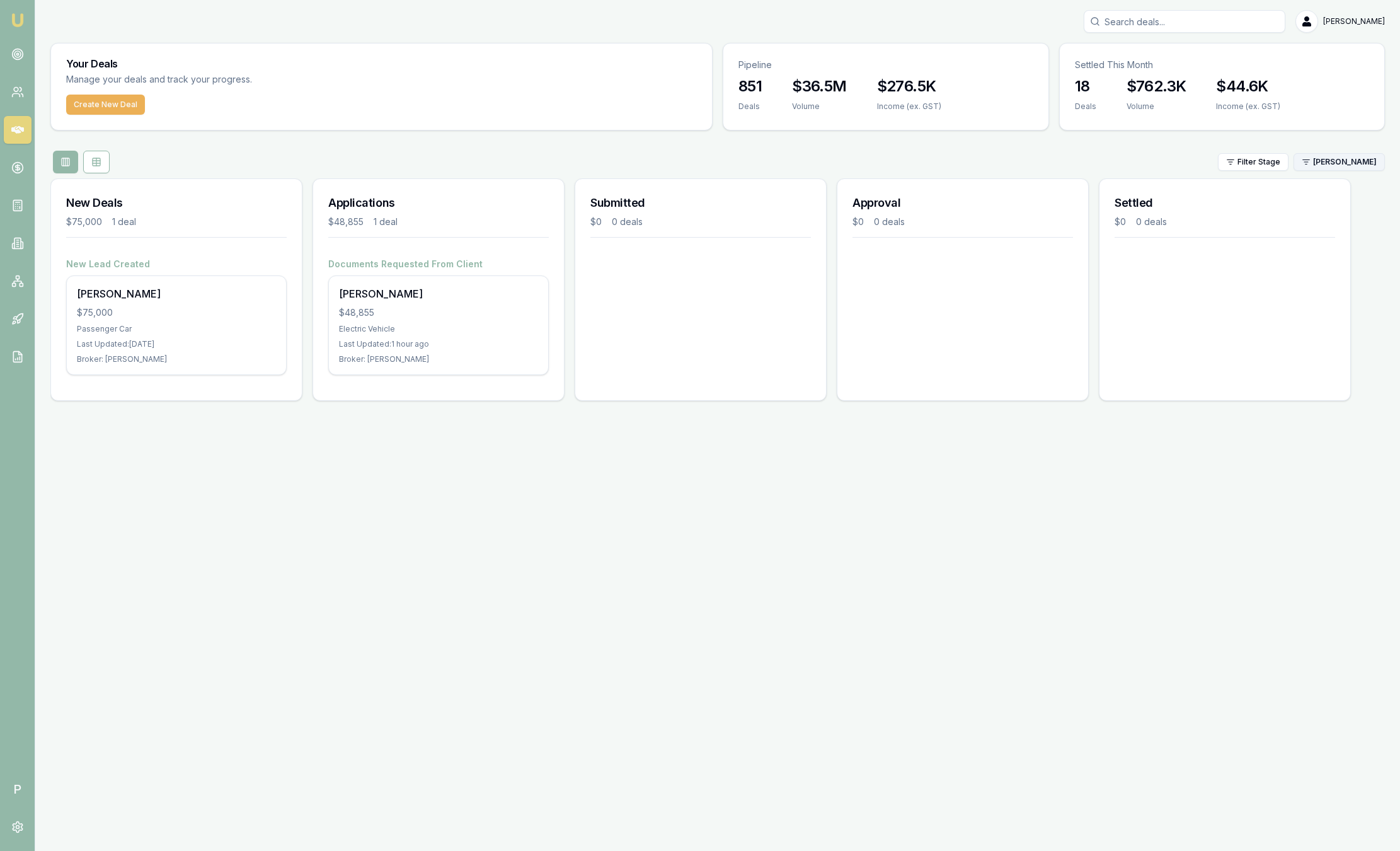
click at [1333, 164] on html "Emu Broker P [PERSON_NAME] Toggle Menu Your Deals Manage your deals and track y…" at bounding box center [700, 425] width 1400 height 851
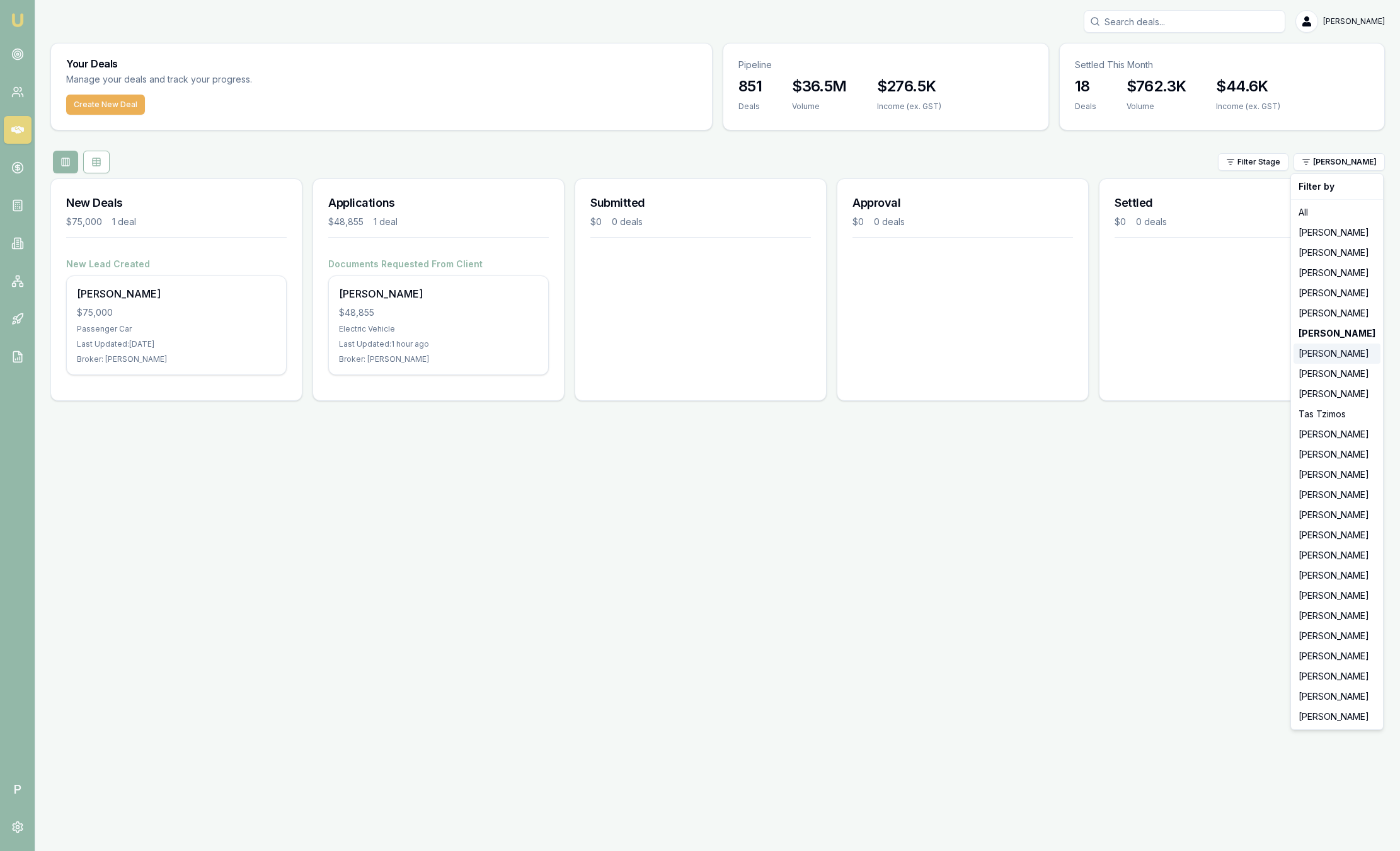
click at [1325, 356] on div "[PERSON_NAME]" at bounding box center [1337, 353] width 87 height 20
